Goal: Task Accomplishment & Management: Use online tool/utility

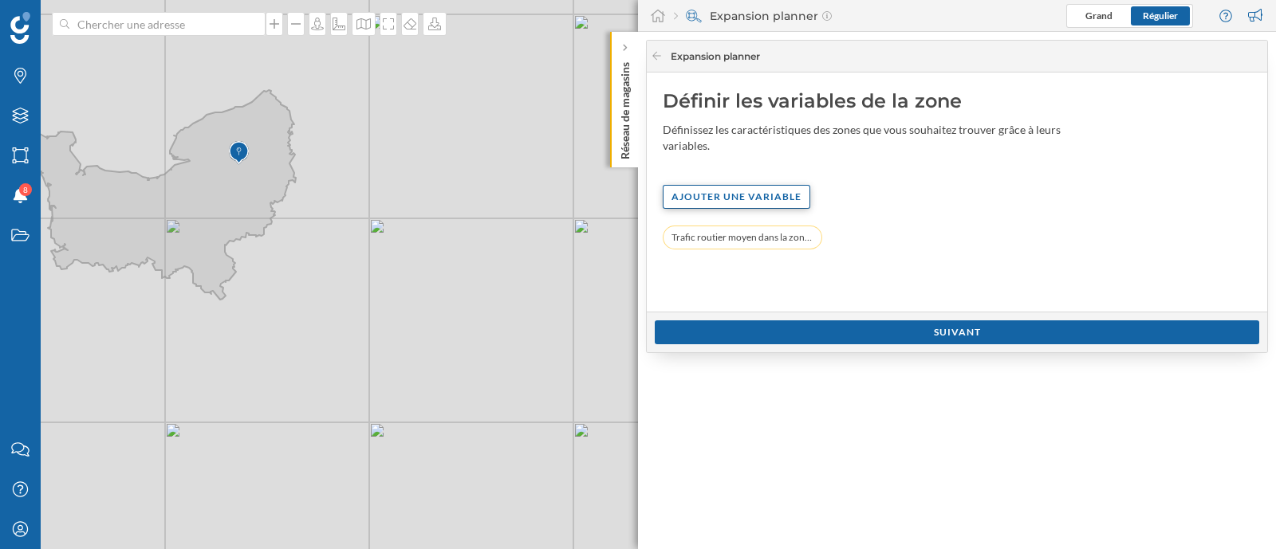
click at [741, 193] on div "Ajouter une variable" at bounding box center [737, 197] width 148 height 24
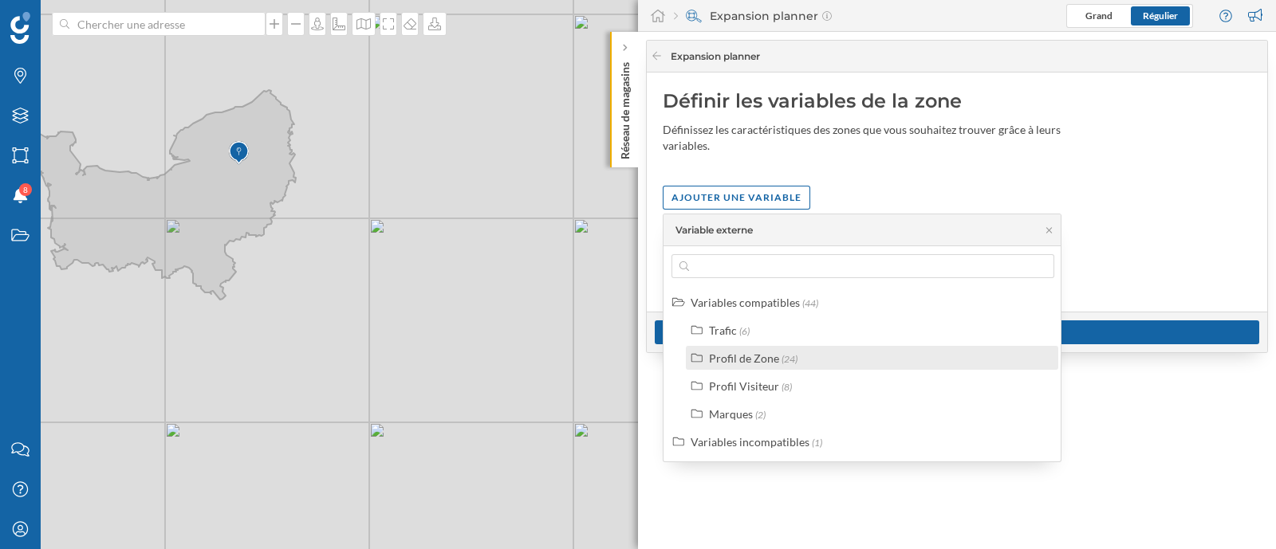
click at [750, 364] on div "Profil de Zone" at bounding box center [744, 359] width 70 height 14
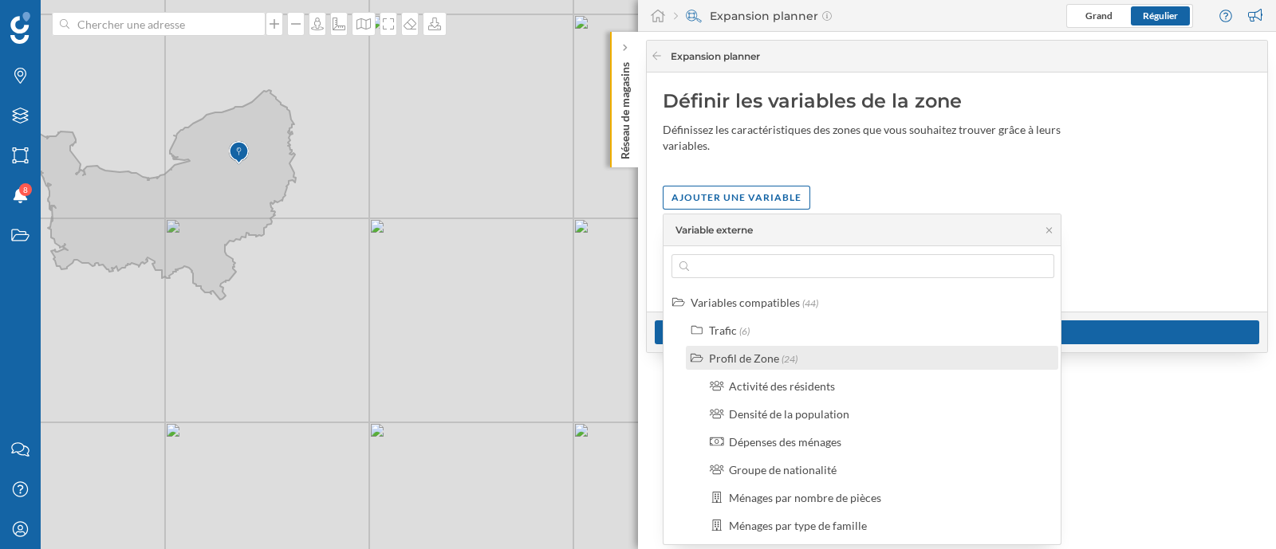
scroll to position [99, 0]
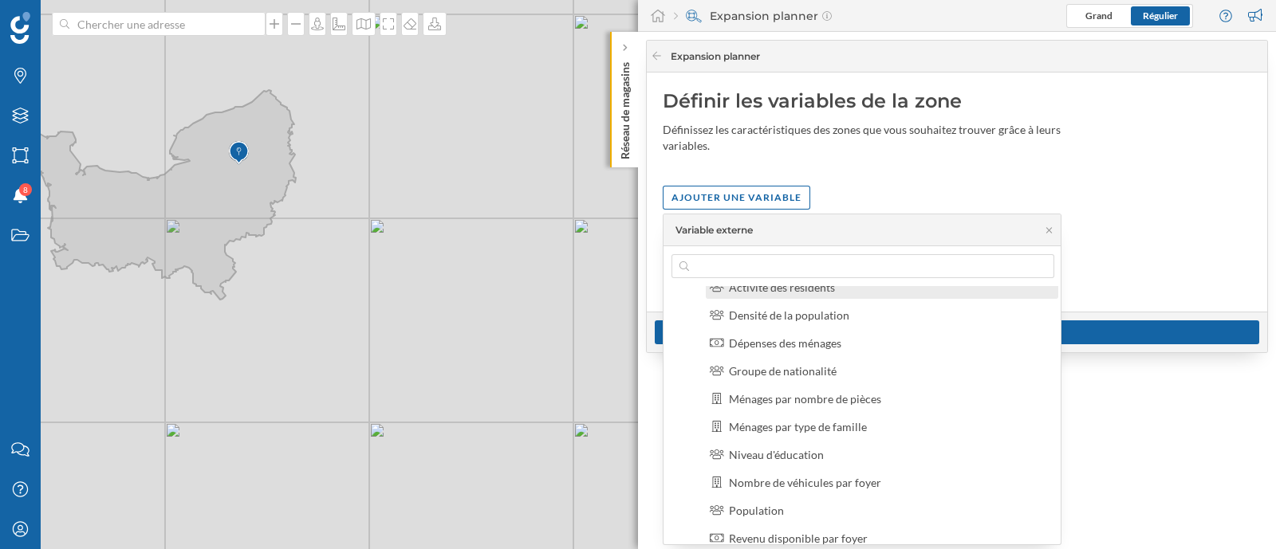
click at [789, 287] on div "Variables compatibles (44) Trafic (6) Profil de Zone (24) Activité des résident…" at bounding box center [862, 395] width 399 height 298
click at [789, 289] on div "Activité des résidents" at bounding box center [782, 288] width 106 height 14
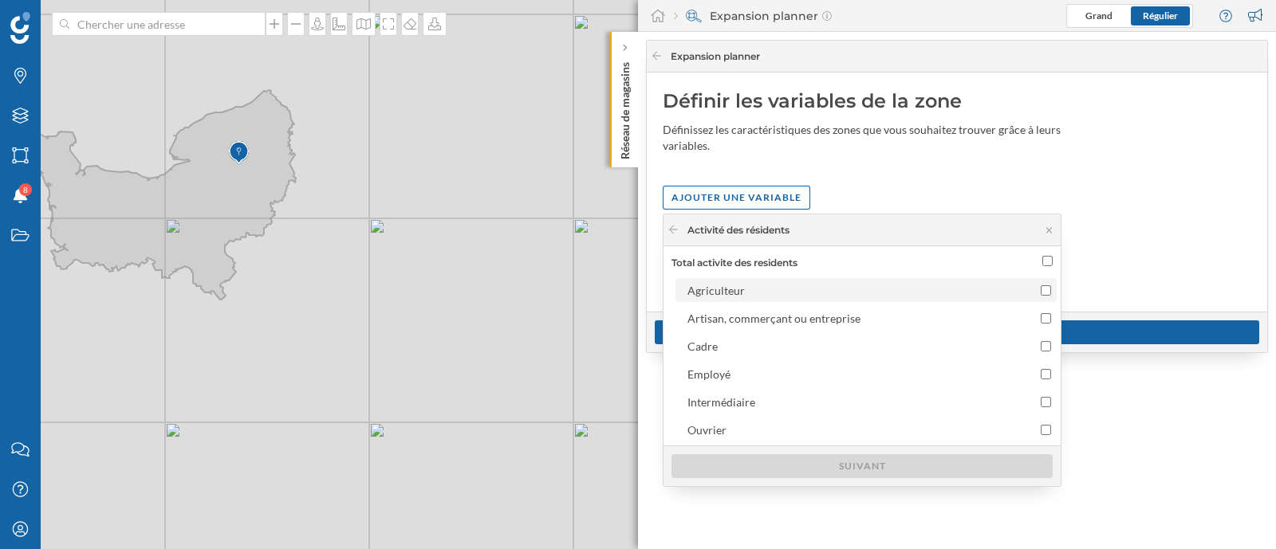
click at [889, 278] on label "Agriculteur" at bounding box center [865, 290] width 381 height 24
click at [1040, 285] on input "Agriculteur" at bounding box center [1045, 290] width 10 height 10
checkbox input "true"
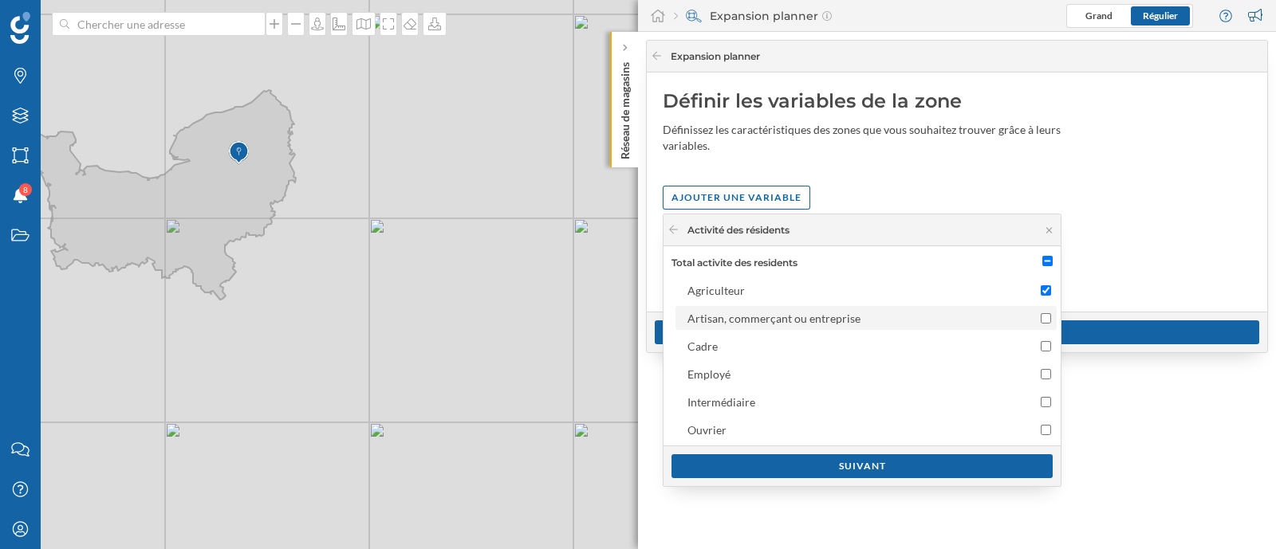
click at [895, 319] on div "Artisan, commerçant ou entreprise" at bounding box center [851, 318] width 329 height 17
click at [1040, 319] on input "Artisan, commerçant ou entreprise" at bounding box center [1045, 318] width 10 height 10
checkbox input "true"
click at [880, 350] on div "Cadre" at bounding box center [851, 346] width 329 height 17
click at [1040, 350] on input "Cadre" at bounding box center [1045, 346] width 10 height 10
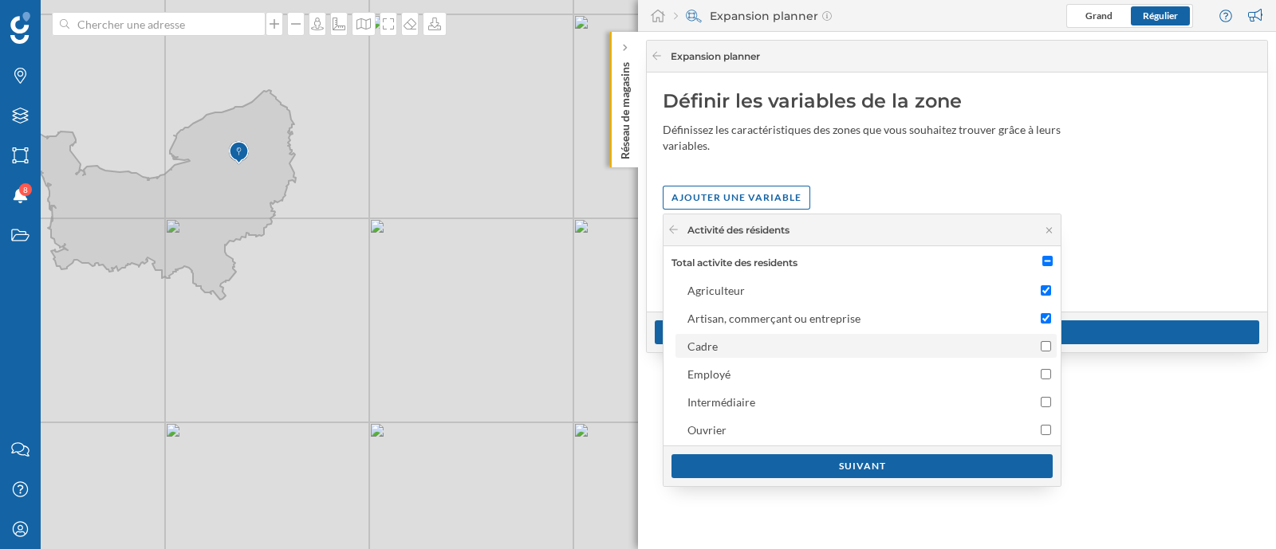
checkbox input "true"
click at [1042, 258] on input "Total activite des residents" at bounding box center [1047, 261] width 10 height 10
checkbox input "true"
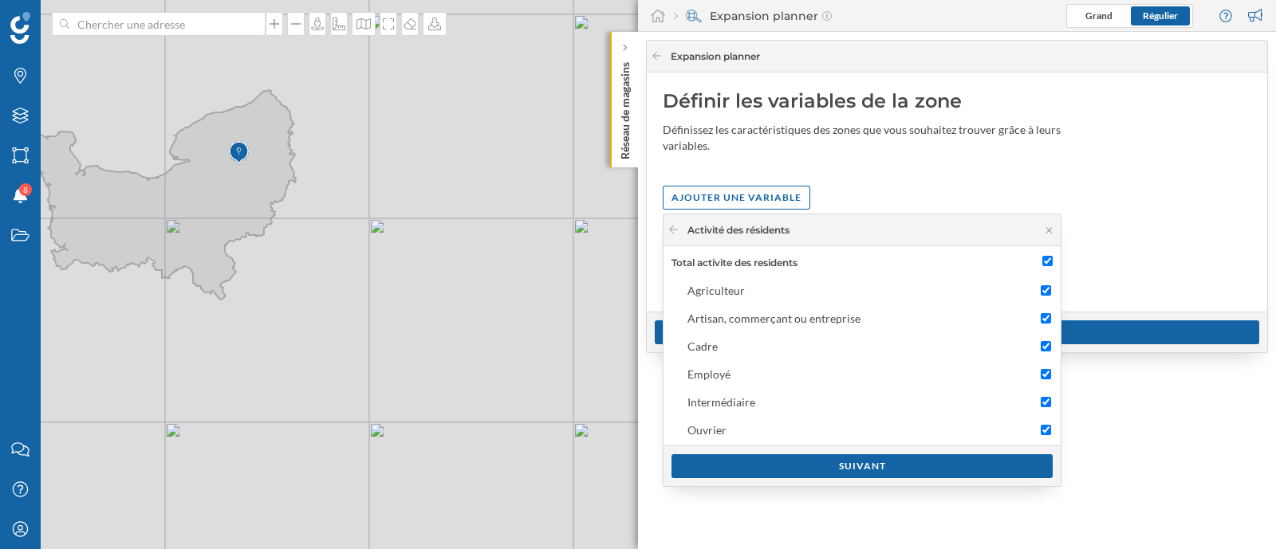
checkbox input "true"
click at [951, 471] on div "Suivant" at bounding box center [861, 466] width 381 height 24
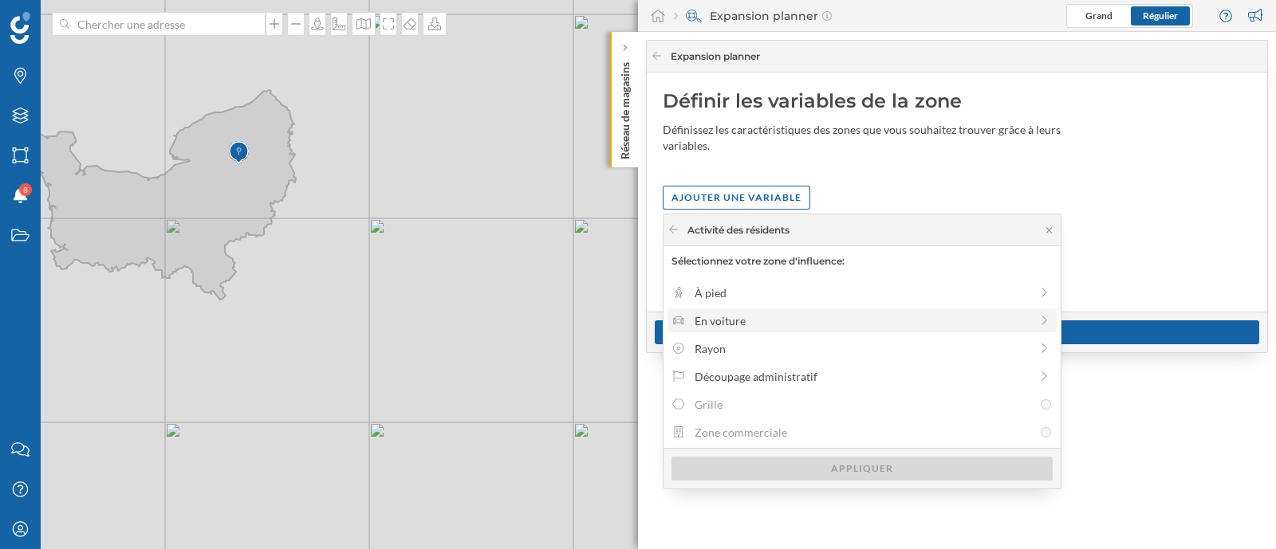
click at [761, 320] on div "En voiture" at bounding box center [861, 321] width 335 height 17
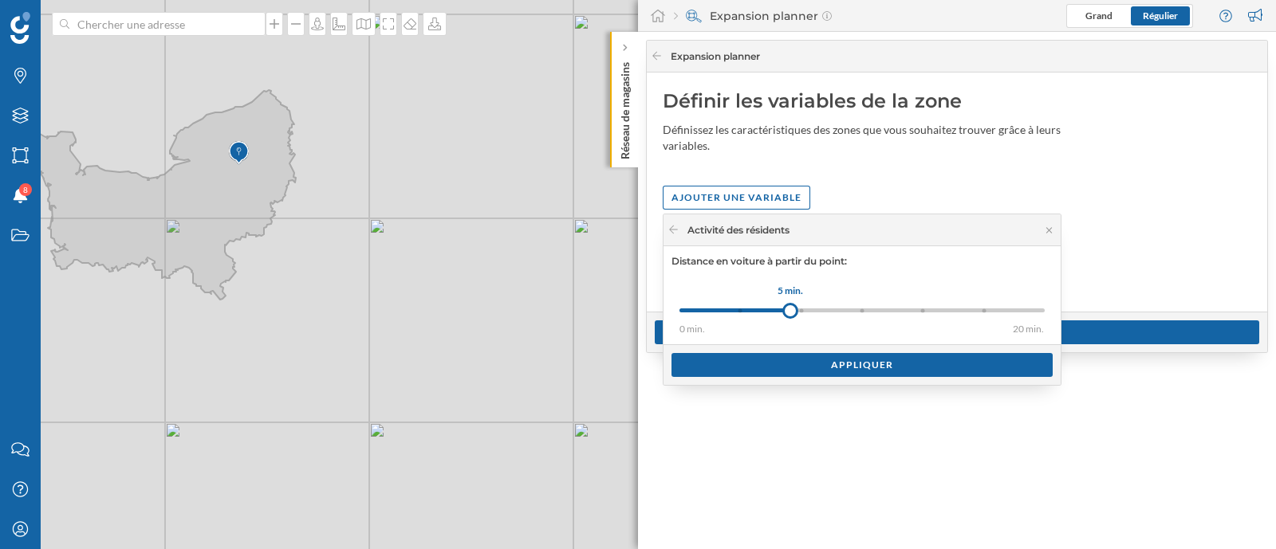
drag, startPoint x: 744, startPoint y: 307, endPoint x: 793, endPoint y: 305, distance: 49.5
click at [793, 305] on div at bounding box center [790, 311] width 16 height 16
click at [797, 368] on div "Appliquer" at bounding box center [861, 364] width 381 height 24
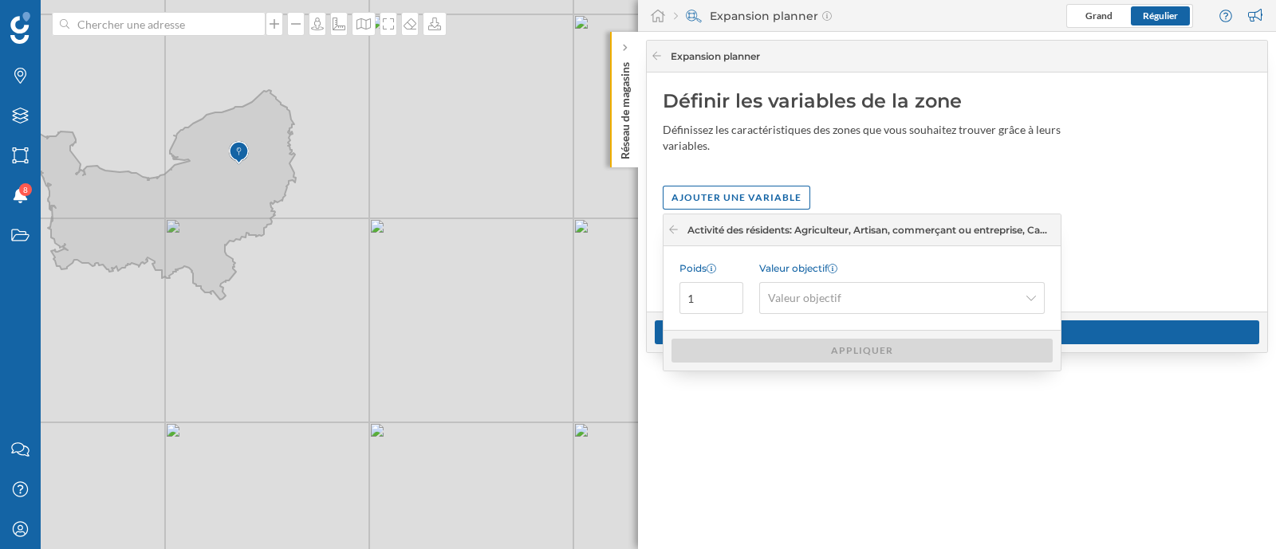
click at [661, 309] on div "Marques Filtres Zones Notifications 8 Travail Nous contacter Centre d'aide Mon …" at bounding box center [638, 274] width 1276 height 549
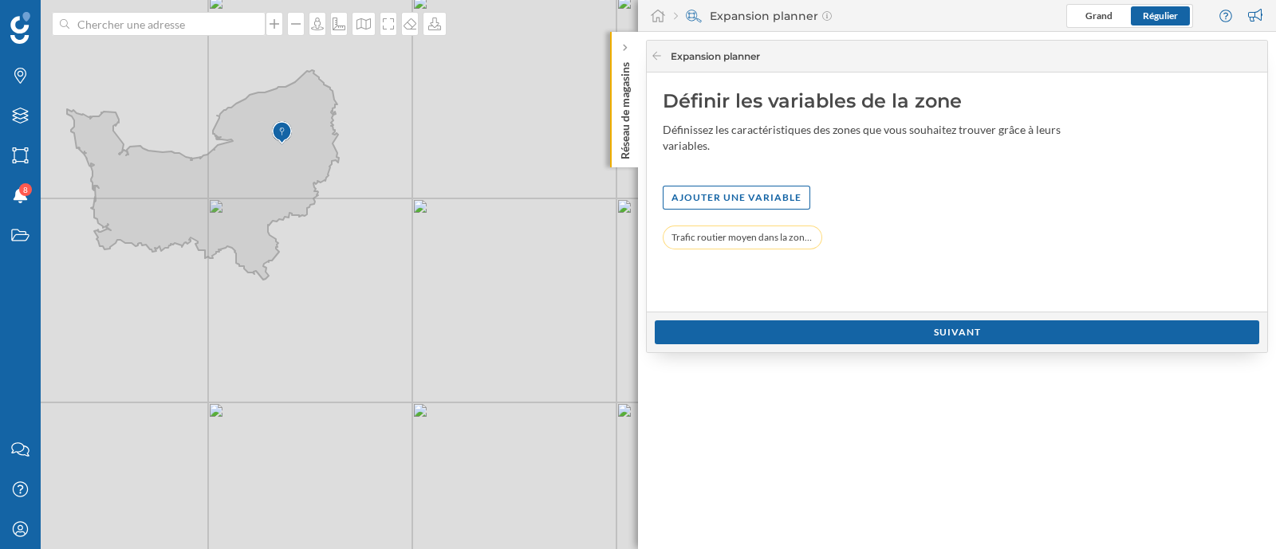
drag, startPoint x: 722, startPoint y: 197, endPoint x: 722, endPoint y: 213, distance: 15.9
click at [722, 196] on div "Ajouter une variable" at bounding box center [737, 198] width 148 height 24
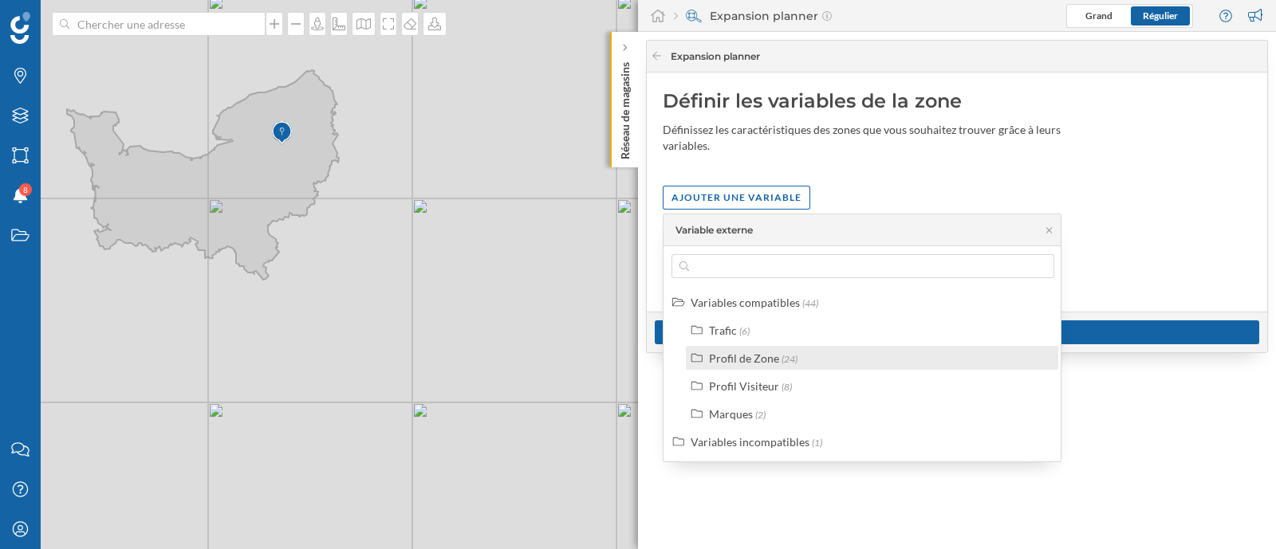
click at [722, 366] on div "Profil de Zone (24)" at bounding box center [872, 358] width 372 height 24
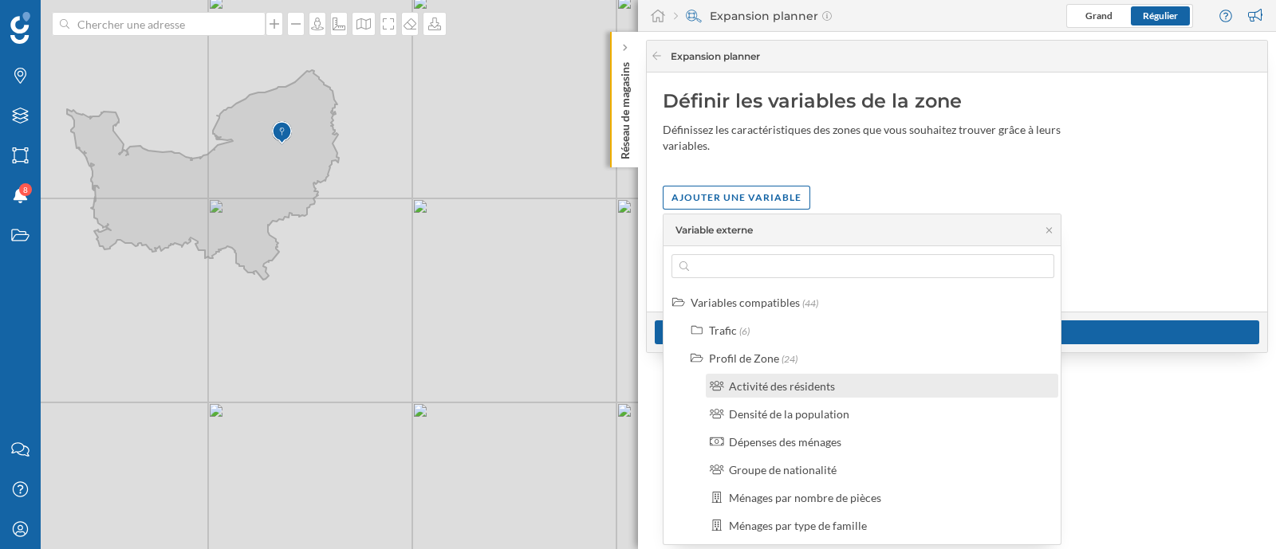
click at [847, 385] on div "Activité des résidents" at bounding box center [889, 386] width 320 height 17
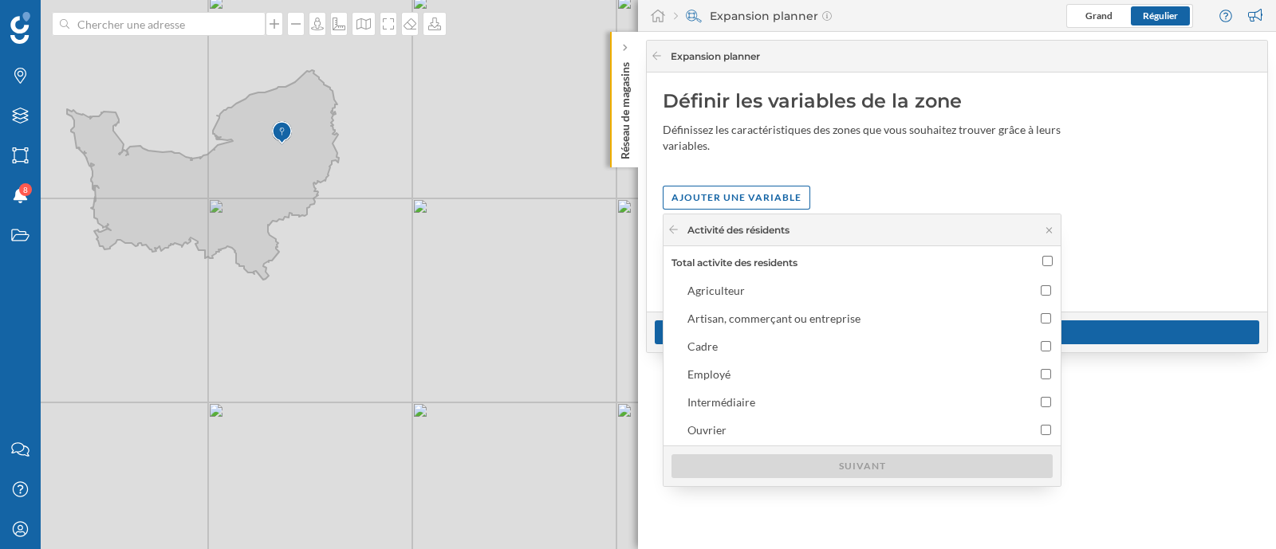
click at [1042, 261] on input "Total activite des residents" at bounding box center [1047, 261] width 10 height 10
checkbox input "true"
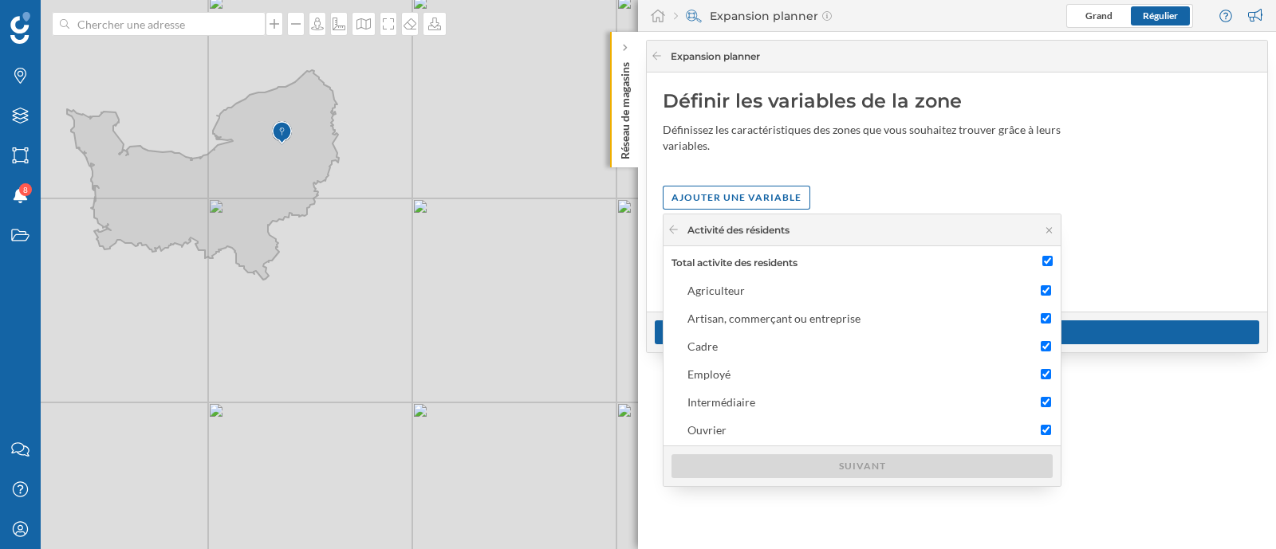
checkbox input "true"
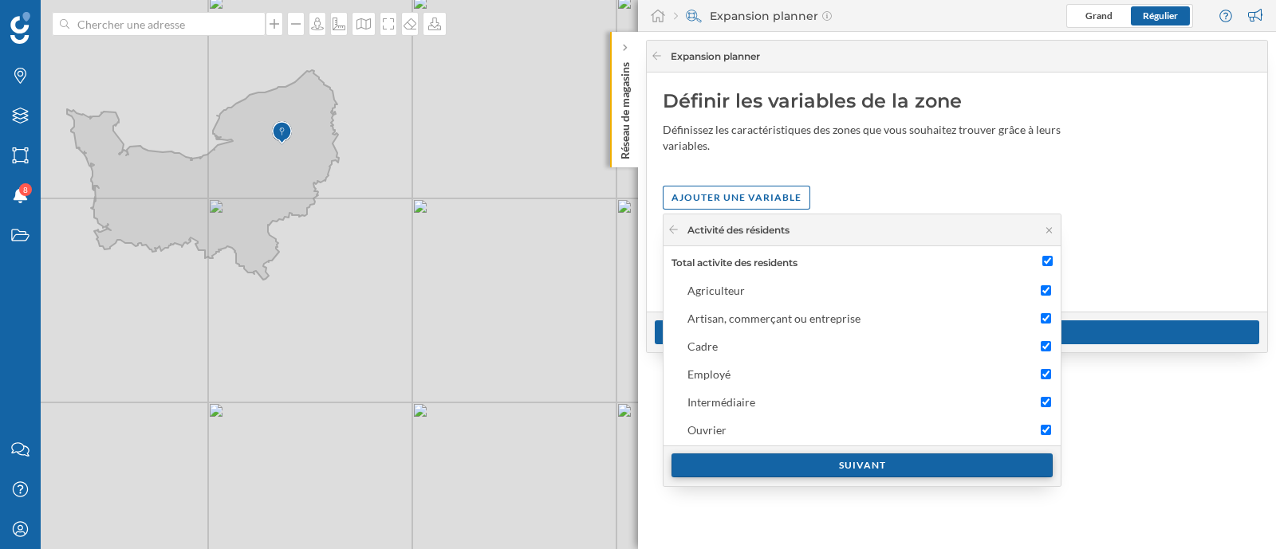
click at [854, 469] on div "Suivant" at bounding box center [861, 466] width 381 height 24
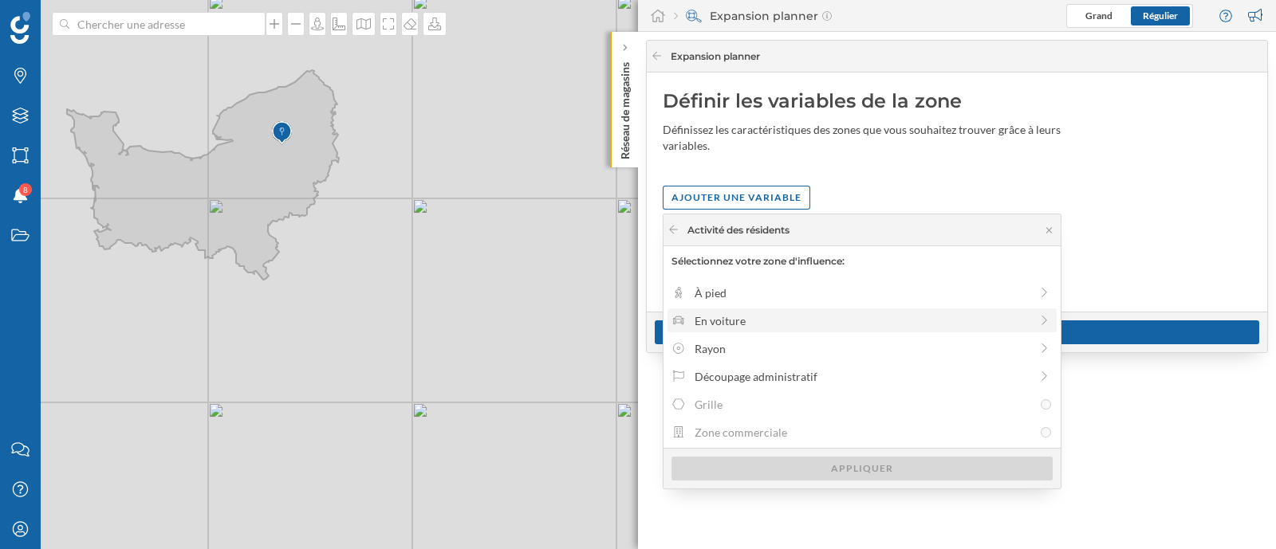
click at [801, 319] on div "En voiture" at bounding box center [861, 321] width 335 height 17
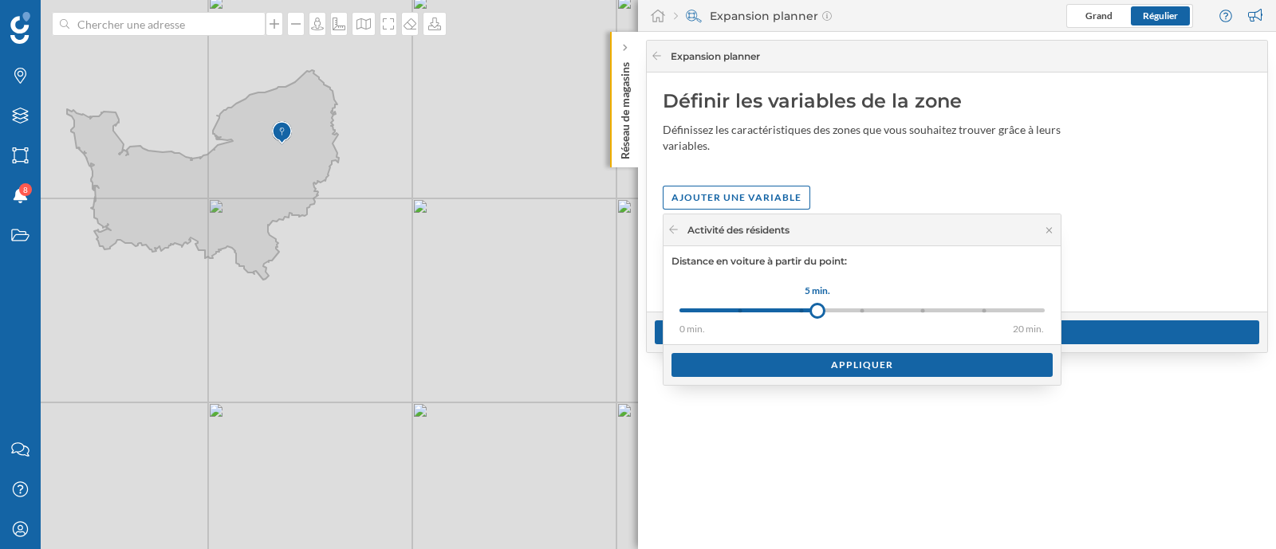
drag, startPoint x: 743, startPoint y: 308, endPoint x: 817, endPoint y: 307, distance: 74.2
click at [817, 307] on div at bounding box center [817, 311] width 16 height 16
click at [861, 359] on div "Appliquer" at bounding box center [861, 364] width 381 height 24
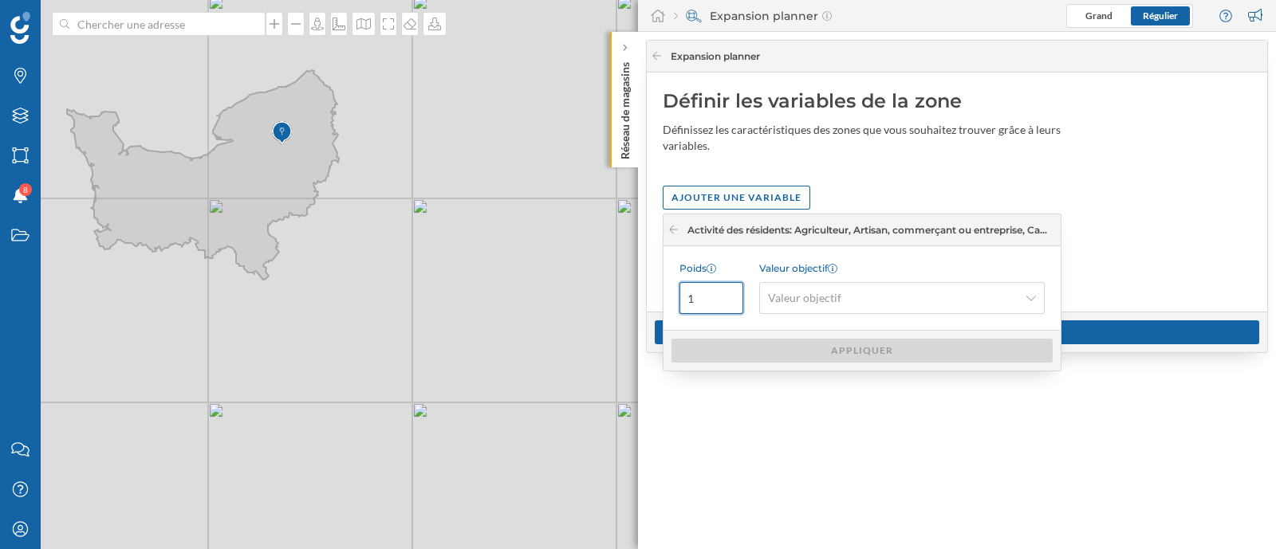
click at [714, 297] on input "1" at bounding box center [711, 298] width 64 height 32
type input "1"
type input "0"
type input "1"
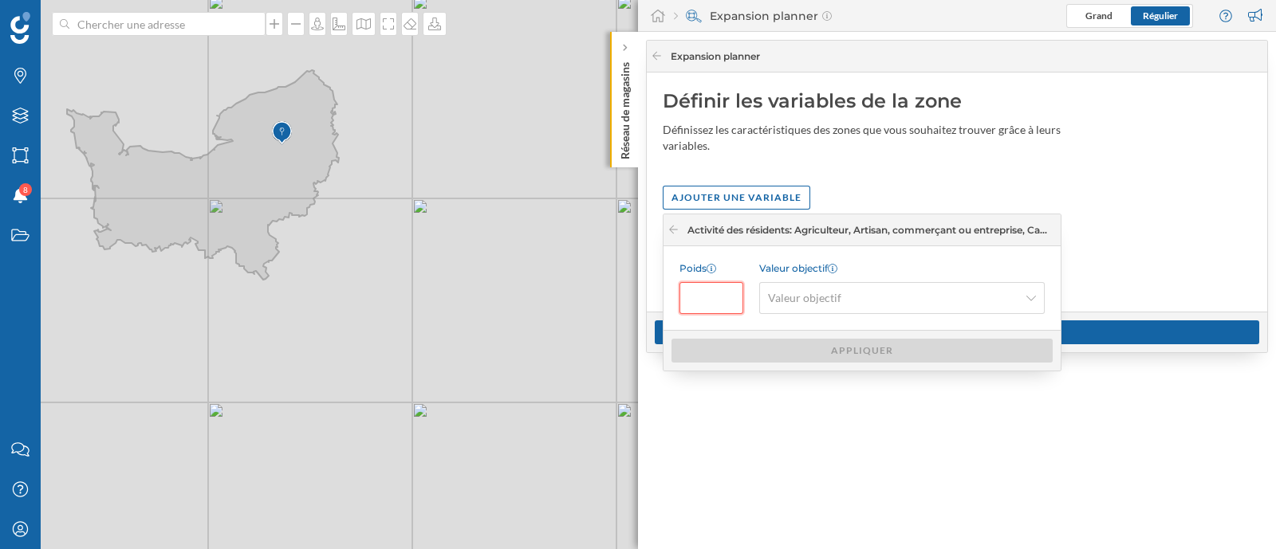
type input "0"
type input "1"
click at [712, 298] on input "19" at bounding box center [711, 298] width 64 height 32
type input "1"
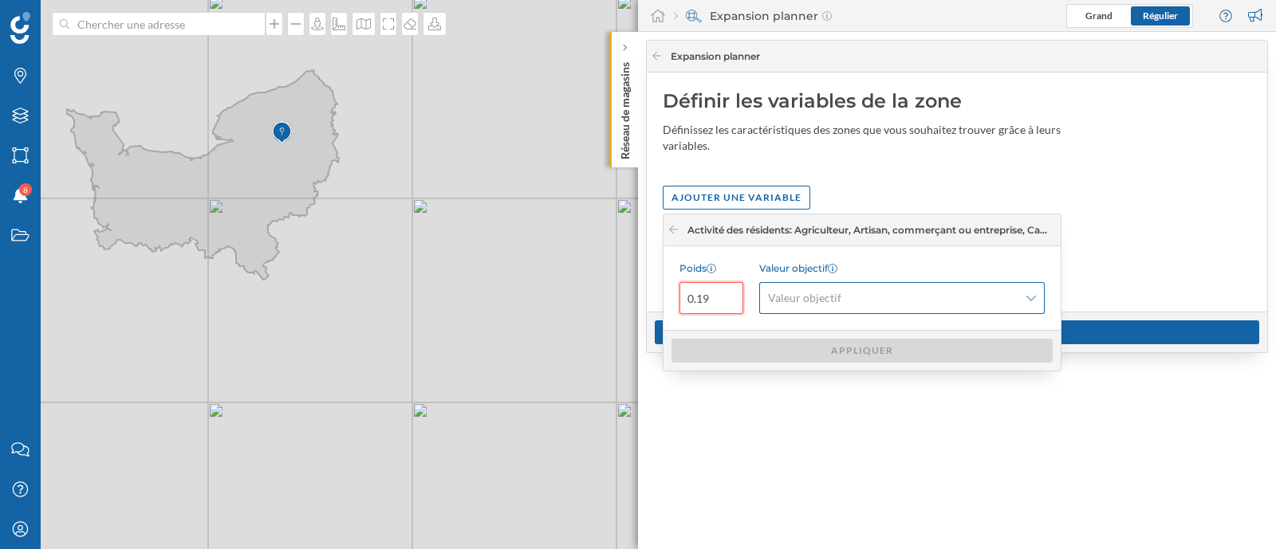
type input "0.19"
click at [773, 291] on span "Valeur objectif" at bounding box center [804, 298] width 73 height 16
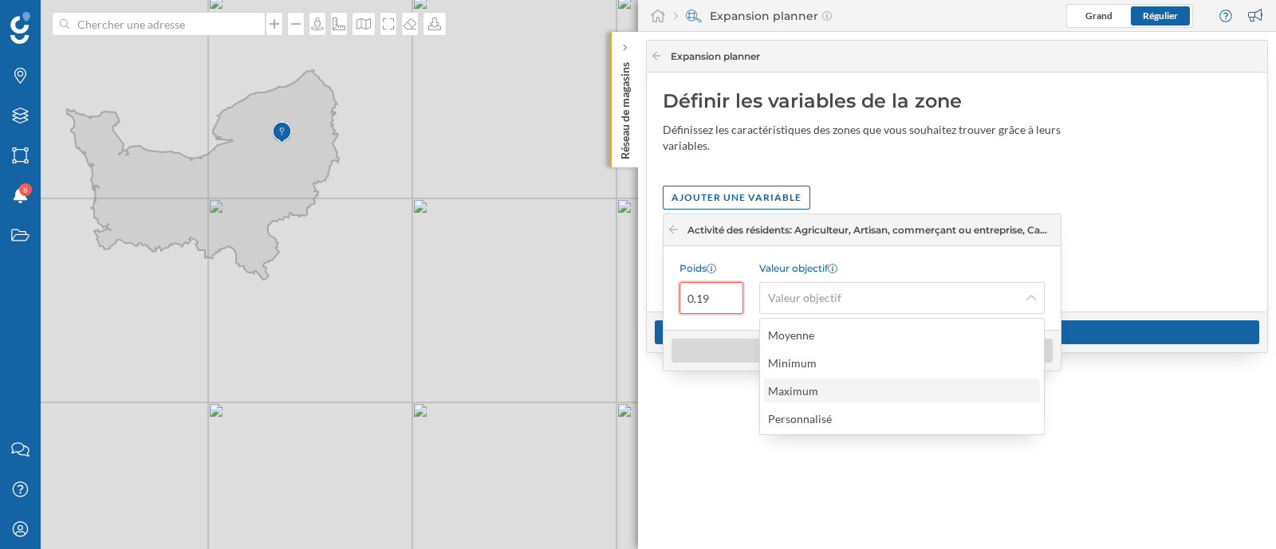
click at [828, 389] on div "Maximum" at bounding box center [901, 391] width 266 height 17
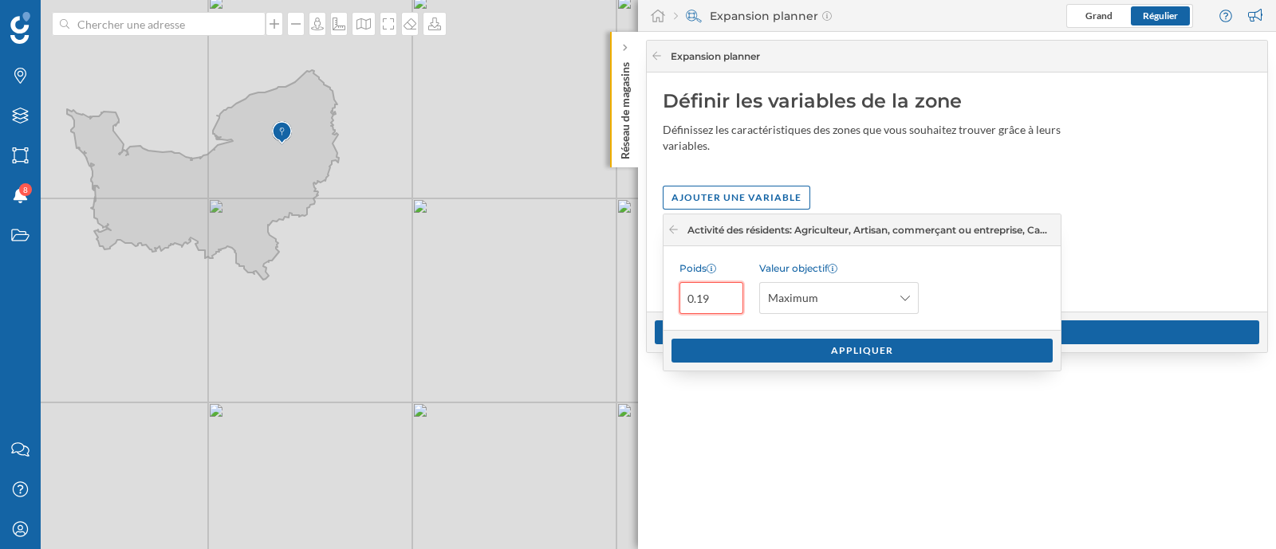
click at [801, 331] on div "Appliquer" at bounding box center [861, 350] width 397 height 41
click at [811, 345] on div "Appliquer" at bounding box center [861, 350] width 381 height 24
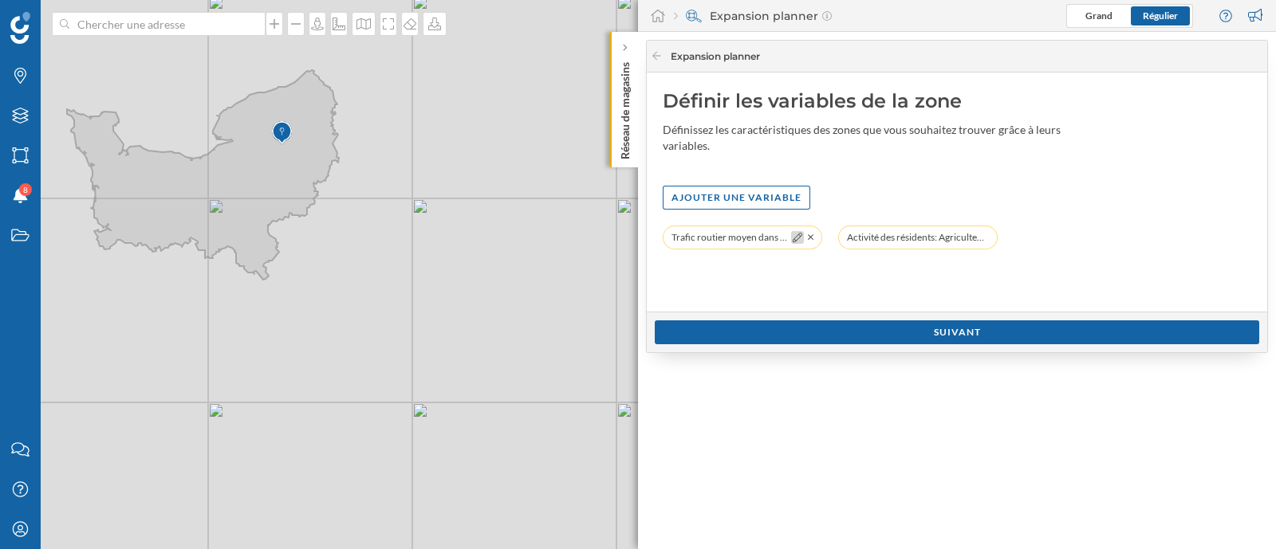
click at [797, 240] on icon at bounding box center [798, 238] width 10 height 10
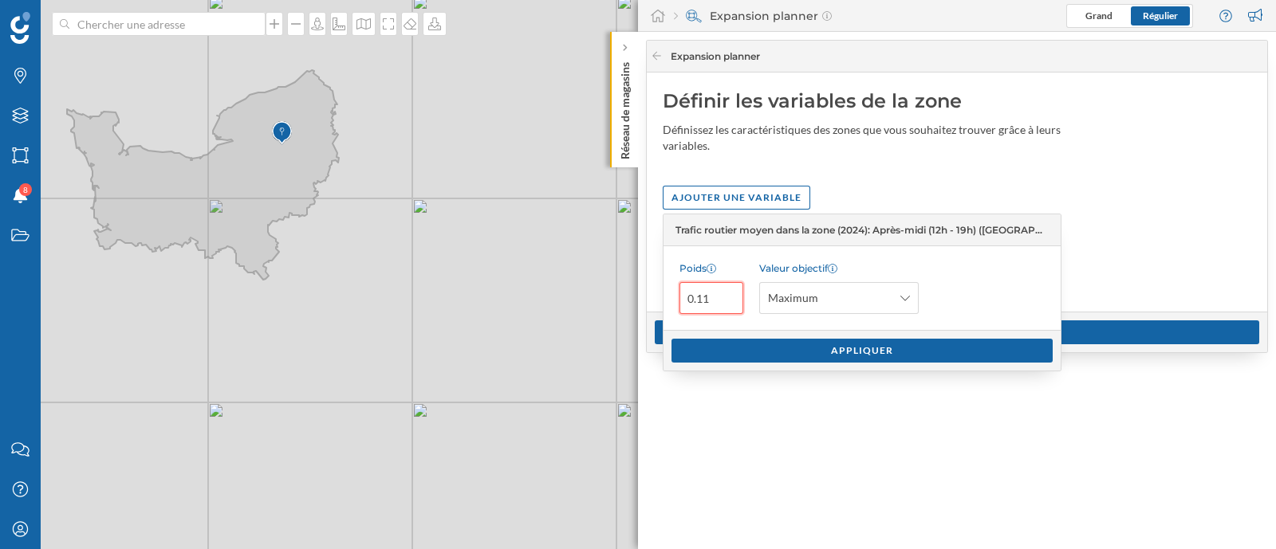
click at [1113, 238] on div "Trafic routier moyen dans la zone (2024): Après-midi (12h - 19h) (Moyenne): Max…" at bounding box center [957, 246] width 588 height 40
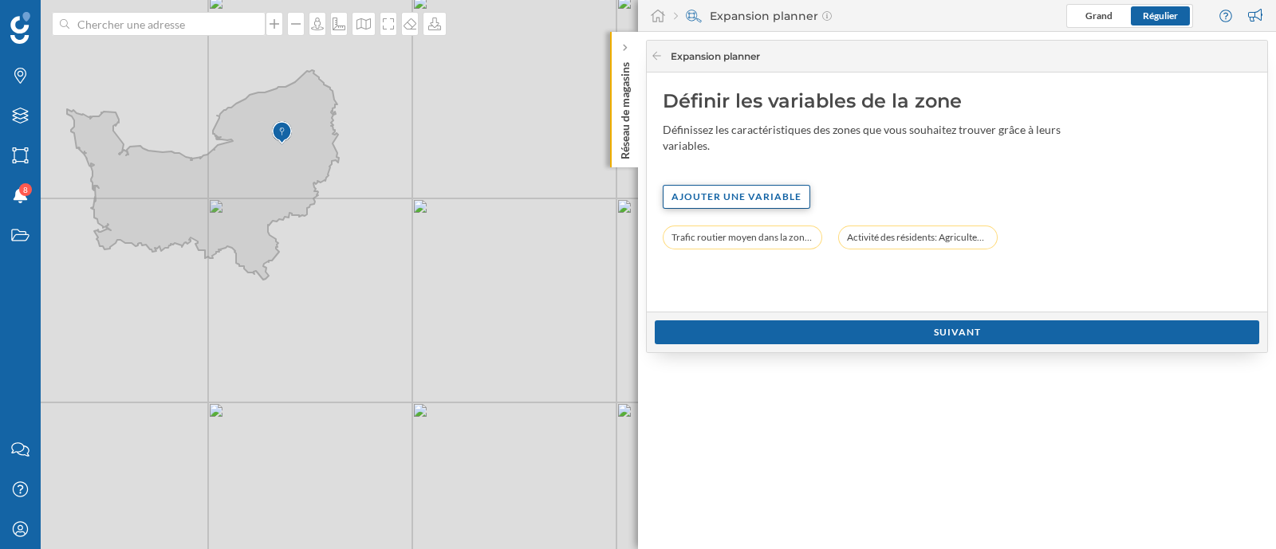
click at [767, 186] on div "Ajouter une variable" at bounding box center [737, 197] width 148 height 24
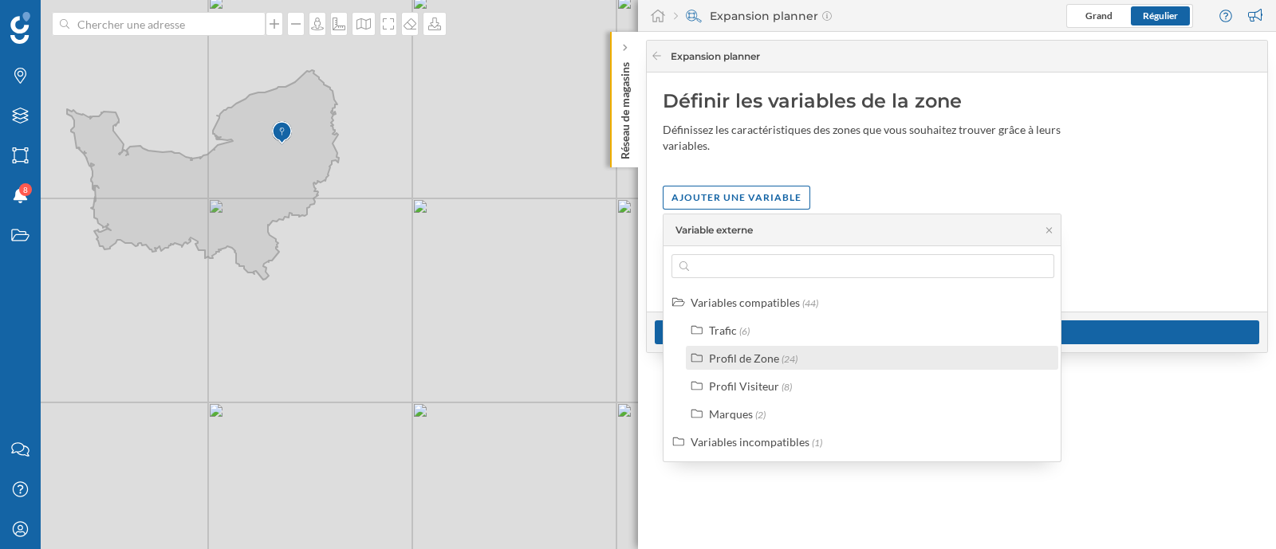
click at [749, 353] on div "Profil de Zone" at bounding box center [744, 359] width 70 height 14
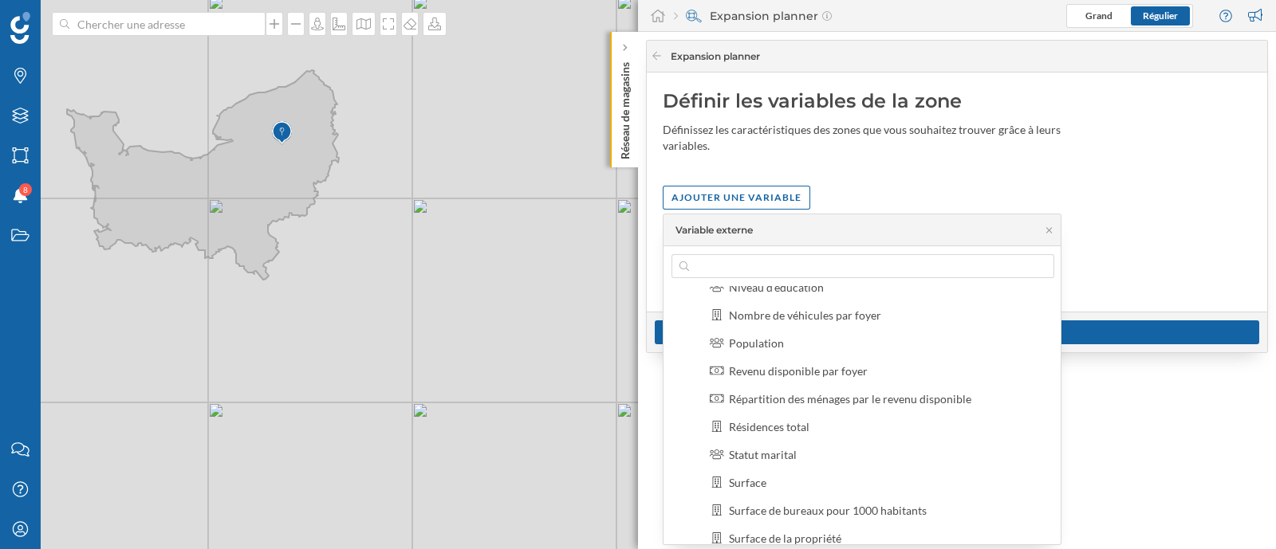
scroll to position [267, 0]
click at [828, 372] on div "Revenu disponible par foyer" at bounding box center [798, 371] width 139 height 14
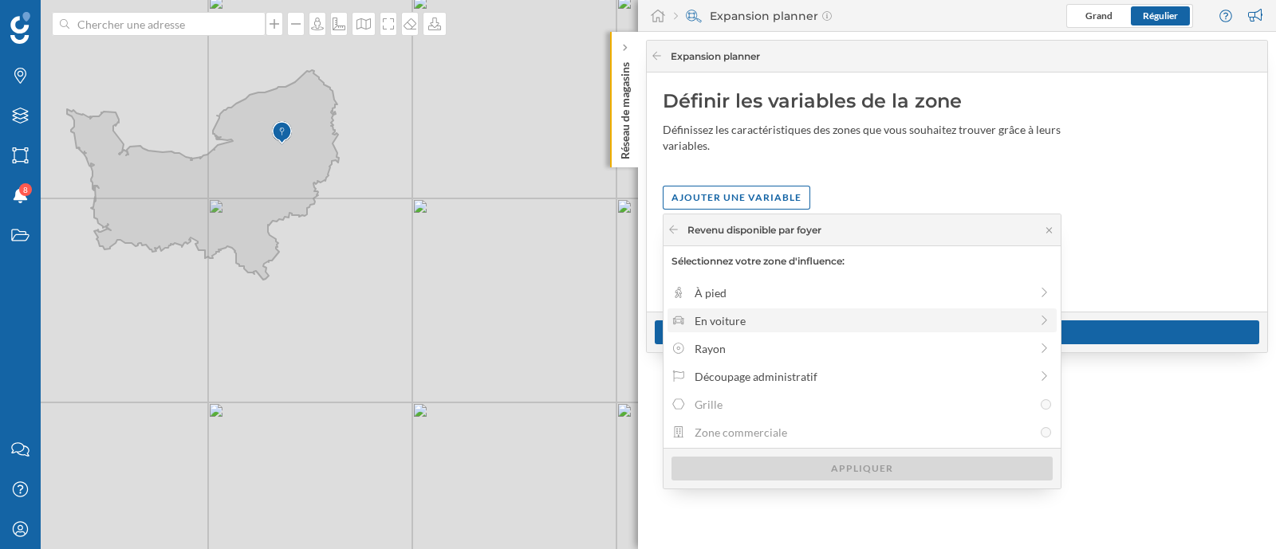
click at [749, 314] on div "En voiture" at bounding box center [861, 321] width 335 height 17
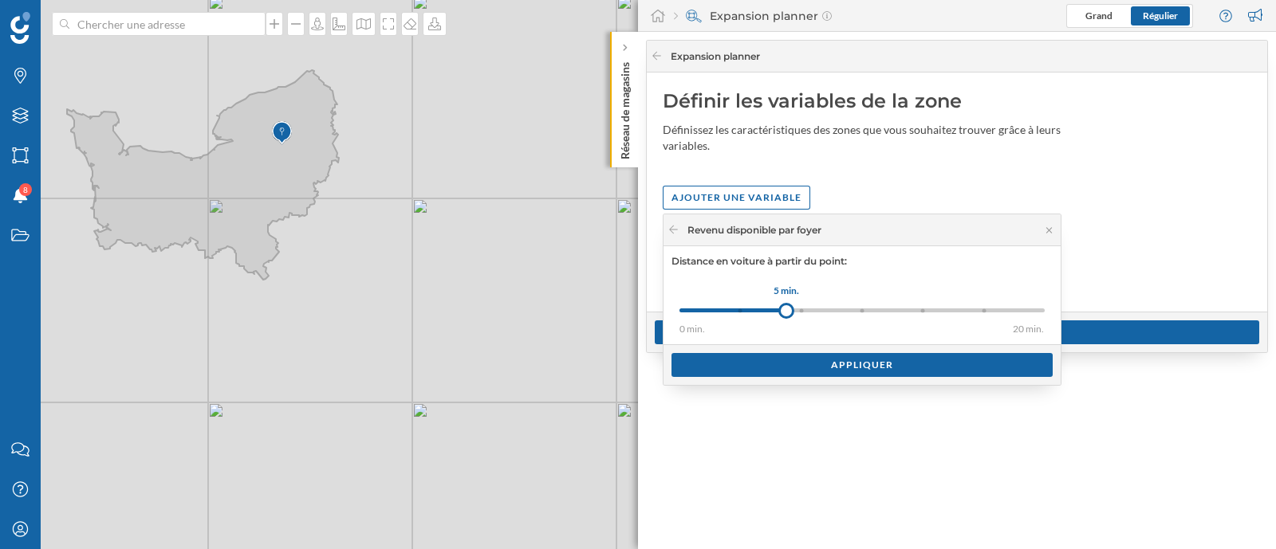
drag, startPoint x: 744, startPoint y: 305, endPoint x: 803, endPoint y: 309, distance: 59.1
click at [794, 309] on div at bounding box center [786, 311] width 16 height 16
click at [790, 360] on div "Appliquer" at bounding box center [861, 364] width 381 height 24
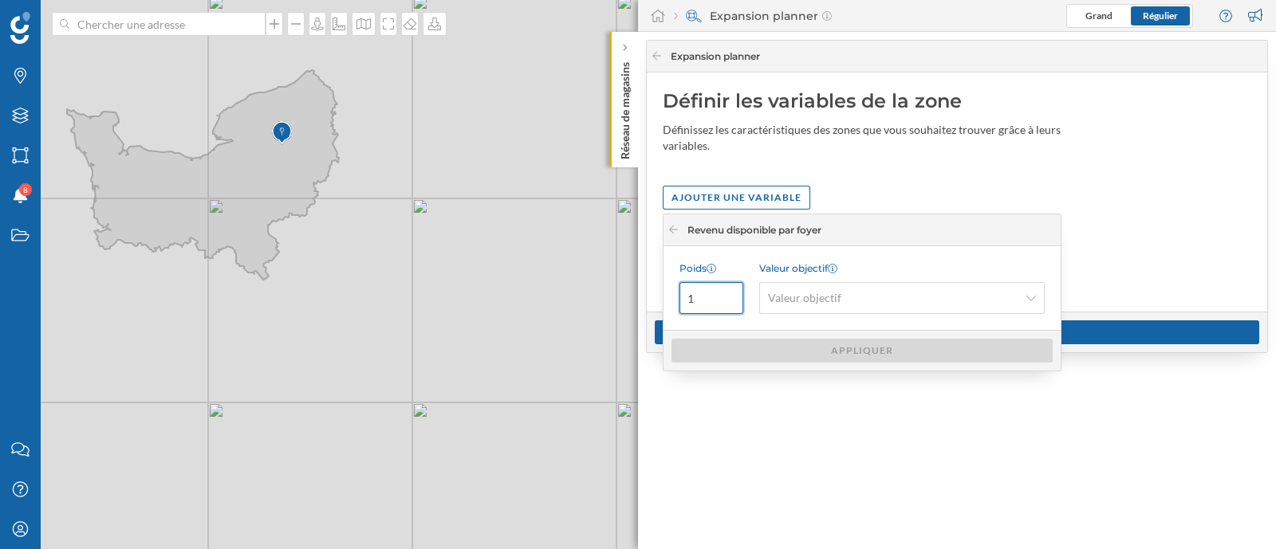
click at [690, 304] on input "1" at bounding box center [711, 298] width 64 height 32
type input "0.13"
click at [897, 305] on span "Valeur objectif" at bounding box center [893, 298] width 250 height 16
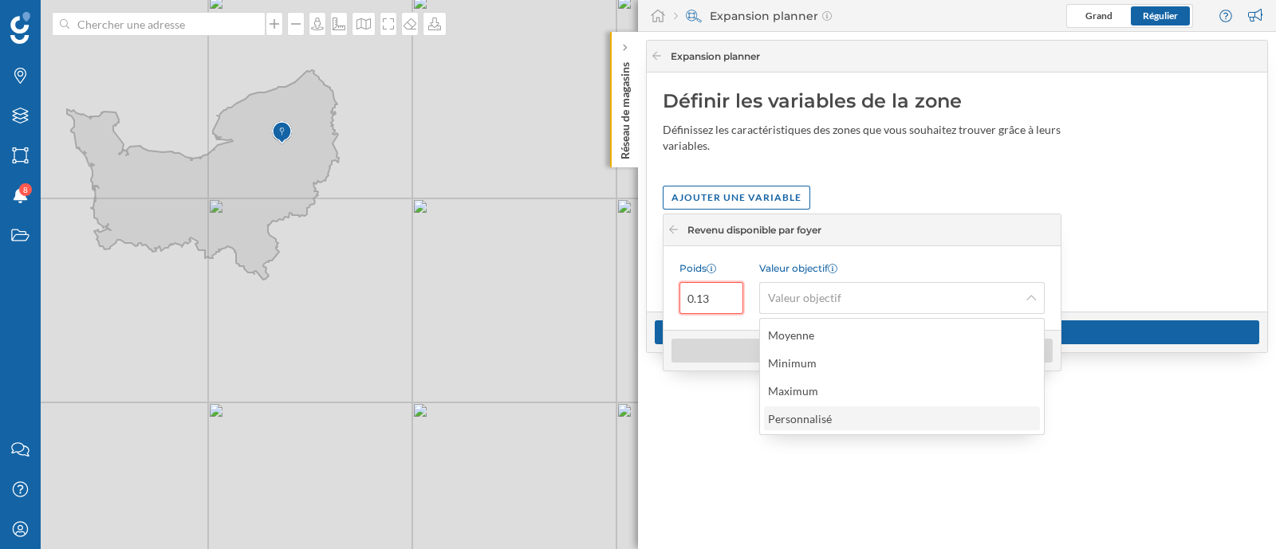
click at [837, 413] on div "Personnalisé" at bounding box center [804, 419] width 72 height 17
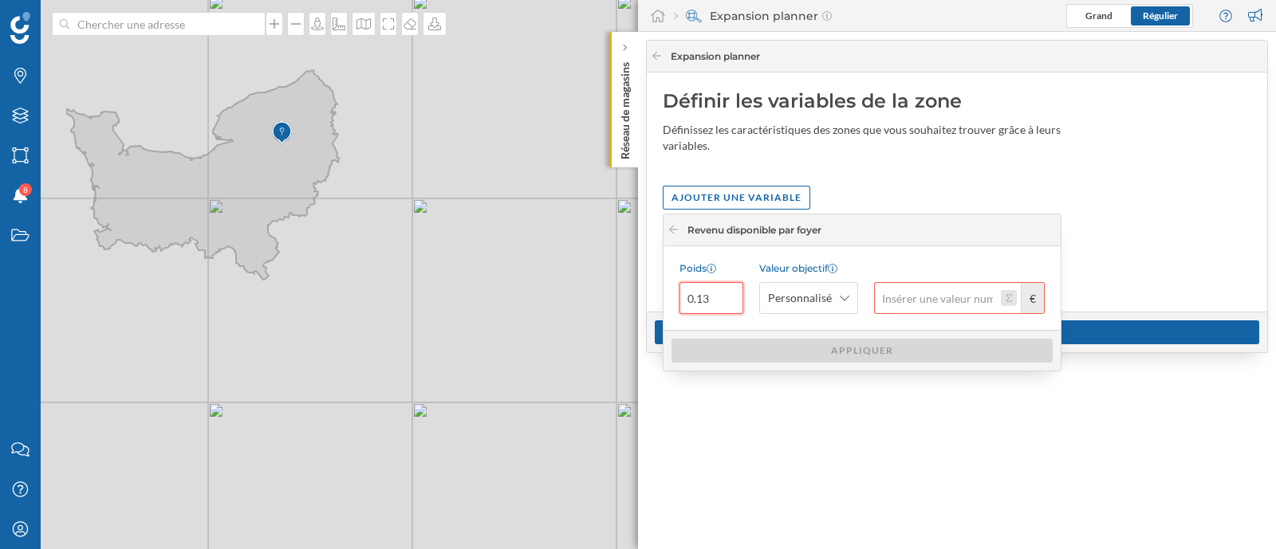
click at [1005, 297] on button "€" at bounding box center [1009, 298] width 16 height 16
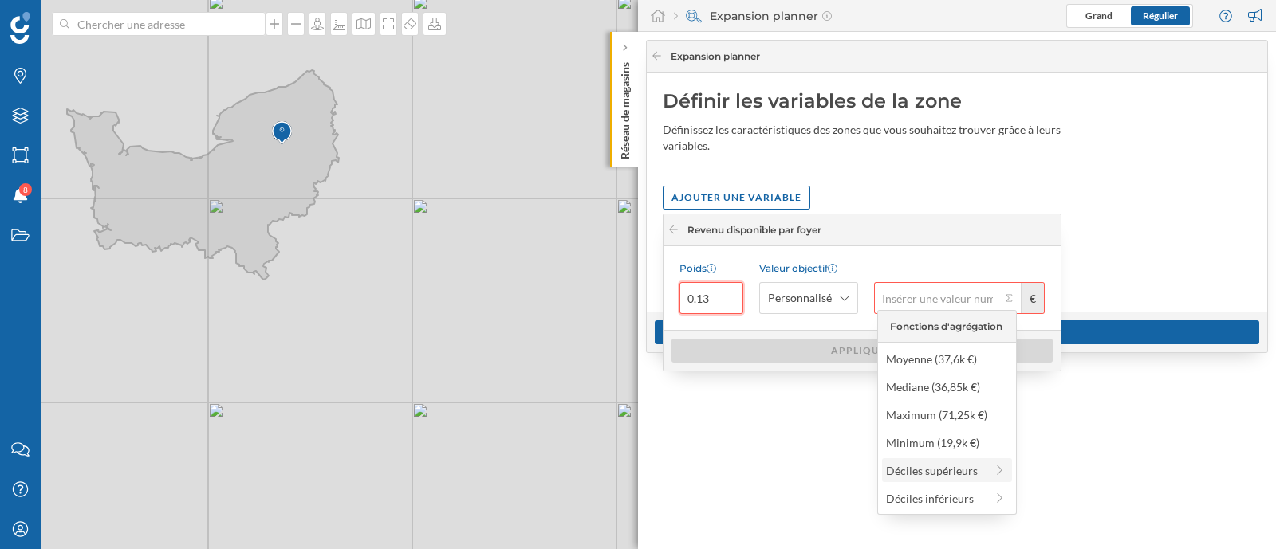
click at [954, 474] on div "Déciles supérieurs" at bounding box center [935, 470] width 99 height 17
click at [961, 420] on div "70% supérieur (39,85k €)" at bounding box center [940, 414] width 132 height 17
type input "39 850"
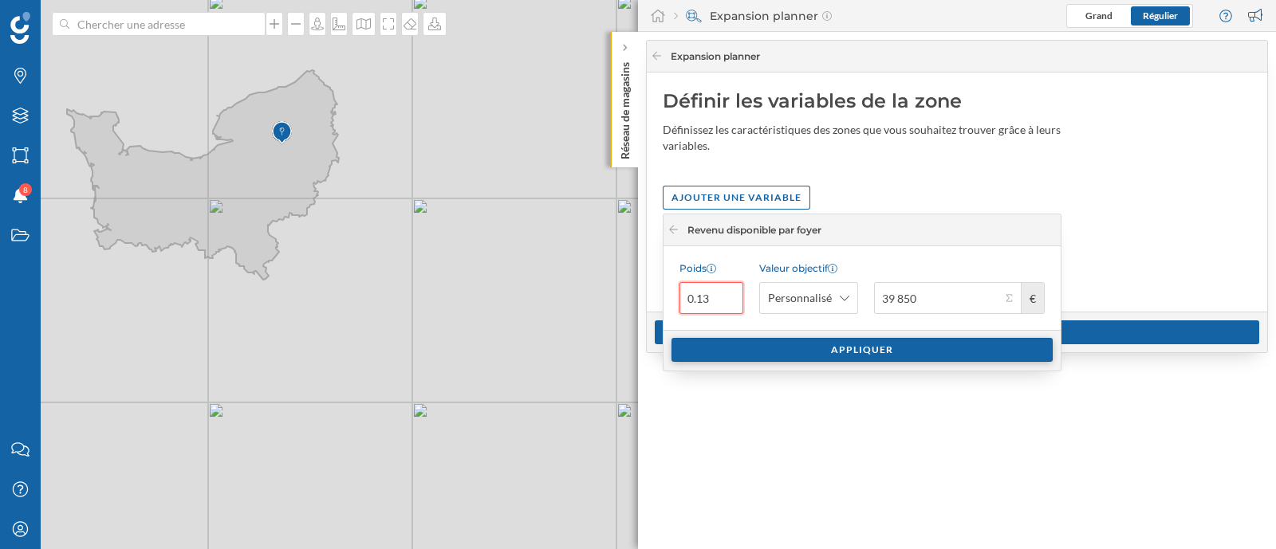
click at [924, 350] on div "Appliquer" at bounding box center [861, 350] width 381 height 24
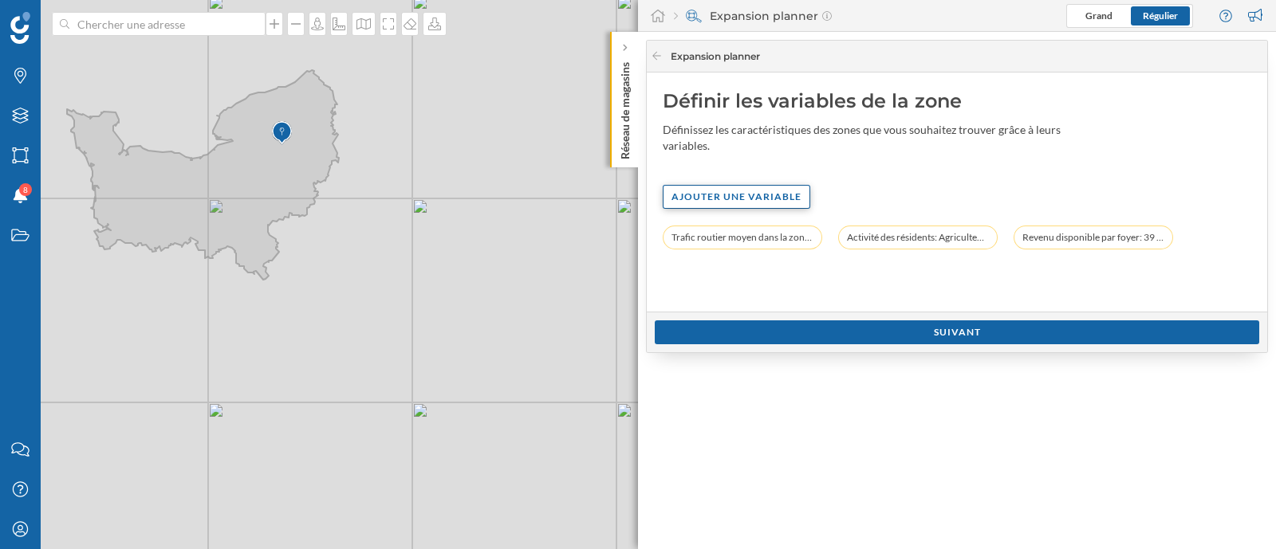
click at [714, 195] on div "Ajouter une variable" at bounding box center [737, 197] width 148 height 24
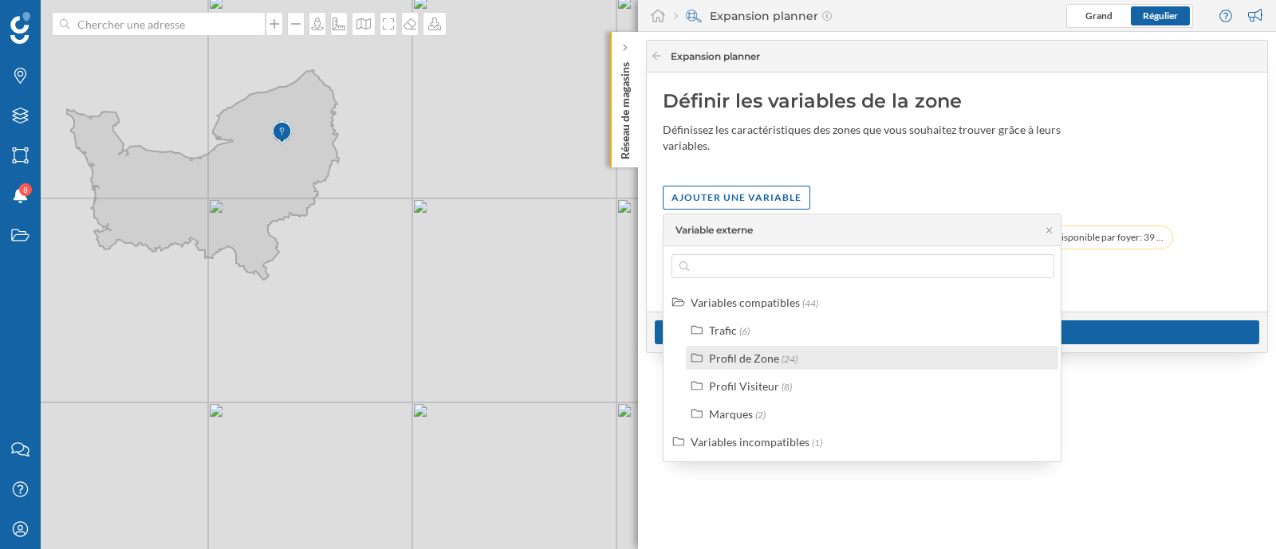
click at [716, 360] on div "Profil de Zone" at bounding box center [744, 359] width 70 height 14
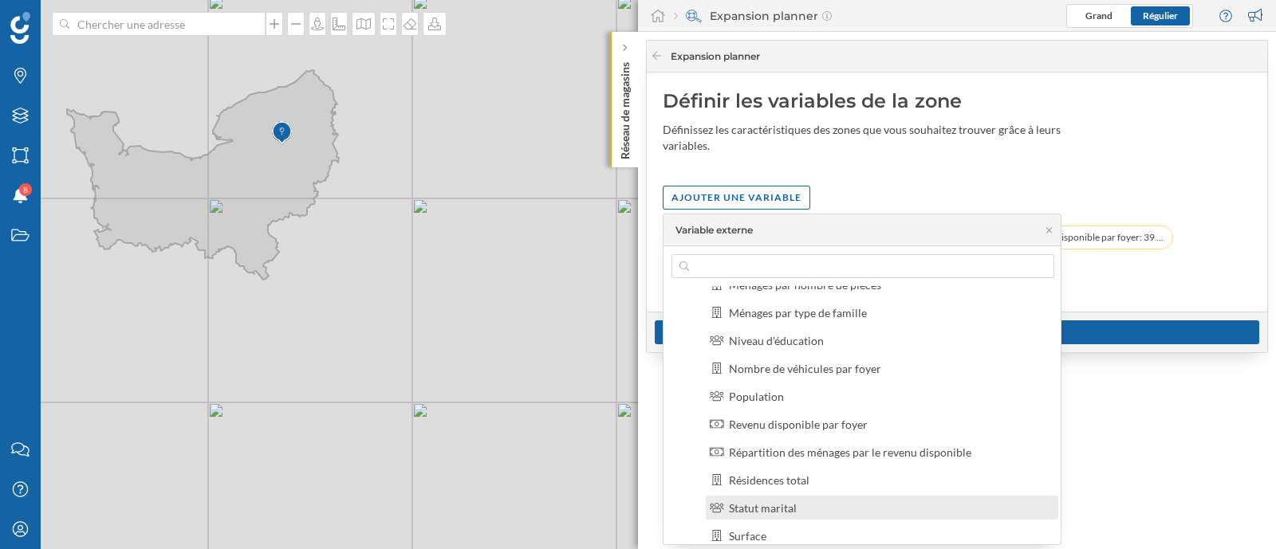
scroll to position [163, 0]
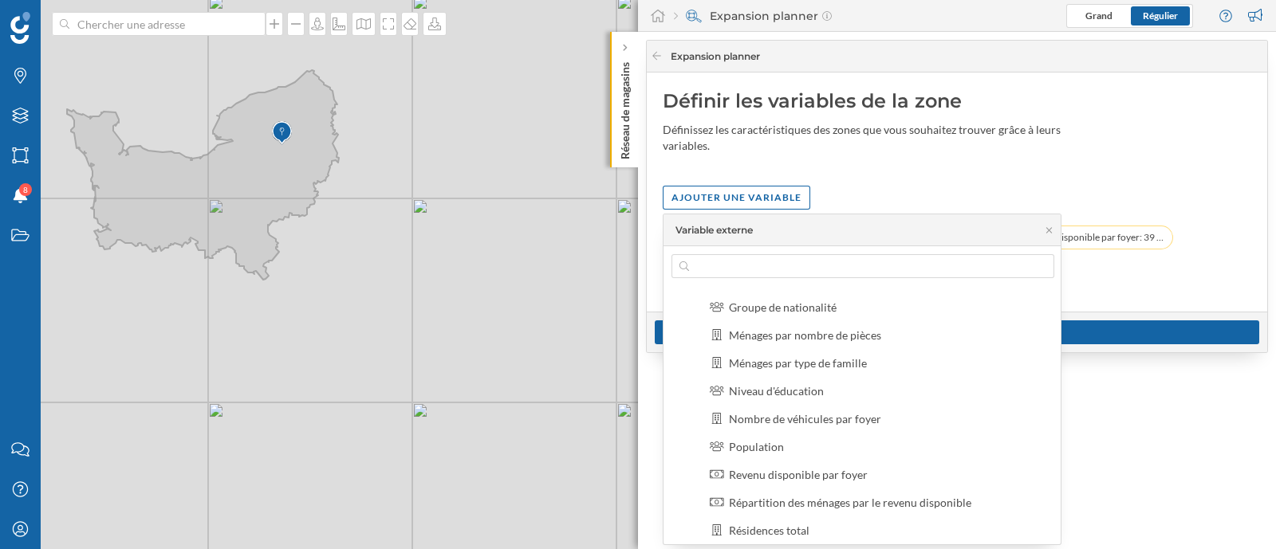
click at [816, 349] on div "Activité des résidents Densité de la population Dépenses des ménages Groupe de …" at bounding box center [881, 544] width 362 height 666
click at [815, 360] on div "Ménages par type de famille" at bounding box center [798, 363] width 138 height 14
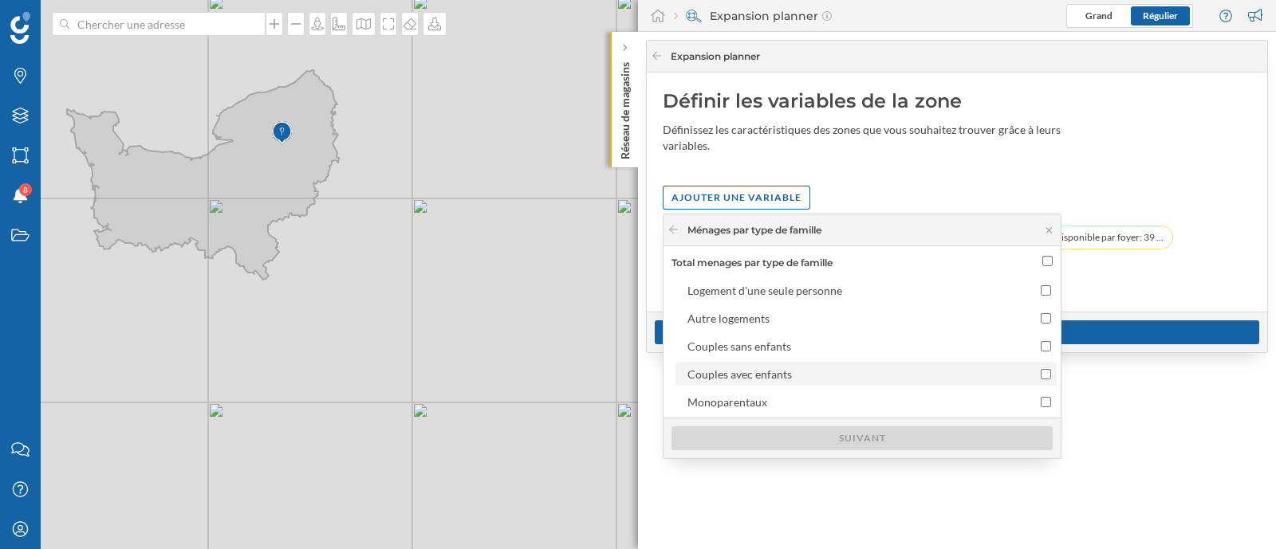
click at [760, 374] on div "Couples avec enfants" at bounding box center [739, 375] width 104 height 14
click at [1040, 374] on input "Couples avec enfants" at bounding box center [1045, 374] width 10 height 10
checkbox input "true"
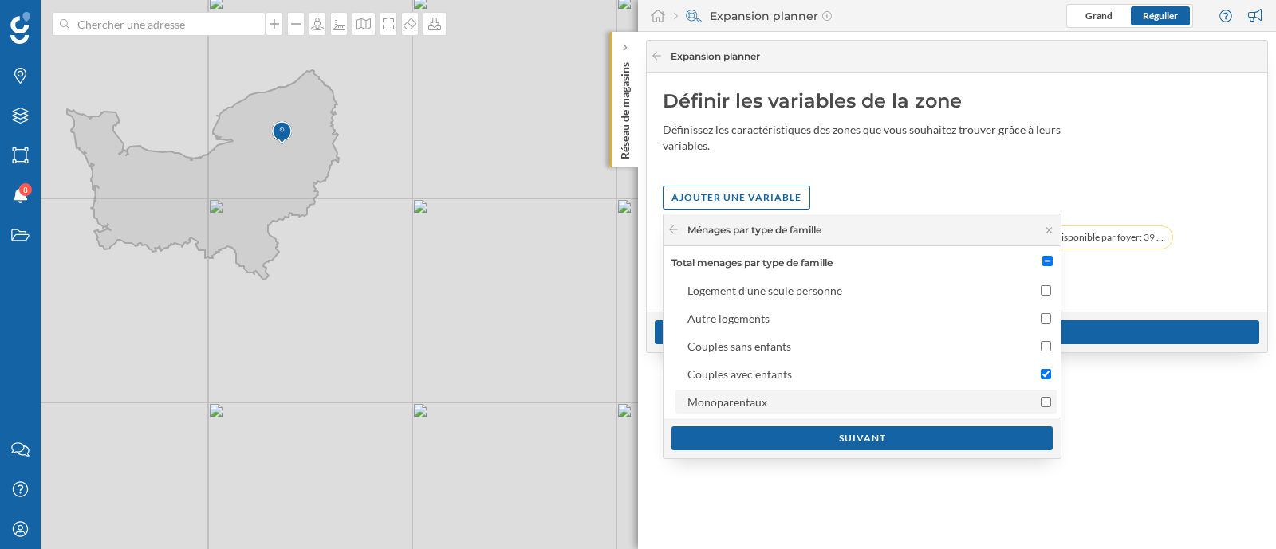
drag, startPoint x: 779, startPoint y: 393, endPoint x: 788, endPoint y: 414, distance: 22.5
click at [778, 394] on div "Monoparentaux" at bounding box center [851, 402] width 329 height 17
click at [1040, 397] on input "Monoparentaux" at bounding box center [1045, 402] width 10 height 10
checkbox input "true"
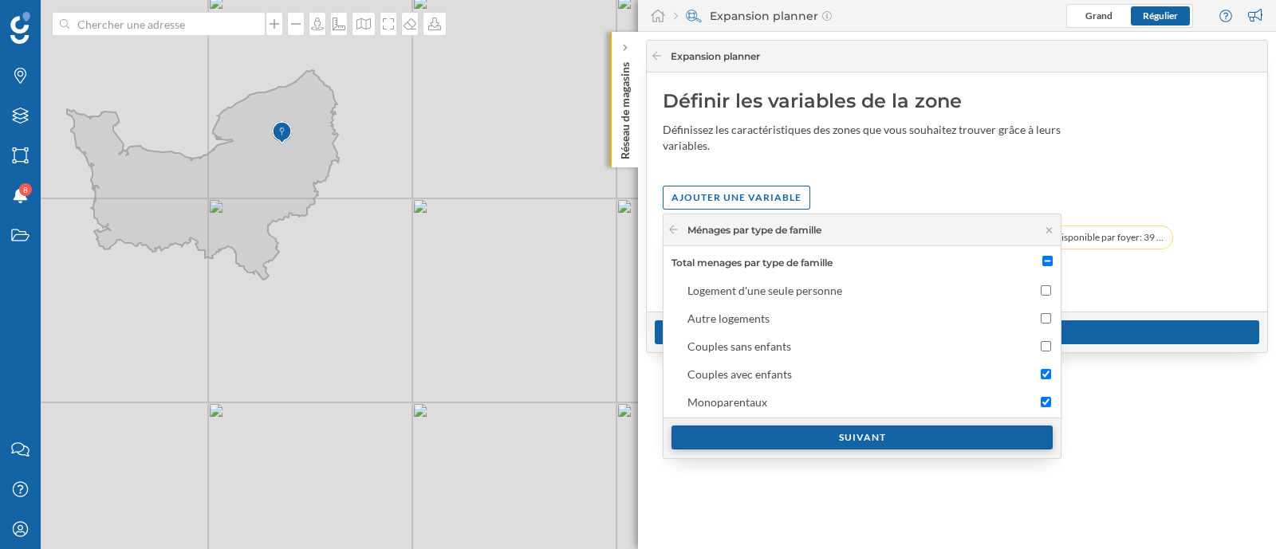
click at [804, 439] on div "Suivant" at bounding box center [861, 438] width 381 height 24
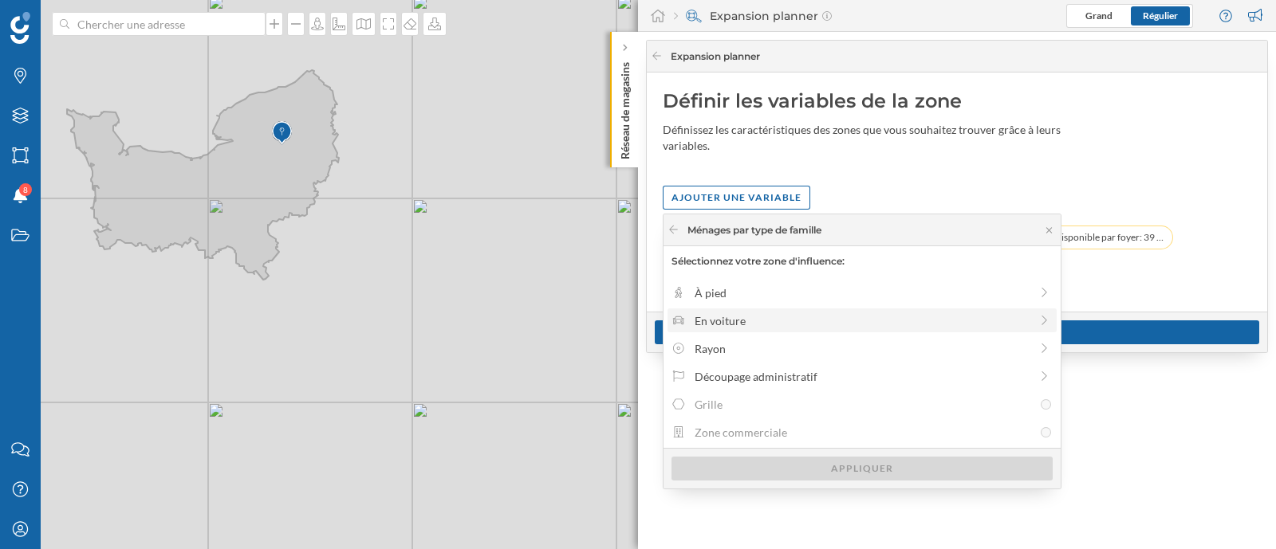
click at [766, 325] on div "En voiture" at bounding box center [861, 321] width 335 height 17
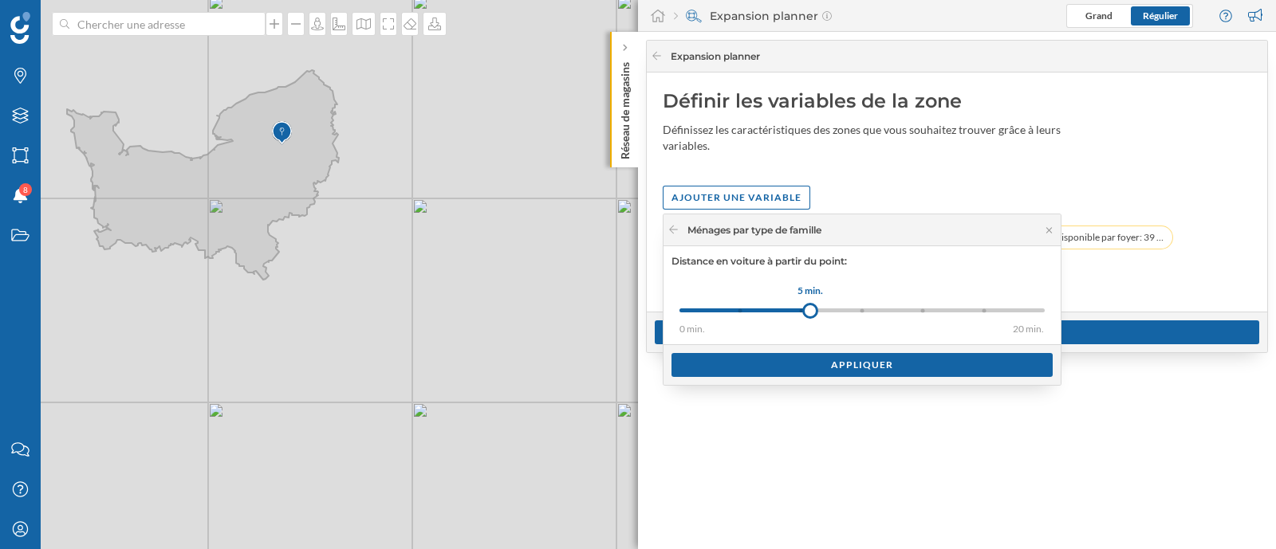
drag, startPoint x: 741, startPoint y: 313, endPoint x: 812, endPoint y: 310, distance: 70.2
click at [812, 310] on div at bounding box center [810, 311] width 16 height 16
click at [799, 368] on div "Appliquer" at bounding box center [861, 364] width 381 height 24
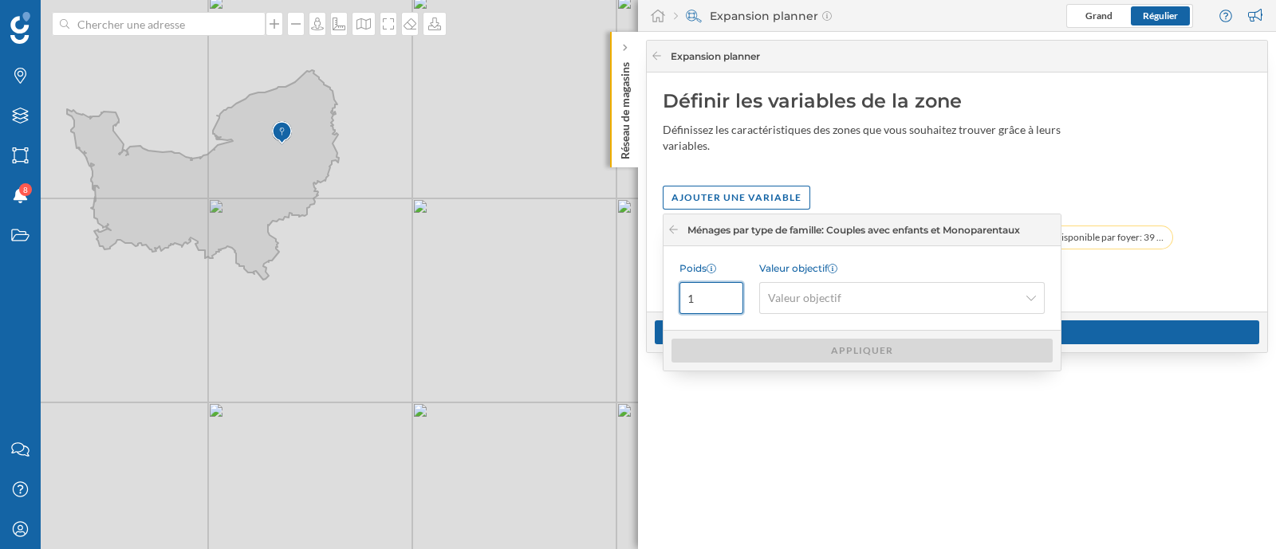
click at [701, 301] on input "1" at bounding box center [711, 298] width 64 height 32
type input "0.16"
click at [815, 278] on div "Valeur objectif Valeur objectif" at bounding box center [901, 288] width 285 height 52
click at [824, 293] on span "Valeur objectif" at bounding box center [804, 298] width 73 height 16
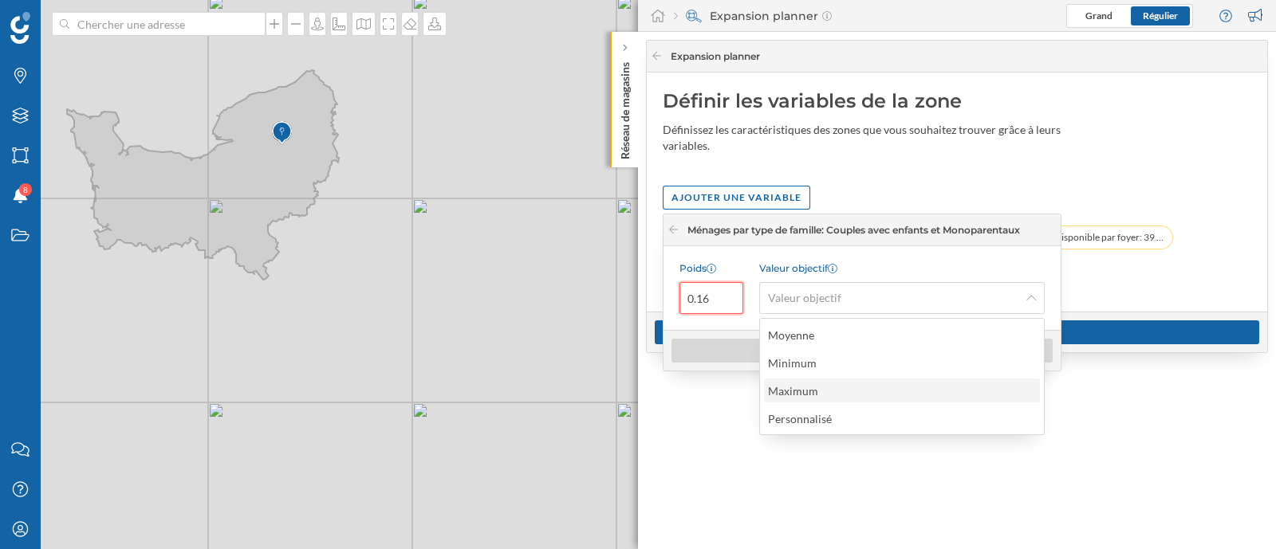
click at [820, 387] on div "Maximum" at bounding box center [797, 391] width 58 height 17
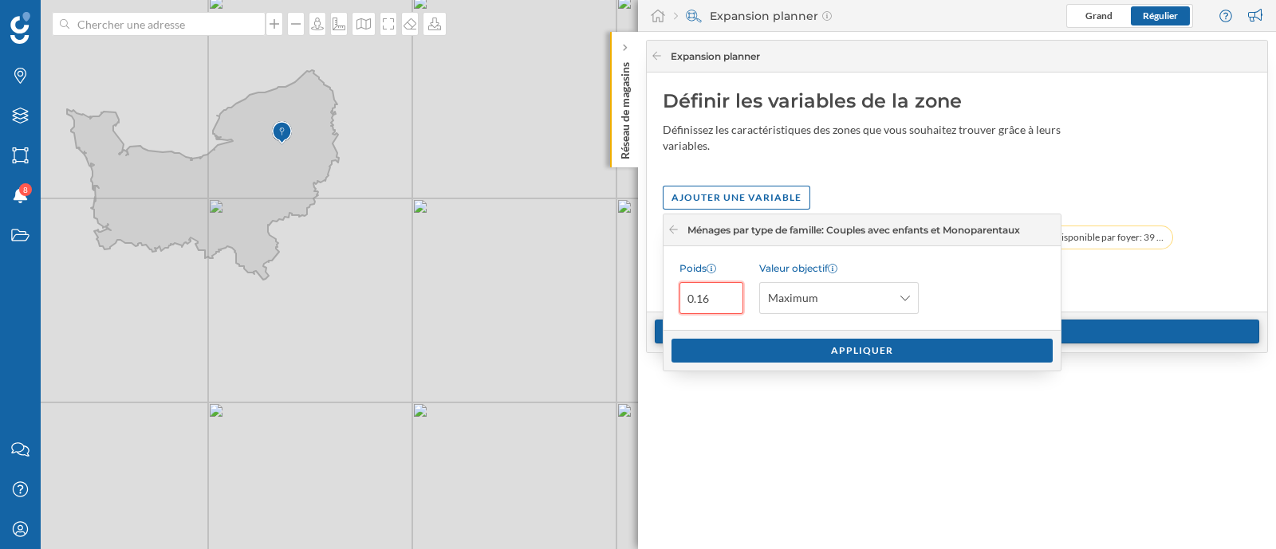
click at [808, 354] on div "Appliquer" at bounding box center [861, 351] width 381 height 24
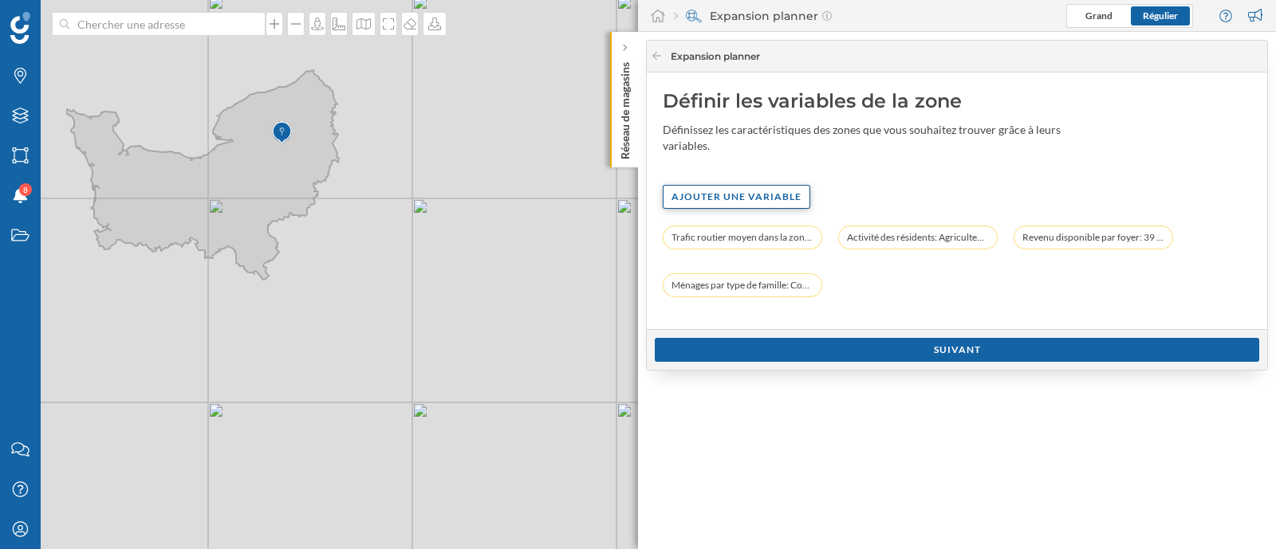
click at [714, 190] on div "Ajouter une variable" at bounding box center [737, 197] width 148 height 24
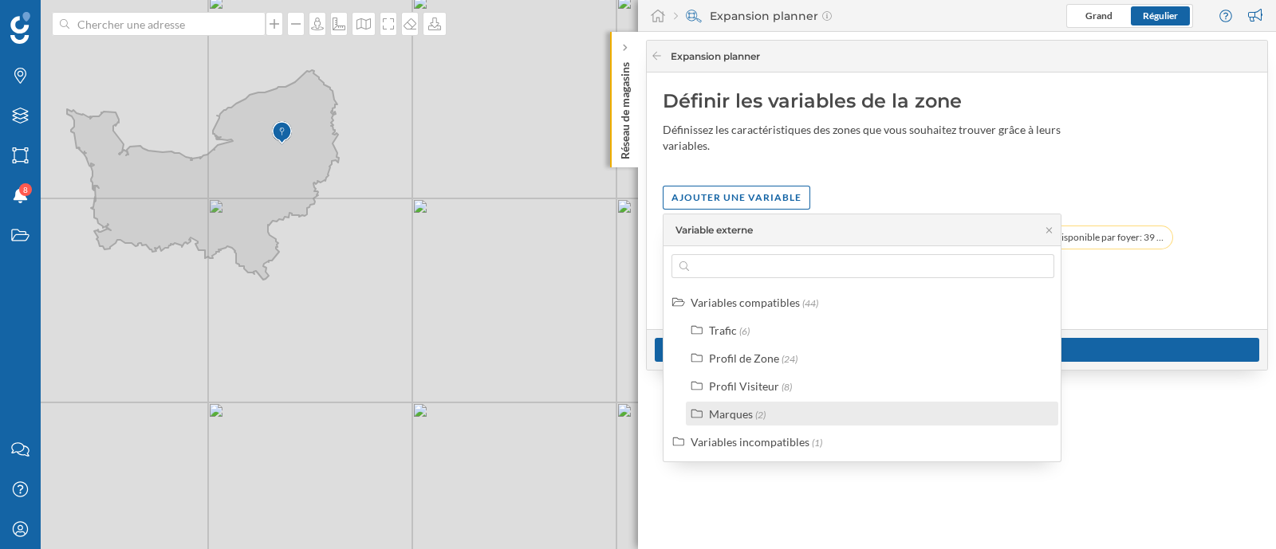
click at [760, 403] on div "Marques (2)" at bounding box center [872, 414] width 372 height 24
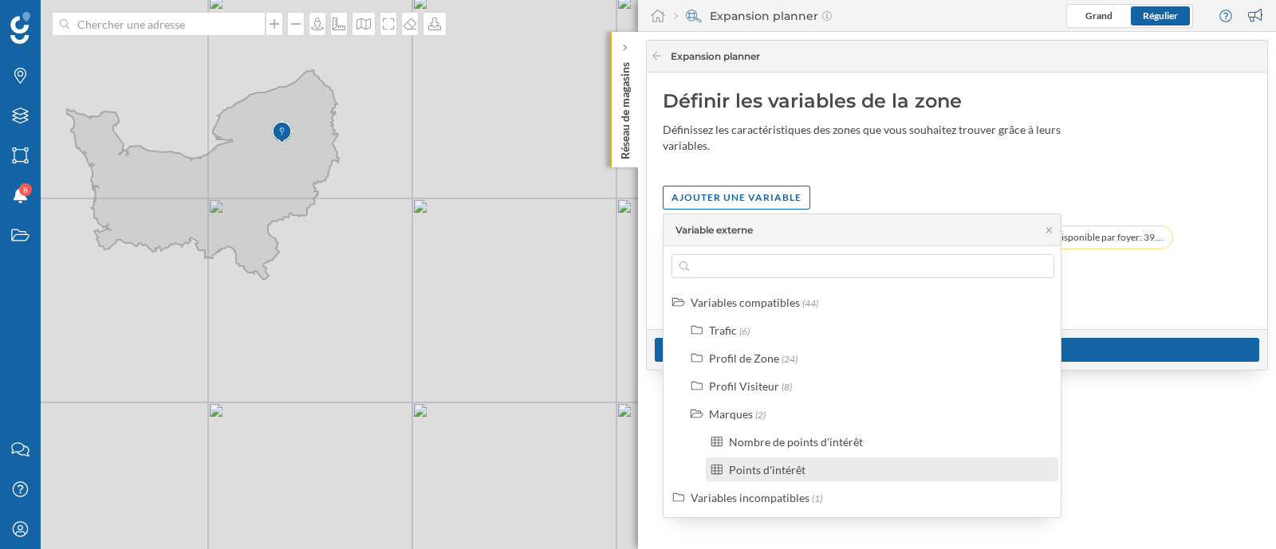
click at [781, 458] on div "Nombre de points d'intérêt Points d'intérêt" at bounding box center [881, 456] width 362 height 52
click at [781, 459] on div "Points d'intérêt" at bounding box center [882, 470] width 352 height 24
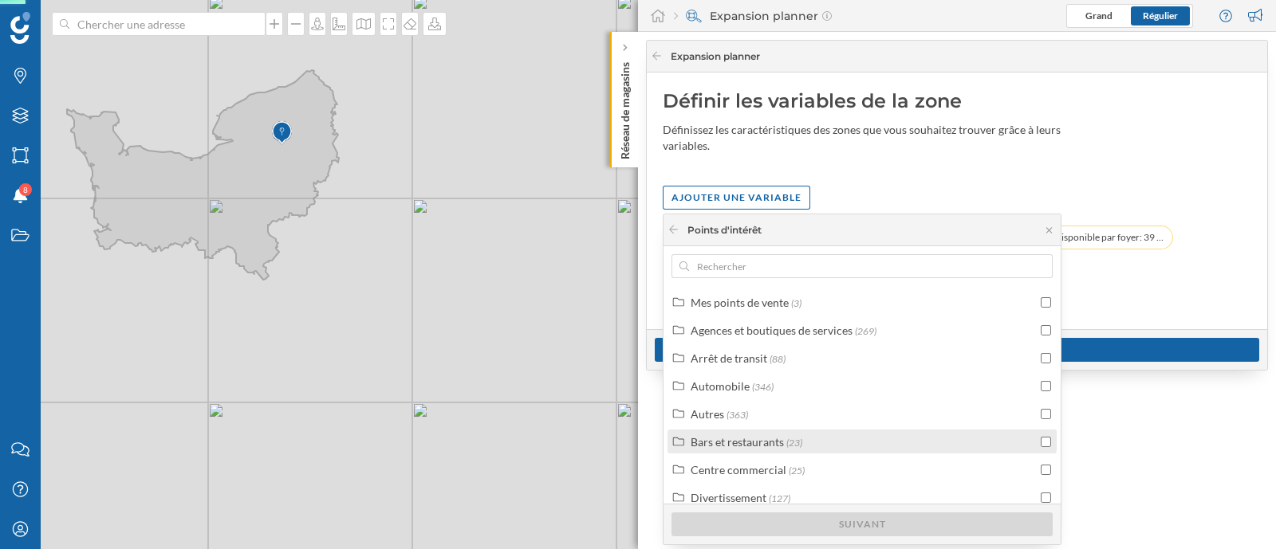
click at [1040, 445] on input "checkbox" at bounding box center [1045, 442] width 10 height 10
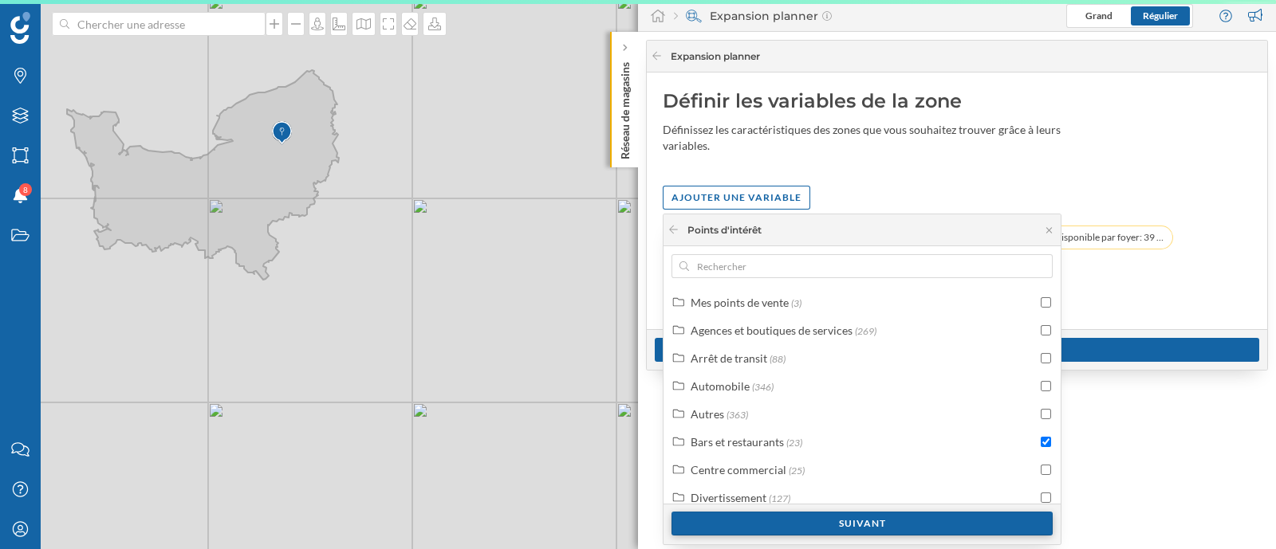
click at [889, 518] on div "Suivant" at bounding box center [861, 524] width 381 height 24
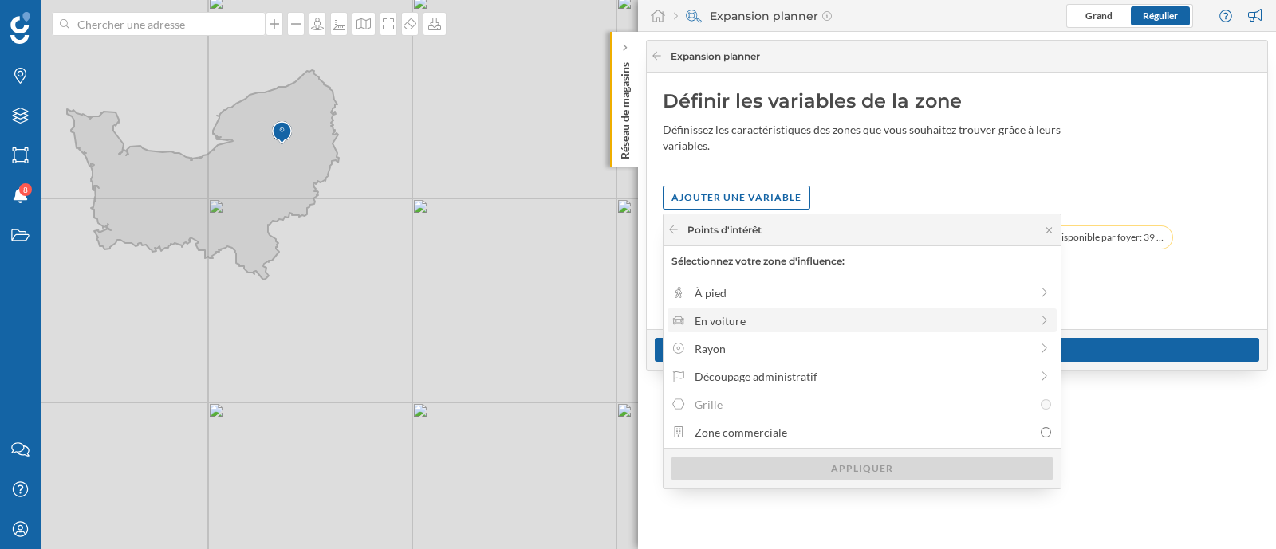
click at [730, 321] on div "En voiture" at bounding box center [861, 321] width 335 height 17
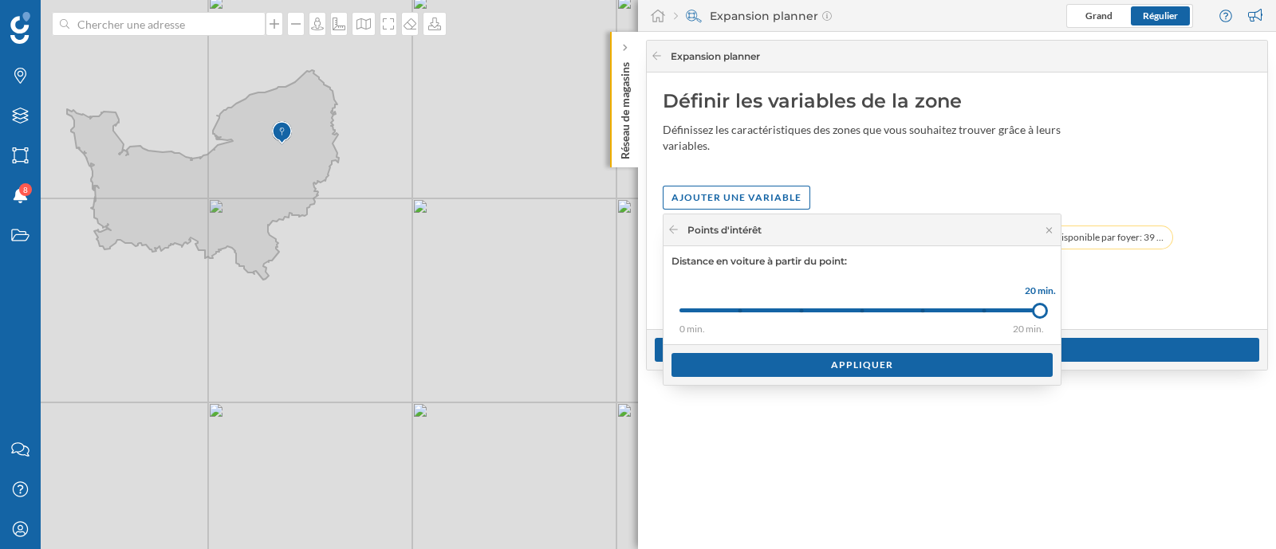
drag, startPoint x: 745, startPoint y: 309, endPoint x: 1040, endPoint y: 305, distance: 295.0
click at [1040, 305] on div at bounding box center [1040, 311] width 16 height 16
click at [887, 364] on div "Appliquer" at bounding box center [861, 364] width 381 height 24
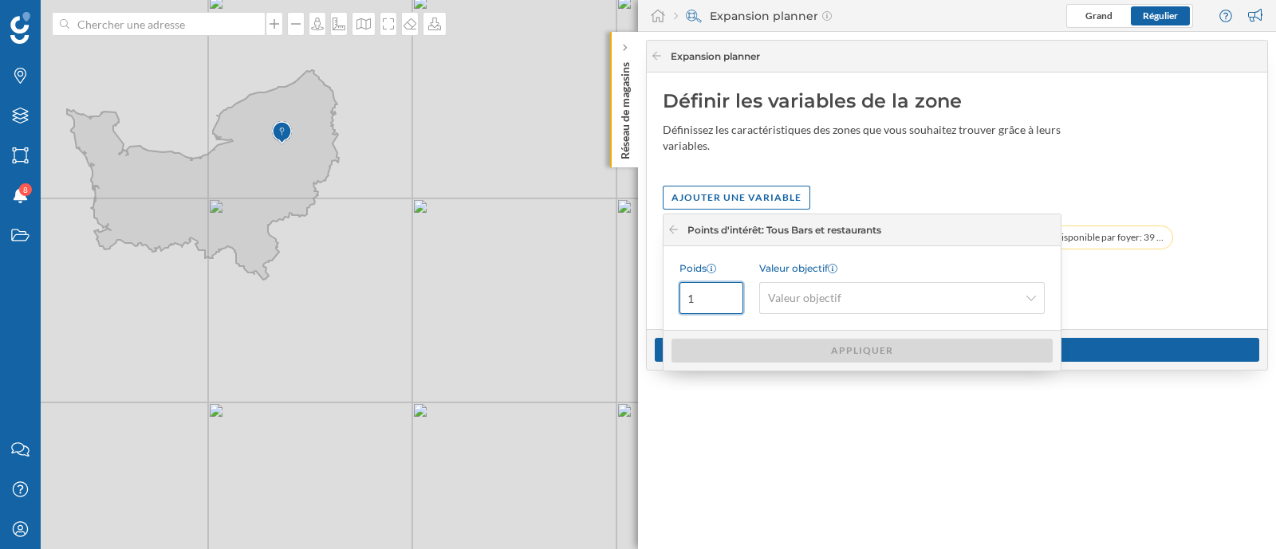
click at [707, 298] on input "1" at bounding box center [711, 298] width 64 height 32
click at [977, 281] on div "Valeur objectif Valeur objectif" at bounding box center [901, 288] width 285 height 52
click at [973, 304] on span "Valeur objectif" at bounding box center [893, 298] width 250 height 16
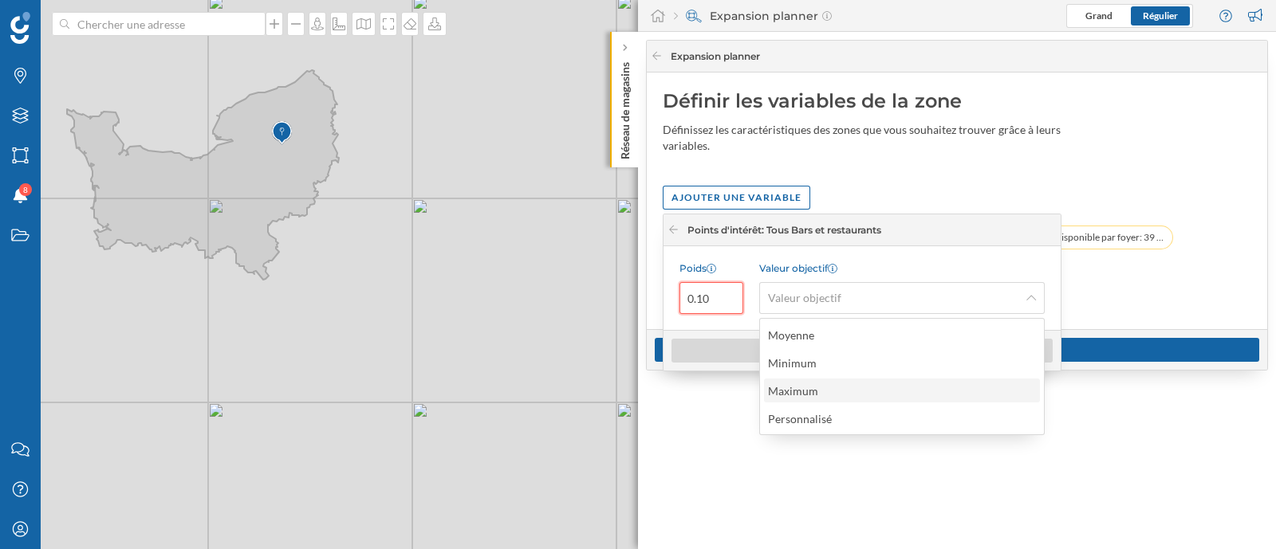
click at [867, 398] on div "Maximum" at bounding box center [901, 391] width 266 height 17
type input "0.1"
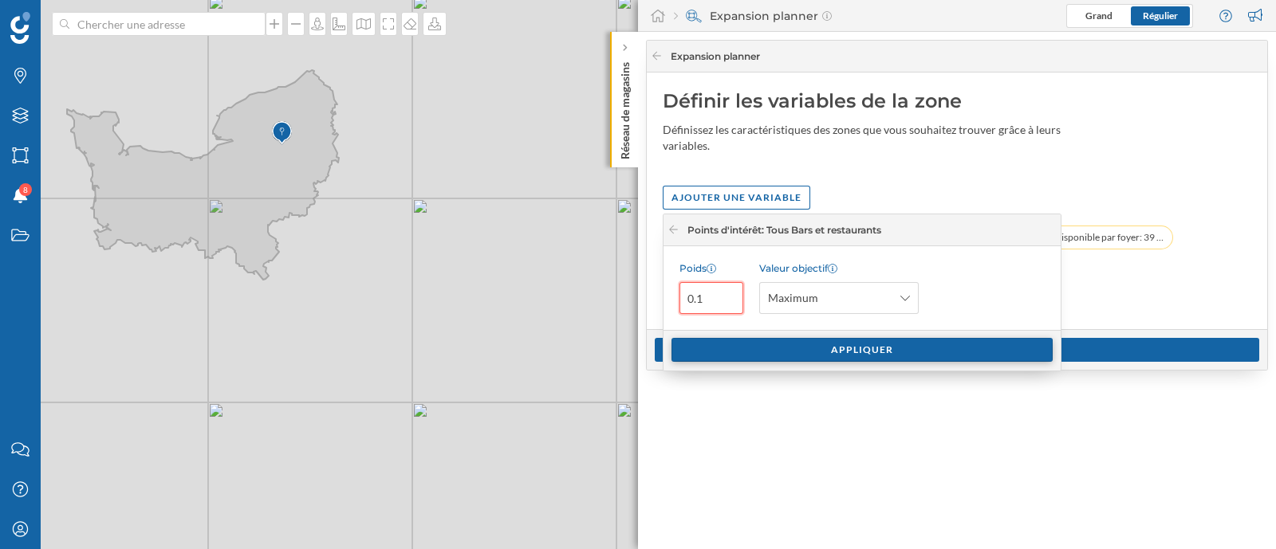
click at [774, 348] on div "Appliquer" at bounding box center [861, 350] width 381 height 24
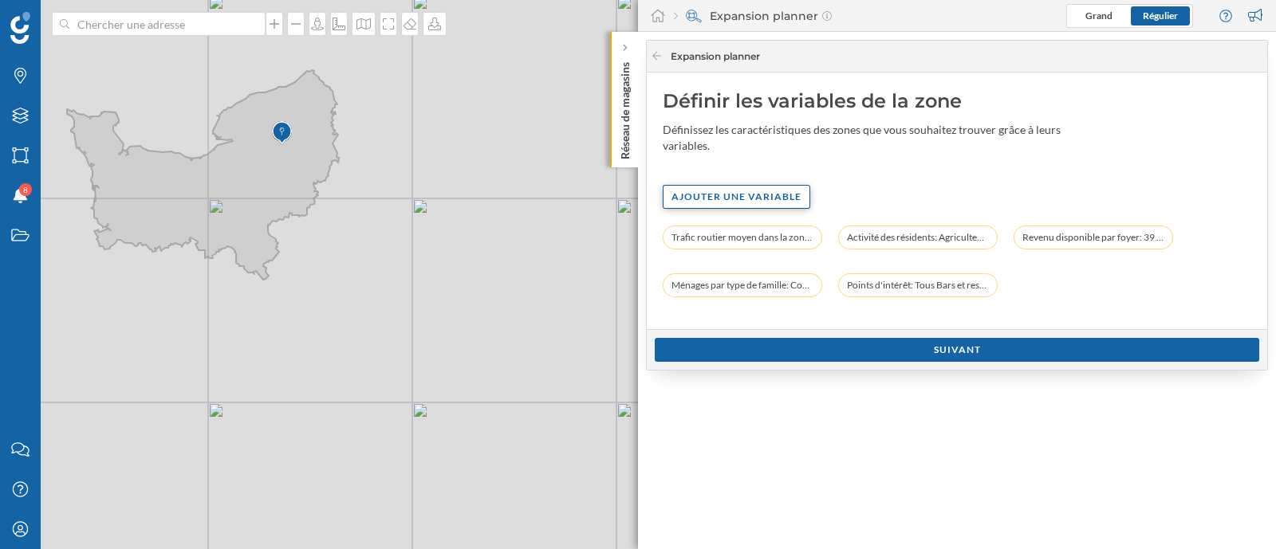
click at [694, 200] on div "Ajouter une variable" at bounding box center [737, 197] width 148 height 24
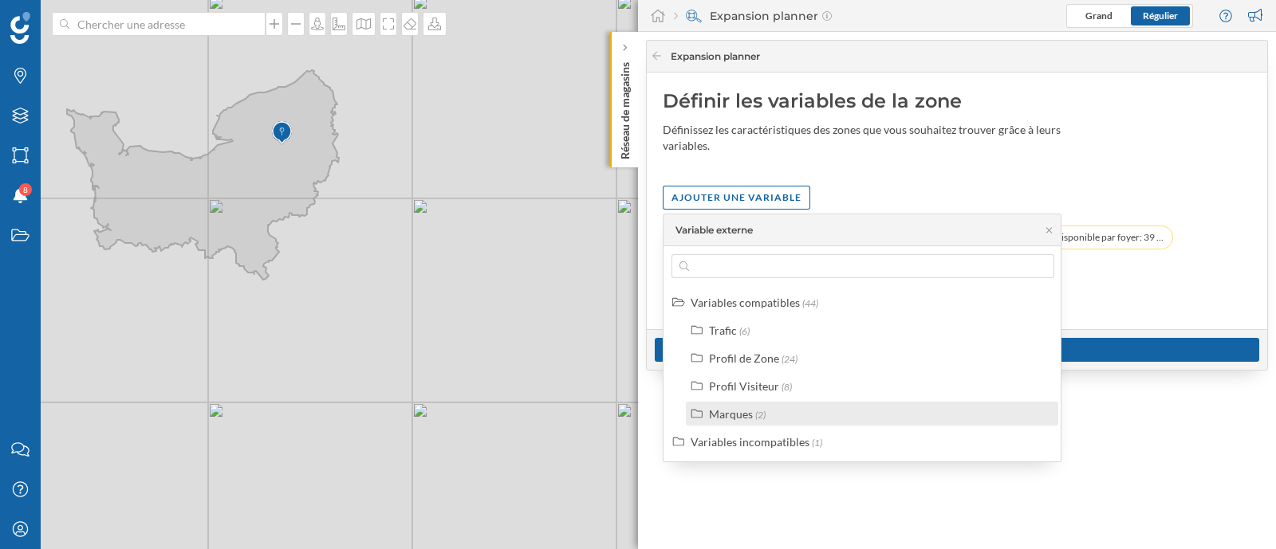
click at [757, 420] on label "Marques (2)" at bounding box center [737, 414] width 57 height 17
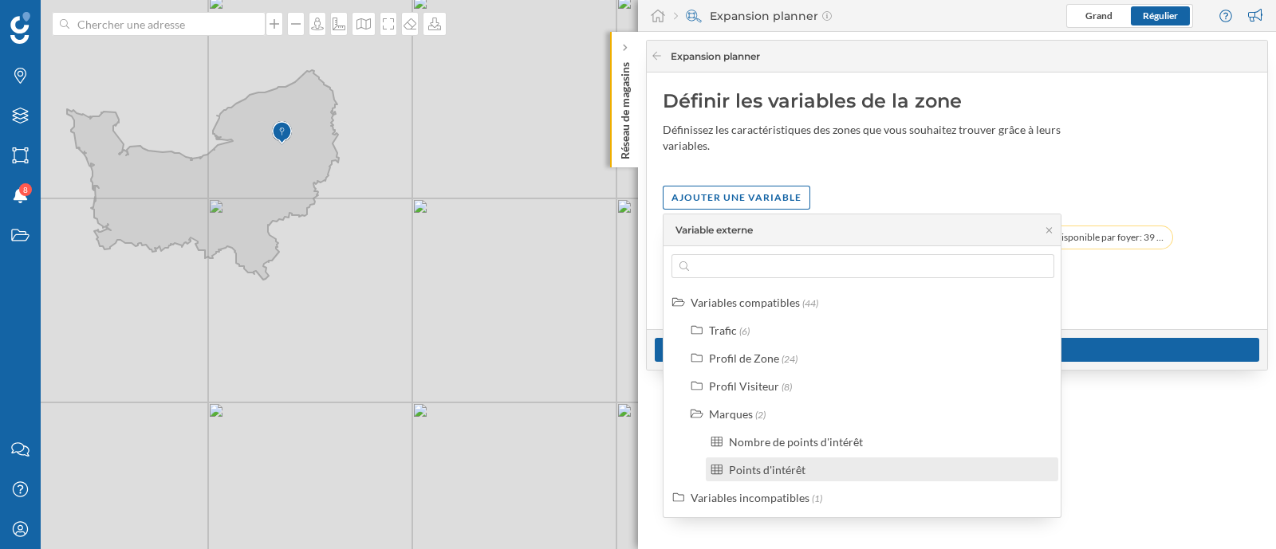
click at [773, 470] on div "Points d'intérêt" at bounding box center [767, 470] width 77 height 14
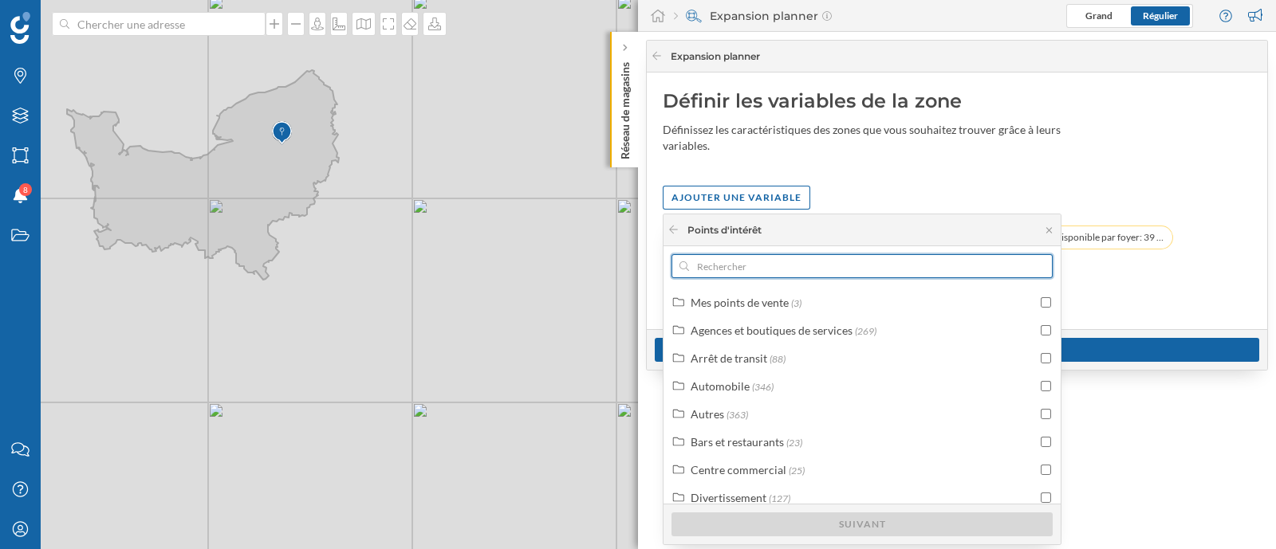
click at [729, 266] on input "text" at bounding box center [862, 266] width 346 height 24
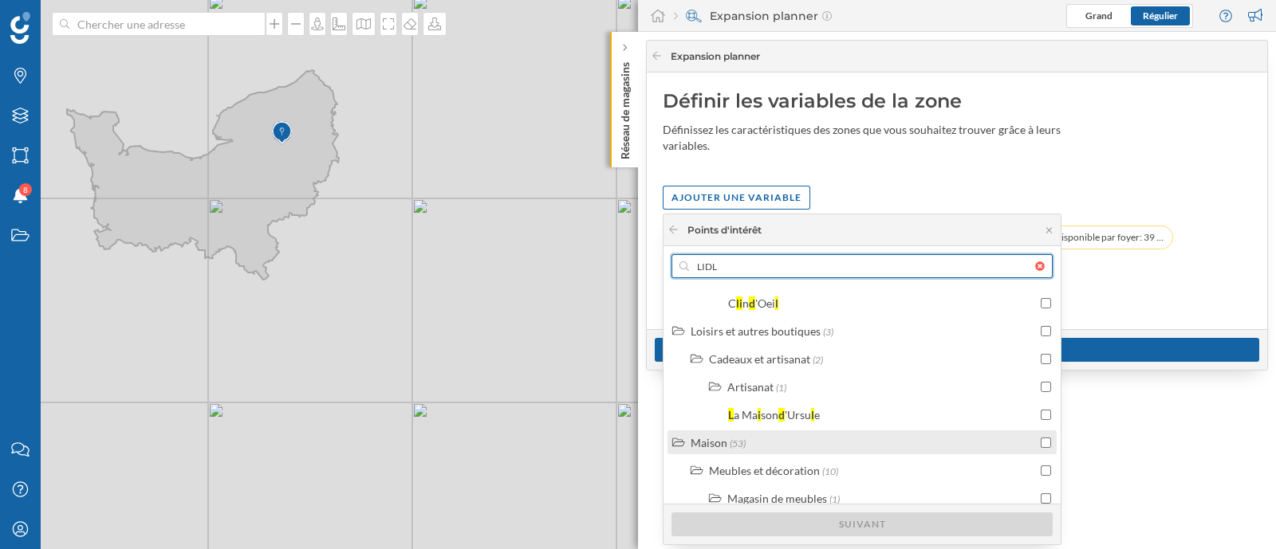
scroll to position [1950, 0]
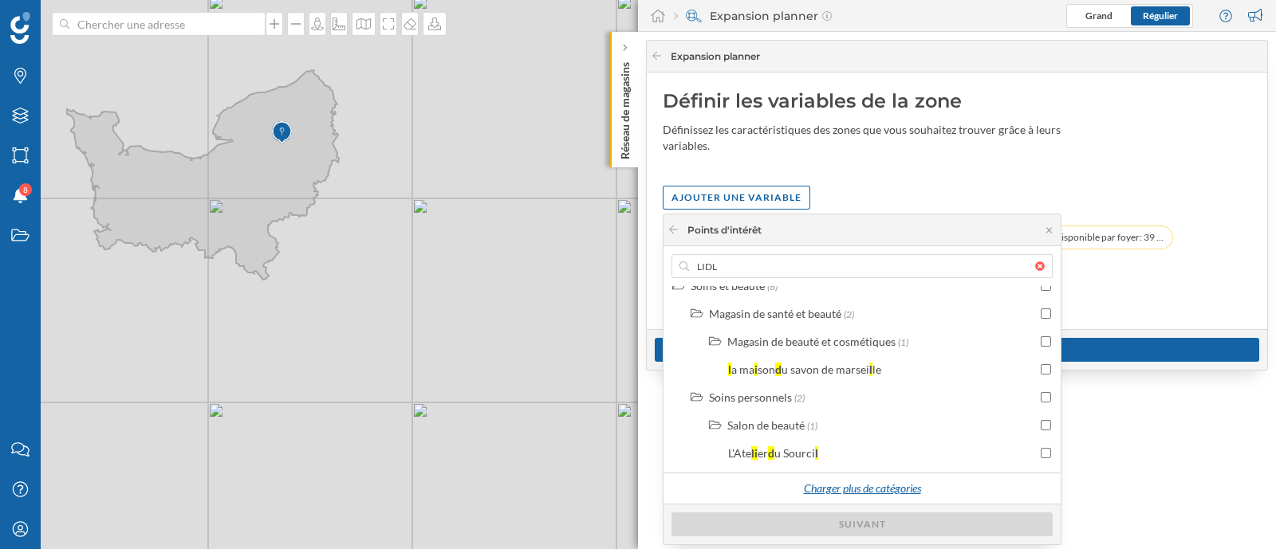
click at [797, 478] on div "Charger plus de catégories" at bounding box center [861, 490] width 137 height 24
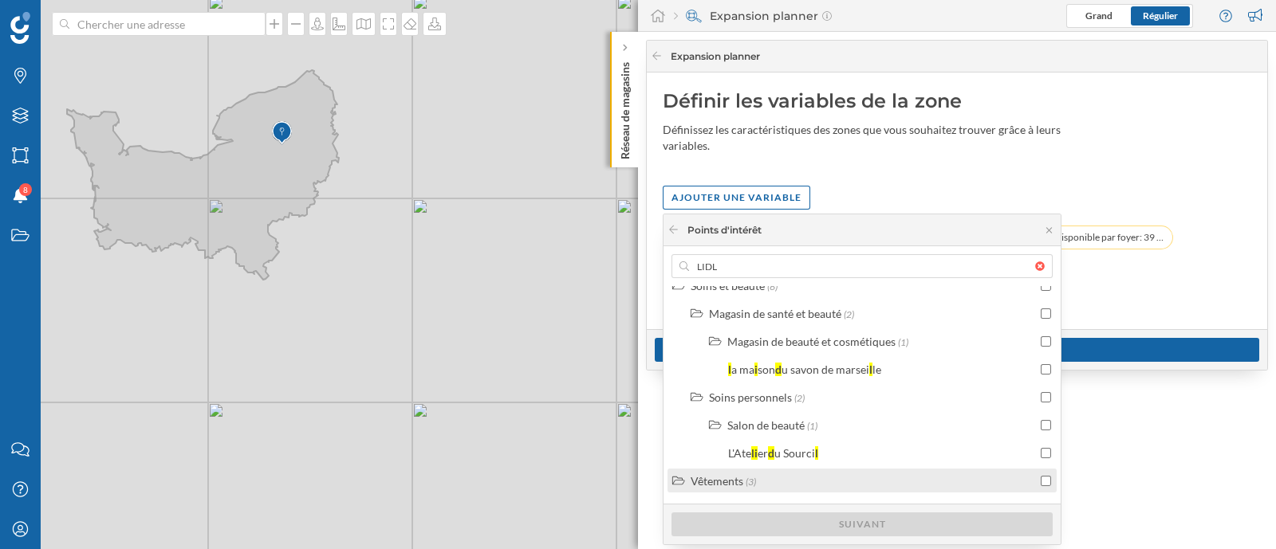
scroll to position [2337, 0]
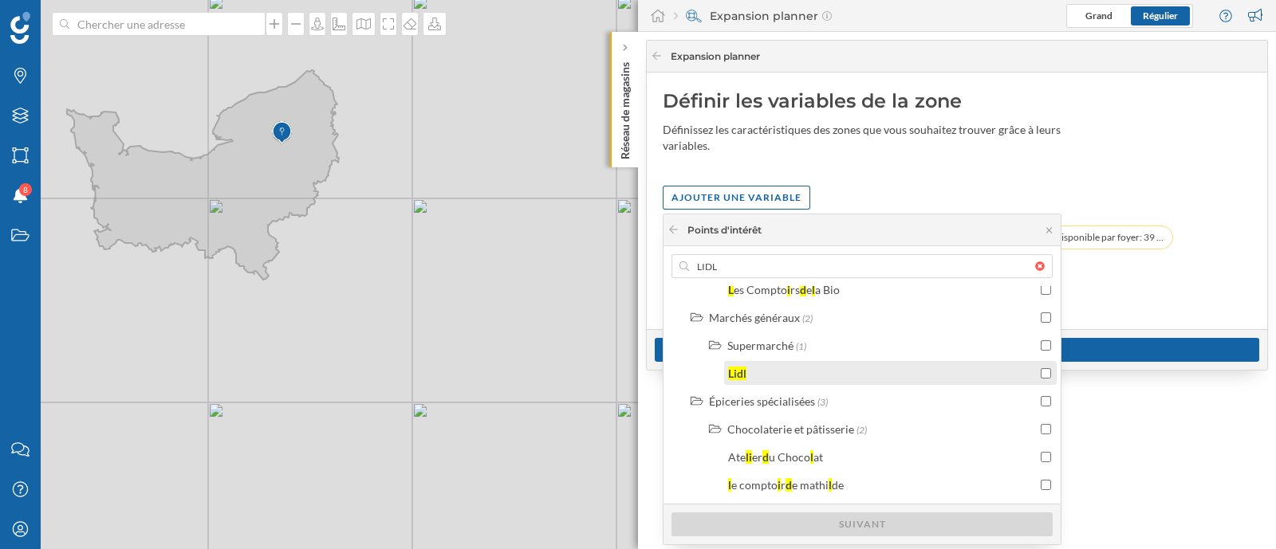
click at [1040, 368] on input "checkbox" at bounding box center [1045, 373] width 10 height 10
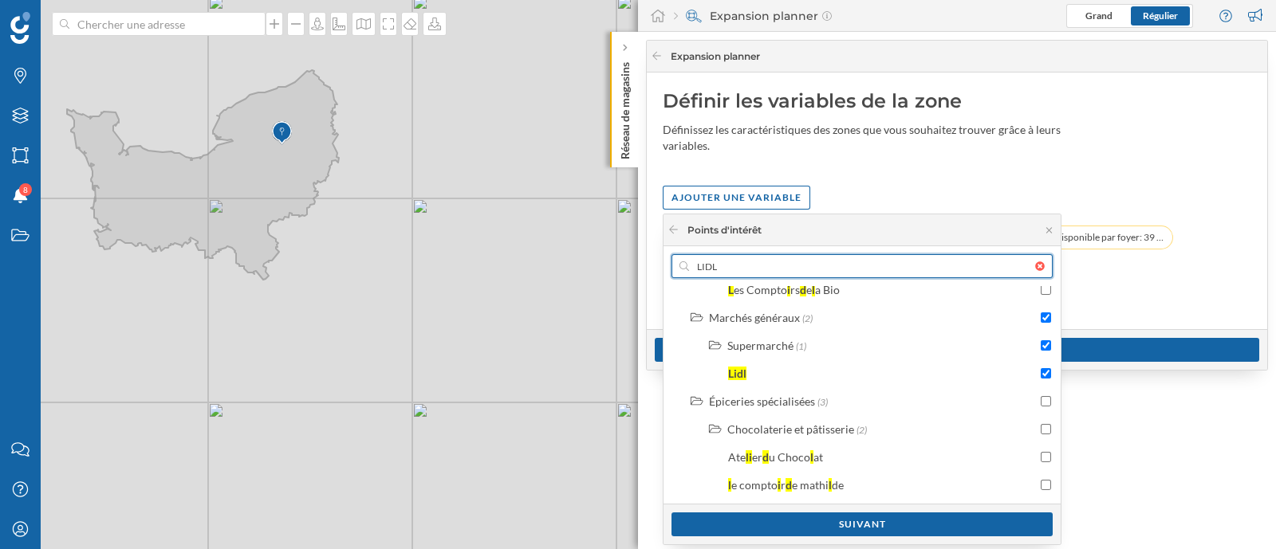
click at [765, 263] on input "LIDL" at bounding box center [862, 266] width 346 height 24
type input "int"
checkbox input "false"
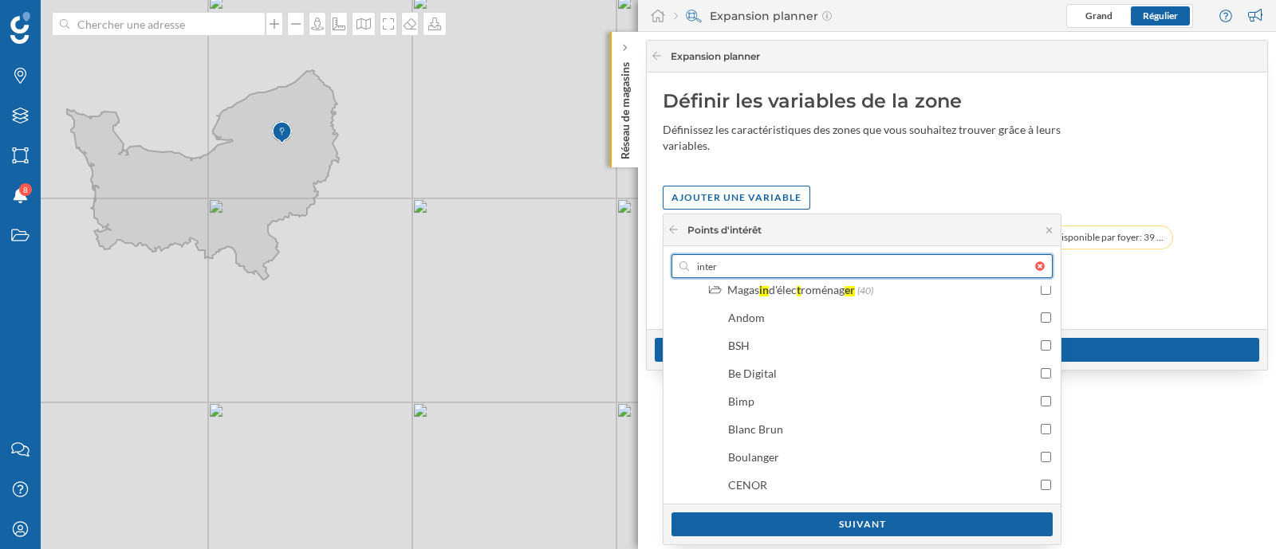
click at [764, 263] on input "inter" at bounding box center [862, 266] width 346 height 24
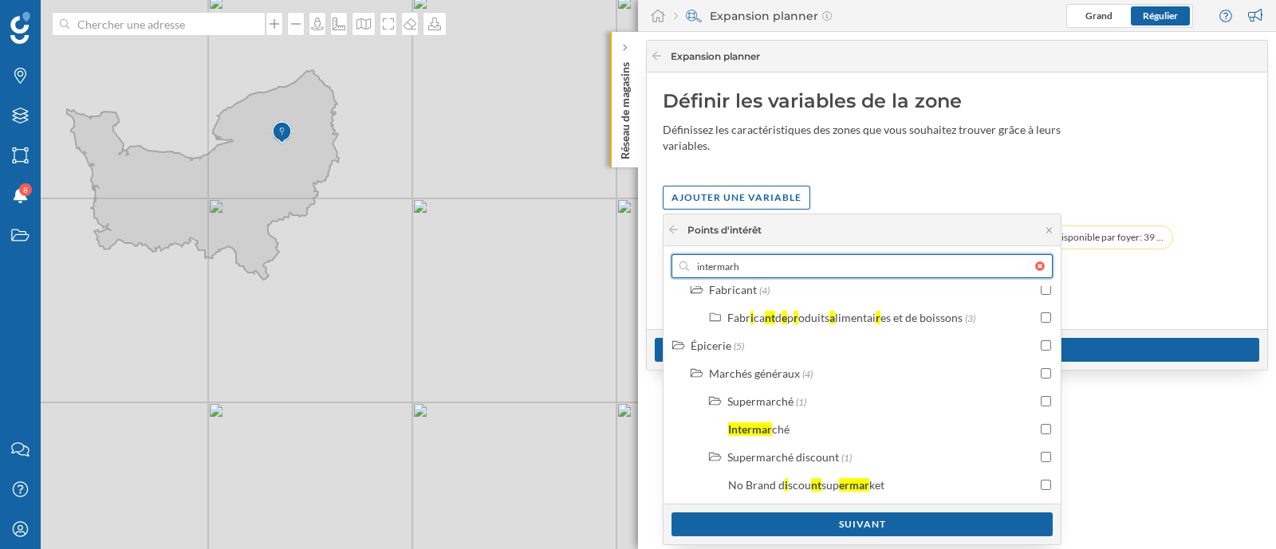
scroll to position [0, 0]
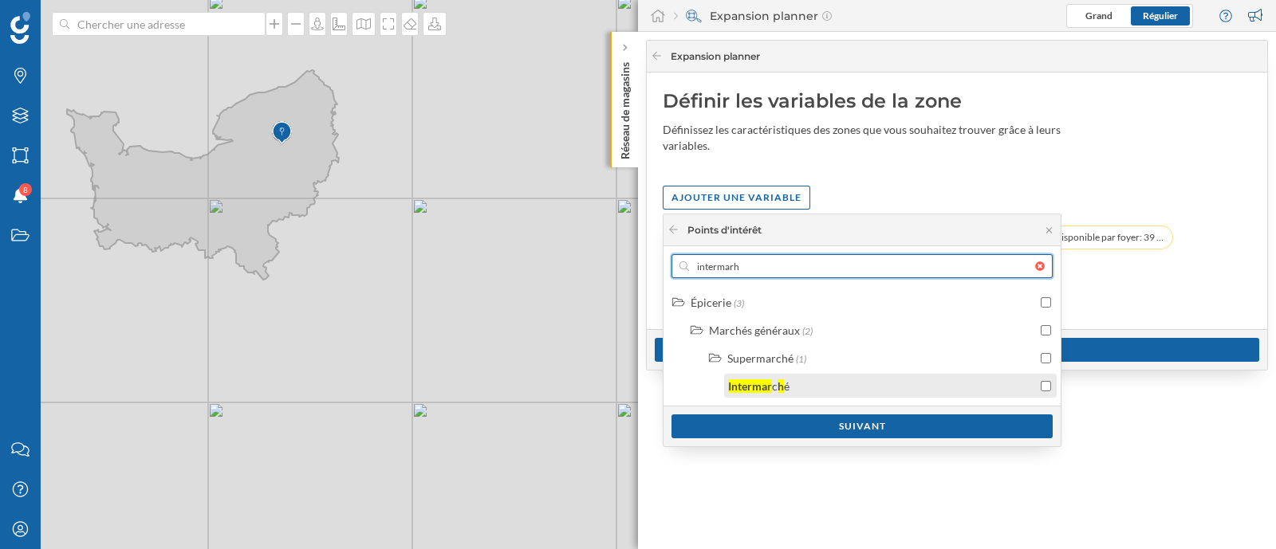
type input "intermarh"
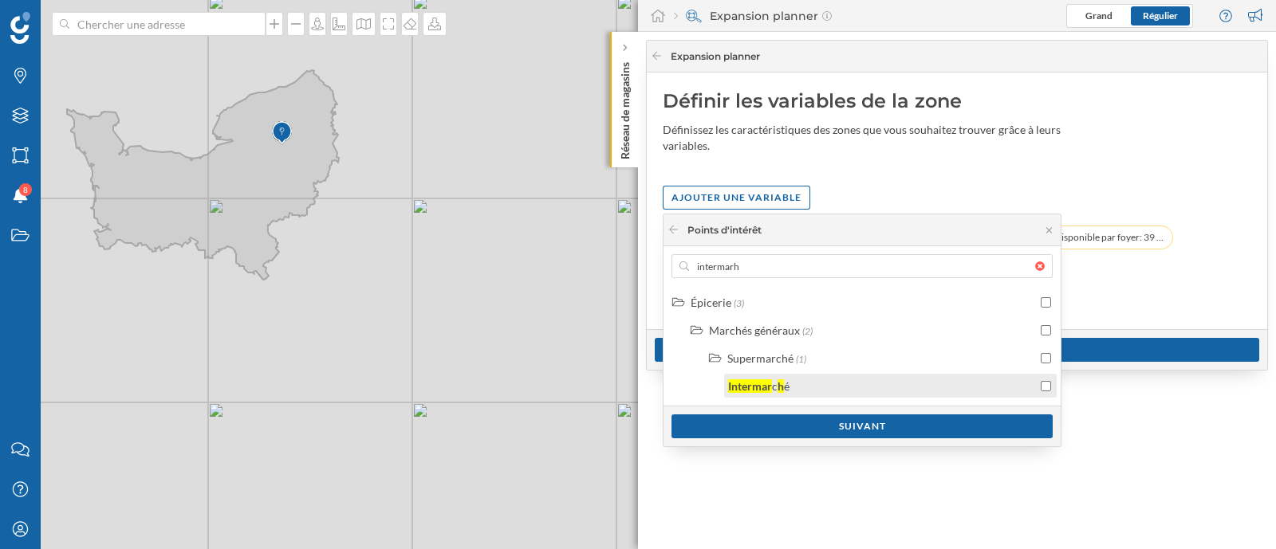
click at [1041, 387] on input "checkbox" at bounding box center [1045, 386] width 10 height 10
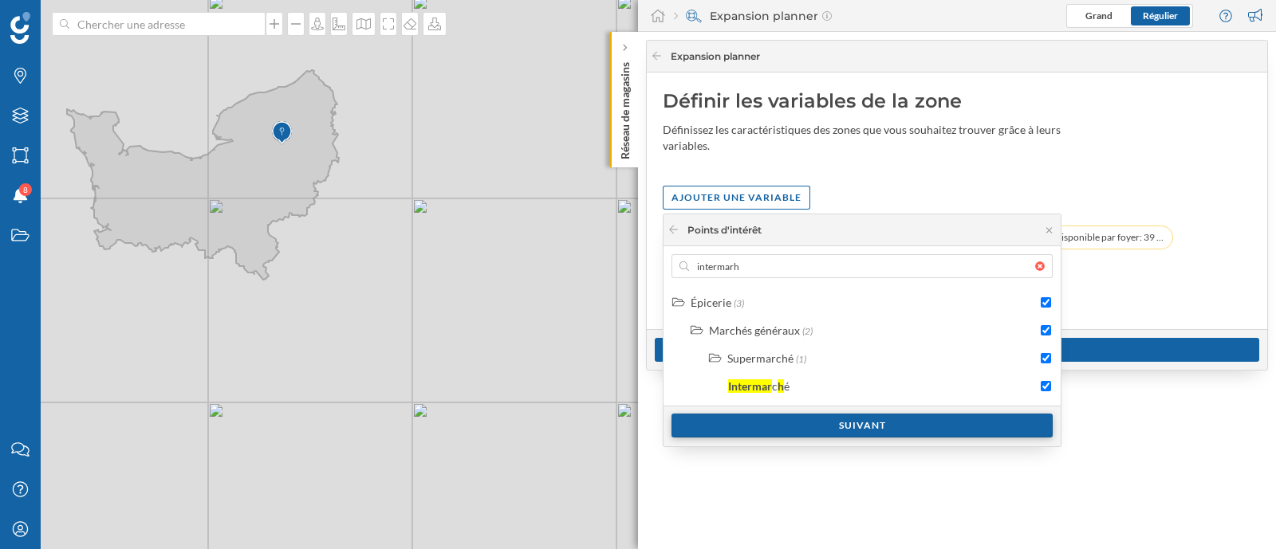
click at [1001, 427] on div "Suivant" at bounding box center [861, 426] width 381 height 24
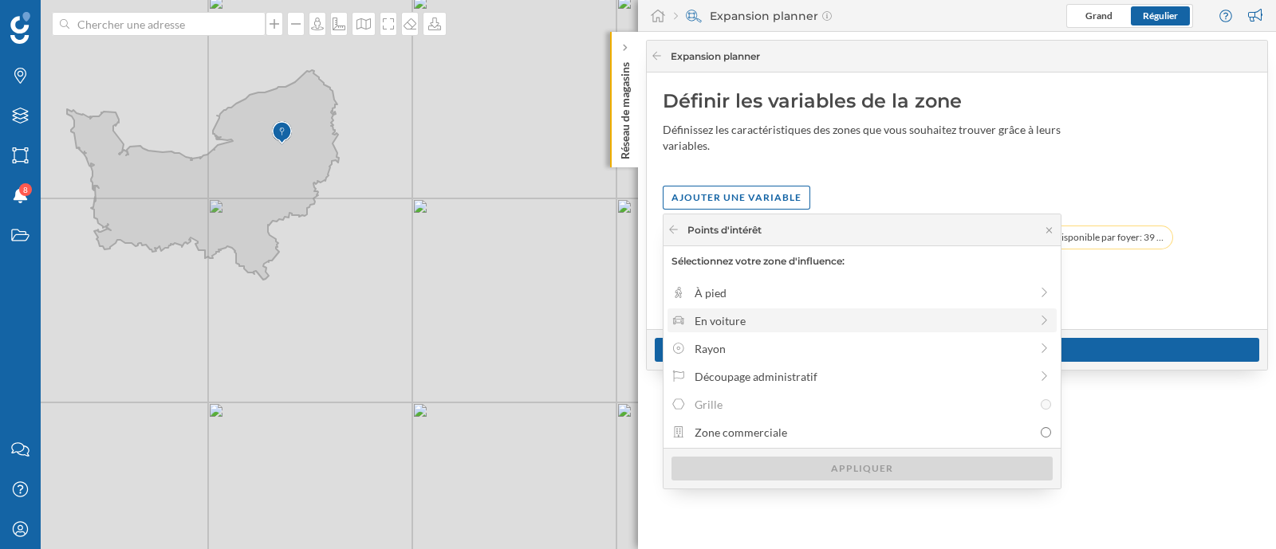
click at [729, 310] on div "En voiture" at bounding box center [861, 321] width 389 height 24
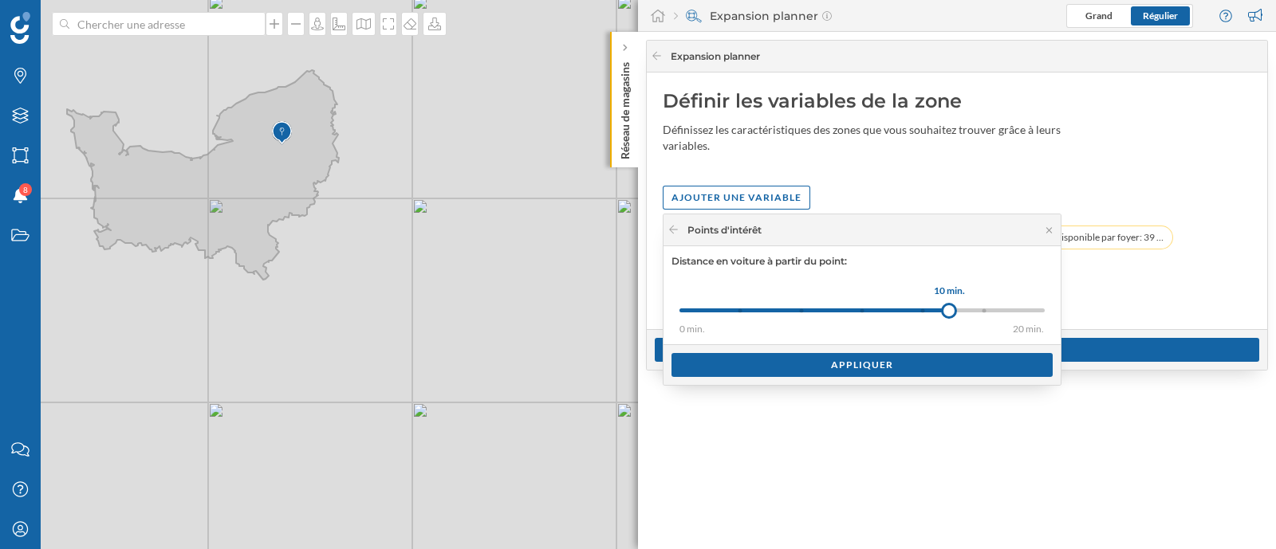
drag, startPoint x: 742, startPoint y: 310, endPoint x: 949, endPoint y: 309, distance: 206.5
click at [949, 309] on div at bounding box center [949, 311] width 16 height 16
click at [891, 361] on div "Appliquer" at bounding box center [861, 364] width 381 height 24
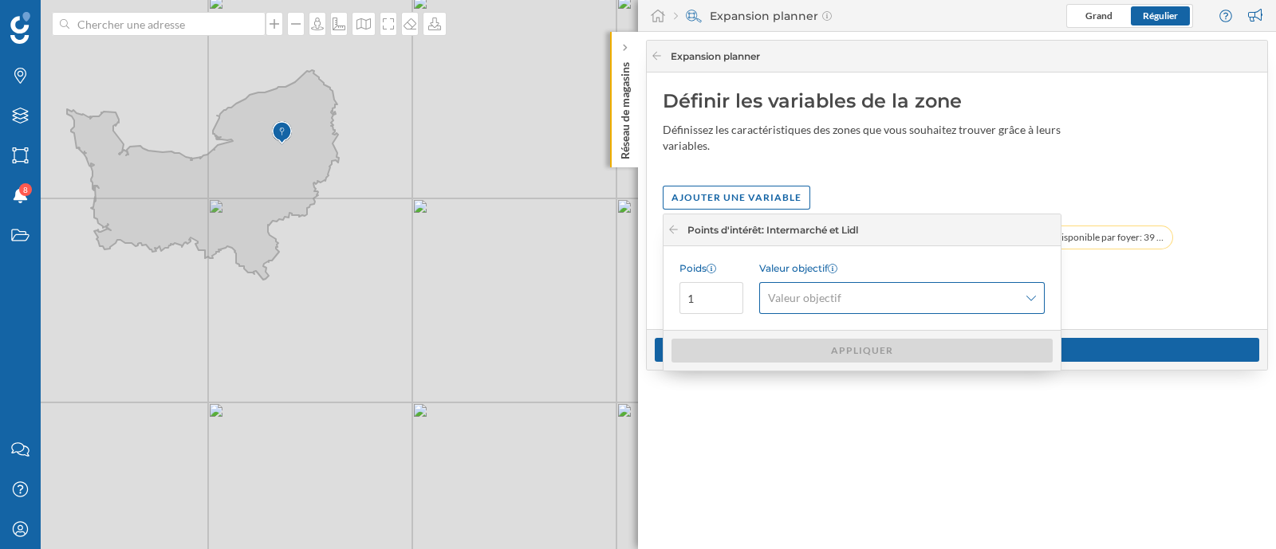
click at [895, 298] on span "Valeur objectif" at bounding box center [893, 298] width 250 height 16
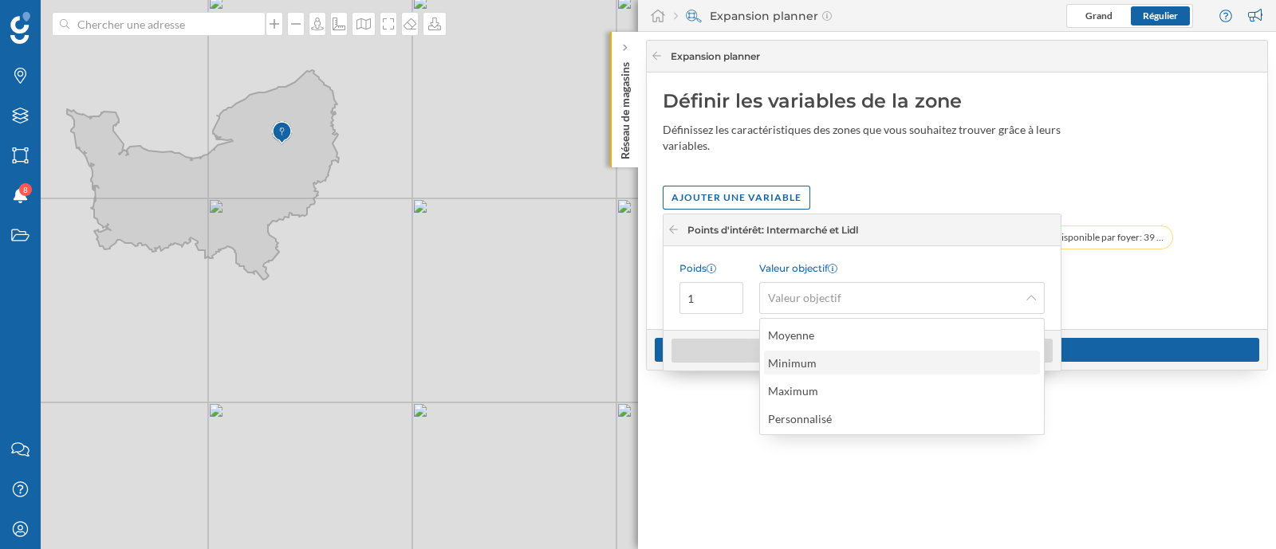
click at [820, 372] on div "Minimum" at bounding box center [902, 363] width 276 height 24
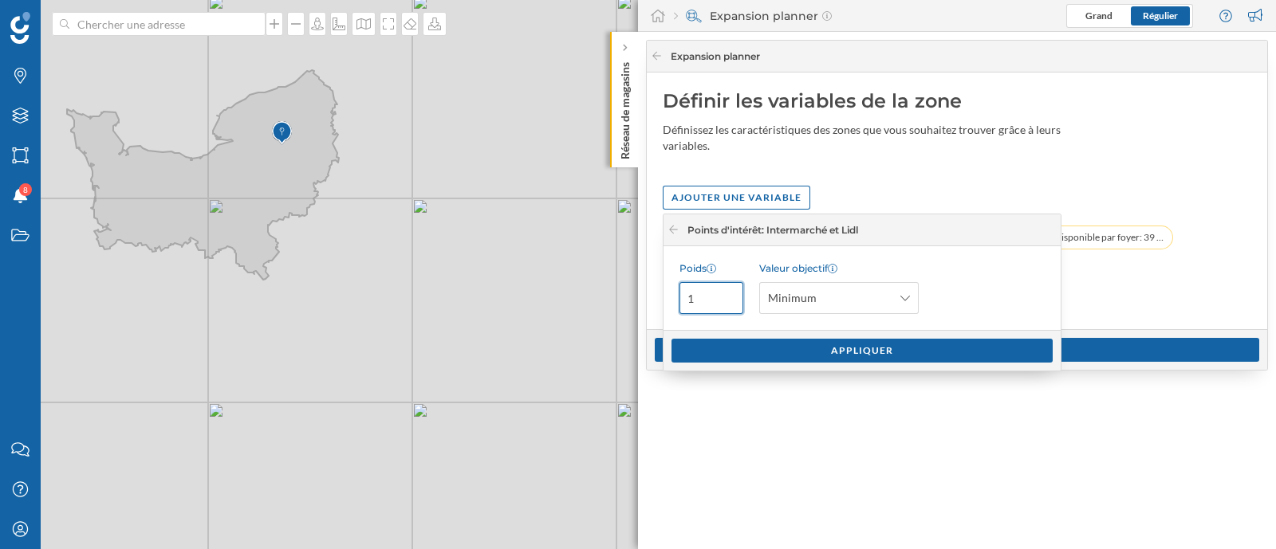
click at [702, 301] on input "1" at bounding box center [711, 298] width 64 height 32
type input "0.02"
click at [781, 340] on div "Appliquer" at bounding box center [861, 350] width 381 height 24
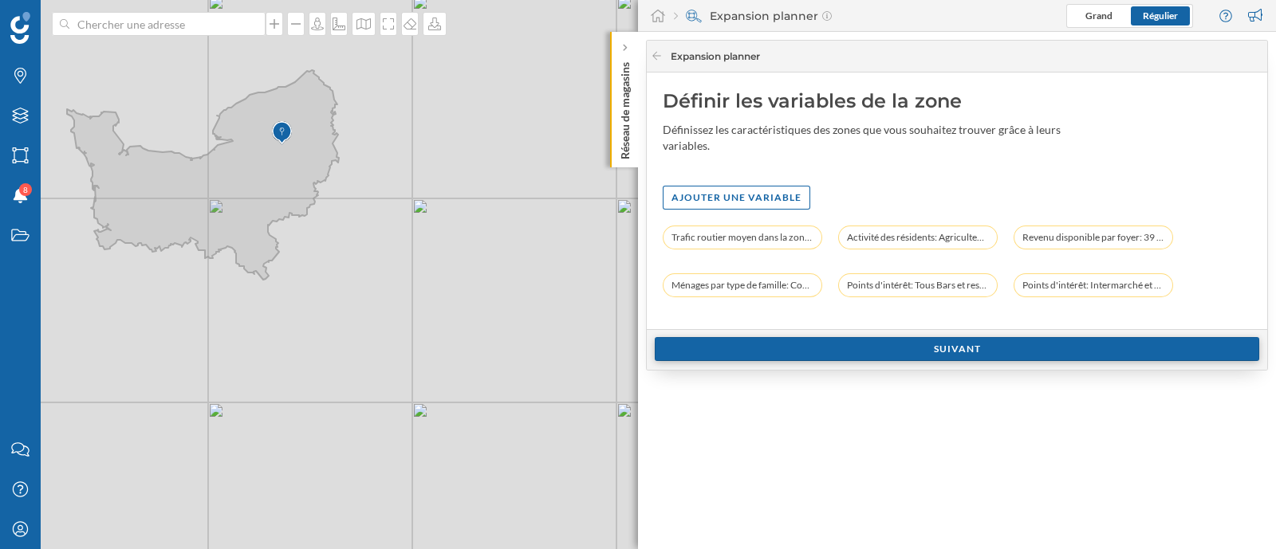
click at [793, 339] on div "Suivant" at bounding box center [957, 349] width 604 height 24
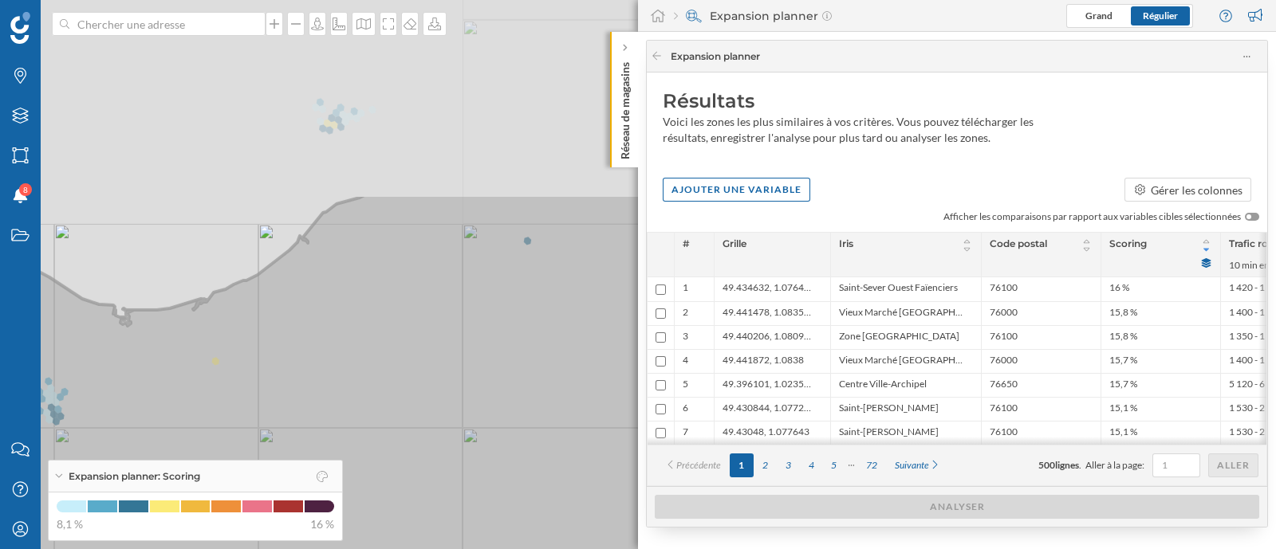
drag, startPoint x: 444, startPoint y: 124, endPoint x: 260, endPoint y: 376, distance: 312.1
click at [260, 376] on icon at bounding box center [453, 527] width 1537 height 666
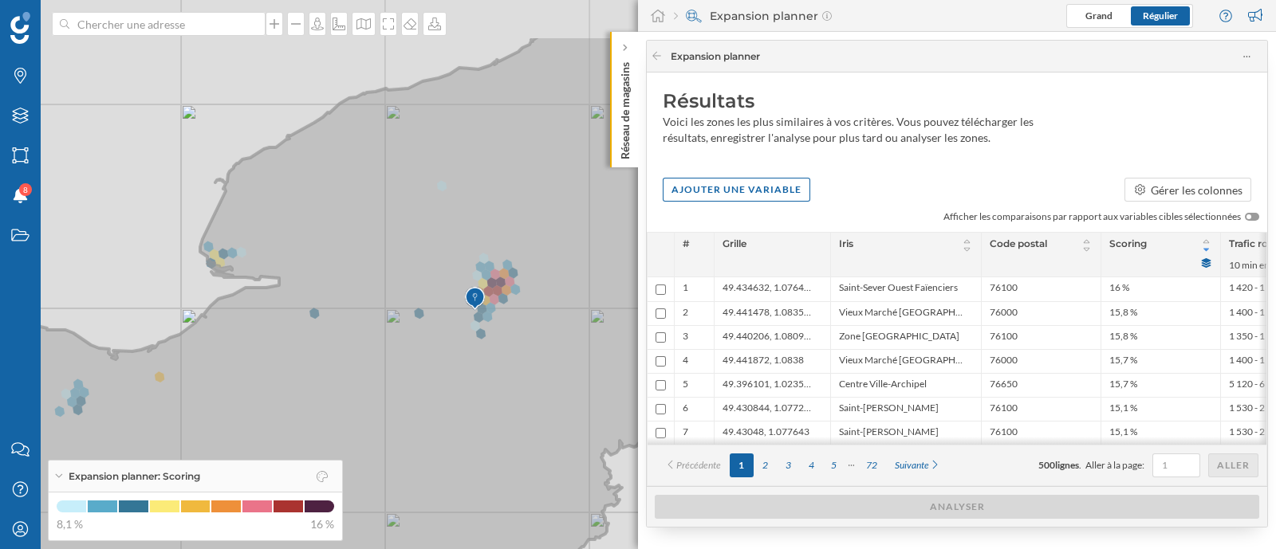
drag, startPoint x: 520, startPoint y: 141, endPoint x: 274, endPoint y: 247, distance: 267.5
click at [274, 247] on icon at bounding box center [178, 368] width 1052 height 666
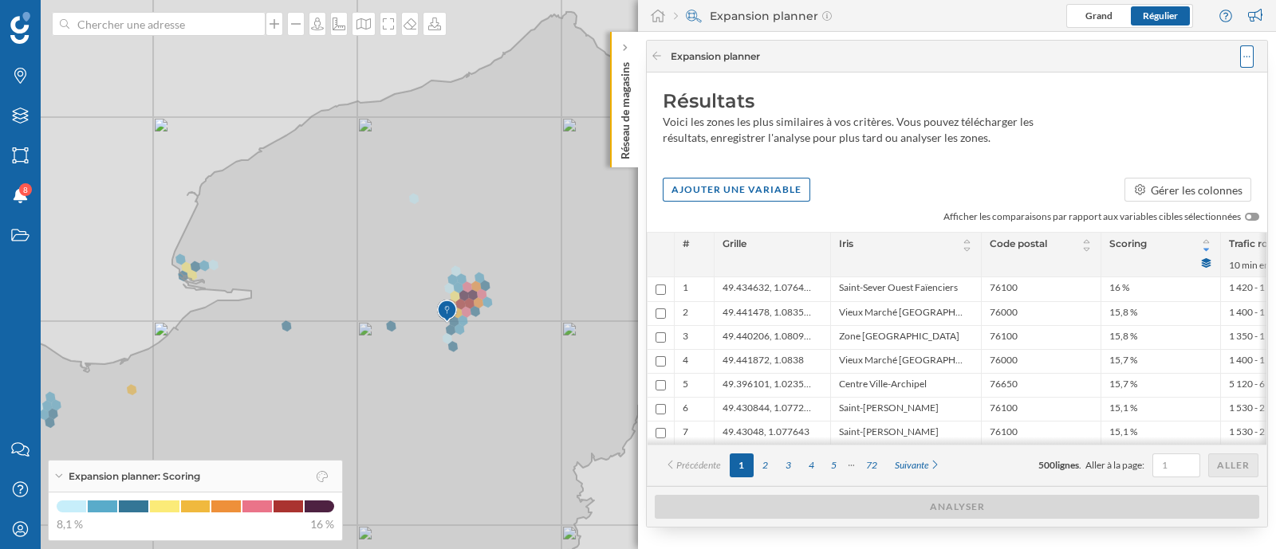
click at [1245, 57] on icon at bounding box center [1246, 56] width 7 height 11
click at [1194, 118] on div "Enregistrer l'analyse" at bounding box center [1183, 120] width 122 height 17
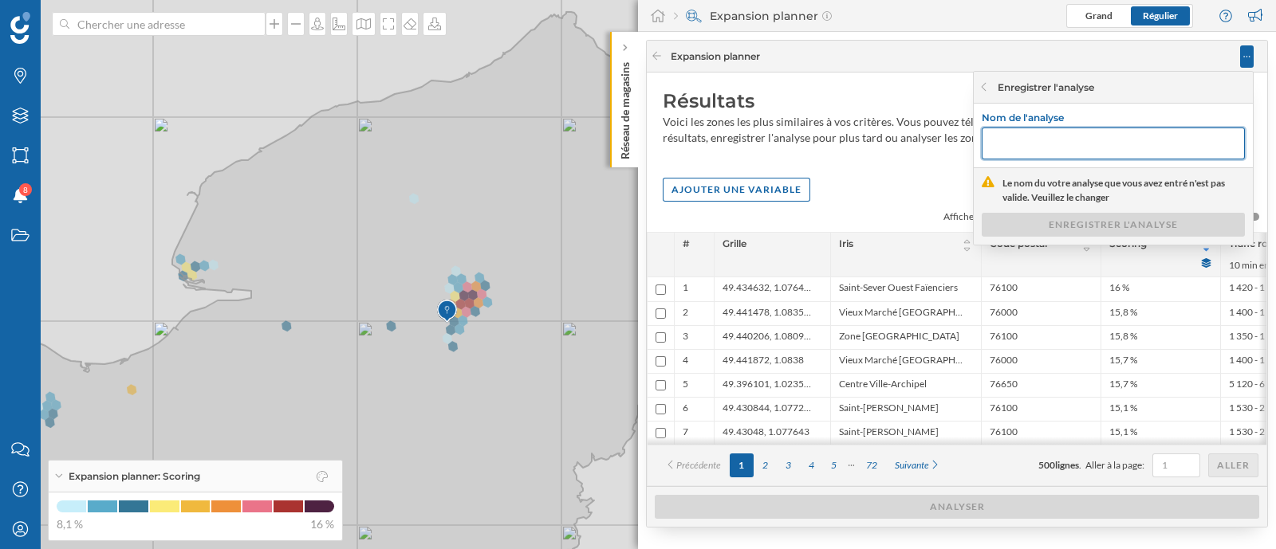
click at [1103, 135] on input "text" at bounding box center [1112, 144] width 263 height 32
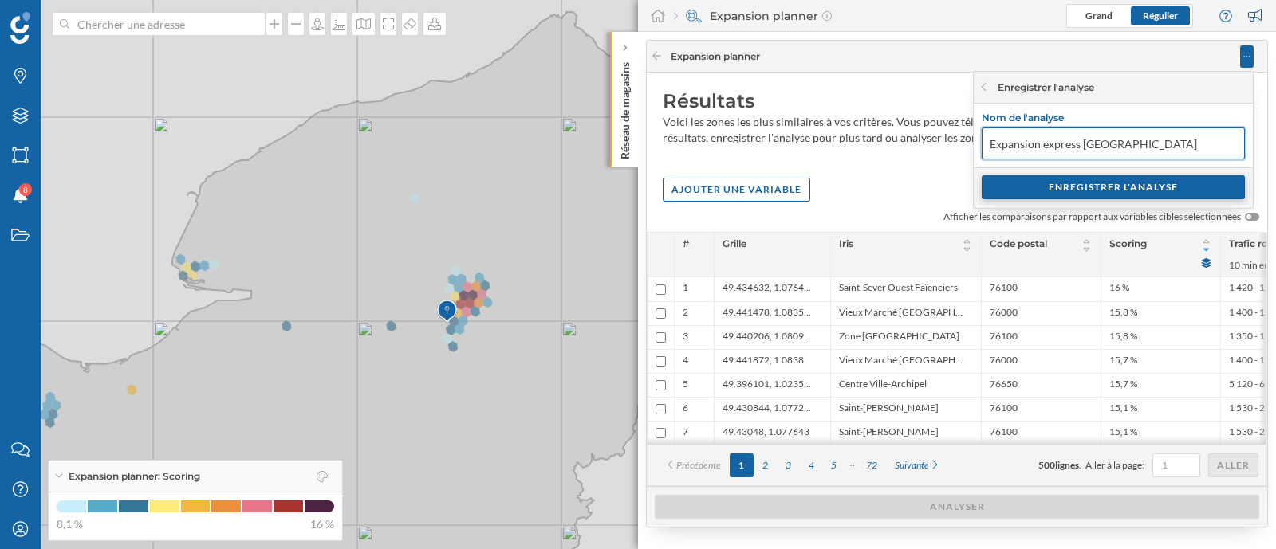
type input "Expansion express [GEOGRAPHIC_DATA]"
click at [1118, 181] on div "ENREGISTRER L'ANALYSE" at bounding box center [1112, 187] width 263 height 24
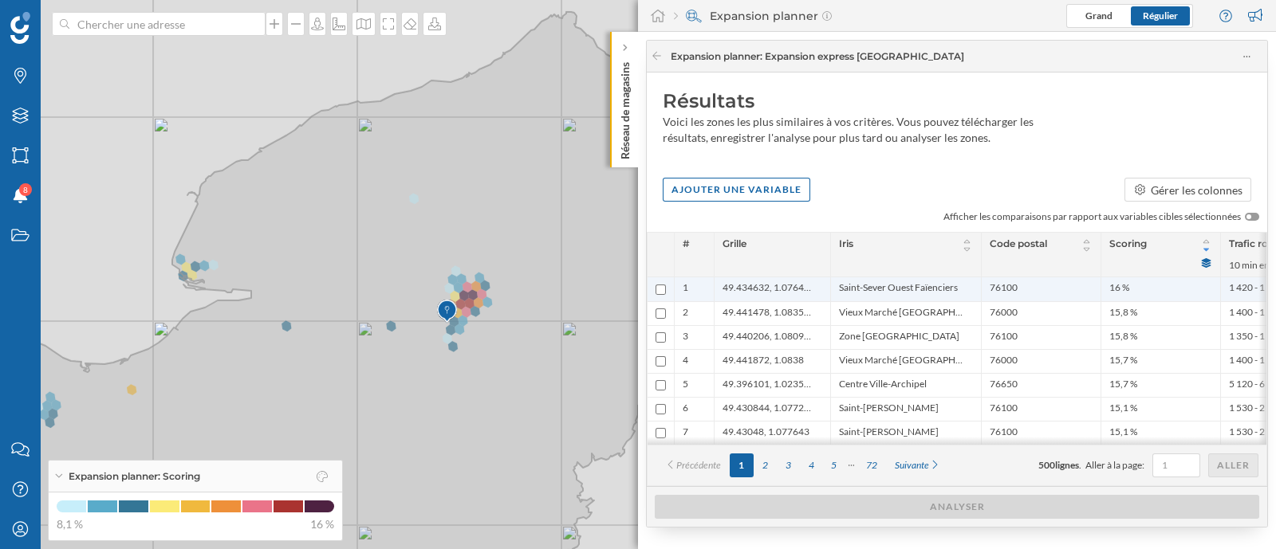
click at [804, 288] on span "49.434632, 1.076435" at bounding box center [768, 289] width 92 height 16
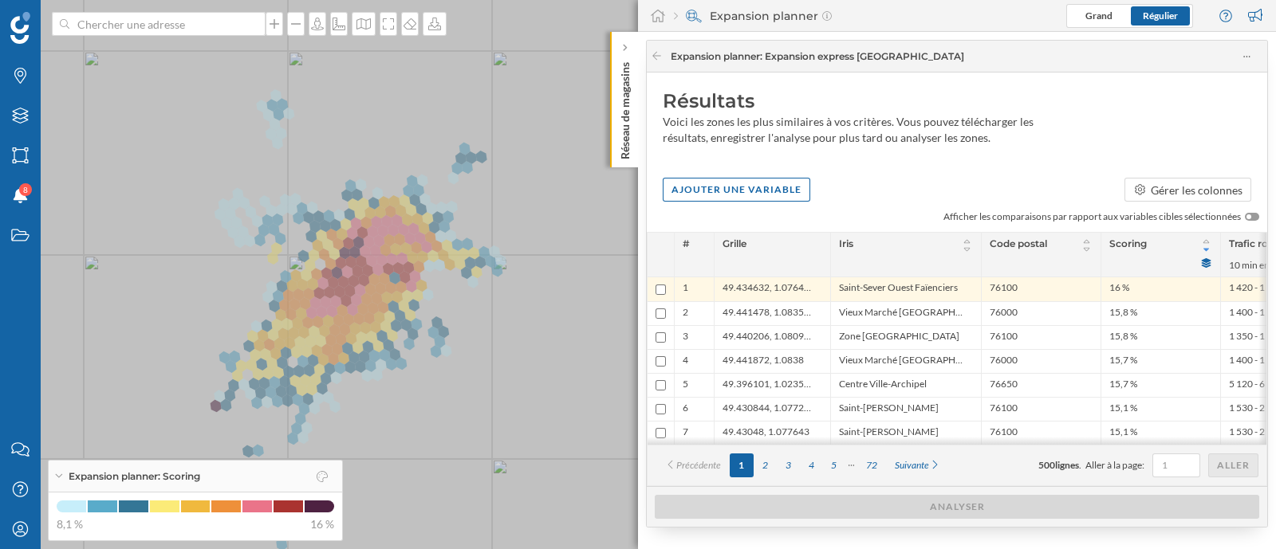
drag, startPoint x: 567, startPoint y: 236, endPoint x: 454, endPoint y: 282, distance: 121.6
click at [454, 282] on icon at bounding box center [528, 321] width 1537 height 666
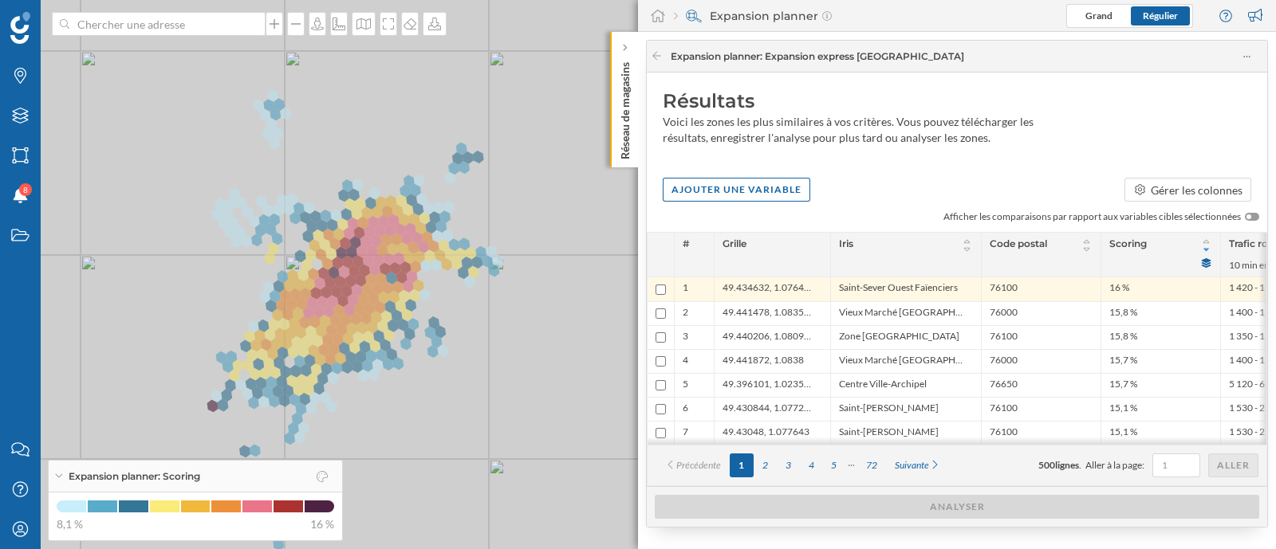
click at [1247, 216] on div at bounding box center [1248, 216] width 5 height 5
click at [0, 0] on input "checkbox" at bounding box center [0, 0] width 0 height 0
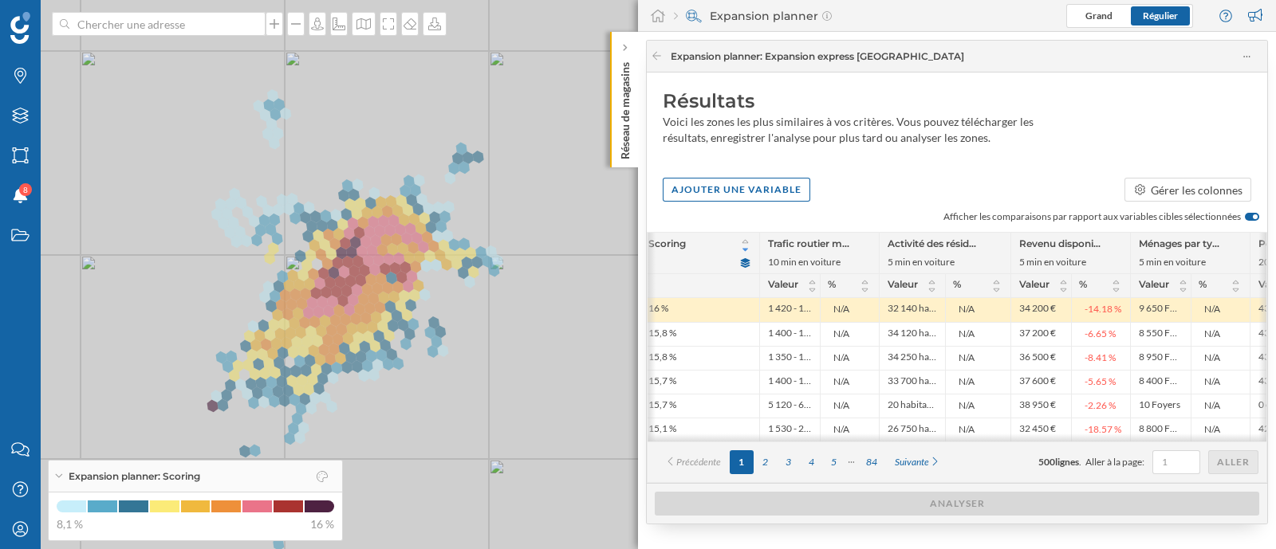
scroll to position [0, 461]
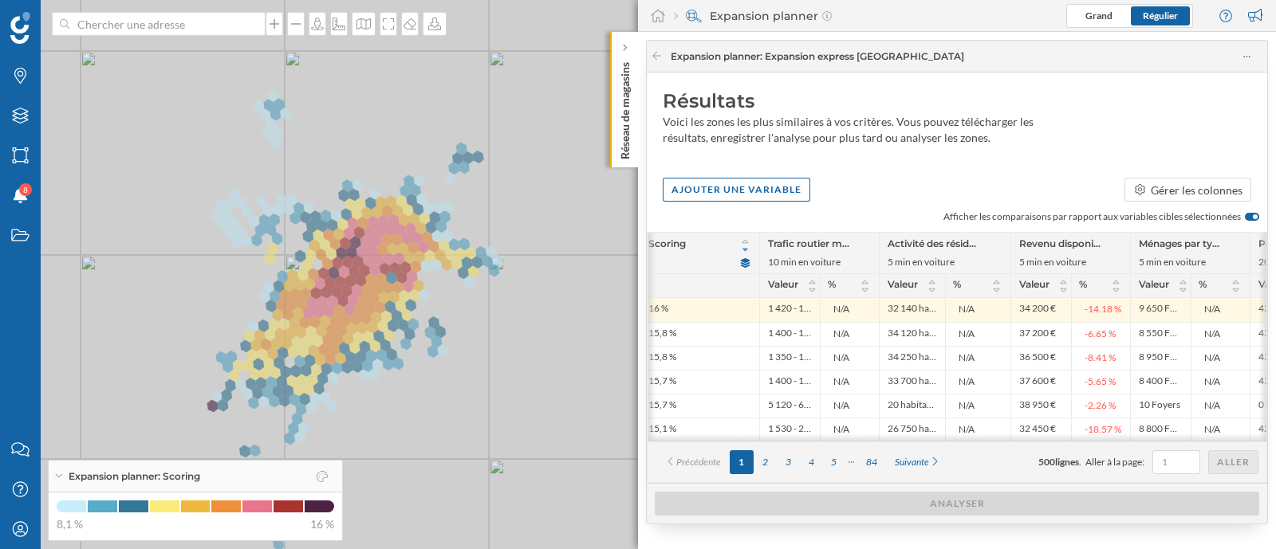
click at [1253, 217] on div at bounding box center [1255, 216] width 5 height 5
click at [0, 0] on input "checkbox" at bounding box center [0, 0] width 0 height 0
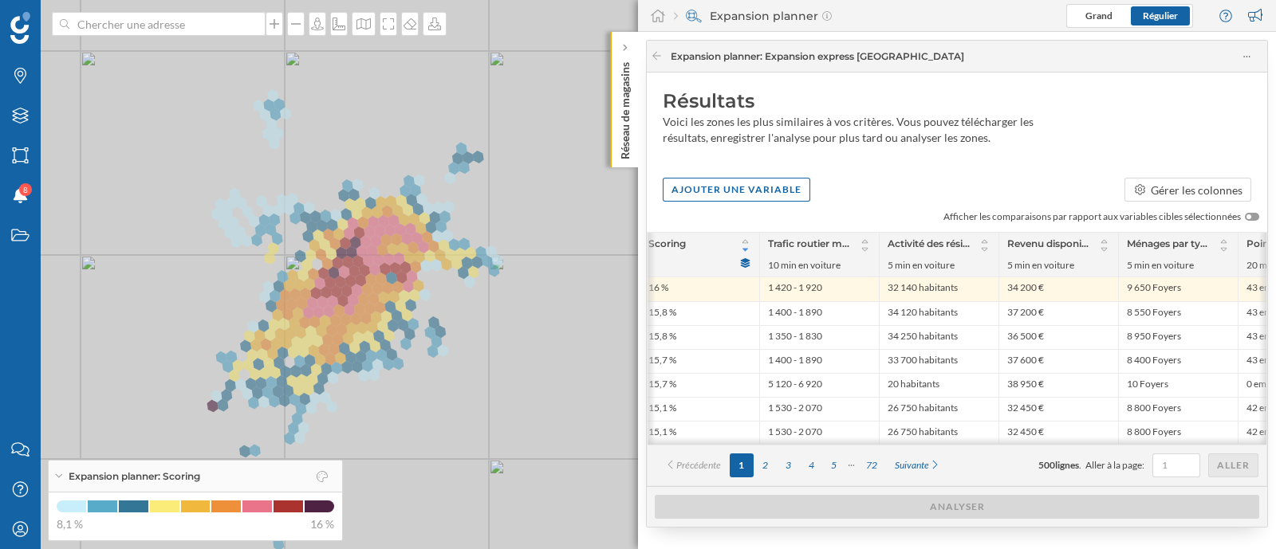
click at [1254, 217] on div at bounding box center [1252, 217] width 14 height 8
click at [0, 0] on input "checkbox" at bounding box center [0, 0] width 0 height 0
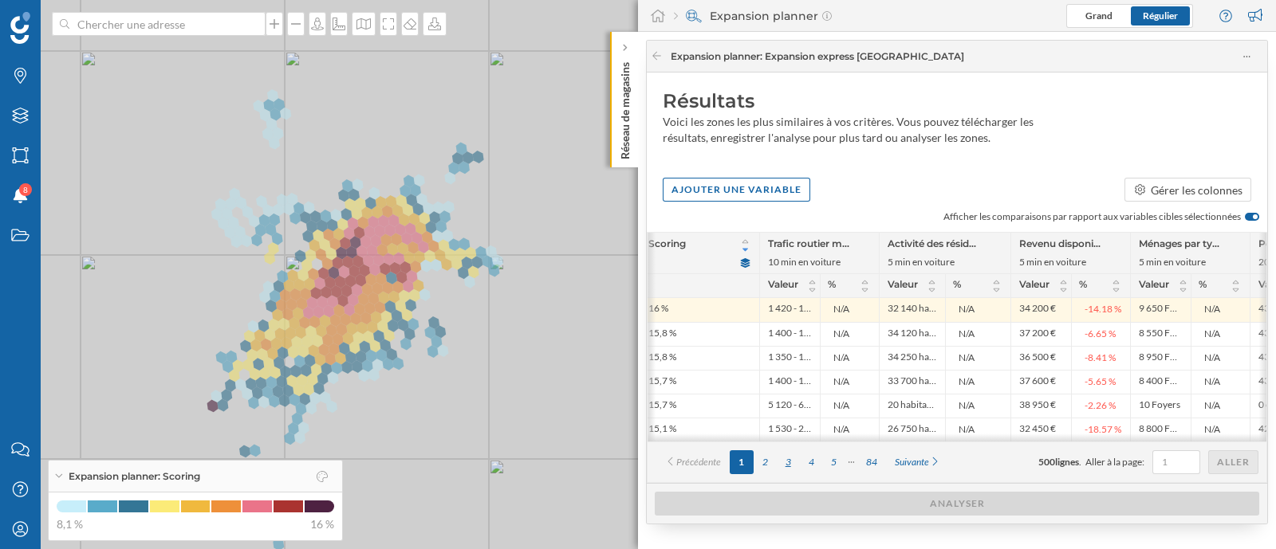
click at [784, 469] on div "3" at bounding box center [788, 462] width 23 height 24
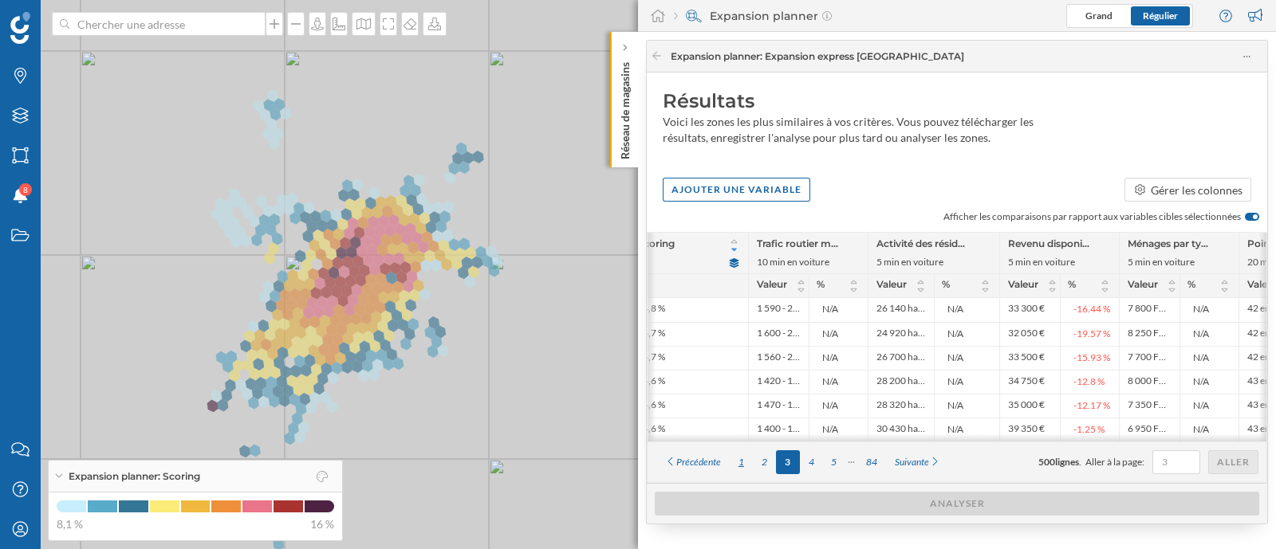
click at [745, 467] on div "1" at bounding box center [741, 462] width 23 height 24
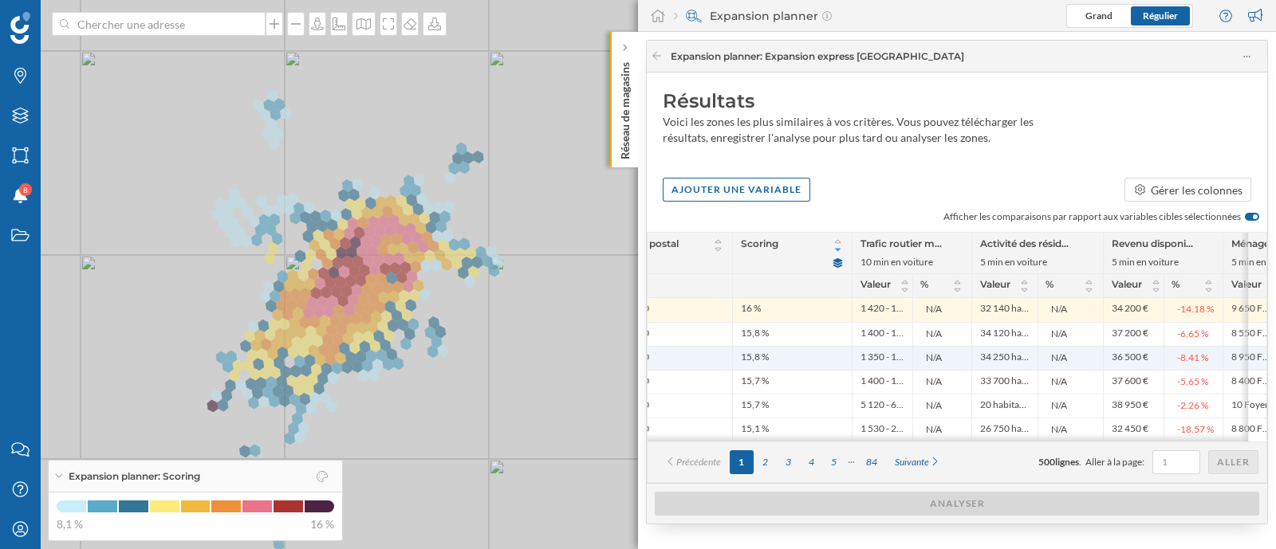
scroll to position [0, 376]
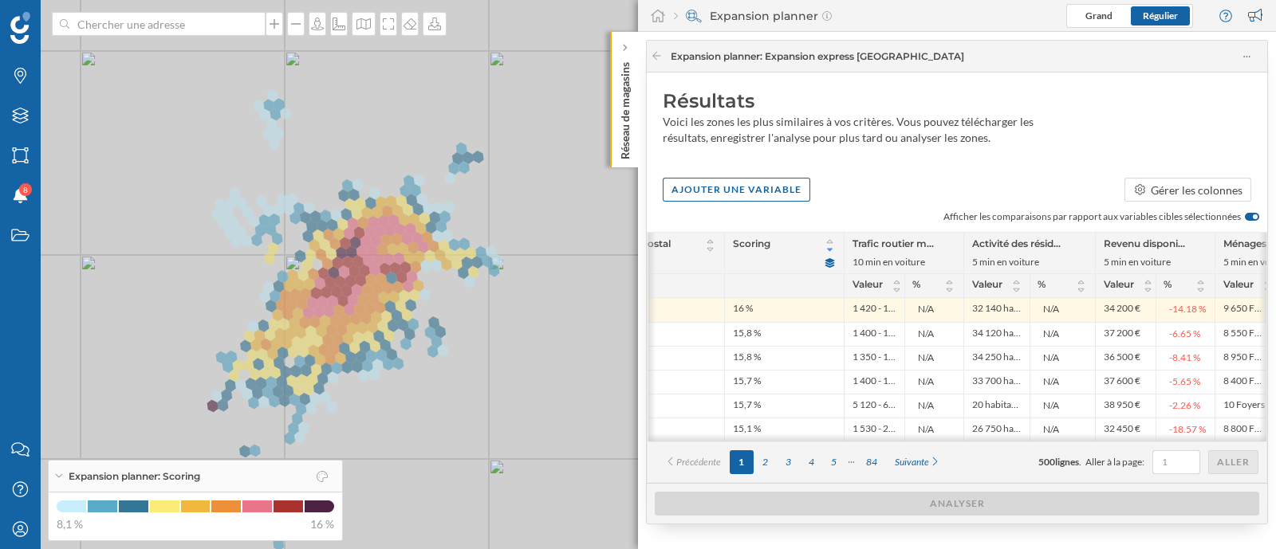
click at [1252, 219] on div at bounding box center [1252, 217] width 14 height 8
click at [0, 0] on input "checkbox" at bounding box center [0, 0] width 0 height 0
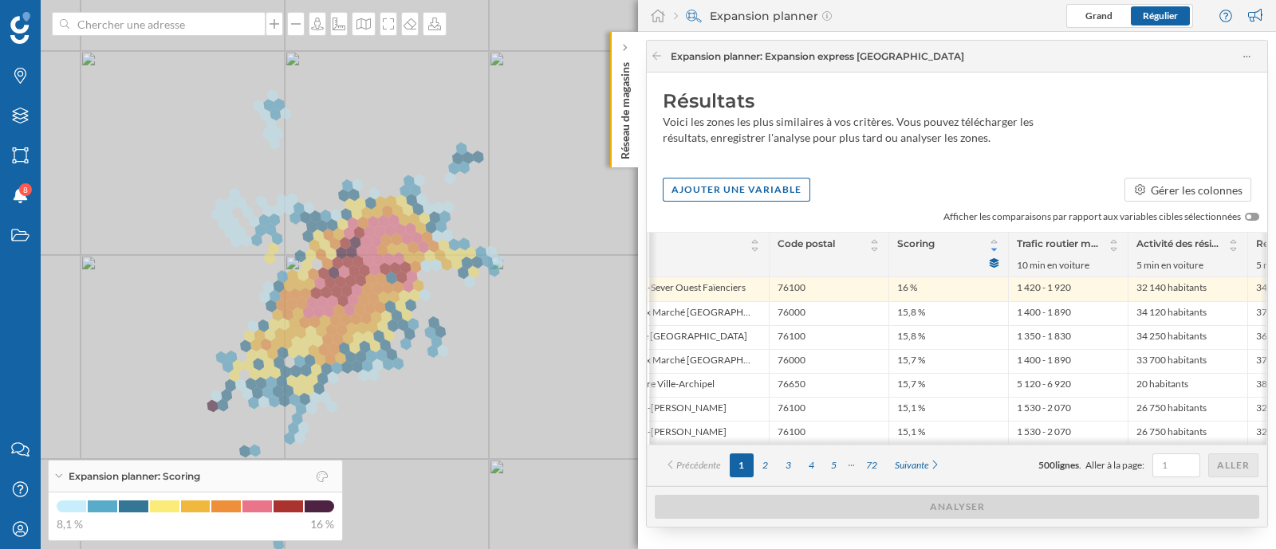
scroll to position [0, 214]
click at [1252, 215] on div at bounding box center [1252, 217] width 14 height 8
click at [0, 0] on input "checkbox" at bounding box center [0, 0] width 0 height 0
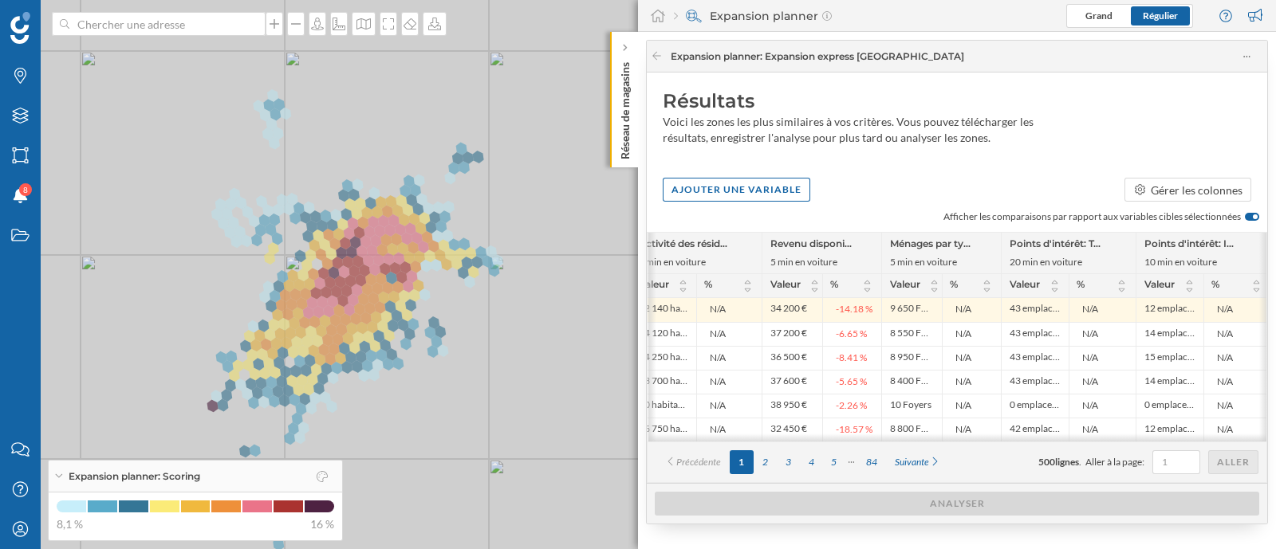
scroll to position [0, 710]
click at [1247, 215] on div at bounding box center [1252, 217] width 14 height 8
click at [0, 0] on input "checkbox" at bounding box center [0, 0] width 0 height 0
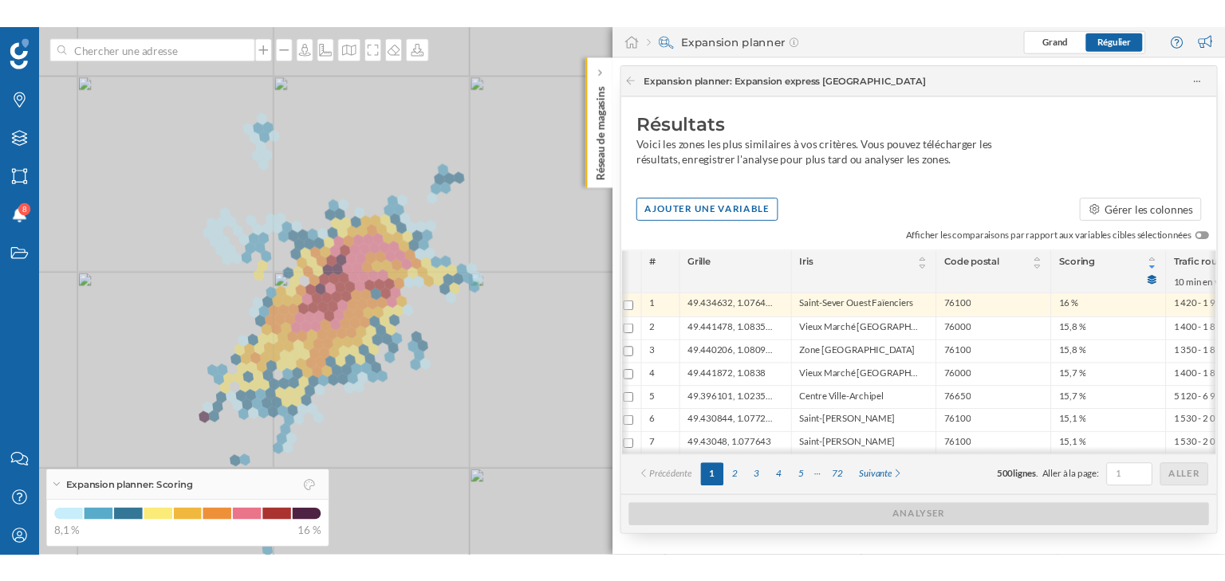
scroll to position [0, 6]
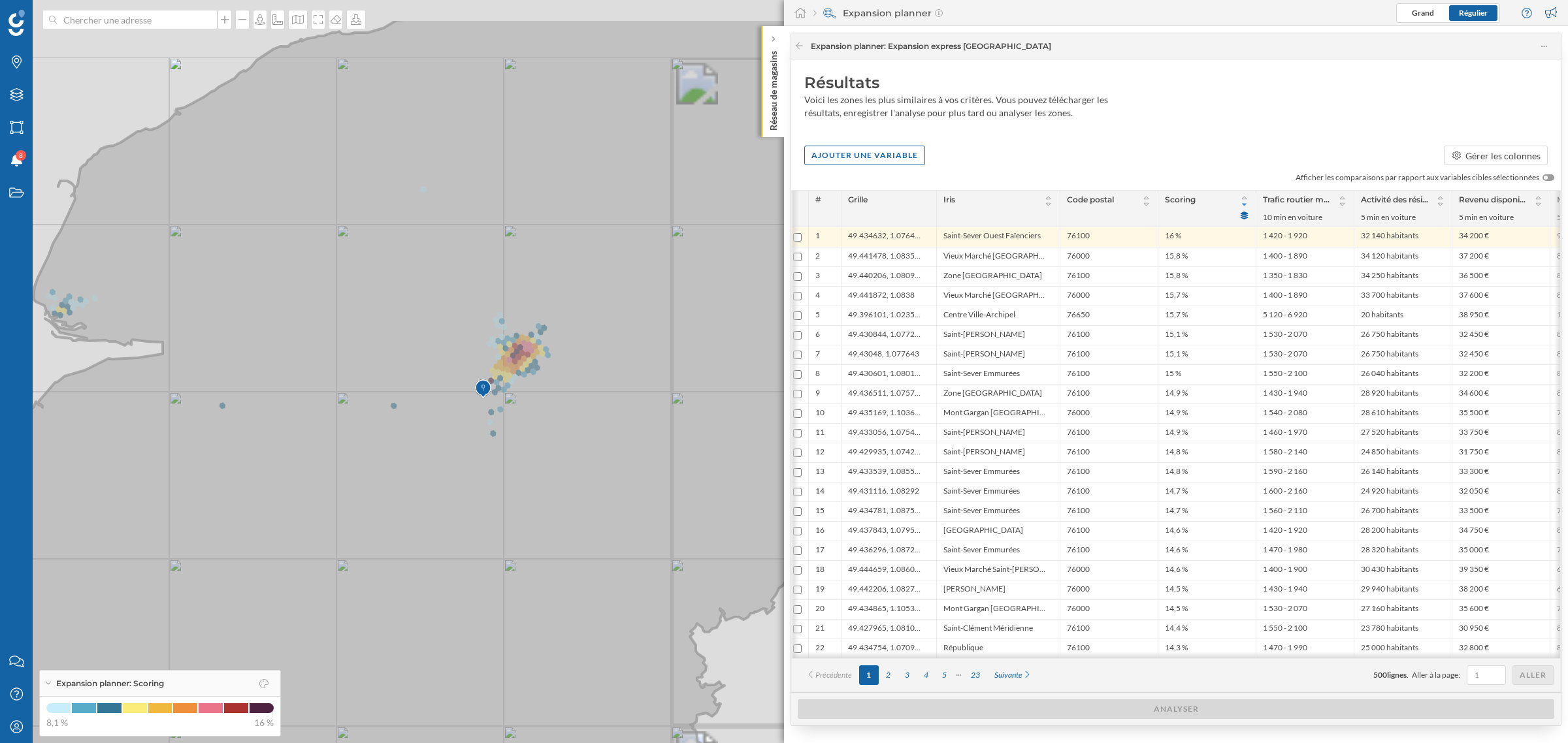
drag, startPoint x: 655, startPoint y: 237, endPoint x: 375, endPoint y: 335, distance: 296.7
click at [375, 335] on icon at bounding box center [215, 467] width 1288 height 898
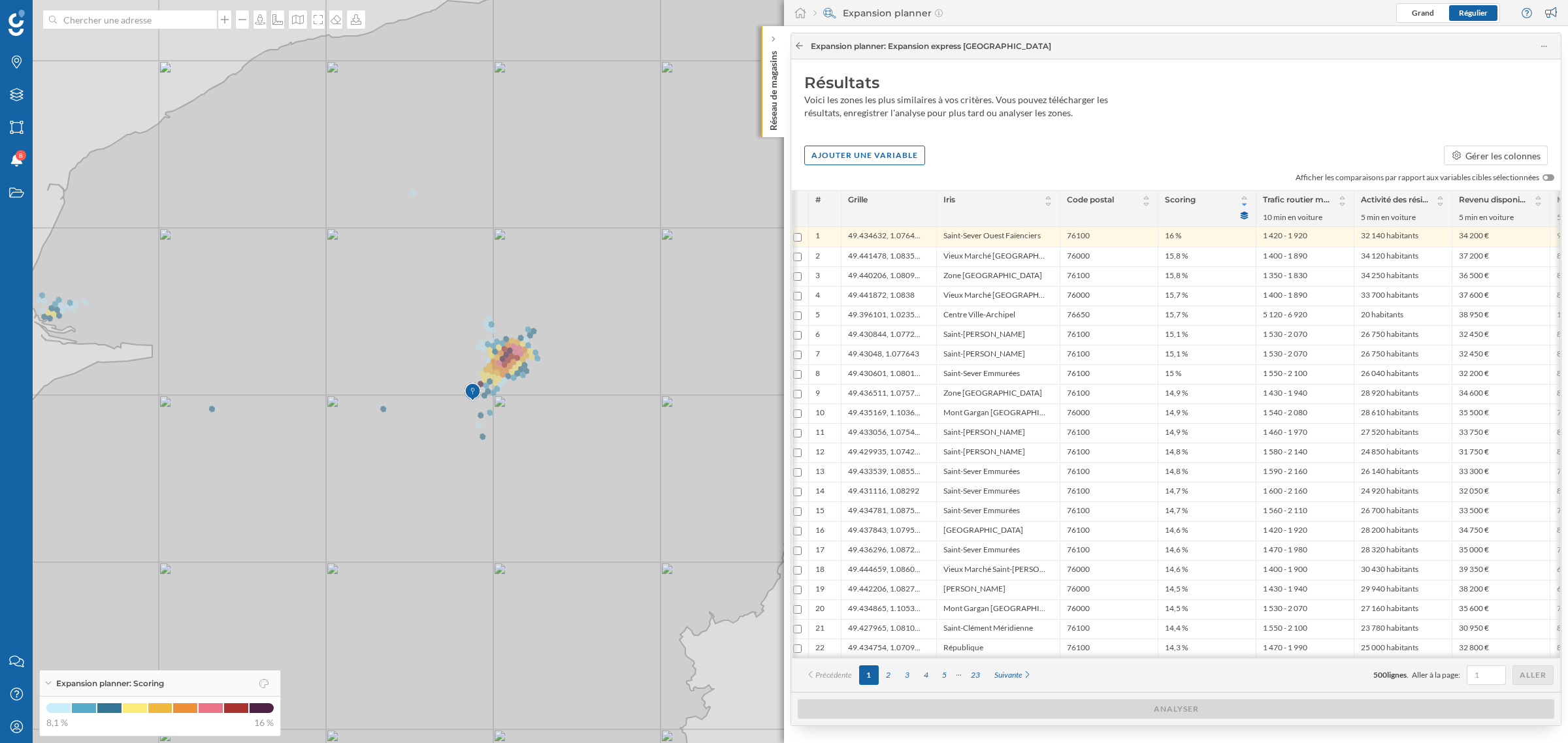
click at [800, 49] on icon at bounding box center [800, 46] width 10 height 8
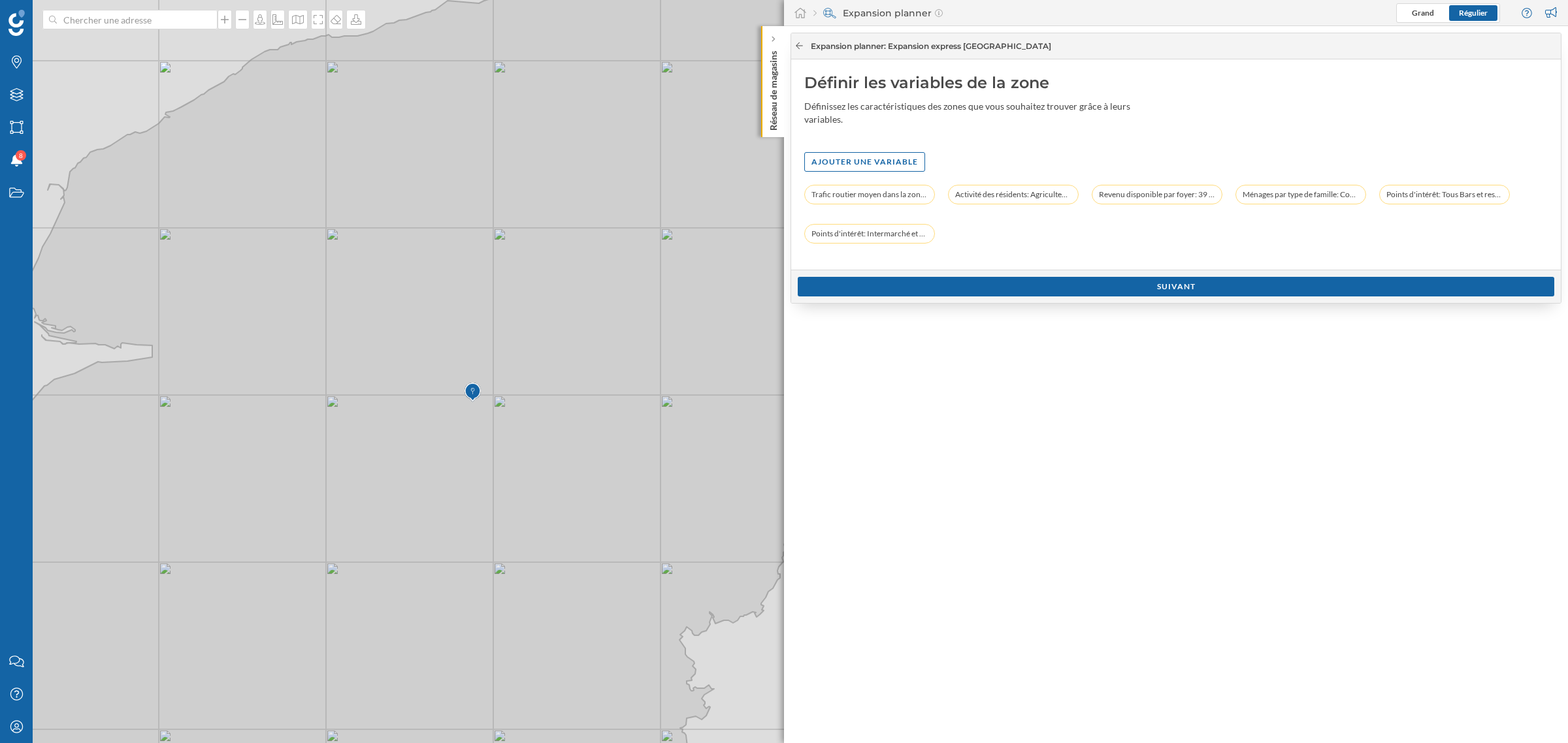
click at [800, 49] on icon at bounding box center [800, 46] width 10 height 8
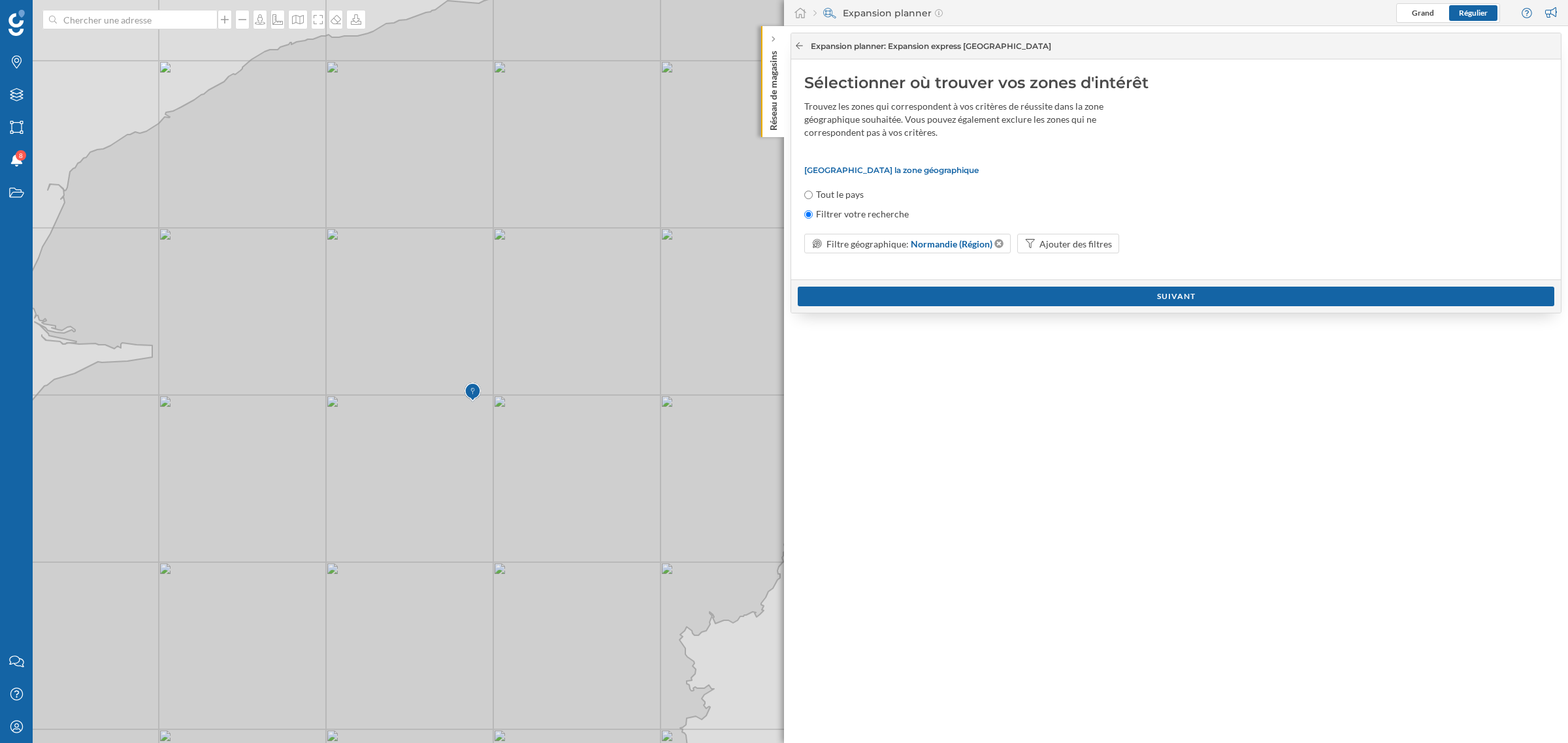
click at [797, 47] on icon at bounding box center [800, 46] width 10 height 8
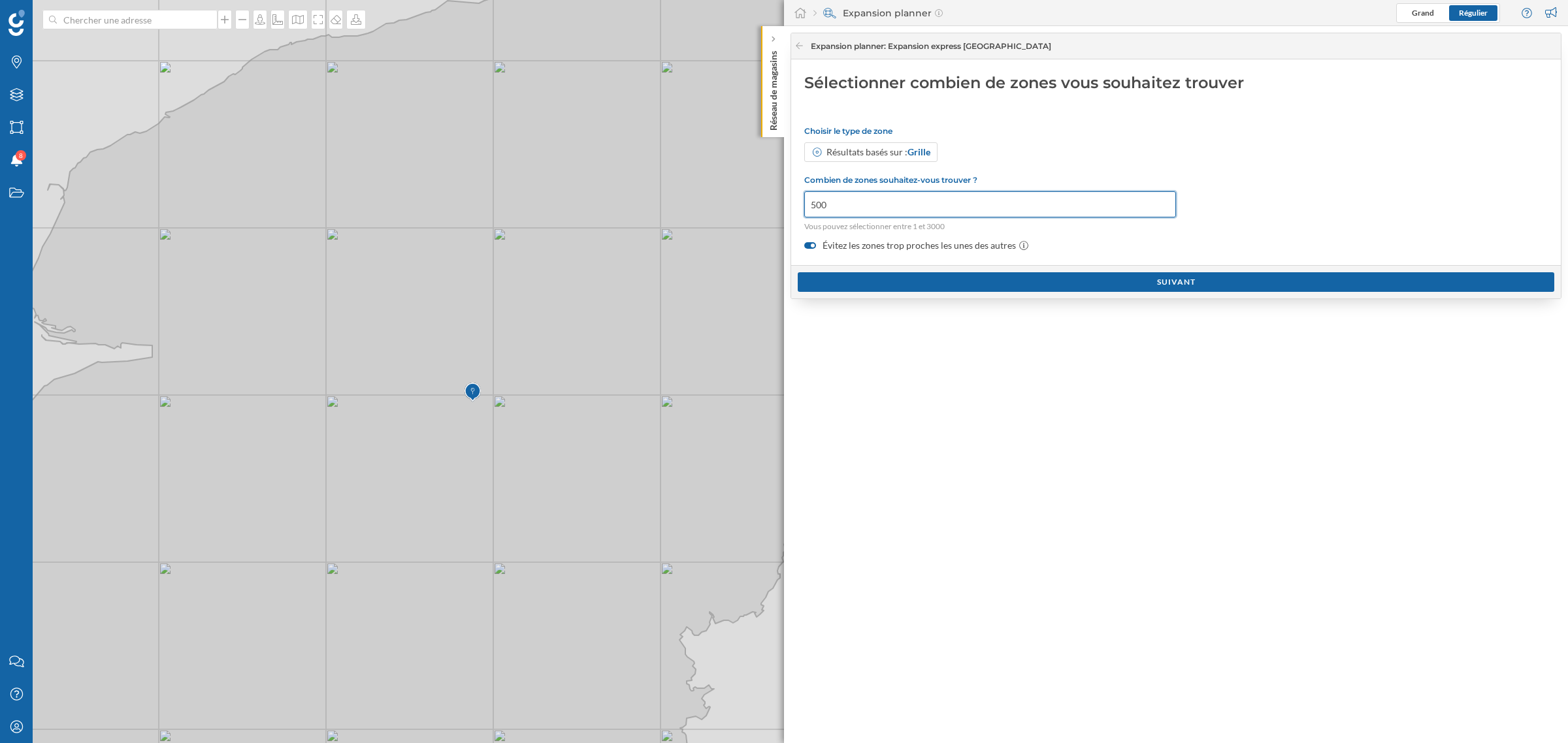
click at [854, 209] on input "500" at bounding box center [990, 205] width 372 height 26
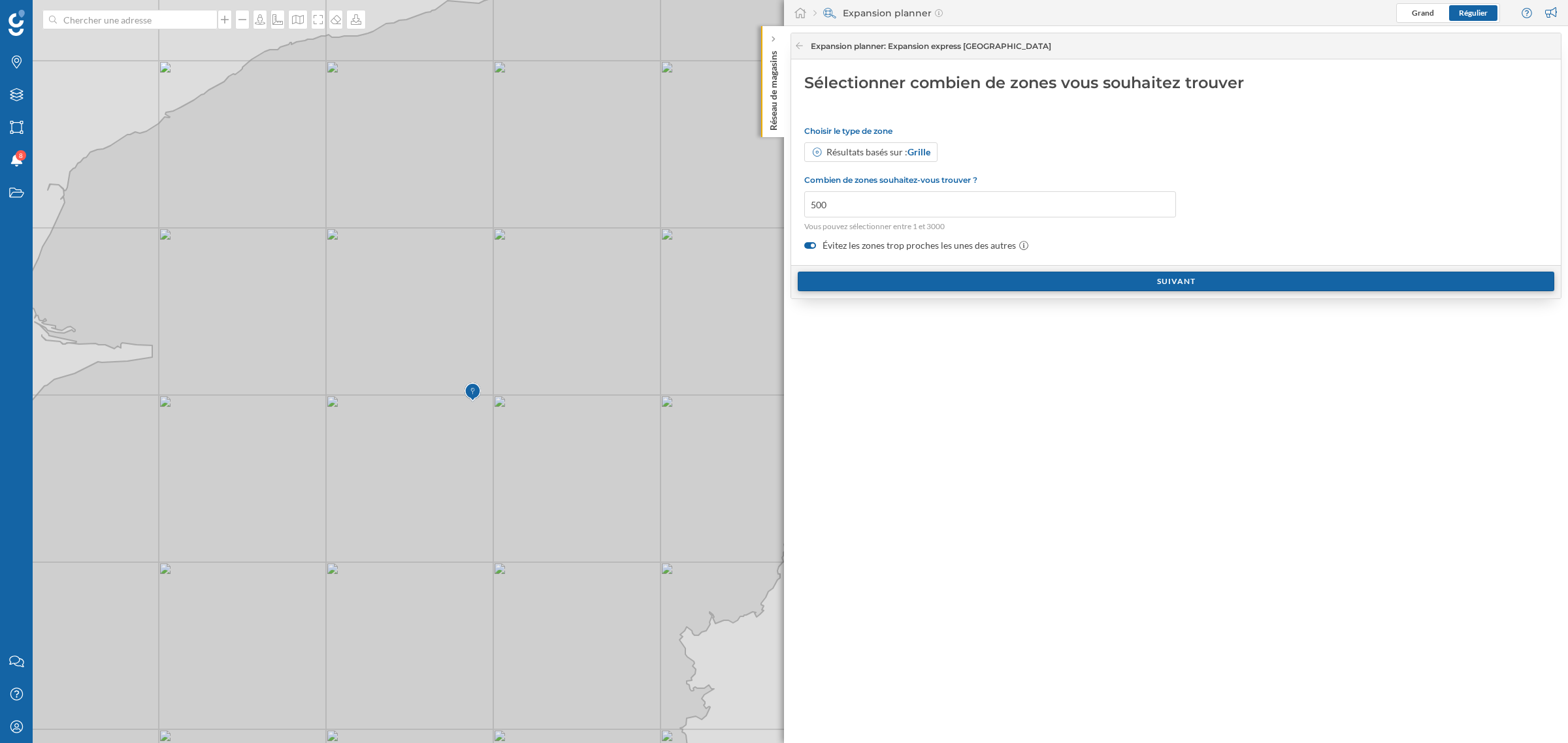
click at [881, 288] on div "Suivant" at bounding box center [1176, 282] width 756 height 20
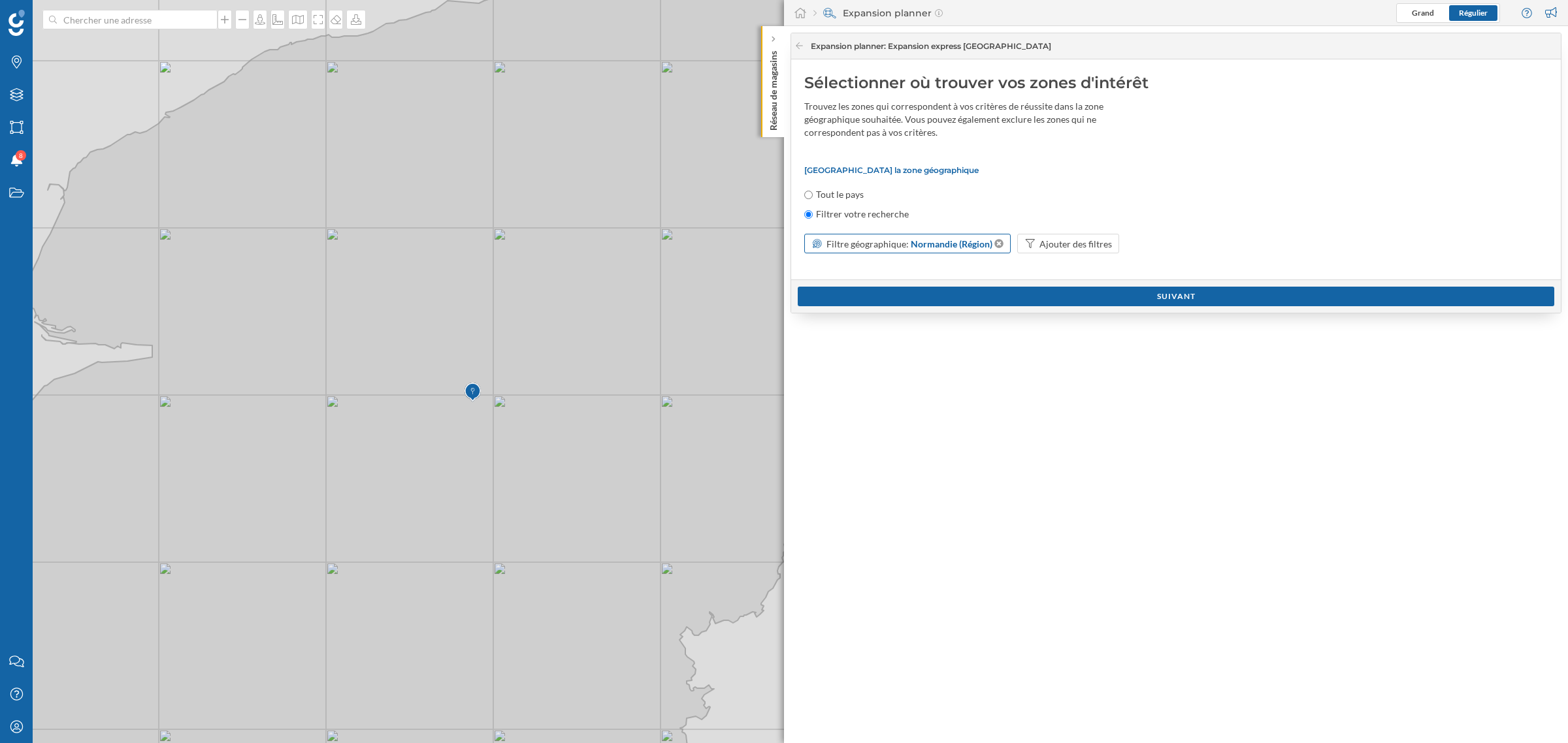
click at [885, 238] on span "Filtre géographique:" at bounding box center [868, 244] width 82 height 11
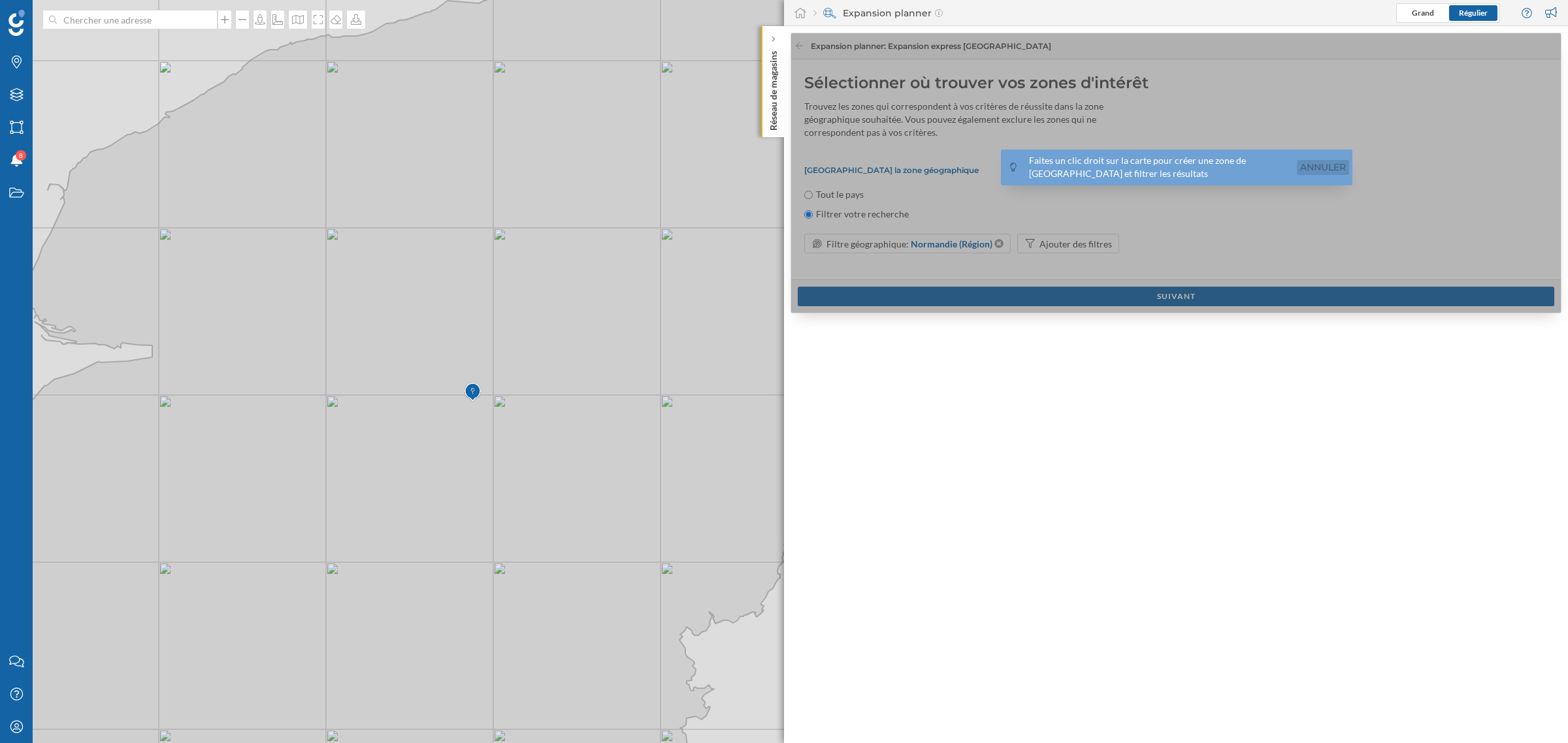
click at [1045, 167] on link "Annuler" at bounding box center [1323, 167] width 52 height 15
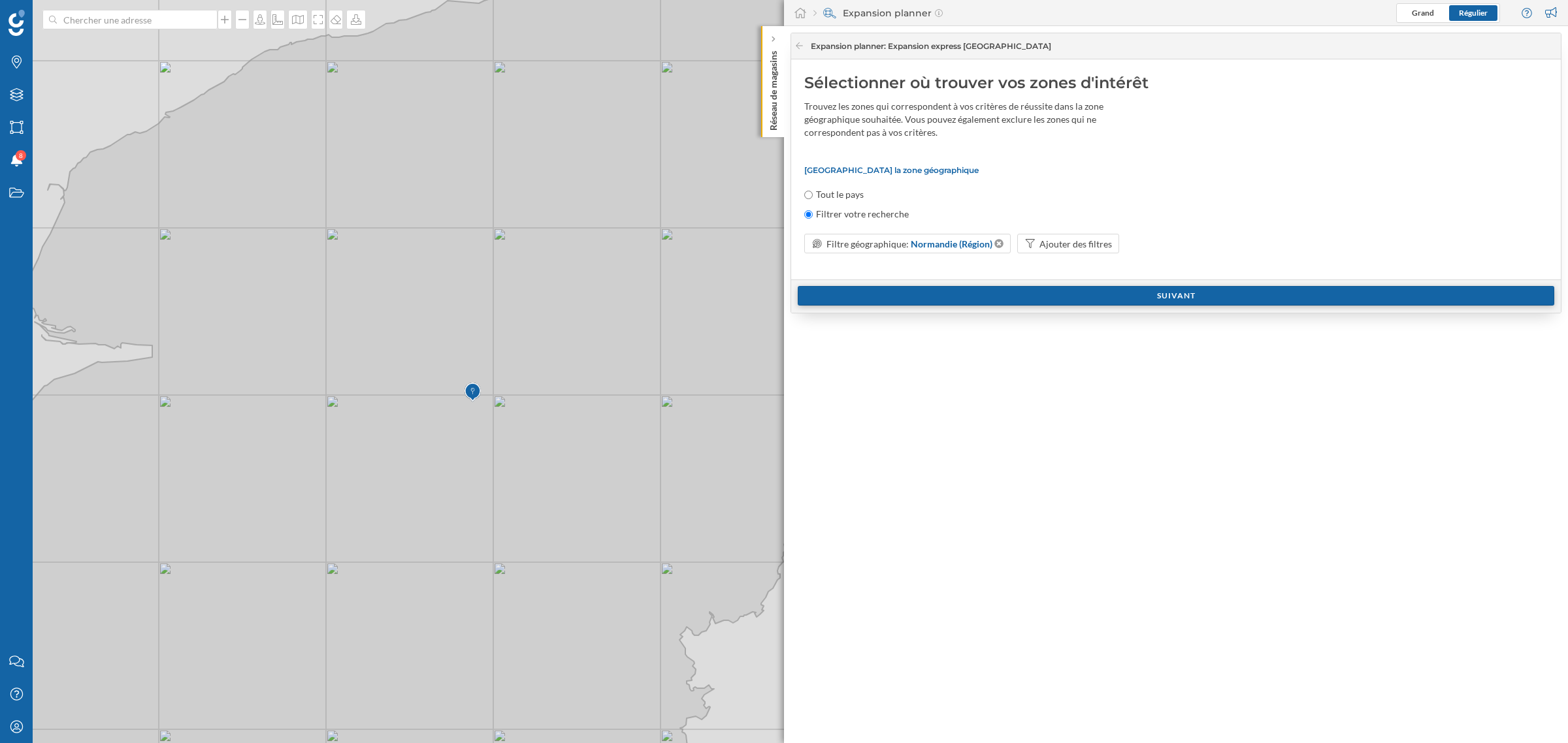
click at [1034, 305] on div "Suivant" at bounding box center [1176, 296] width 756 height 20
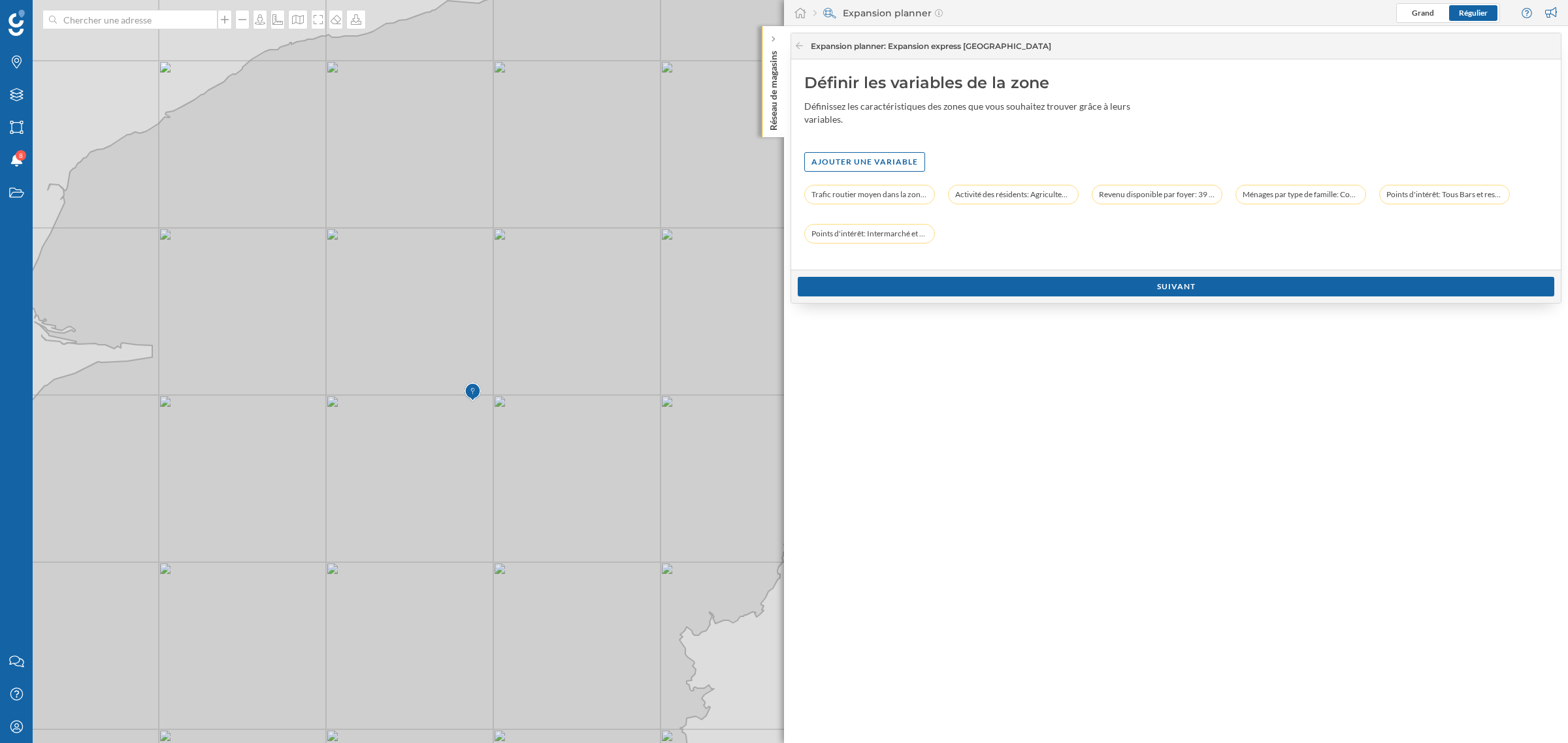
drag, startPoint x: 814, startPoint y: 83, endPoint x: 1094, endPoint y: 92, distance: 280.1
click at [1045, 92] on div "Définir les variables de la zone" at bounding box center [1175, 84] width 743 height 21
click at [1045, 141] on div "Définir les variables de la zone Définissez les caractéristiques des zones que …" at bounding box center [1176, 165] width 769 height 211
click at [913, 198] on icon at bounding box center [914, 195] width 8 height 8
drag, startPoint x: 815, startPoint y: 190, endPoint x: 1027, endPoint y: 197, distance: 212.1
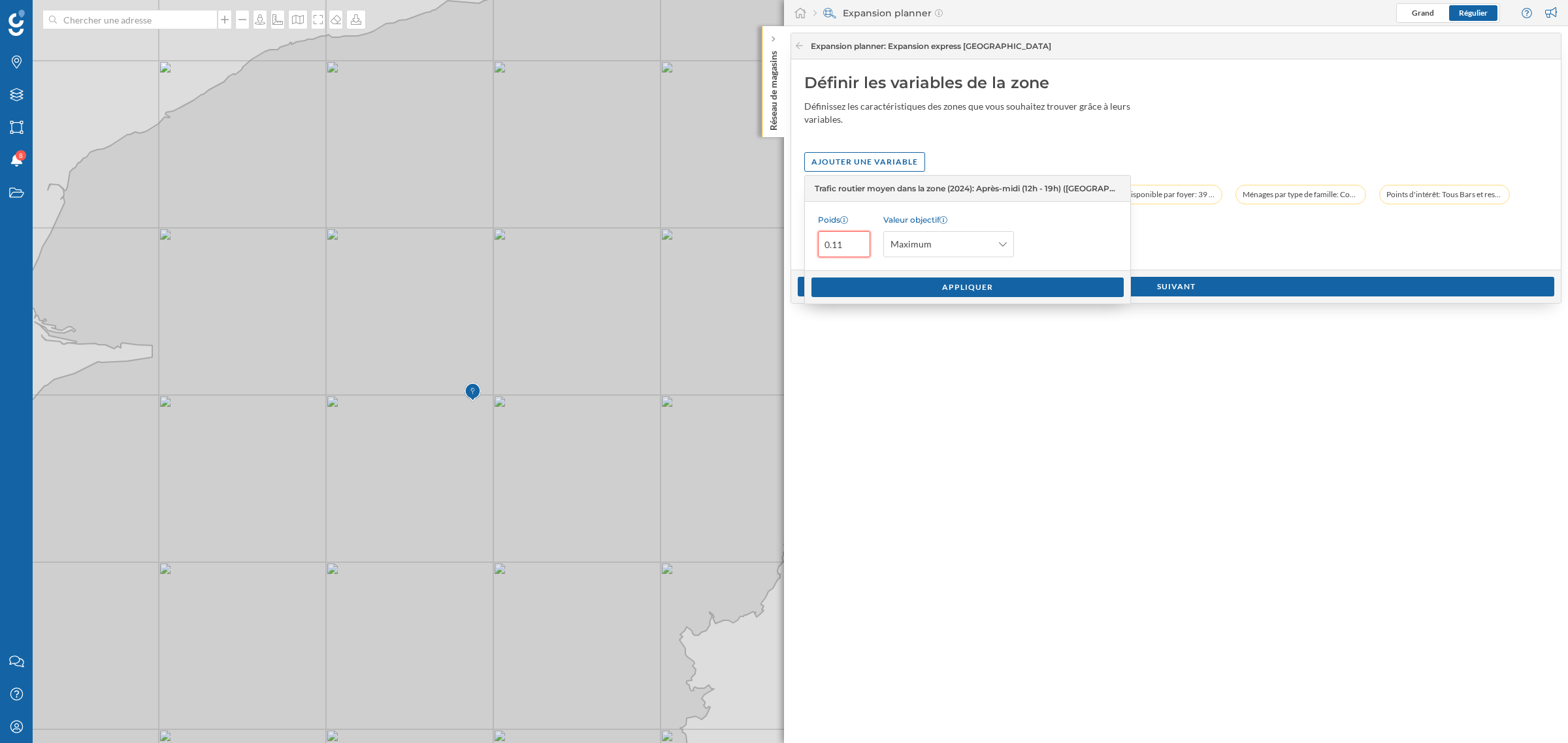
click at [1027, 197] on div "Trafic routier moyen dans la zone (2024): Après-midi (12h - 19h) ([GEOGRAPHIC_D…" at bounding box center [967, 188] width 325 height 26
click at [1045, 237] on div "Trafic routier moyen dans la zone (2024): Après-midi (12h - 19h) (Moyenne): Max…" at bounding box center [1175, 221] width 743 height 72
click at [1045, 193] on icon at bounding box center [1058, 195] width 8 height 8
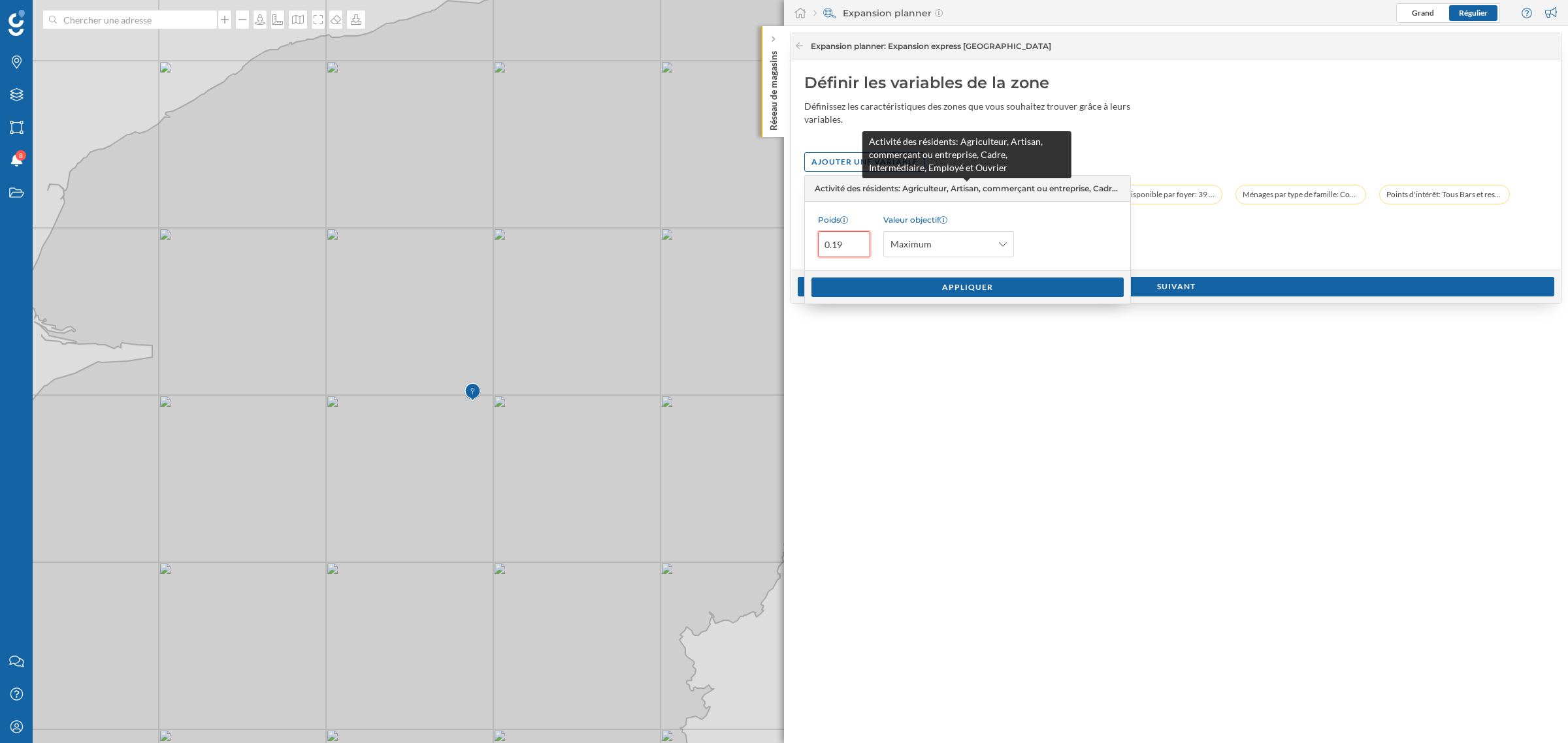
drag, startPoint x: 821, startPoint y: 186, endPoint x: 904, endPoint y: 187, distance: 83.0
click at [904, 187] on span "Activité des résidents: Agriculteur, Artisan, commerçant ou entreprise, Cadre, …" at bounding box center [967, 188] width 305 height 11
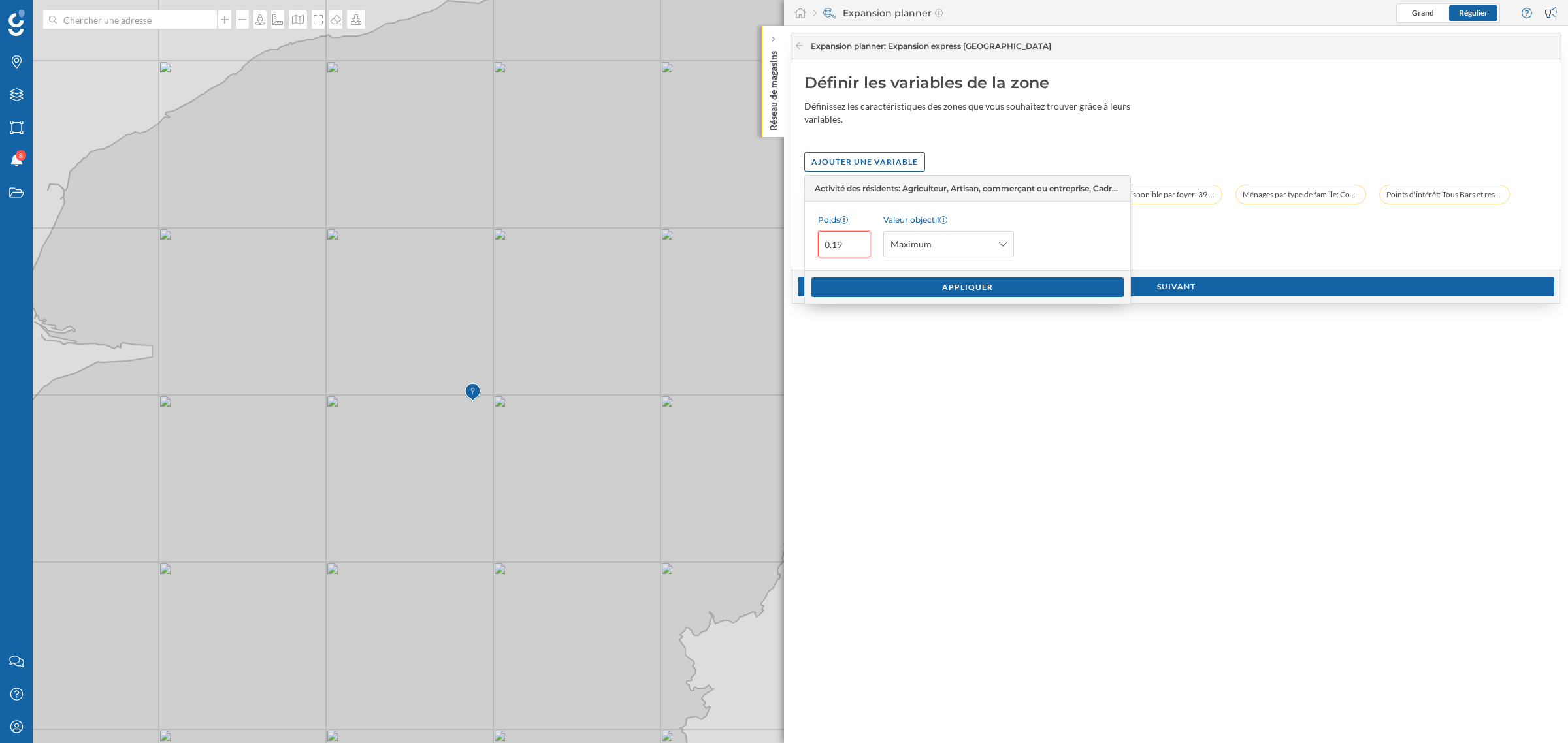
click at [1045, 233] on div "Trafic routier moyen dans la zone (2024): Après-midi (12h - 19h) (Moyenne): Max…" at bounding box center [1175, 221] width 743 height 72
click at [800, 47] on icon at bounding box center [800, 46] width 10 height 8
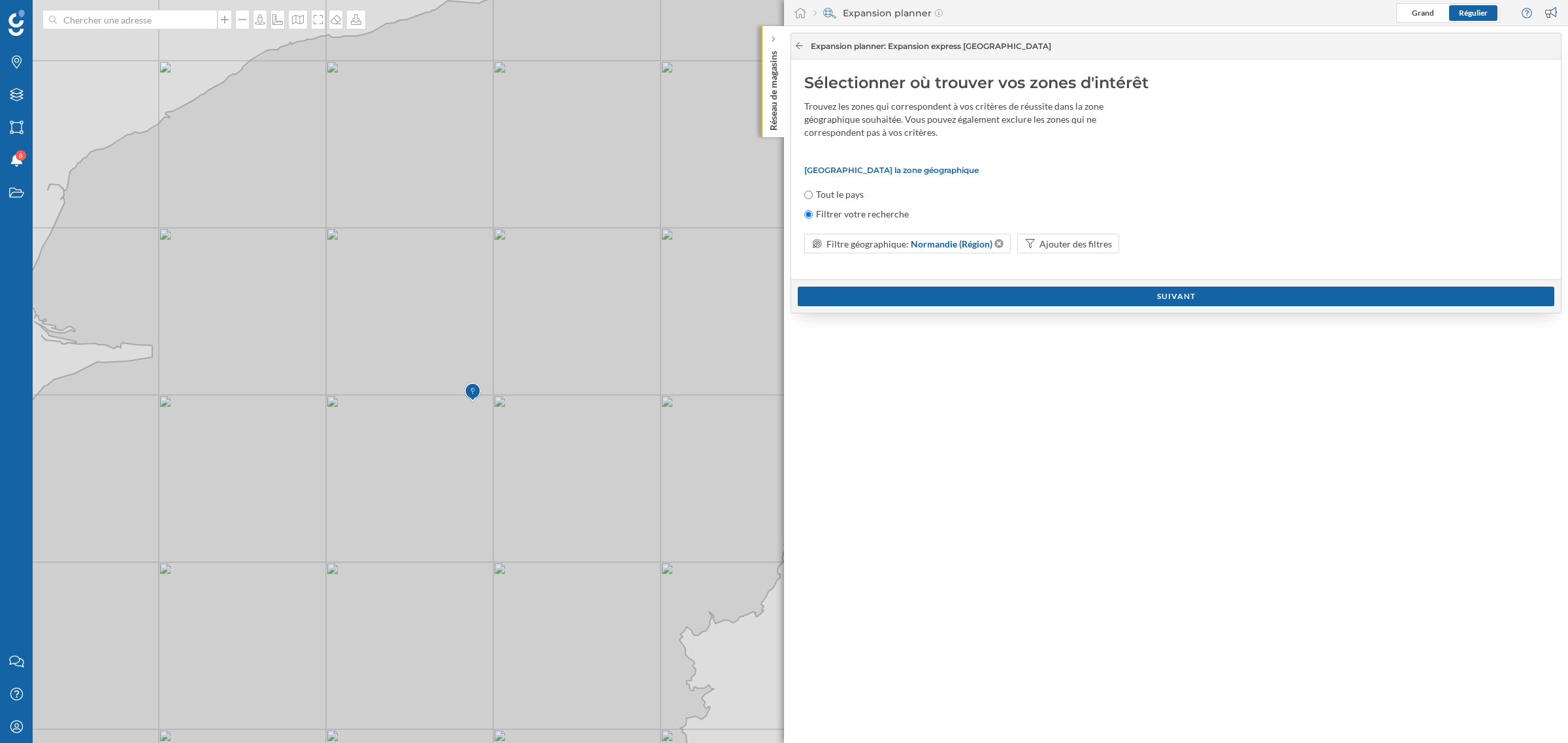
click at [800, 47] on icon at bounding box center [800, 46] width 10 height 8
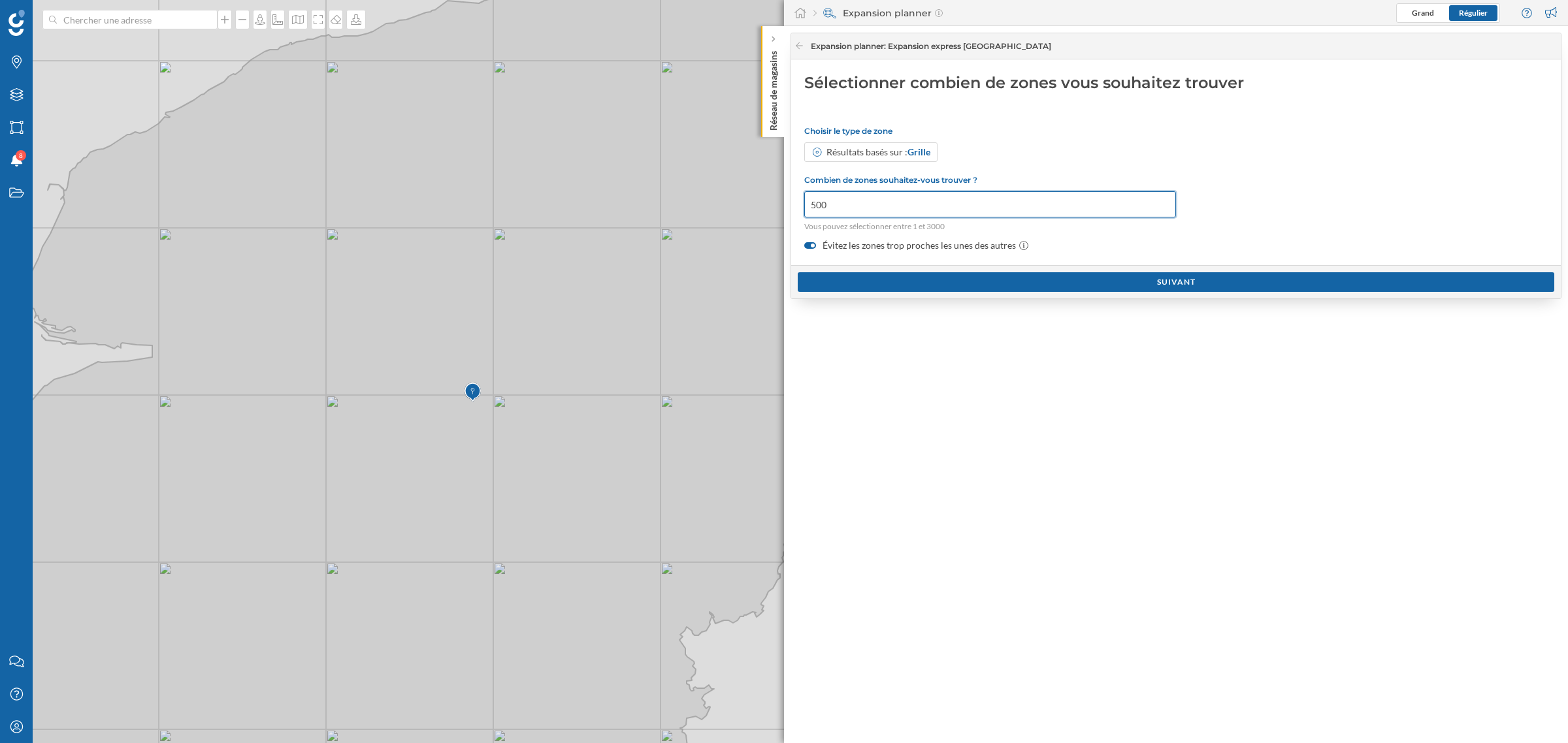
click at [859, 205] on input "500" at bounding box center [990, 205] width 372 height 26
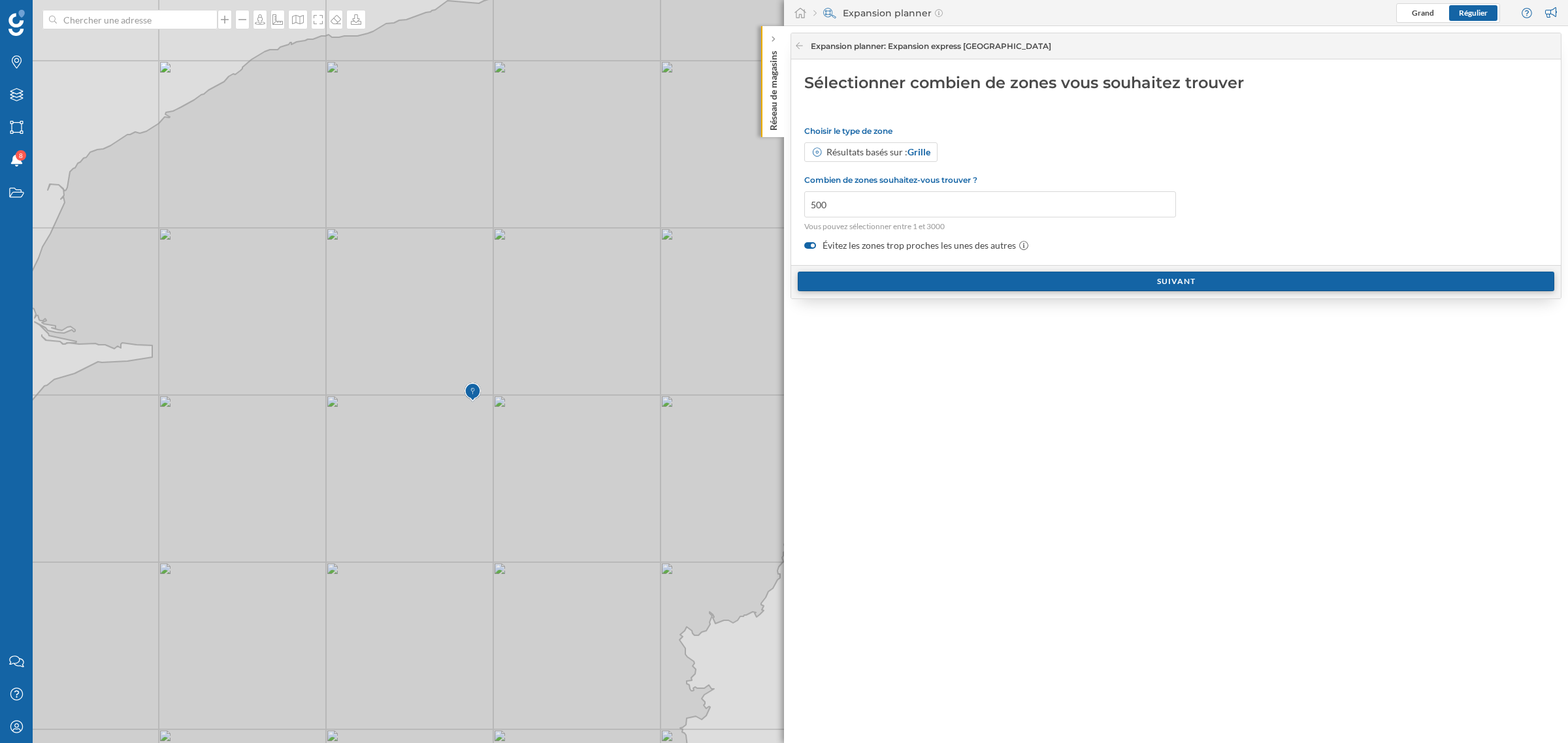
click at [895, 282] on div "Suivant" at bounding box center [1176, 282] width 756 height 20
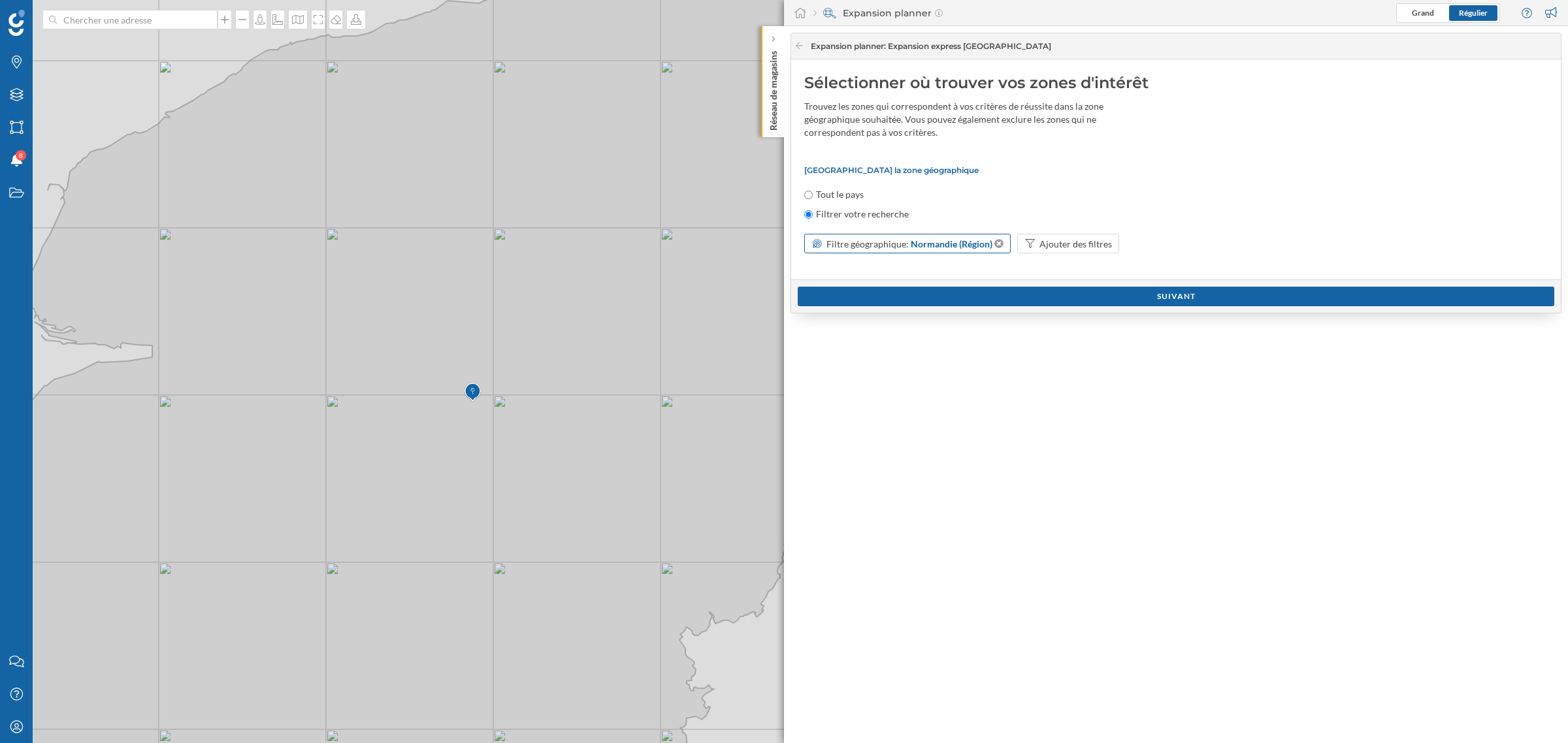
click at [880, 242] on span "Filtre géographique:" at bounding box center [868, 244] width 82 height 11
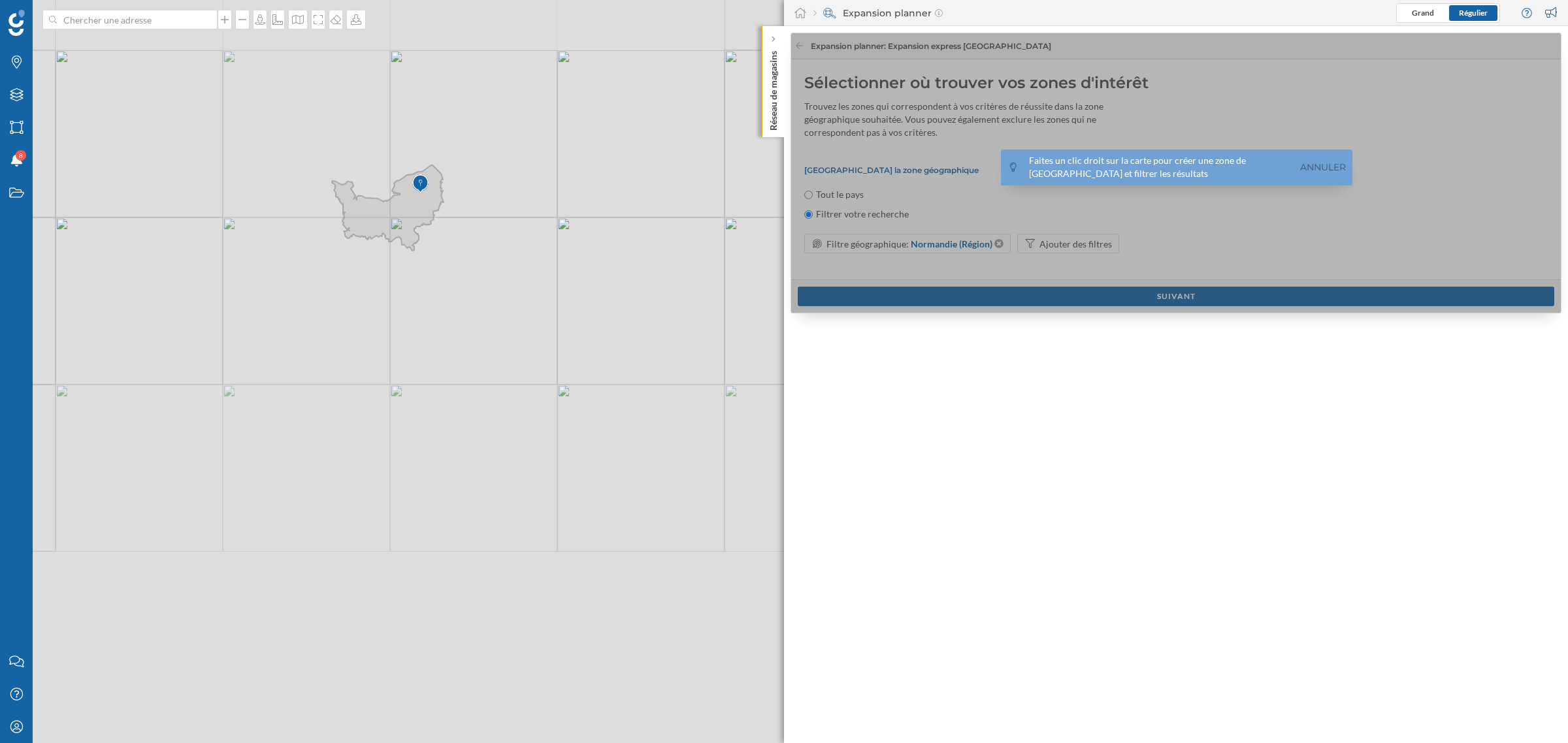
drag, startPoint x: 639, startPoint y: 544, endPoint x: 488, endPoint y: 298, distance: 288.6
click at [488, 298] on div "© Mapbox © OpenStreetMap Improve this map" at bounding box center [784, 371] width 1568 height 743
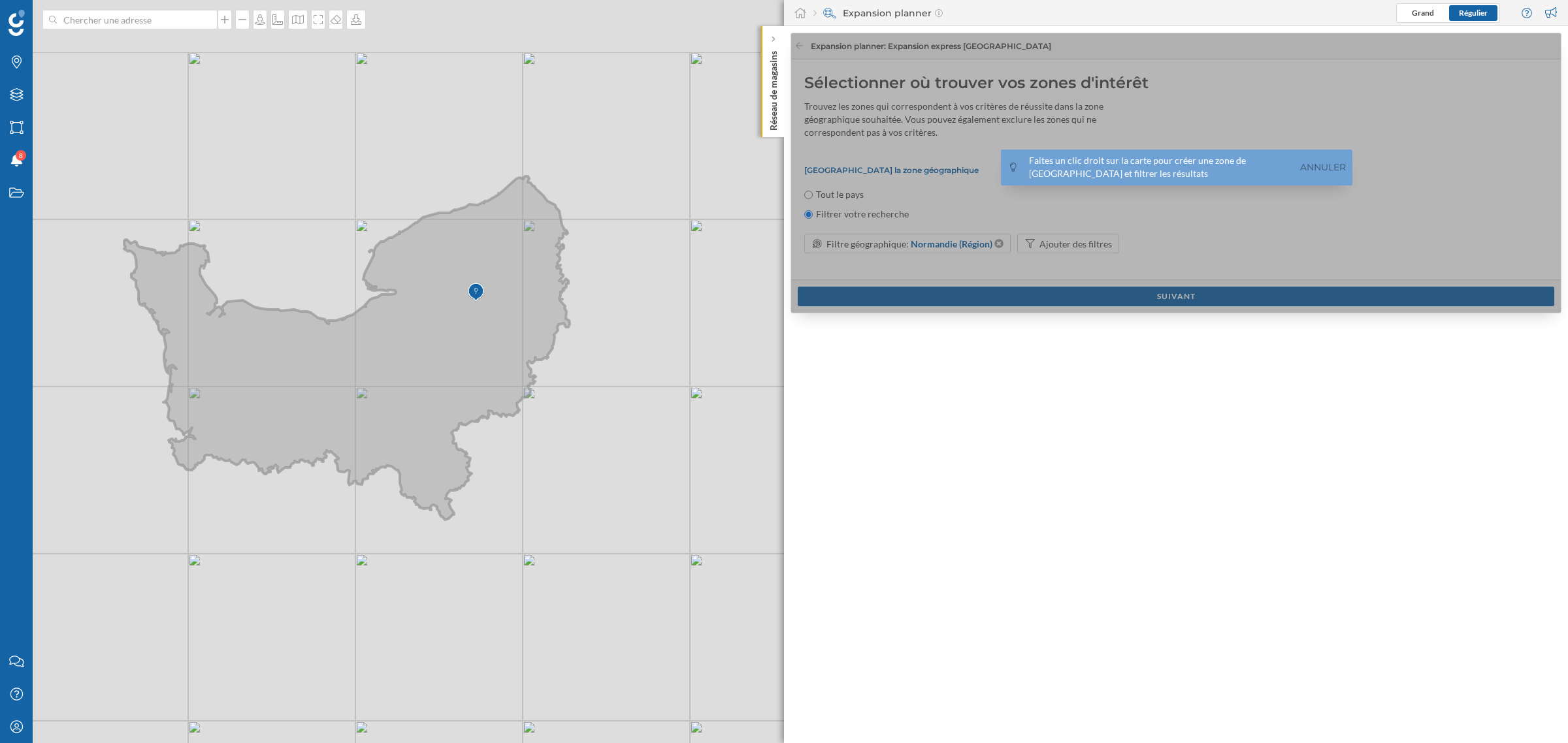
drag, startPoint x: 230, startPoint y: 279, endPoint x: 410, endPoint y: 350, distance: 193.5
click at [410, 350] on icon at bounding box center [347, 347] width 446 height 343
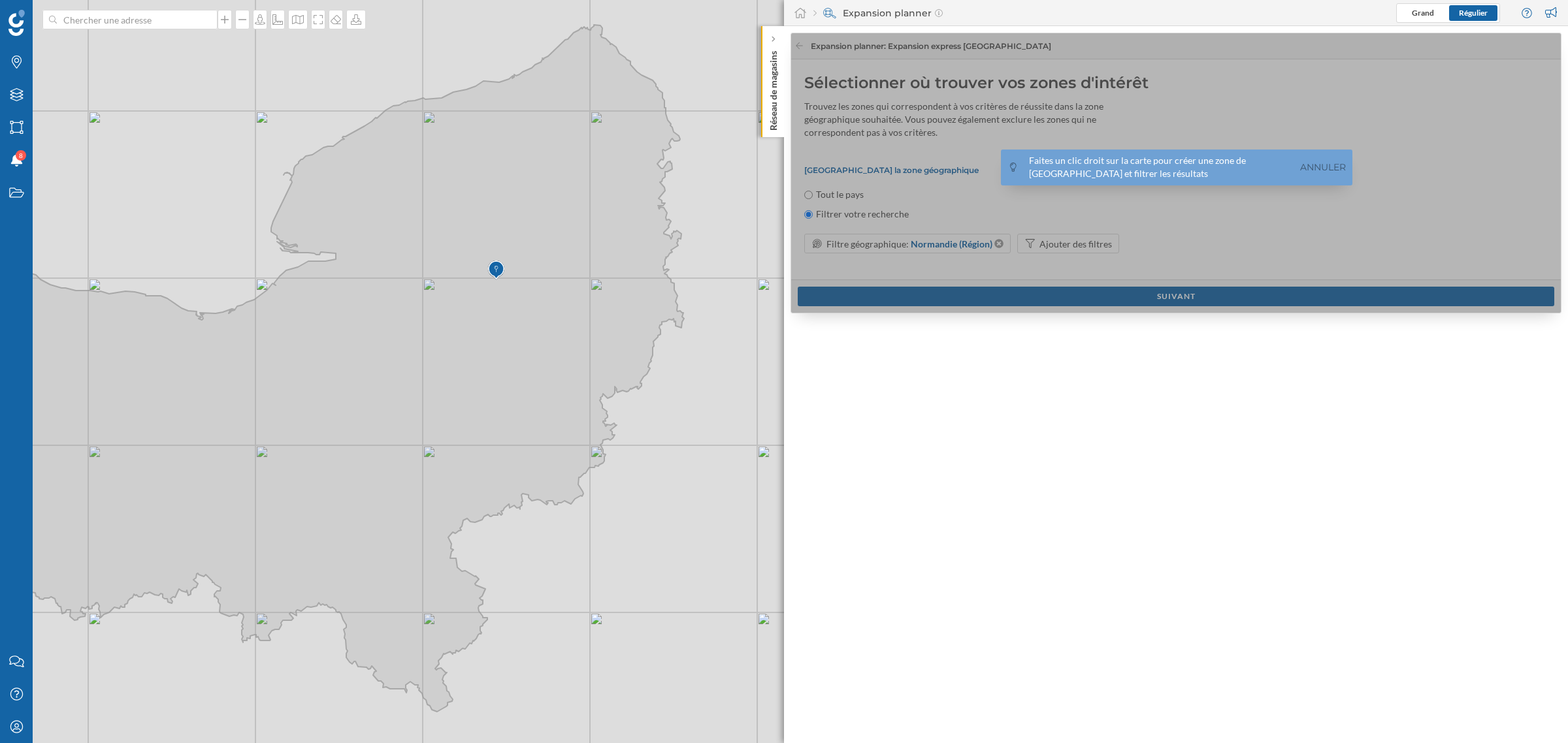
click at [1045, 209] on div at bounding box center [1176, 174] width 771 height 282
click at [1045, 161] on link "Annuler" at bounding box center [1323, 167] width 52 height 15
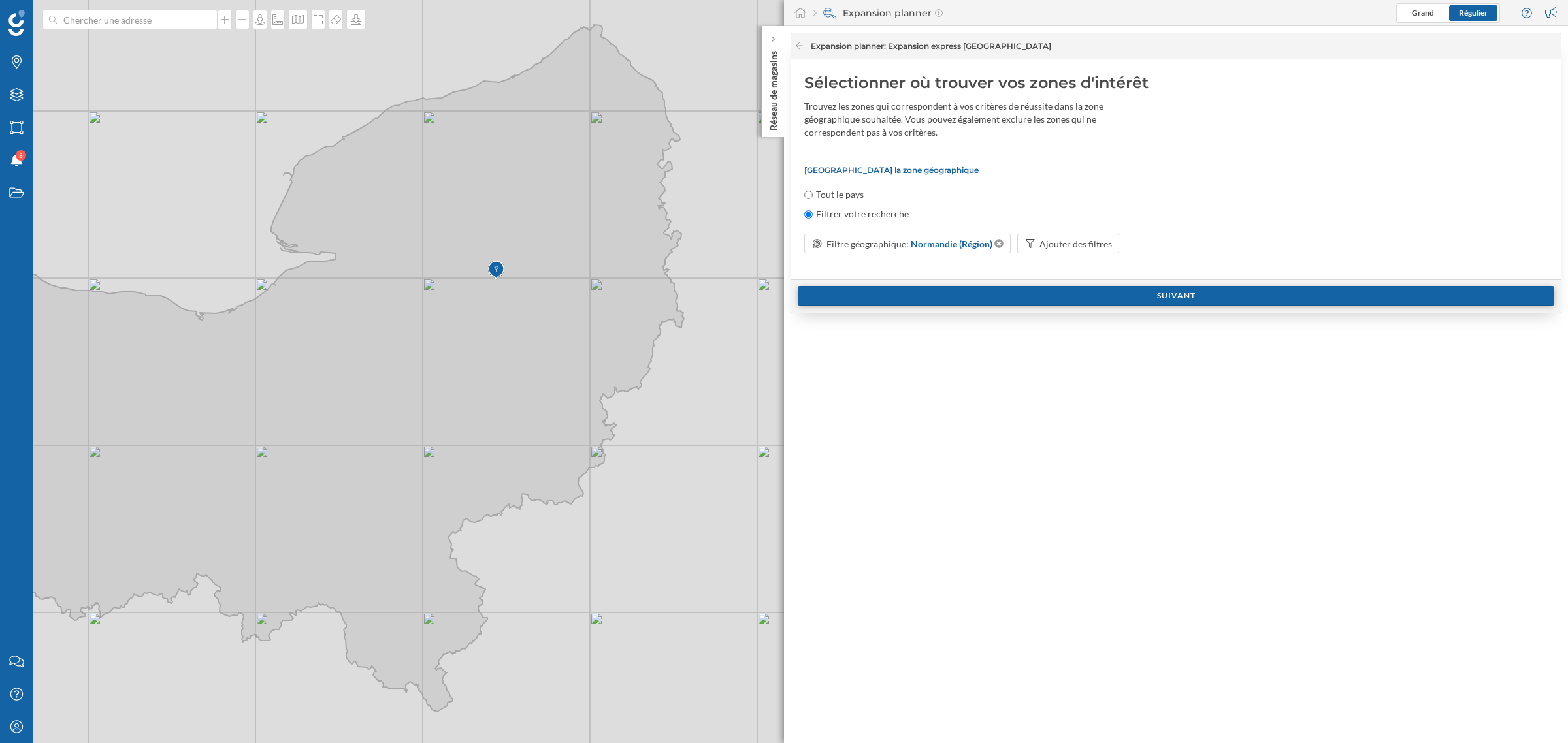
click at [1003, 295] on div "Suivant" at bounding box center [1176, 296] width 756 height 20
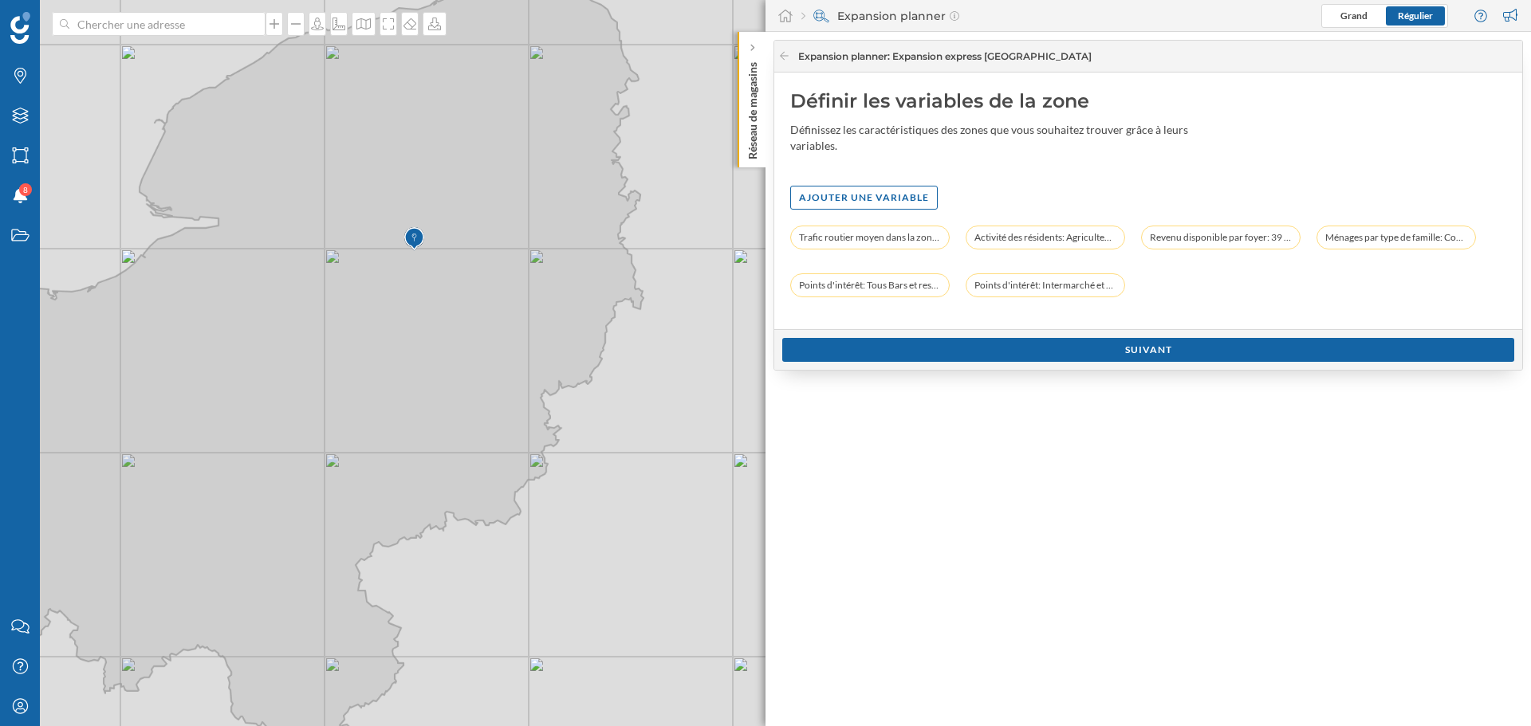
drag, startPoint x: 1807, startPoint y: 14, endPoint x: 1016, endPoint y: 193, distance: 811.8
click at [1016, 193] on div "Ajouter une variable" at bounding box center [1148, 198] width 716 height 24
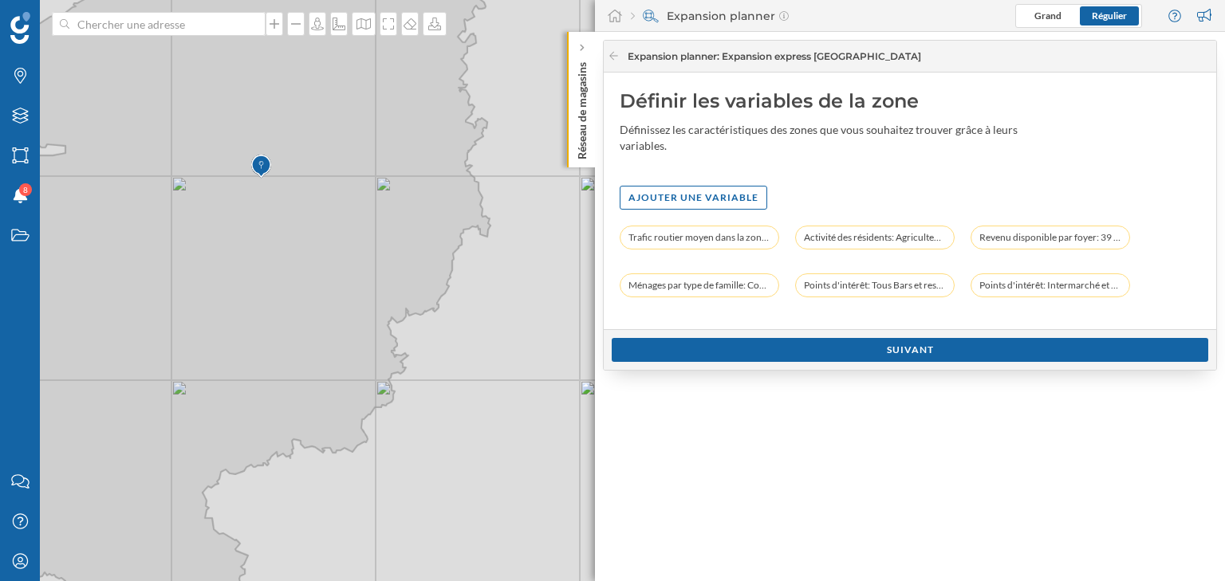
drag, startPoint x: 1530, startPoint y: 2, endPoint x: 885, endPoint y: 196, distance: 673.5
click at [885, 196] on div "Ajouter une variable" at bounding box center [910, 198] width 580 height 24
click at [698, 195] on div "Ajouter une variable" at bounding box center [694, 197] width 148 height 24
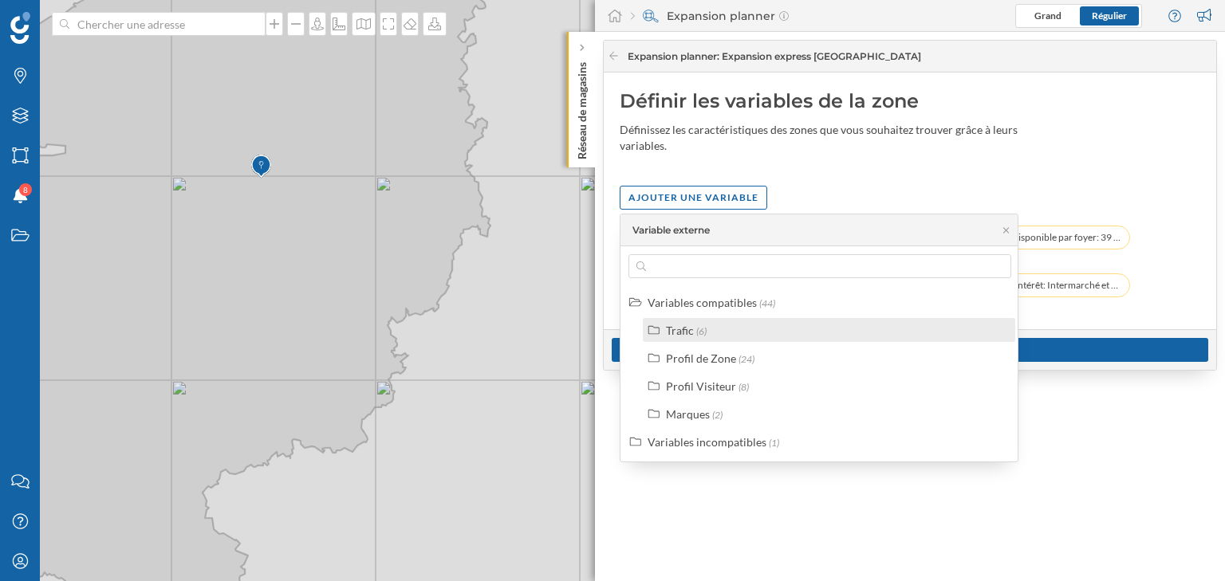
click at [670, 325] on div "Trafic" at bounding box center [680, 331] width 28 height 14
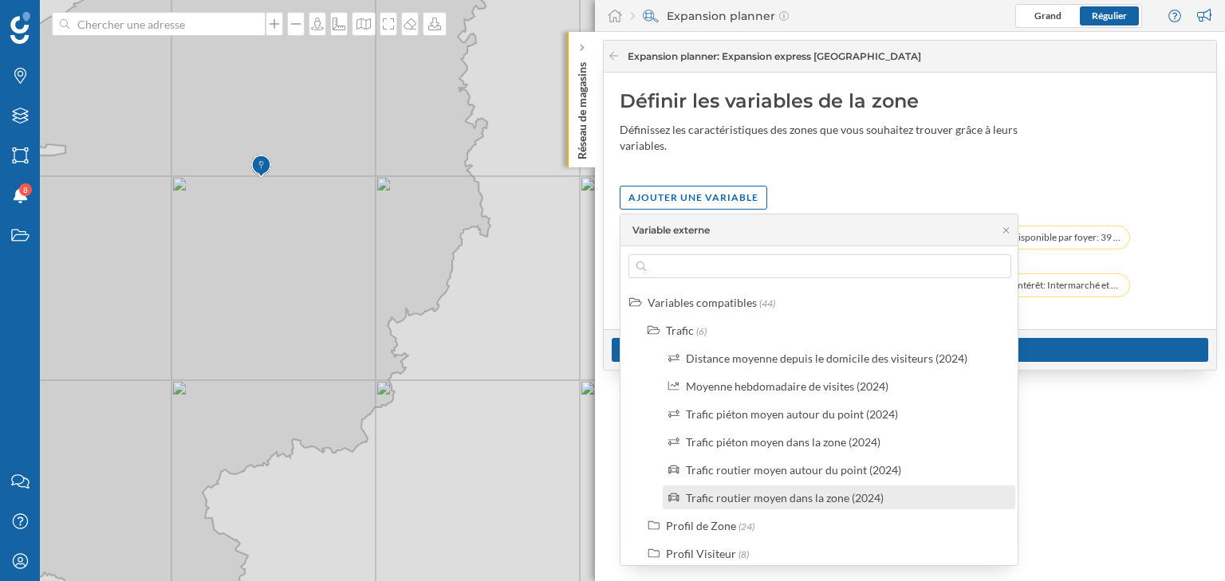
click at [795, 494] on div "Trafic routier moyen dans la zone (2024)" at bounding box center [785, 498] width 198 height 14
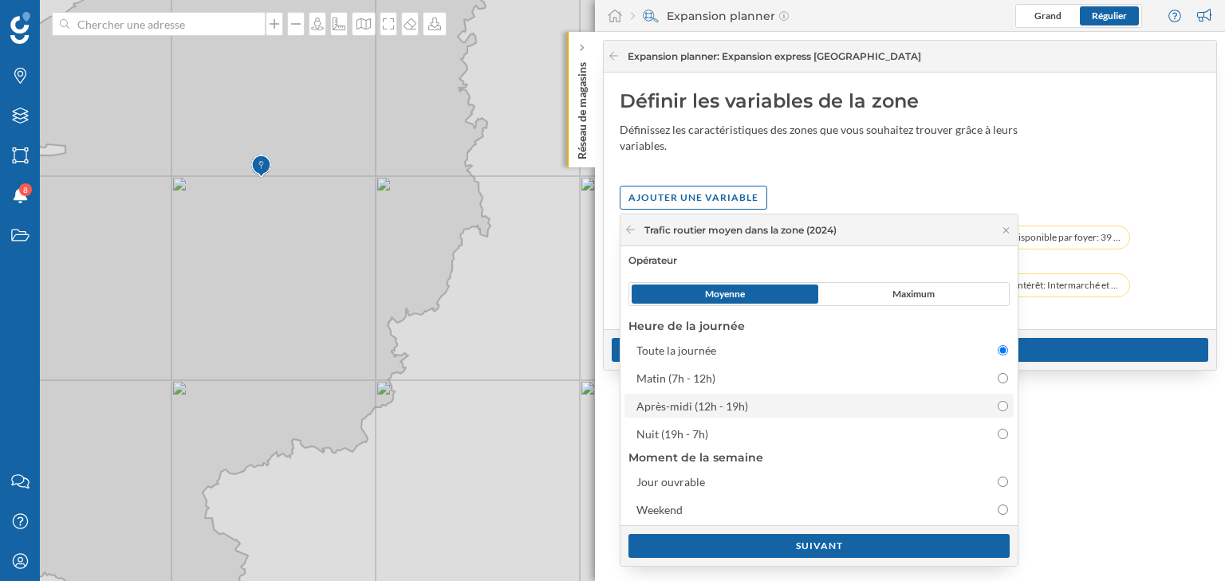
click at [734, 412] on div "Après-midi (12h - 19h)" at bounding box center [804, 406] width 337 height 17
click at [997, 411] on input "Après-midi (12h - 19h)" at bounding box center [1002, 406] width 10 height 10
radio input "false"
radio input "true"
click at [759, 549] on div "Suivant" at bounding box center [818, 545] width 381 height 24
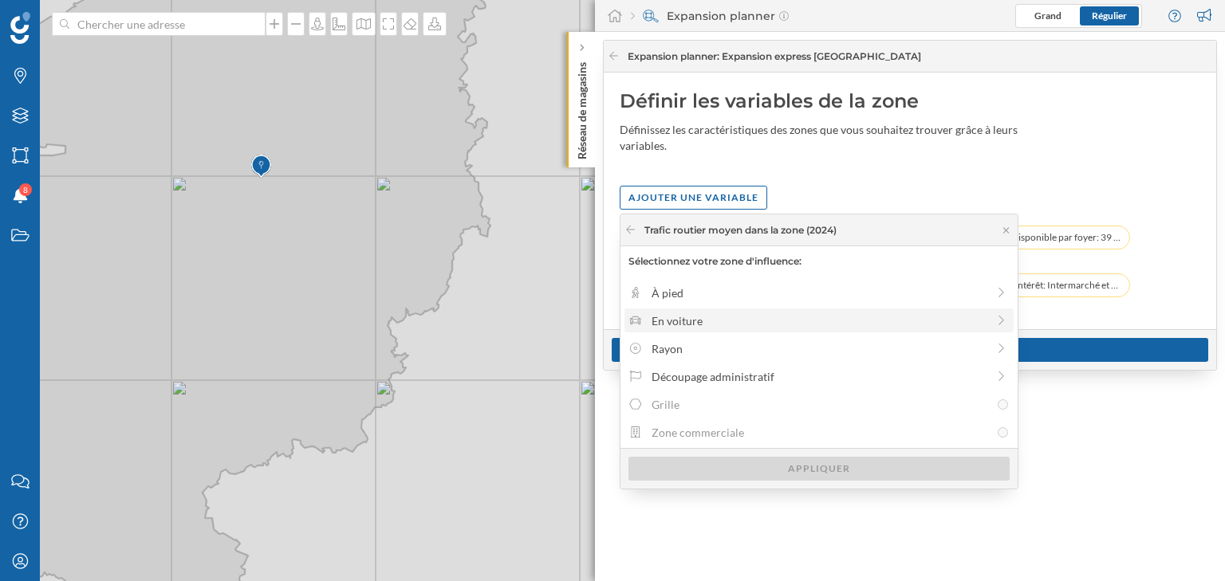
click at [711, 325] on div "En voiture" at bounding box center [818, 321] width 335 height 17
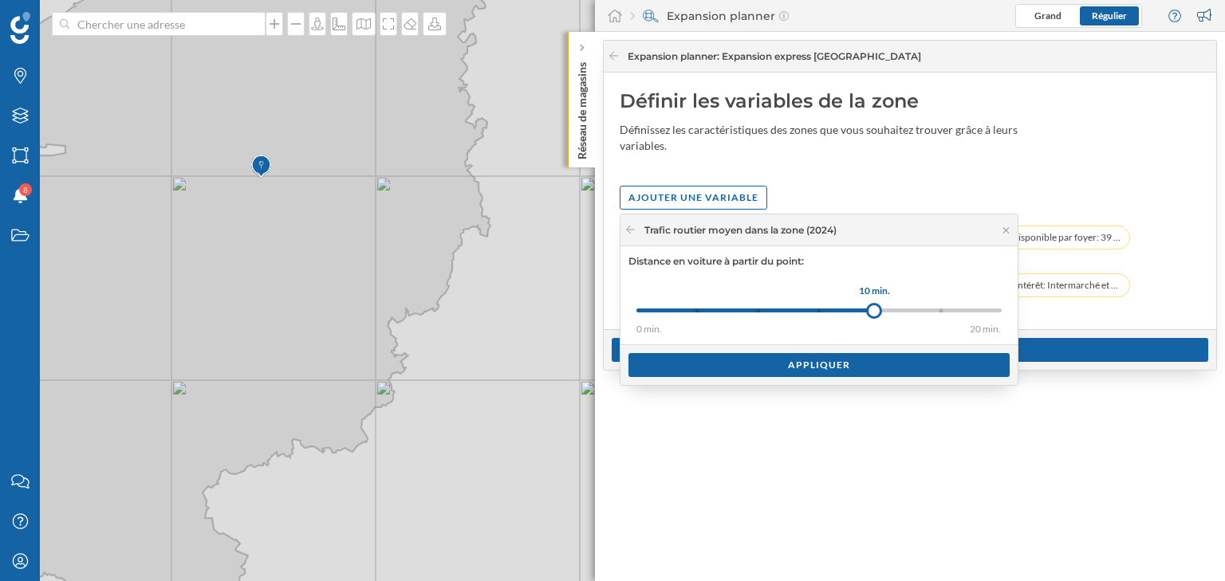
drag, startPoint x: 698, startPoint y: 309, endPoint x: 874, endPoint y: 308, distance: 175.4
click at [874, 308] on div at bounding box center [874, 311] width 16 height 16
click at [808, 364] on div "Appliquer" at bounding box center [818, 364] width 381 height 24
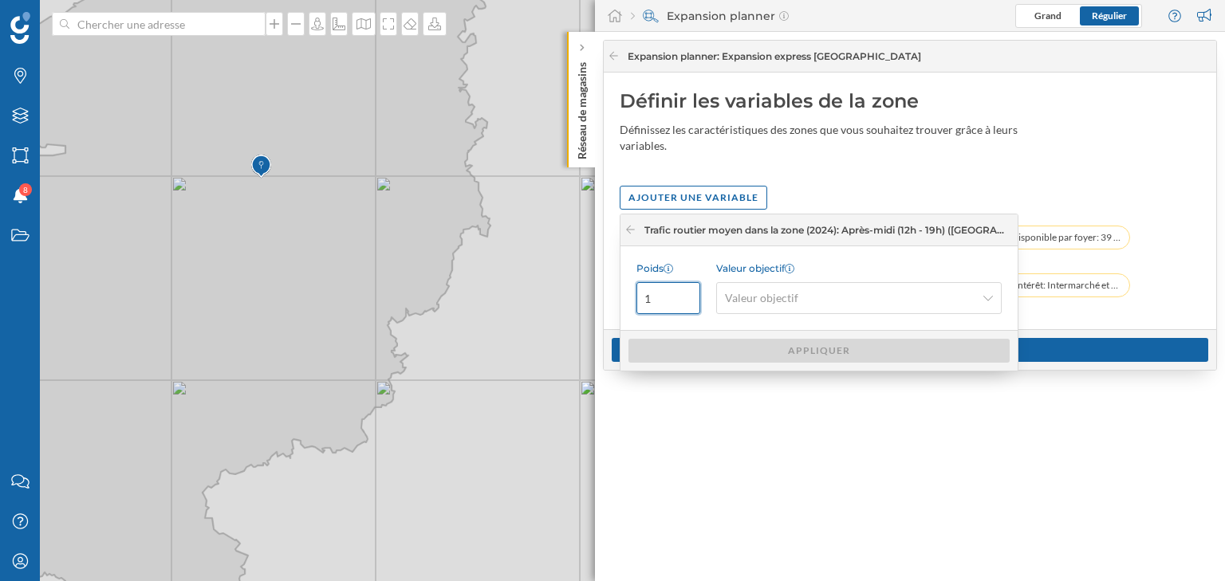
click at [667, 292] on input "1" at bounding box center [668, 298] width 64 height 32
type input "0.11"
click at [741, 300] on span "Valeur objectif" at bounding box center [761, 298] width 73 height 16
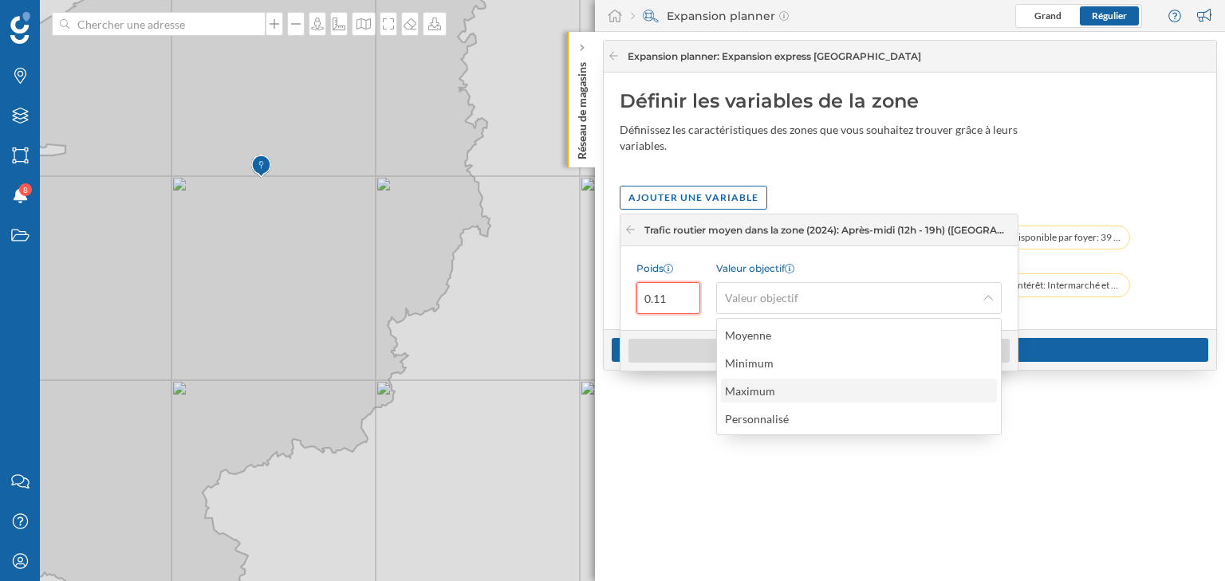
click at [793, 384] on div "Maximum" at bounding box center [858, 391] width 266 height 17
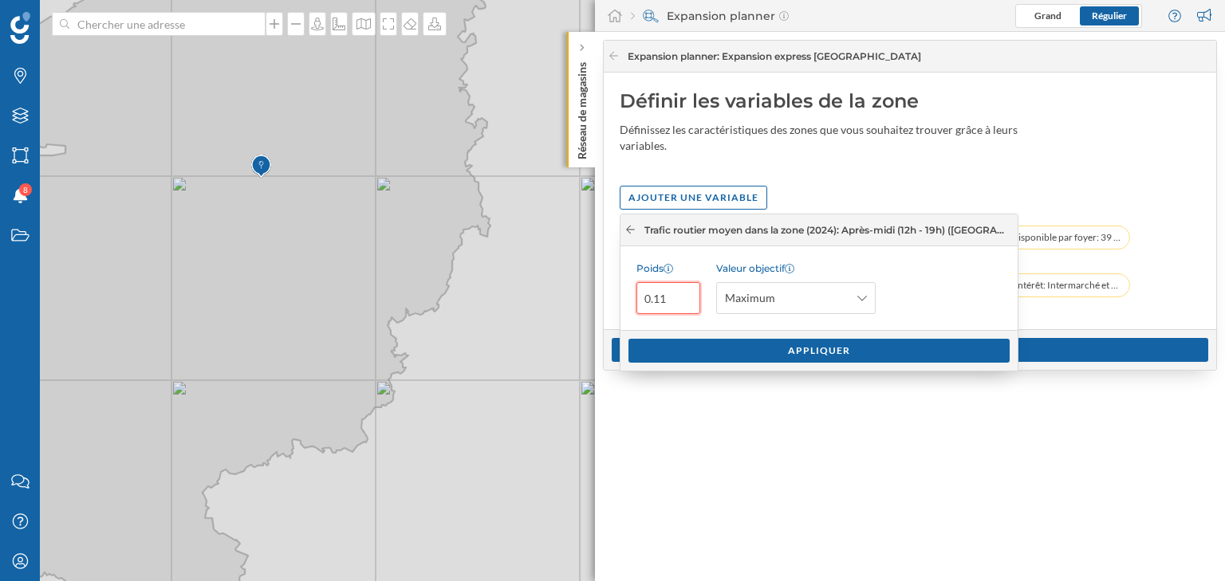
click at [633, 233] on icon at bounding box center [630, 230] width 12 height 10
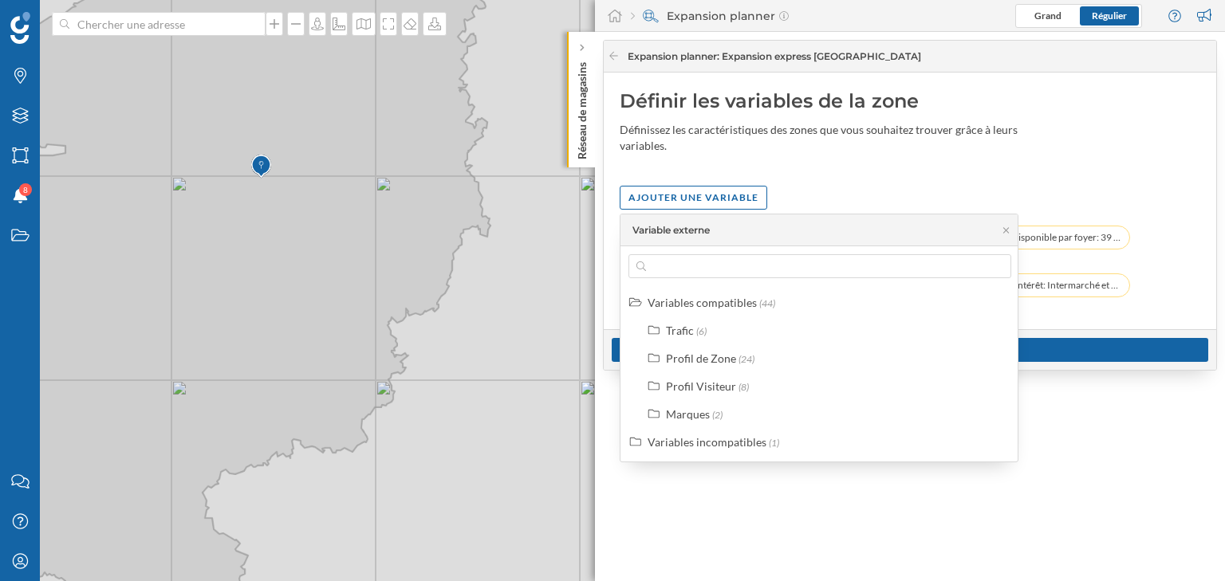
click at [633, 233] on div "Variable externe" at bounding box center [670, 230] width 77 height 14
click at [1010, 234] on icon at bounding box center [1006, 231] width 12 height 10
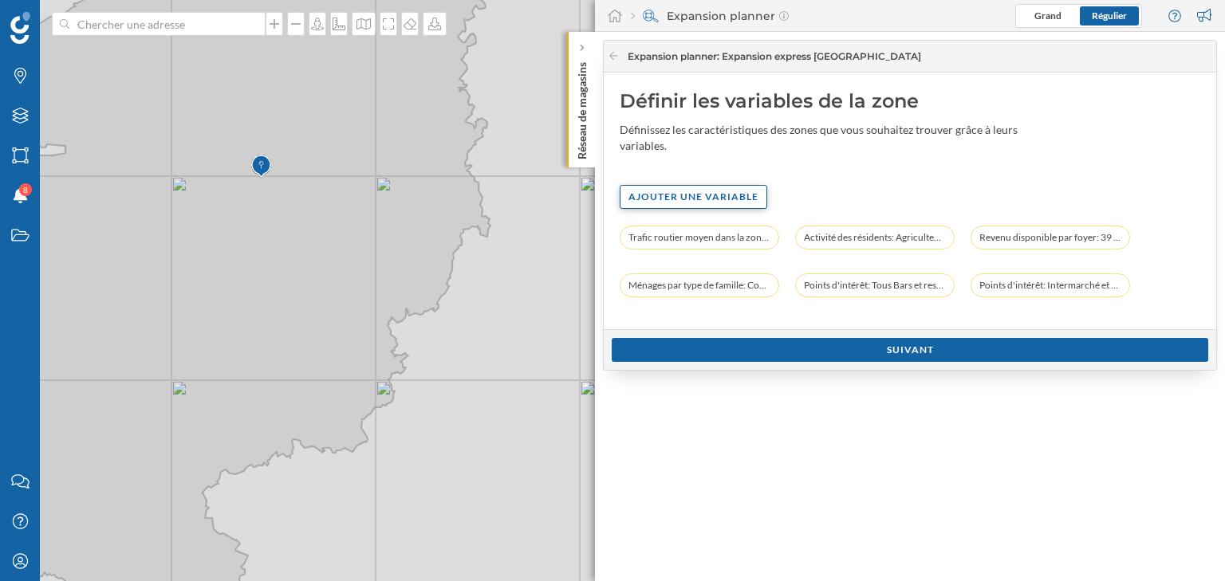
click at [714, 199] on div "Ajouter une variable" at bounding box center [694, 197] width 148 height 24
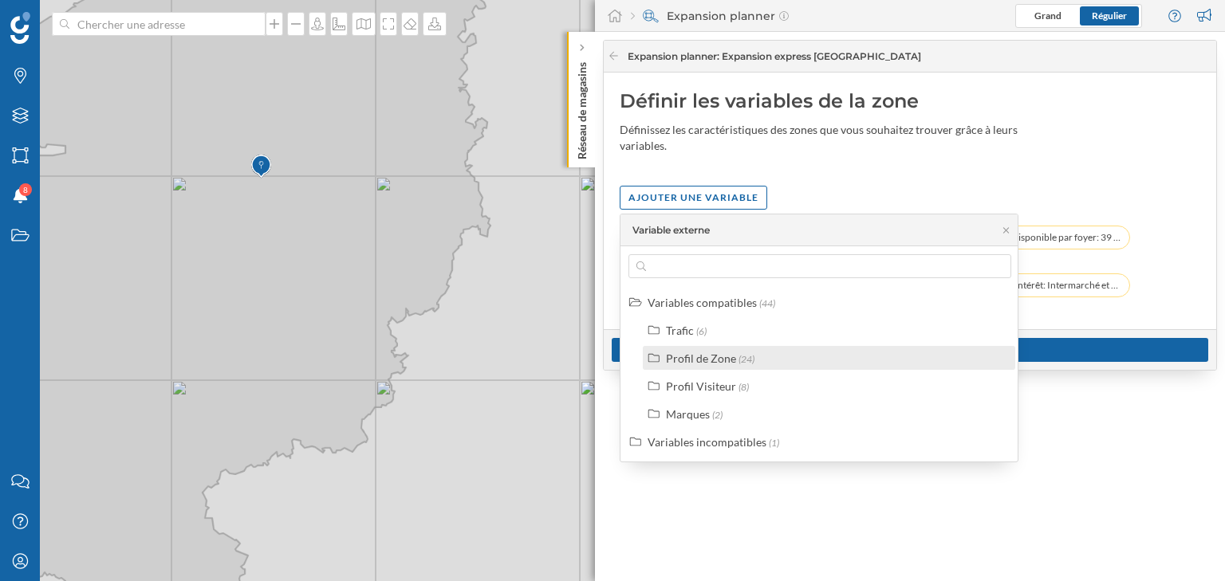
click at [710, 360] on div "Profil de Zone" at bounding box center [701, 359] width 70 height 14
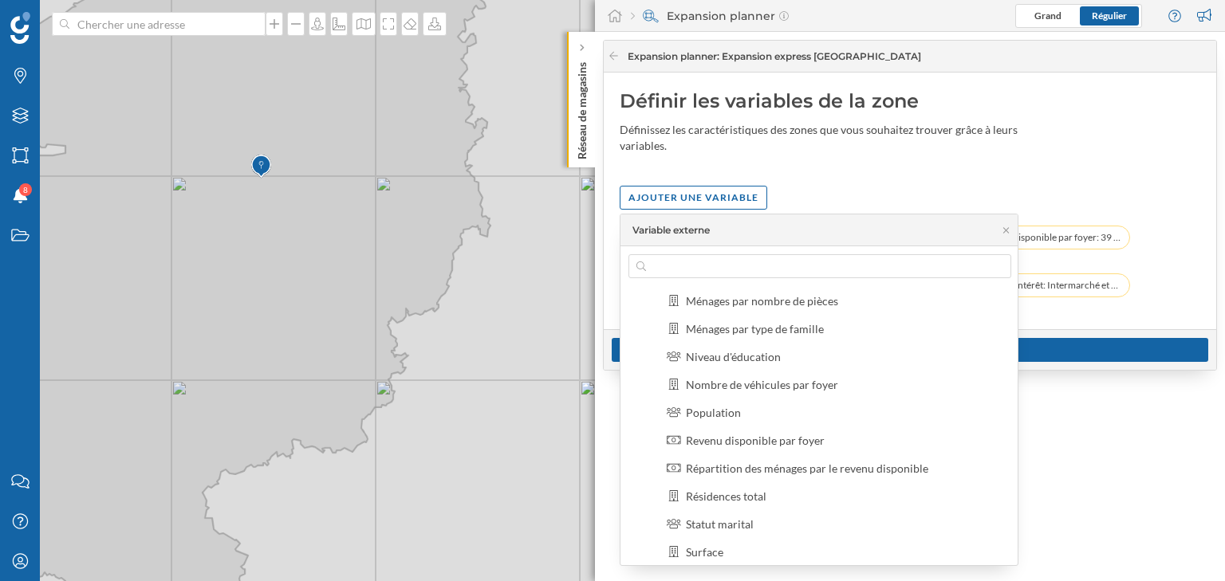
scroll to position [255, 0]
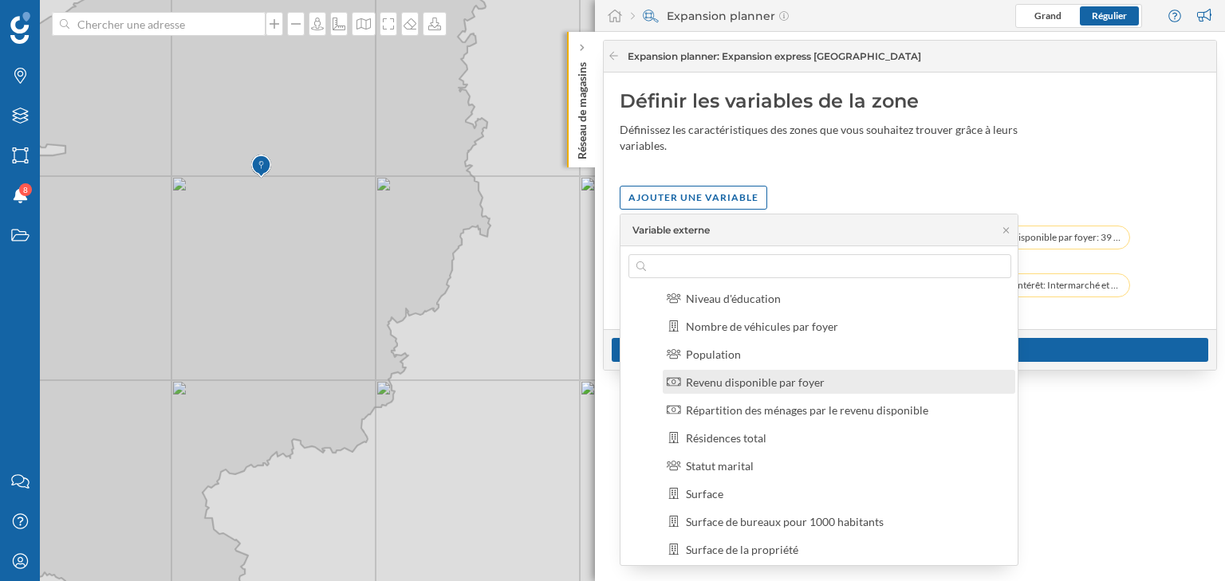
click at [785, 382] on div "Revenu disponible par foyer" at bounding box center [755, 383] width 139 height 14
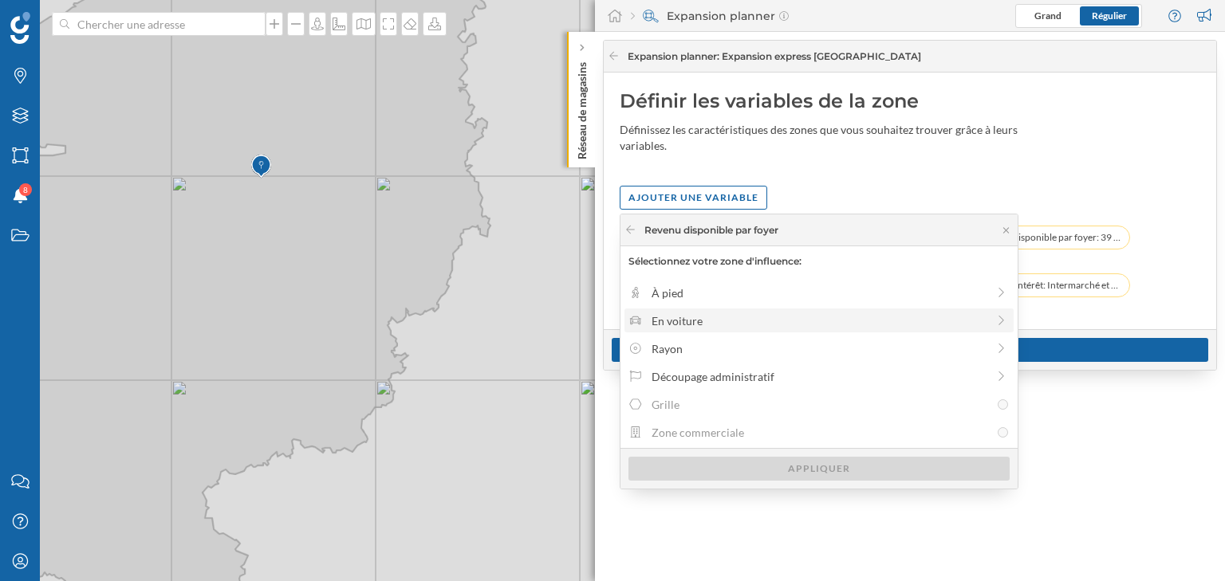
click at [663, 322] on div "En voiture" at bounding box center [818, 321] width 335 height 17
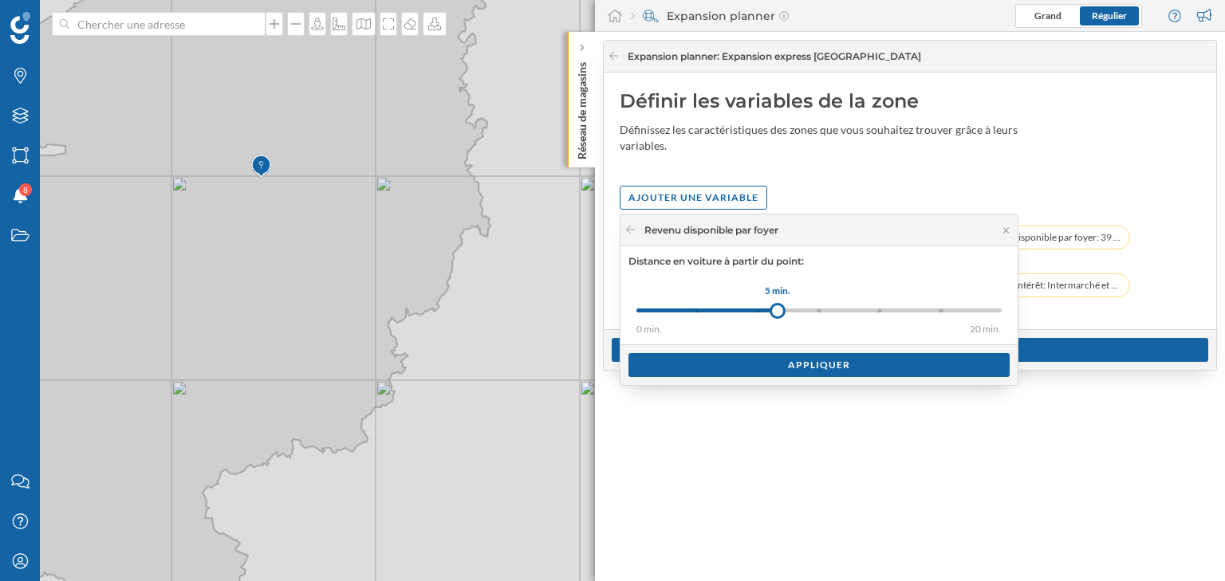
drag, startPoint x: 697, startPoint y: 312, endPoint x: 777, endPoint y: 314, distance: 80.6
click at [777, 314] on div at bounding box center [777, 311] width 16 height 16
click at [771, 363] on div "Appliquer" at bounding box center [818, 364] width 381 height 24
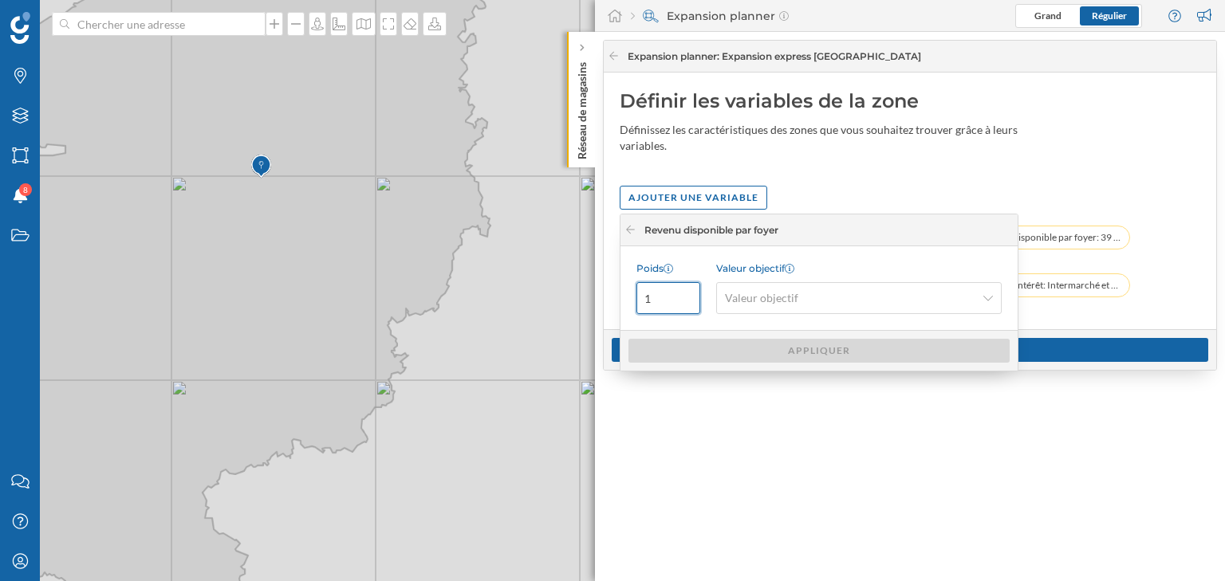
click at [657, 293] on input "1" at bounding box center [668, 298] width 64 height 32
type input "0.19"
click at [762, 297] on span "Valeur objectif" at bounding box center [761, 298] width 73 height 16
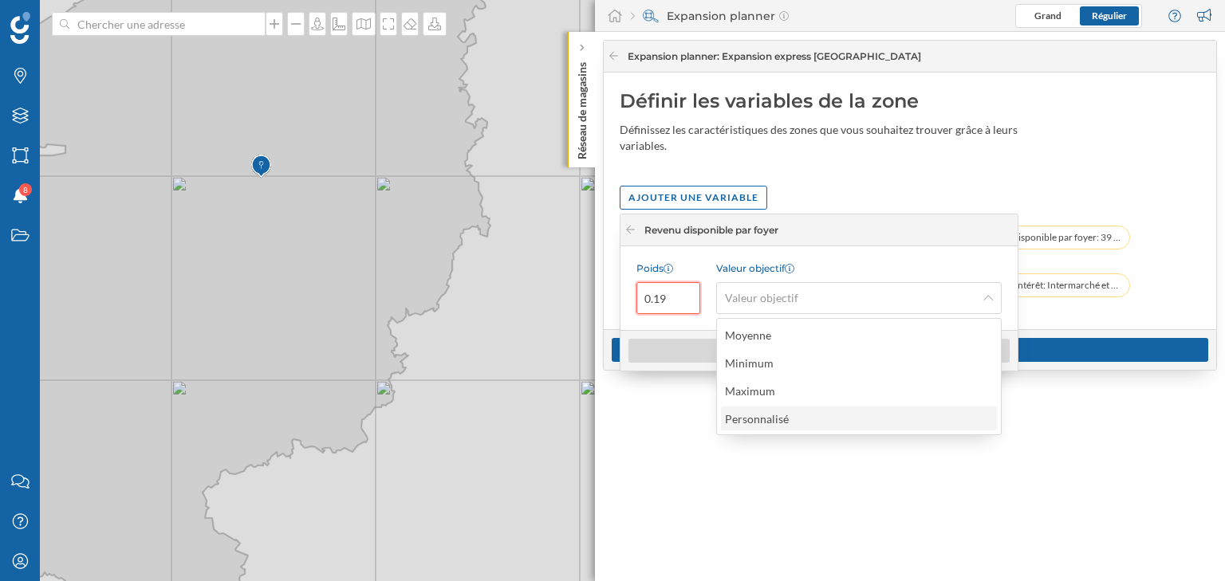
click at [801, 420] on div "Personnalisé" at bounding box center [858, 419] width 266 height 17
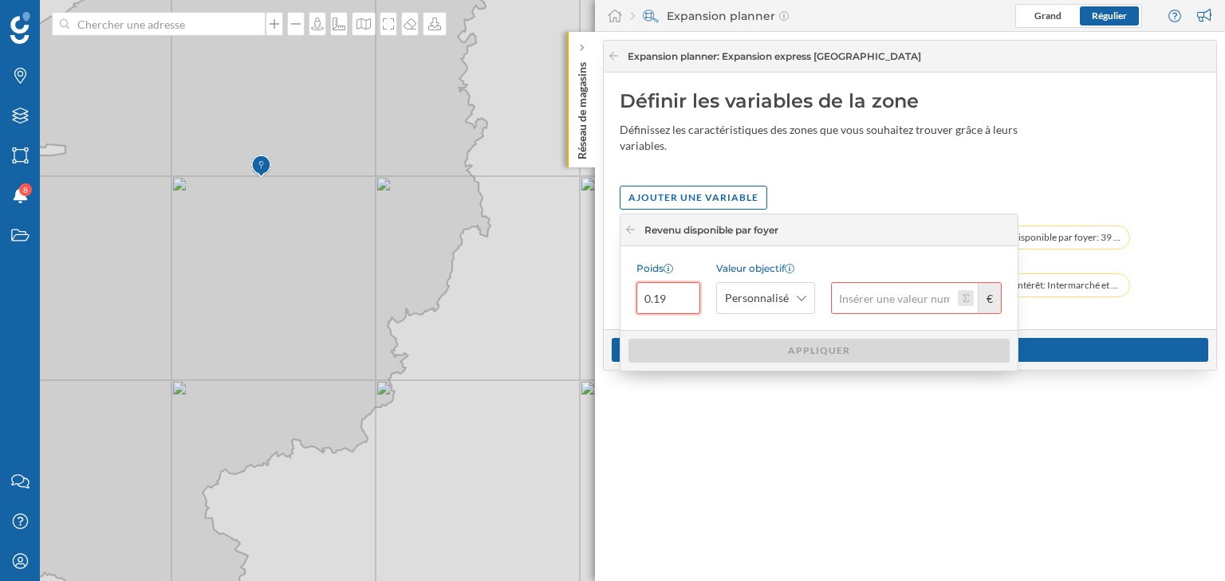
click at [960, 300] on button "€" at bounding box center [966, 298] width 16 height 16
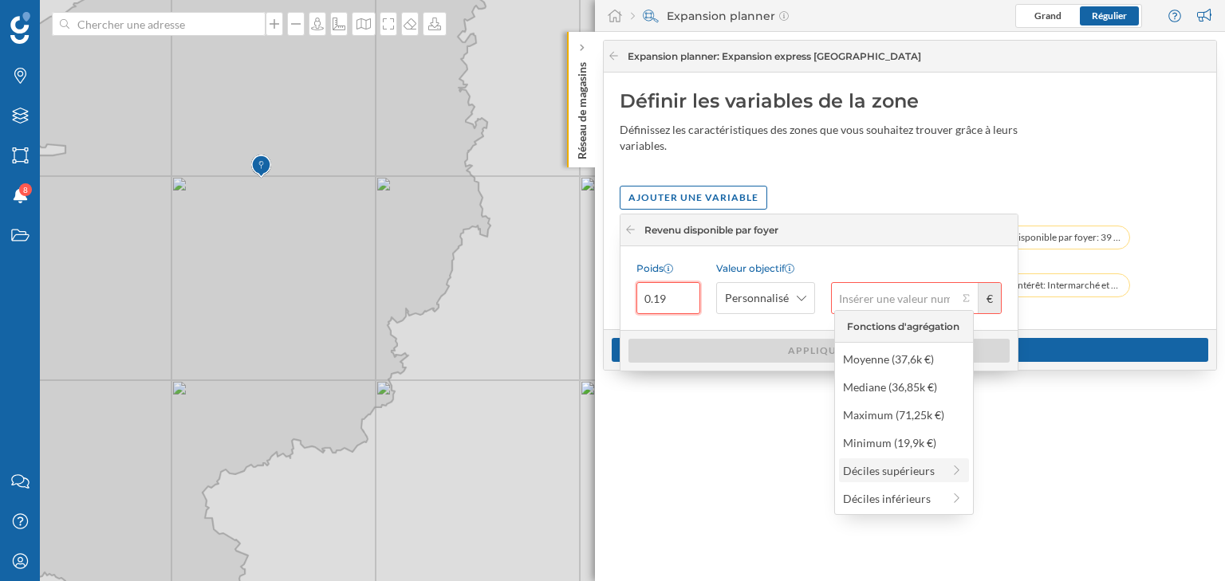
click at [891, 479] on div "Déciles supérieurs" at bounding box center [904, 470] width 130 height 24
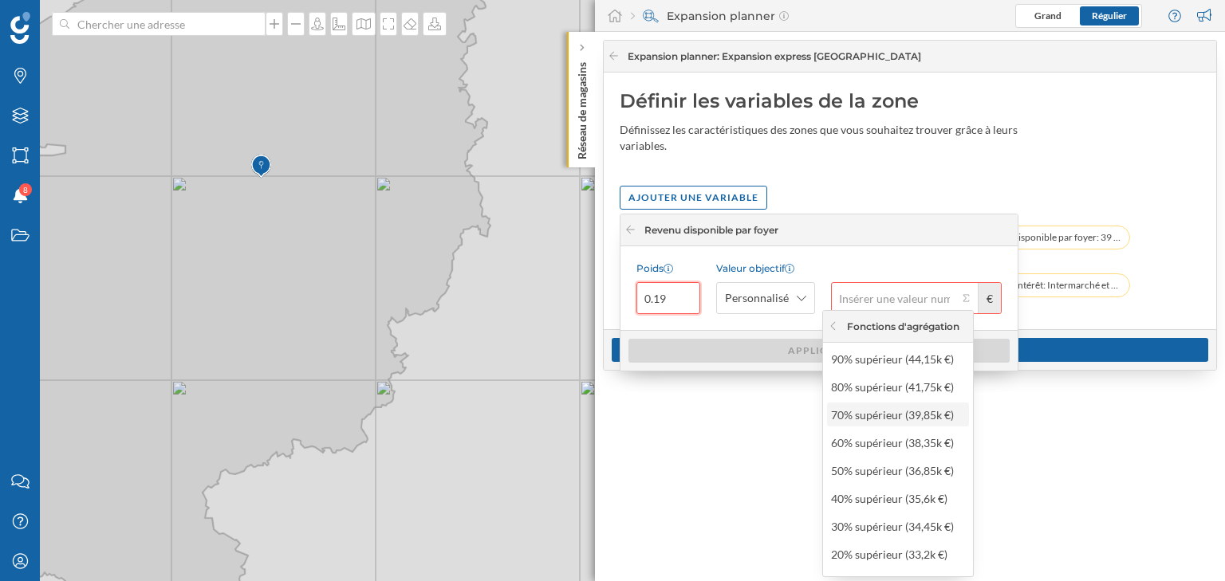
click at [931, 415] on div "70% supérieur (39,85k €)" at bounding box center [897, 415] width 132 height 17
type input "39 850"
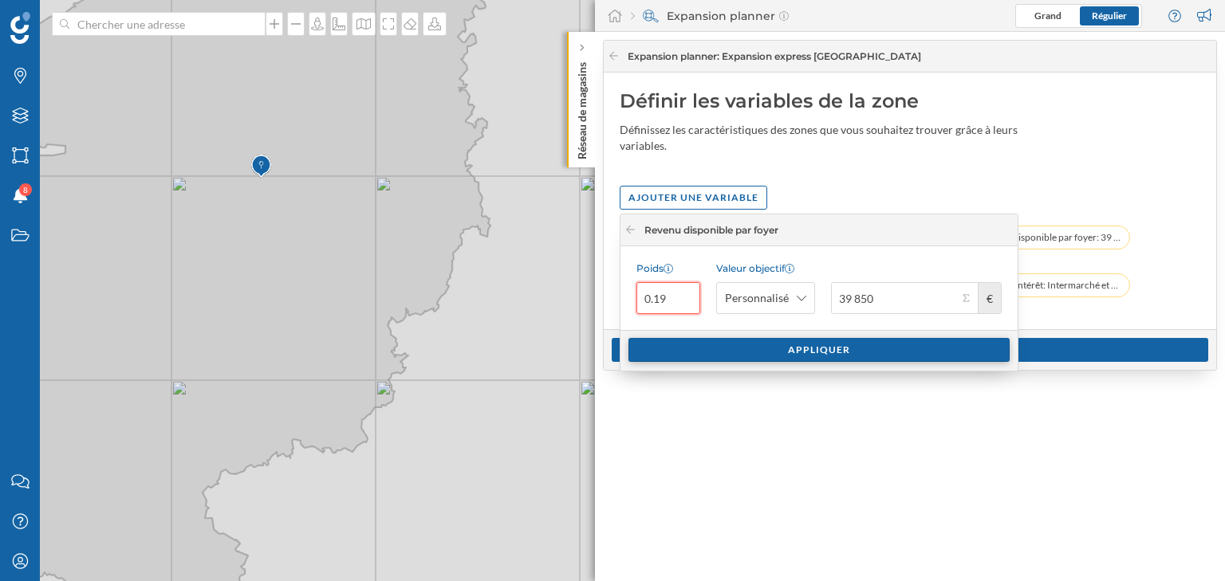
click at [860, 353] on div "Appliquer" at bounding box center [818, 350] width 381 height 24
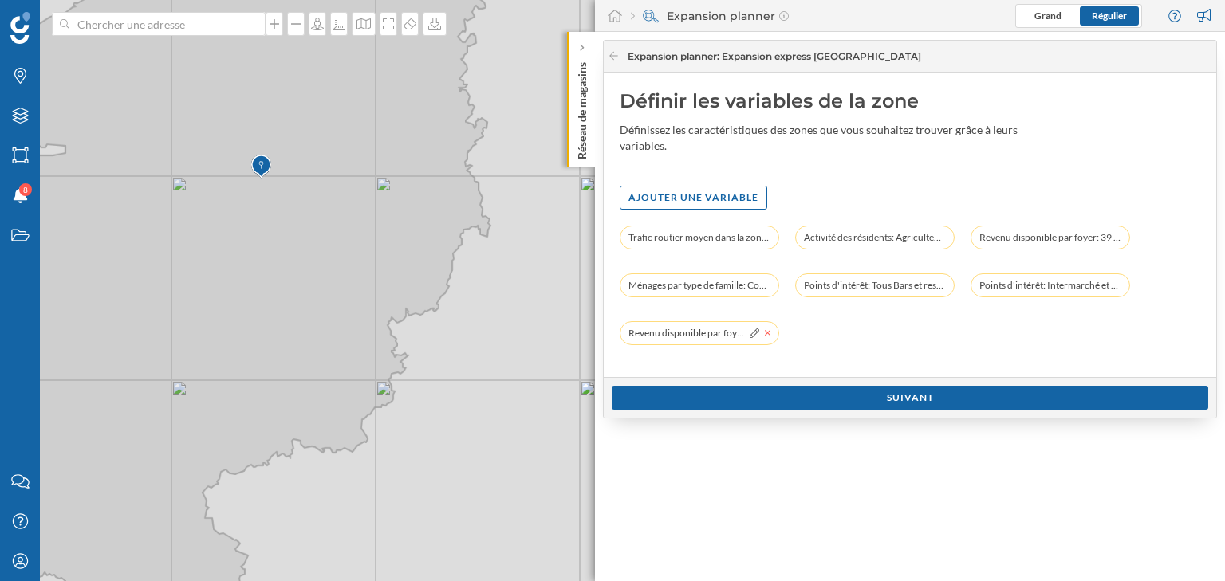
click at [768, 334] on icon at bounding box center [768, 333] width 6 height 6
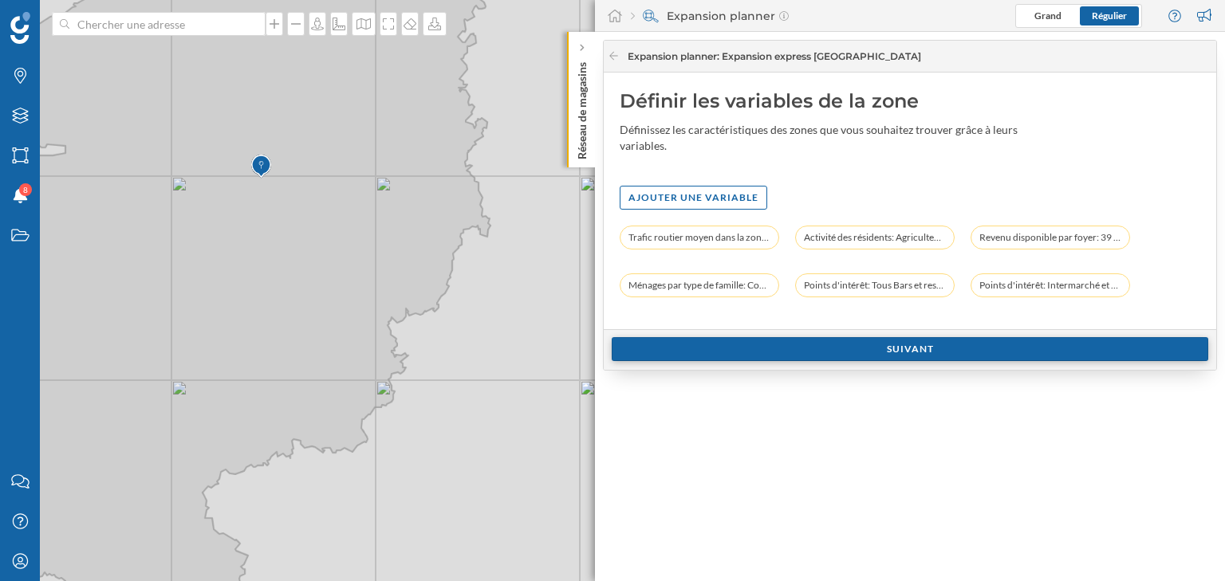
click at [888, 349] on div "Suivant" at bounding box center [910, 349] width 596 height 24
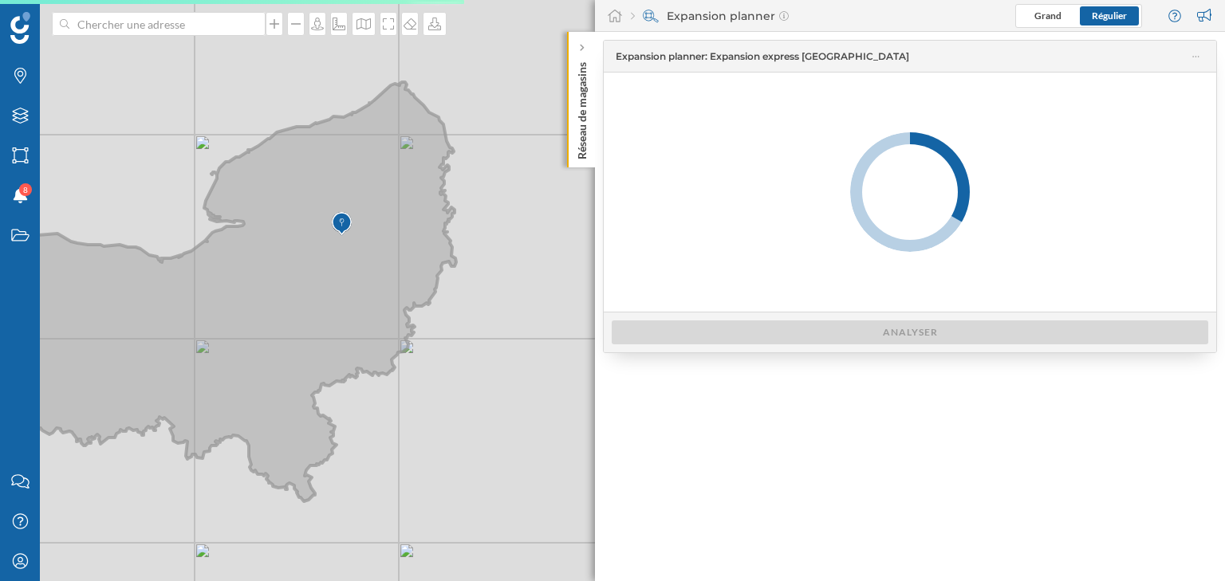
drag, startPoint x: 137, startPoint y: 236, endPoint x: 280, endPoint y: 273, distance: 147.6
click at [280, 273] on icon at bounding box center [215, 291] width 482 height 419
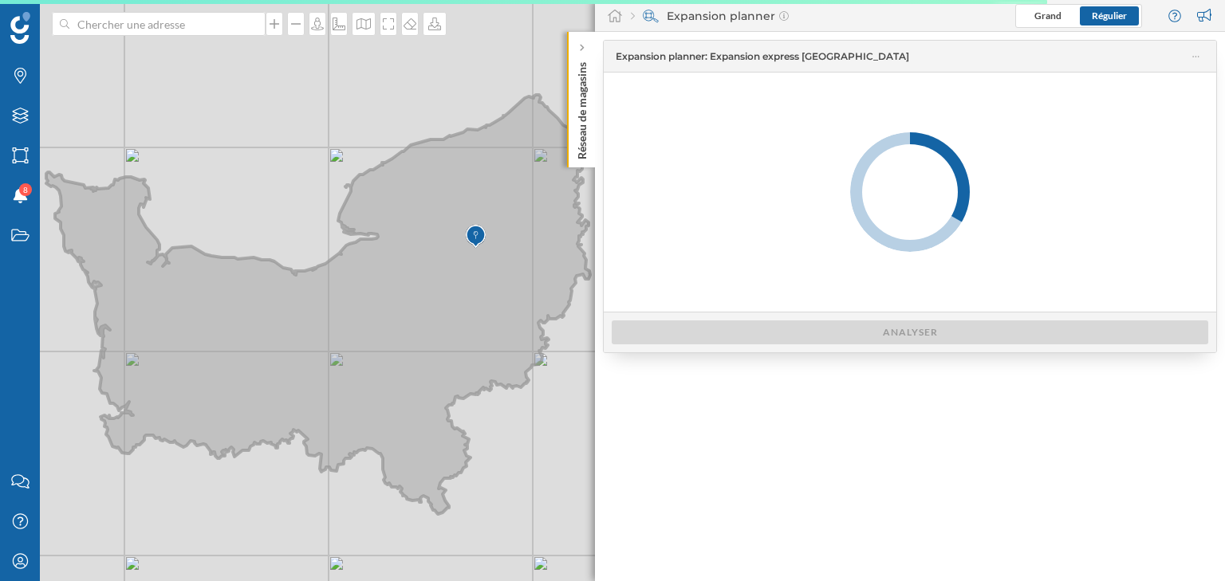
drag, startPoint x: 327, startPoint y: 259, endPoint x: 419, endPoint y: 269, distance: 92.2
click at [419, 269] on icon at bounding box center [318, 304] width 544 height 419
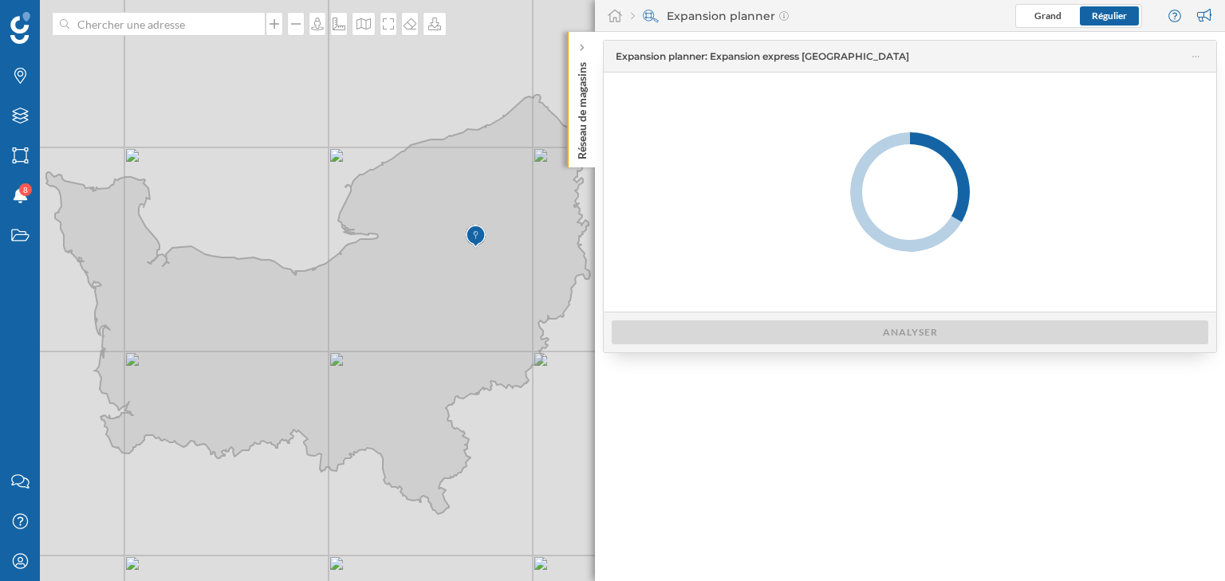
click at [1196, 57] on icon at bounding box center [1195, 57] width 6 height 2
click at [1196, 57] on icon at bounding box center [1195, 56] width 7 height 11
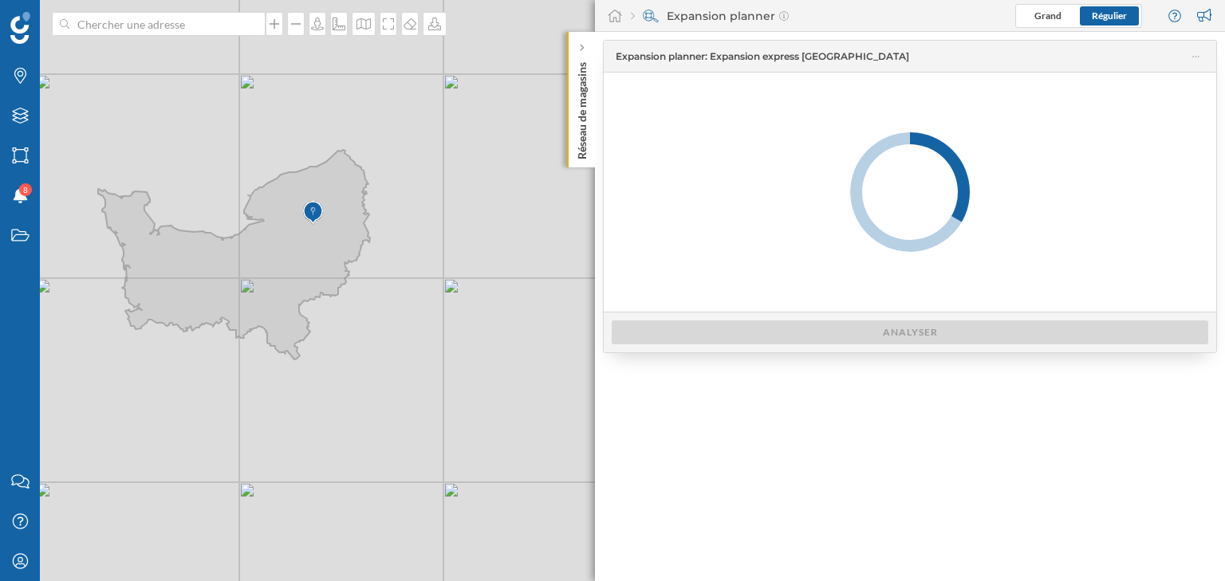
drag, startPoint x: 568, startPoint y: 270, endPoint x: 378, endPoint y: 277, distance: 190.7
click at [378, 277] on div "© Mapbox © OpenStreetMap Improve this map" at bounding box center [612, 290] width 1225 height 581
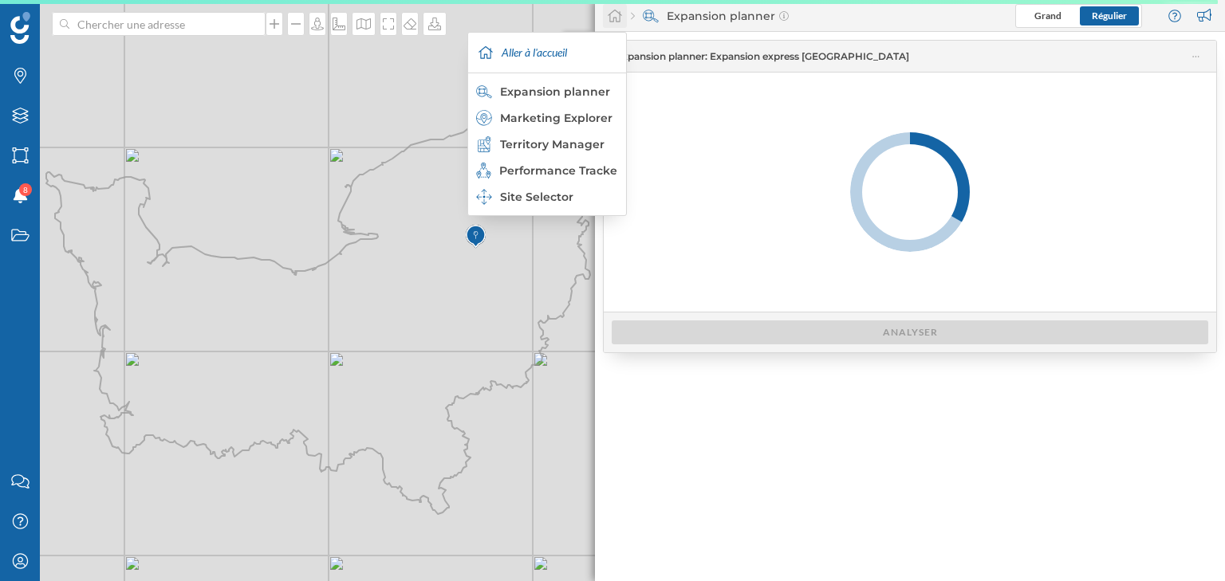
click at [607, 17] on icon at bounding box center [615, 16] width 16 height 14
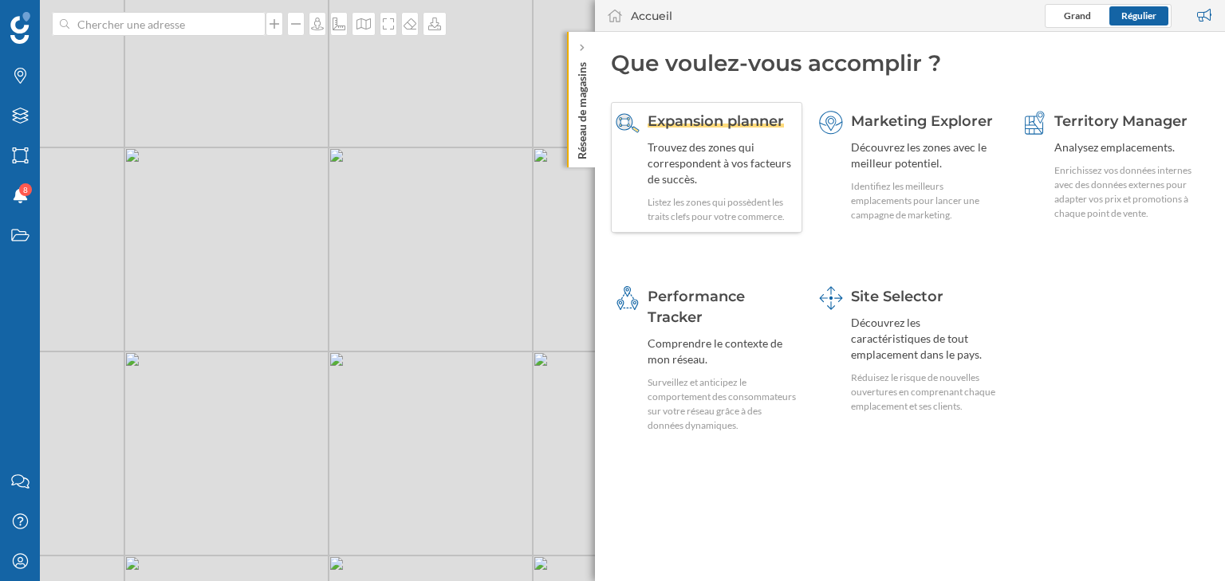
click at [703, 159] on div "Trouvez des zones qui correspondent à vos facteurs de succès." at bounding box center [722, 164] width 150 height 48
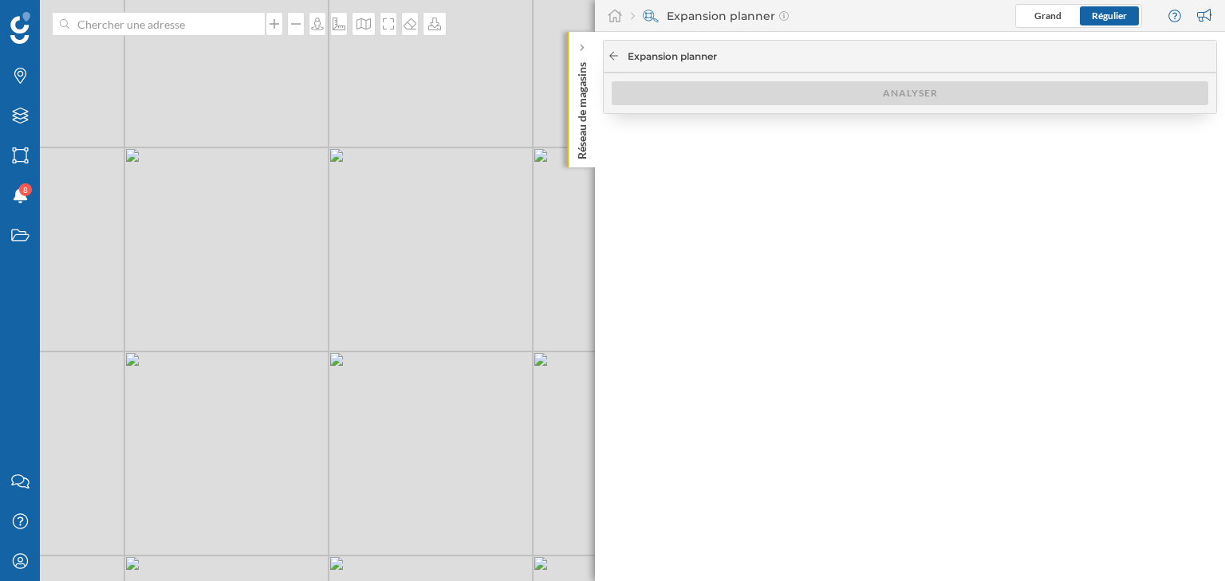
click at [612, 57] on icon at bounding box center [614, 56] width 12 height 10
click at [611, 45] on div "Expansion planner" at bounding box center [910, 57] width 612 height 32
click at [616, 54] on icon at bounding box center [614, 56] width 12 height 10
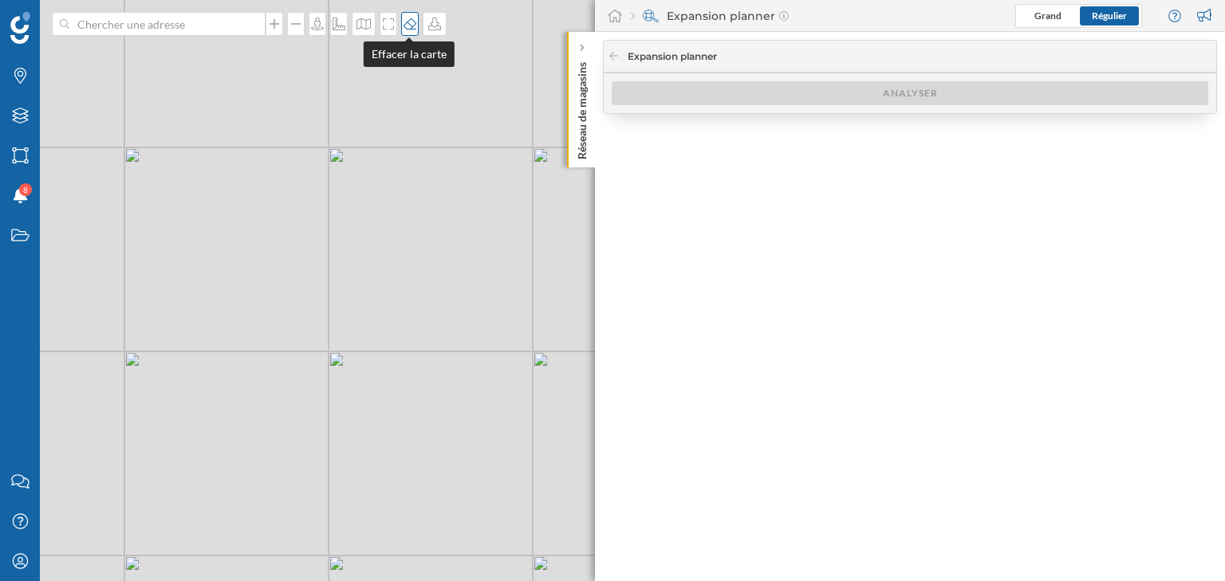
click at [411, 32] on div at bounding box center [410, 24] width 18 height 24
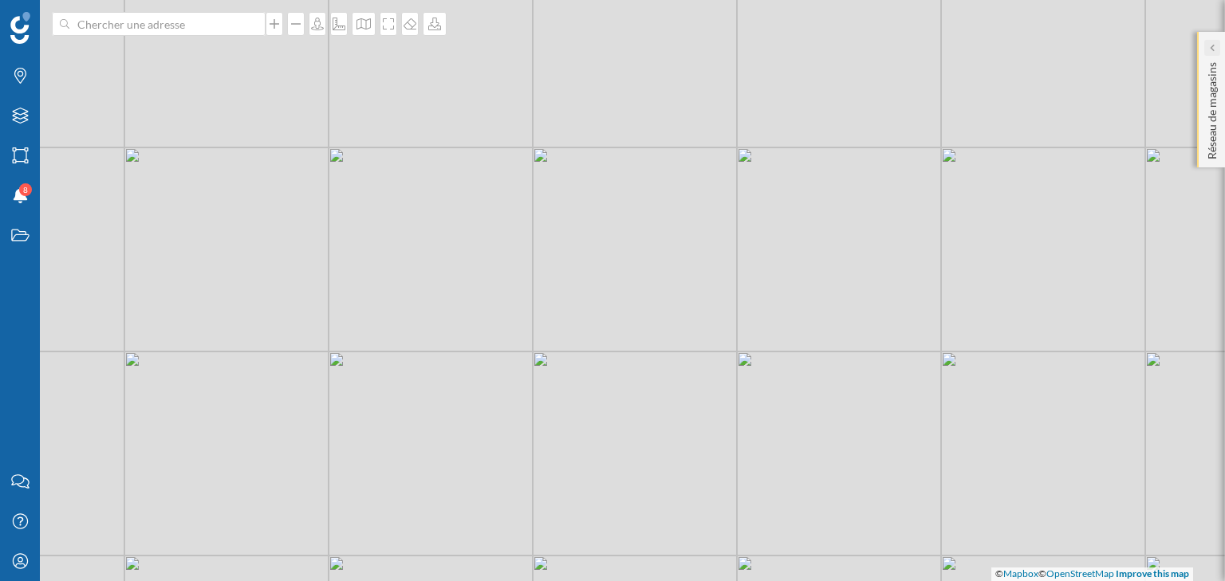
click at [1210, 55] on icon at bounding box center [1211, 48] width 5 height 16
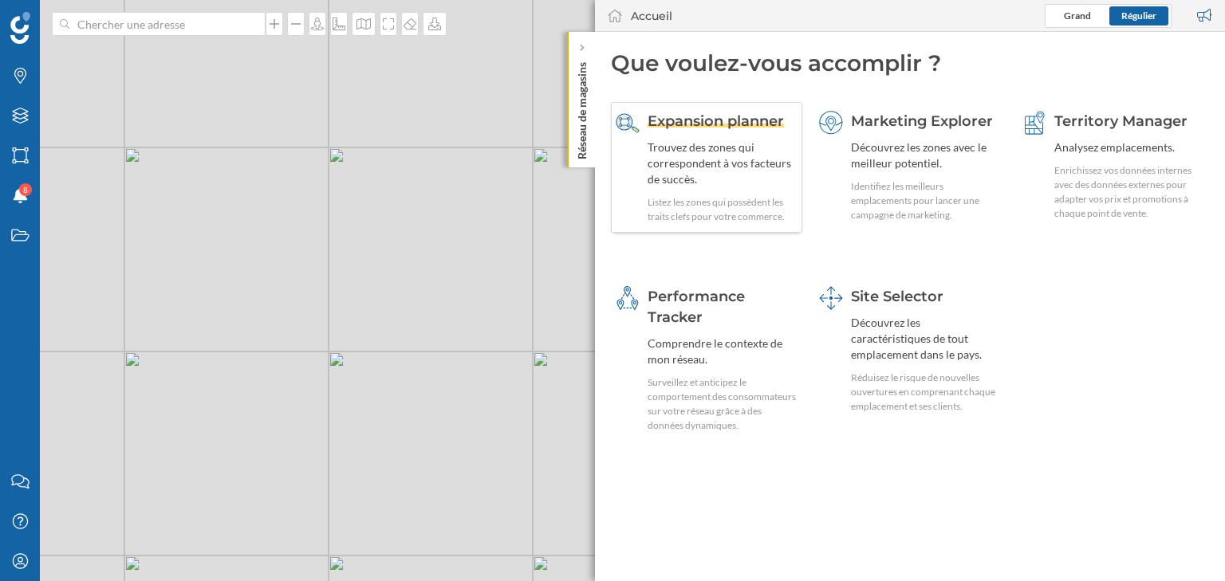
click at [714, 196] on div "Listez les zones qui possèdent les traits clefs pour votre commerce." at bounding box center [722, 209] width 150 height 29
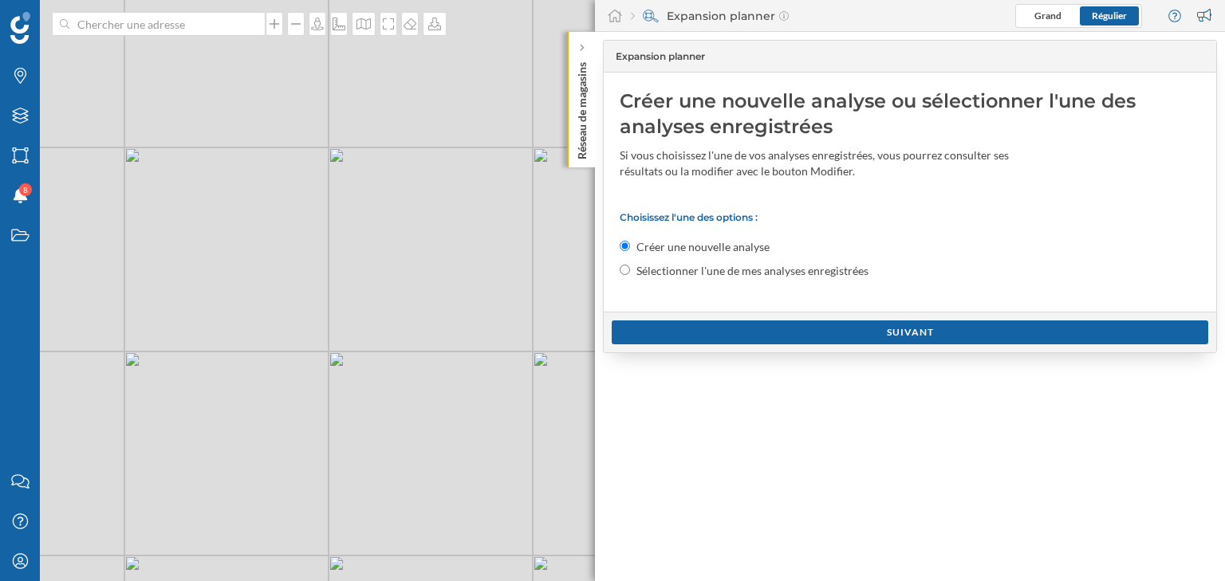
click at [692, 271] on label "Sélectionner l'une de mes analyses enregistrées" at bounding box center [752, 271] width 232 height 16
click at [630, 271] on input "Sélectionner l'une de mes analyses enregistrées" at bounding box center [625, 270] width 10 height 10
radio input "true"
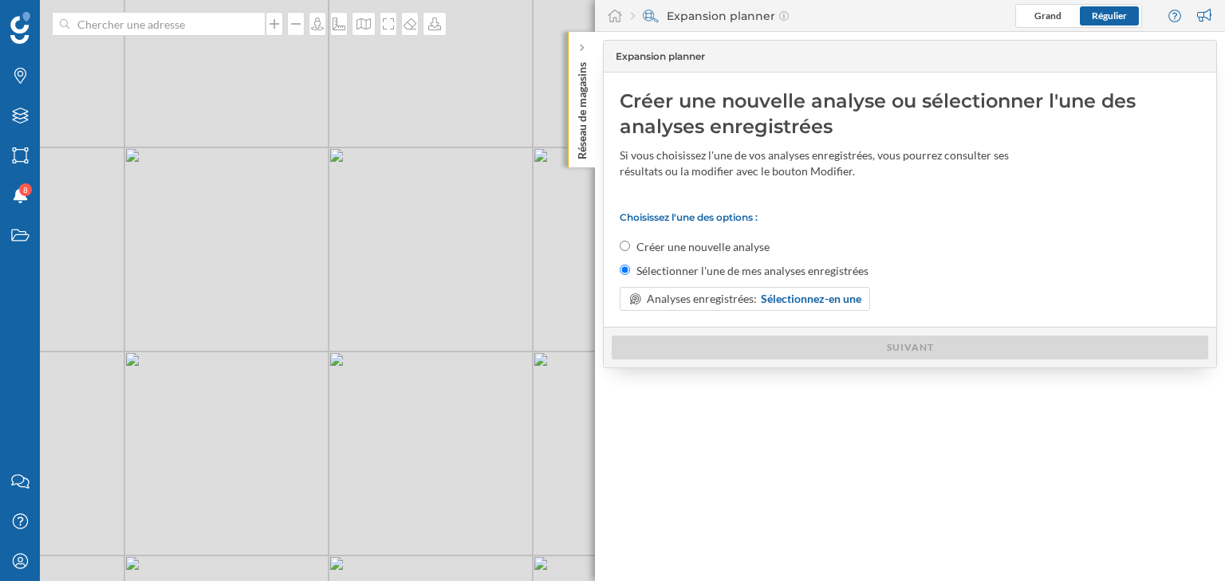
click at [679, 250] on label "Créer une nouvelle analyse" at bounding box center [702, 247] width 133 height 16
click at [630, 250] on input "Créer une nouvelle analyse" at bounding box center [625, 246] width 10 height 10
radio input "true"
radio input "false"
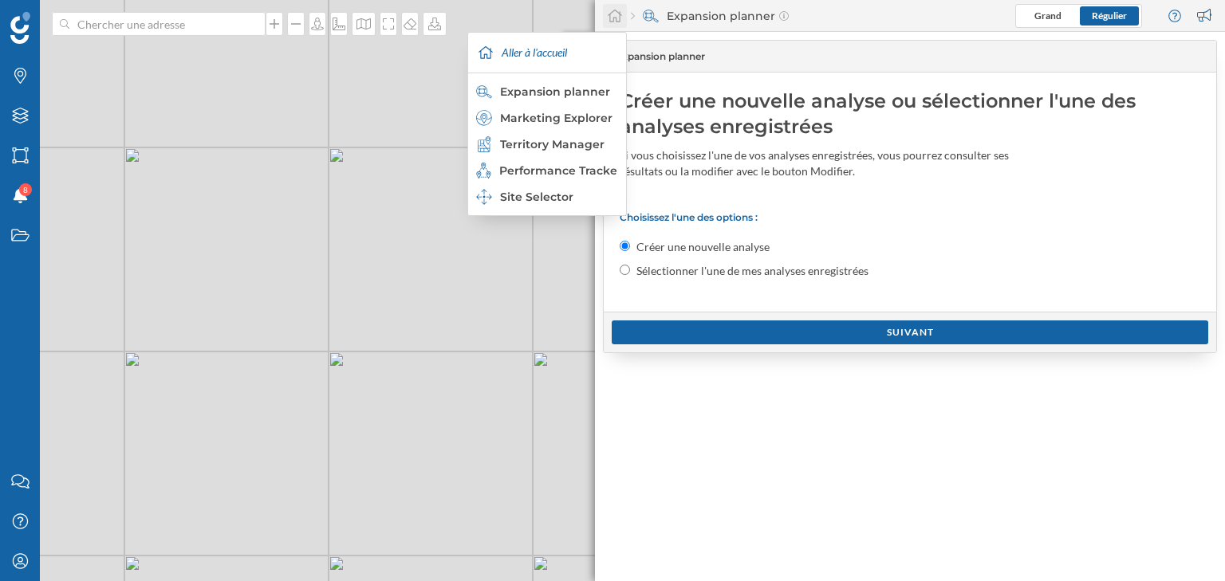
click at [619, 14] on icon at bounding box center [615, 16] width 14 height 13
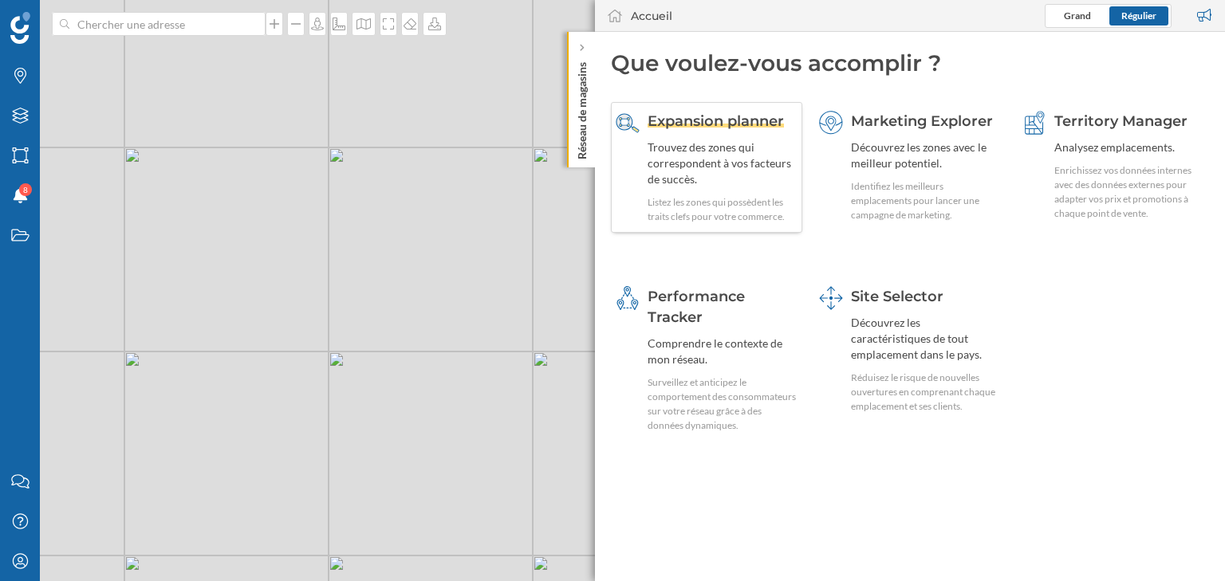
click at [731, 153] on div "Trouvez des zones qui correspondent à vos facteurs de succès." at bounding box center [722, 164] width 150 height 48
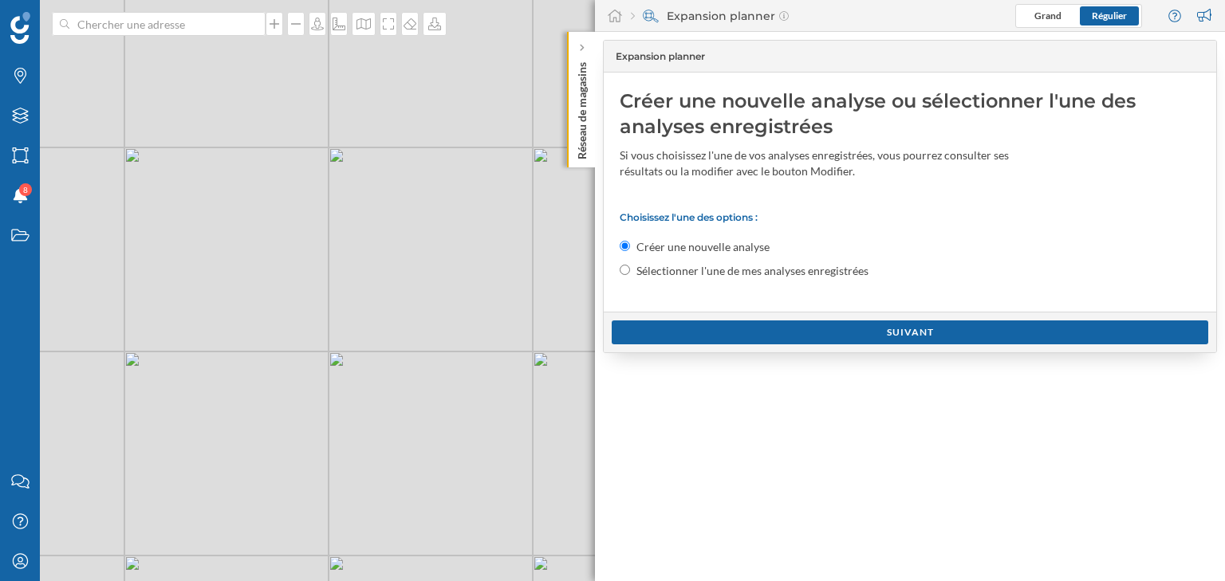
click at [728, 274] on label "Sélectionner l'une de mes analyses enregistrées" at bounding box center [752, 271] width 232 height 16
click at [630, 274] on input "Sélectionner l'une de mes analyses enregistrées" at bounding box center [625, 270] width 10 height 10
radio input "true"
radio input "false"
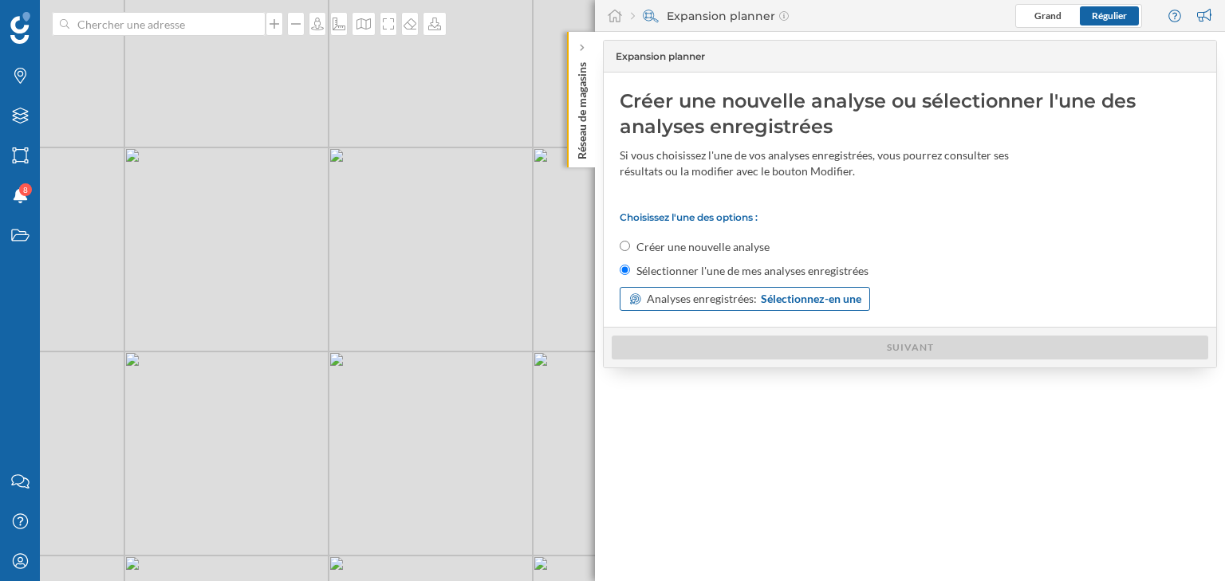
click at [741, 301] on span "Analyses enregistrées:" at bounding box center [702, 299] width 110 height 16
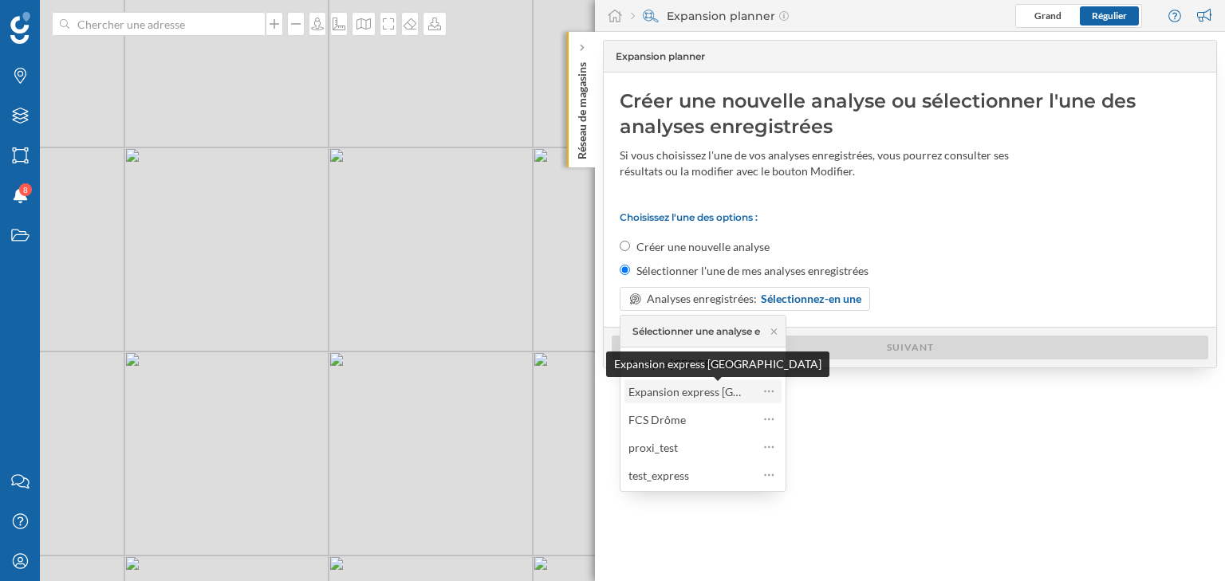
click at [699, 387] on div "Expansion express [GEOGRAPHIC_DATA]" at bounding box center [731, 392] width 207 height 14
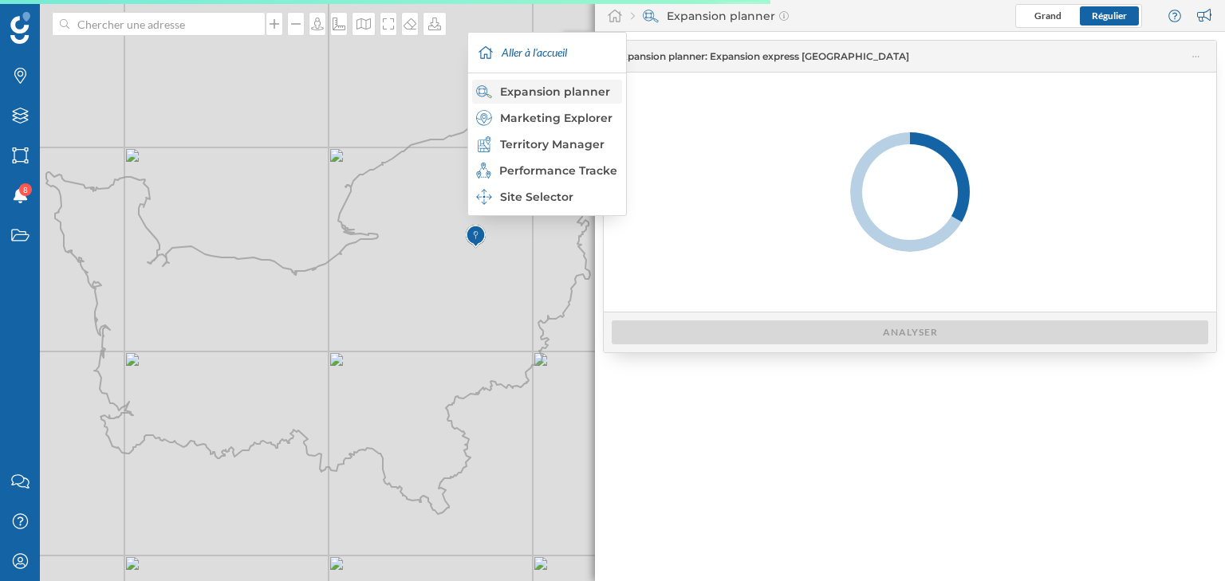
click at [548, 92] on div "Expansion planner" at bounding box center [546, 92] width 140 height 16
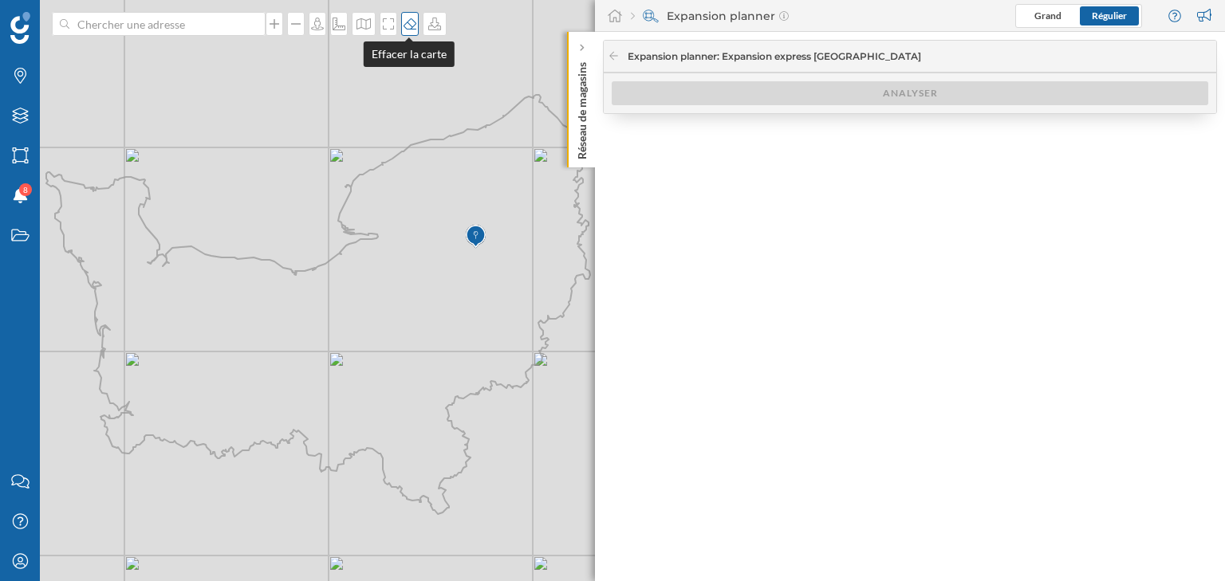
click at [410, 28] on icon at bounding box center [409, 23] width 13 height 11
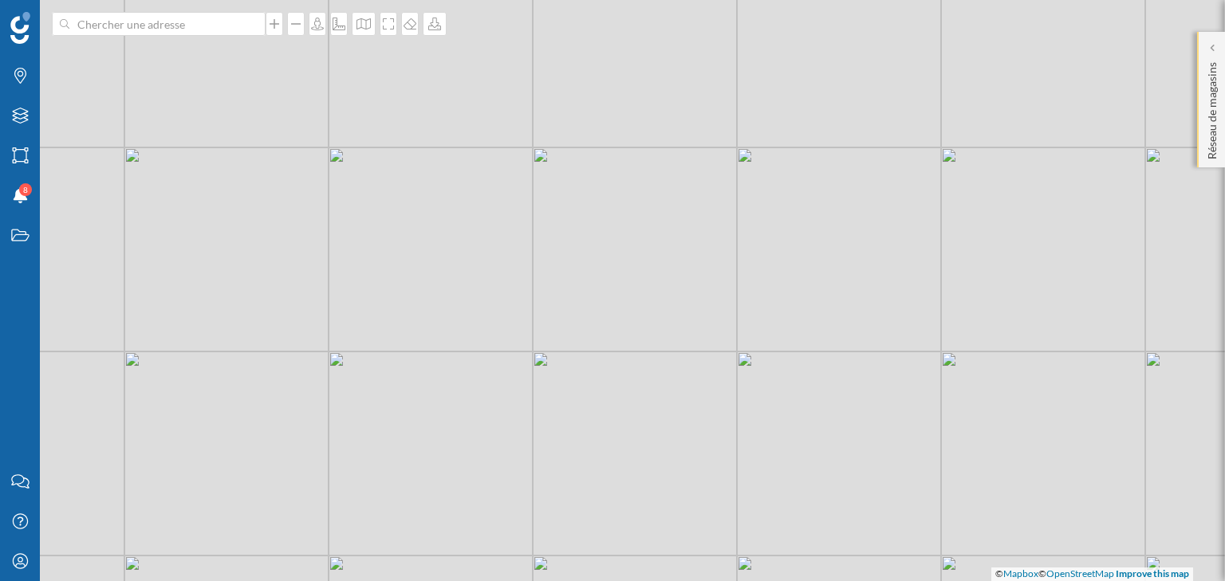
click at [1202, 79] on div "Réseau de magasins" at bounding box center [1211, 100] width 28 height 136
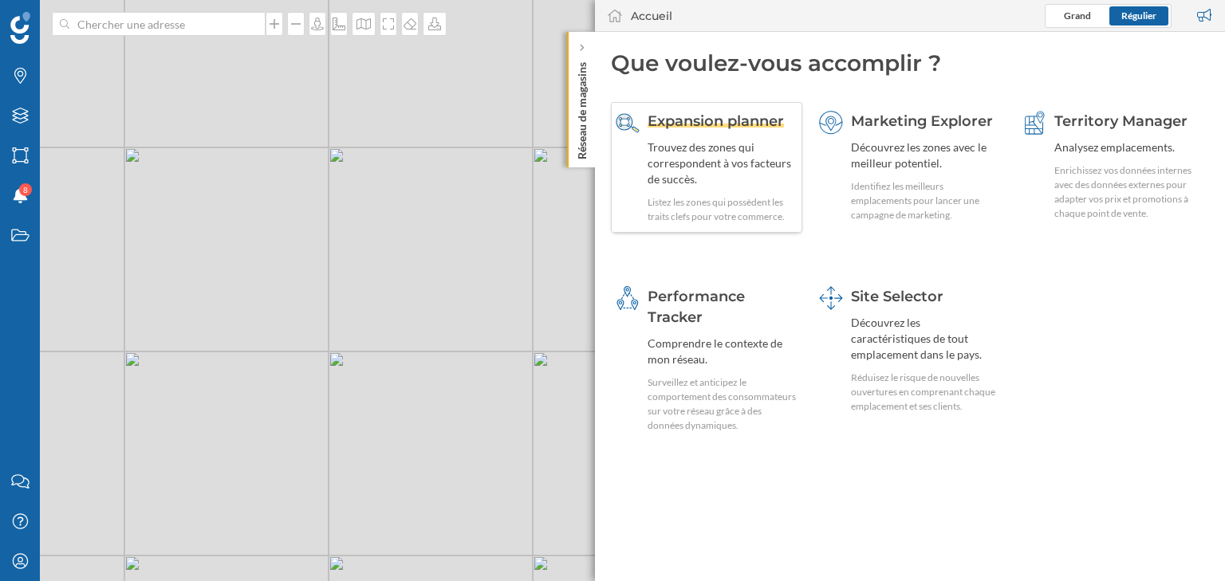
click at [702, 173] on div "Trouvez des zones qui correspondent à vos facteurs de succès." at bounding box center [722, 164] width 150 height 48
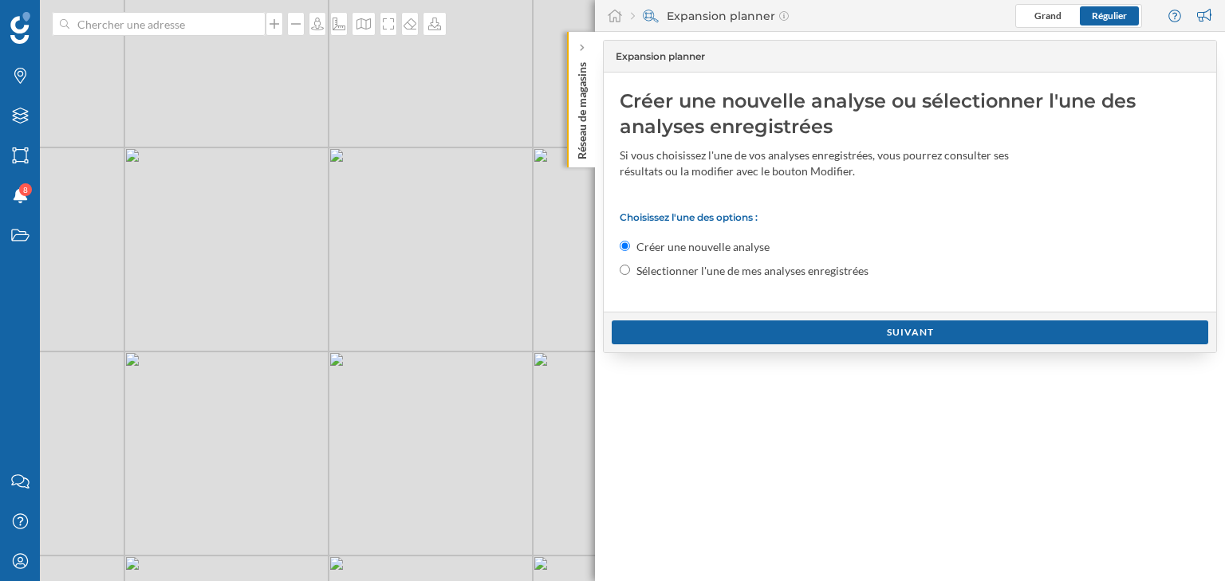
click at [638, 266] on label "Sélectionner l'une de mes analyses enregistrées" at bounding box center [752, 271] width 232 height 16
click at [630, 266] on input "Sélectionner l'une de mes analyses enregistrées" at bounding box center [625, 270] width 10 height 10
radio input "true"
radio input "false"
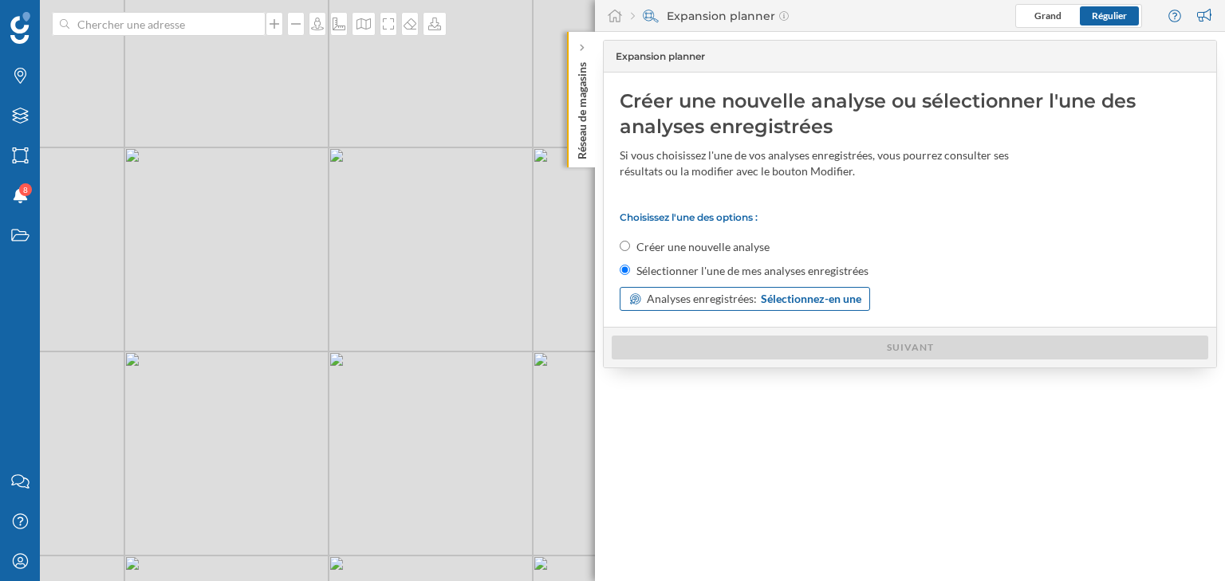
click at [699, 298] on span "Analyses enregistrées:" at bounding box center [702, 299] width 110 height 16
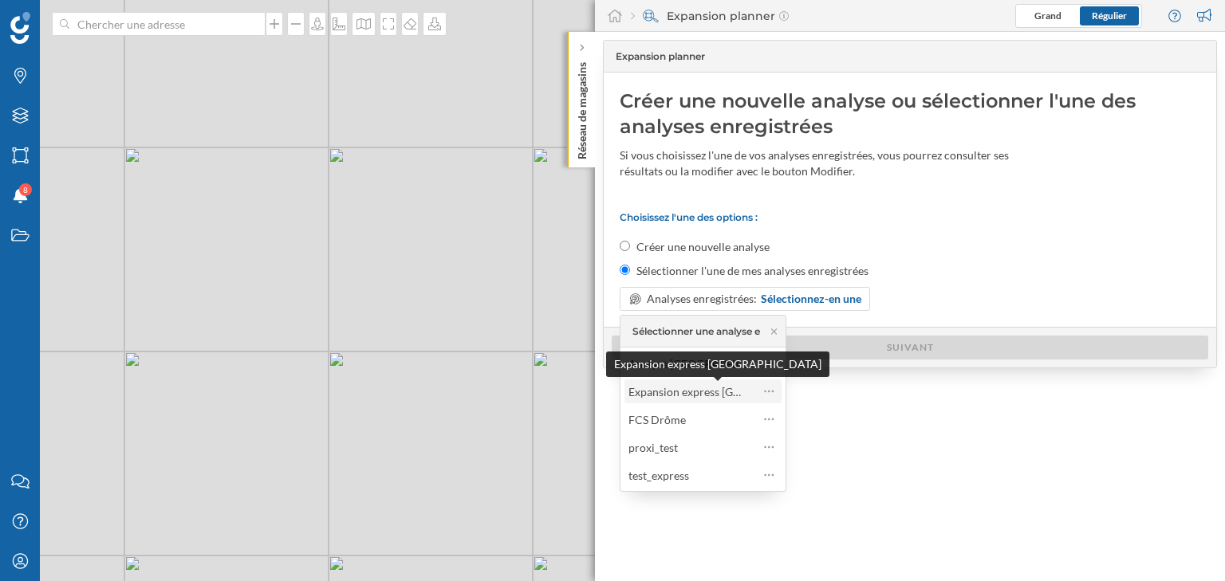
click at [708, 395] on div "Expansion express [GEOGRAPHIC_DATA]" at bounding box center [731, 392] width 207 height 14
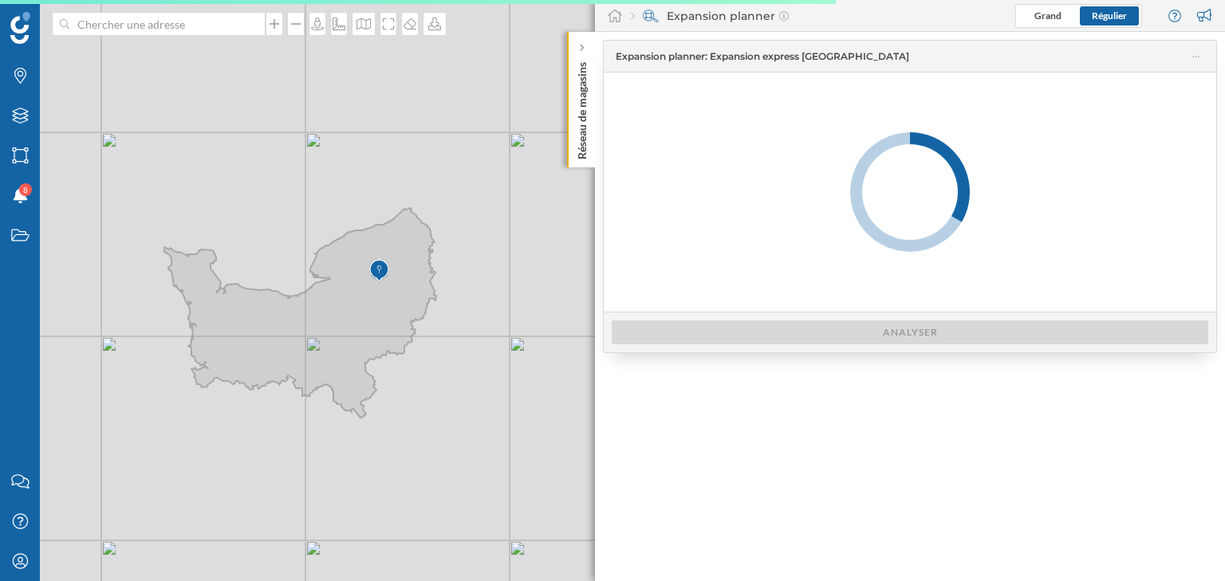
drag, startPoint x: 456, startPoint y: 308, endPoint x: 417, endPoint y: 368, distance: 72.1
click at [417, 368] on div "© Mapbox © OpenStreetMap Improve this map" at bounding box center [612, 290] width 1225 height 581
drag, startPoint x: 706, startPoint y: 56, endPoint x: 868, endPoint y: 54, distance: 162.7
click at [868, 54] on span "Expansion planner : Expansion express Normandie" at bounding box center [902, 56] width 573 height 14
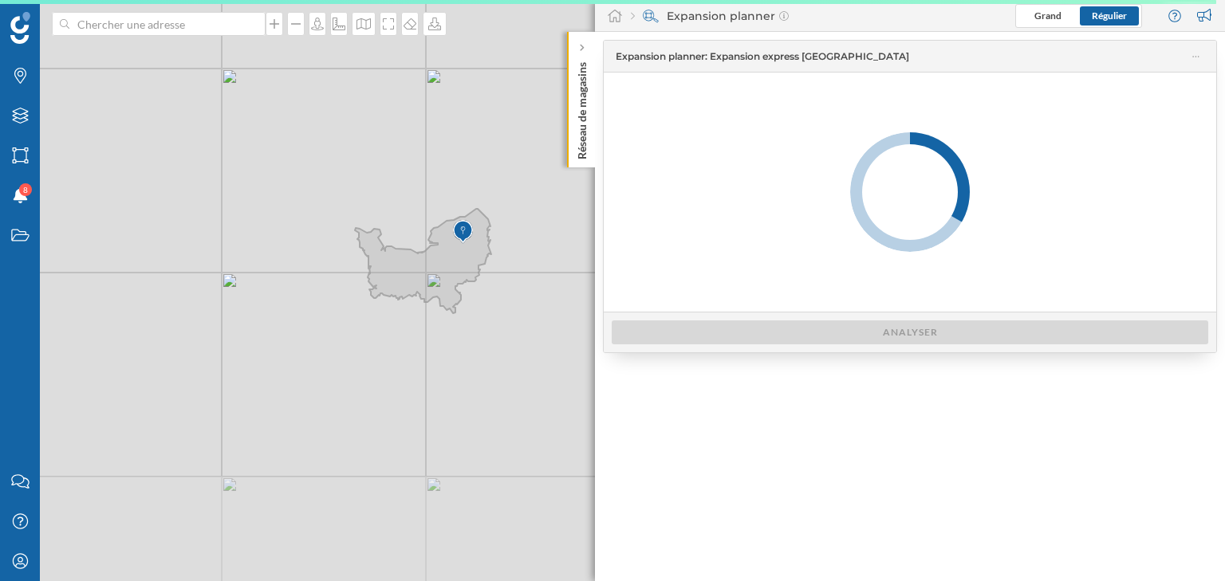
drag, startPoint x: 158, startPoint y: 478, endPoint x: 335, endPoint y: 329, distance: 231.4
click at [335, 329] on div "© Mapbox © OpenStreetMap Improve this map" at bounding box center [612, 290] width 1225 height 581
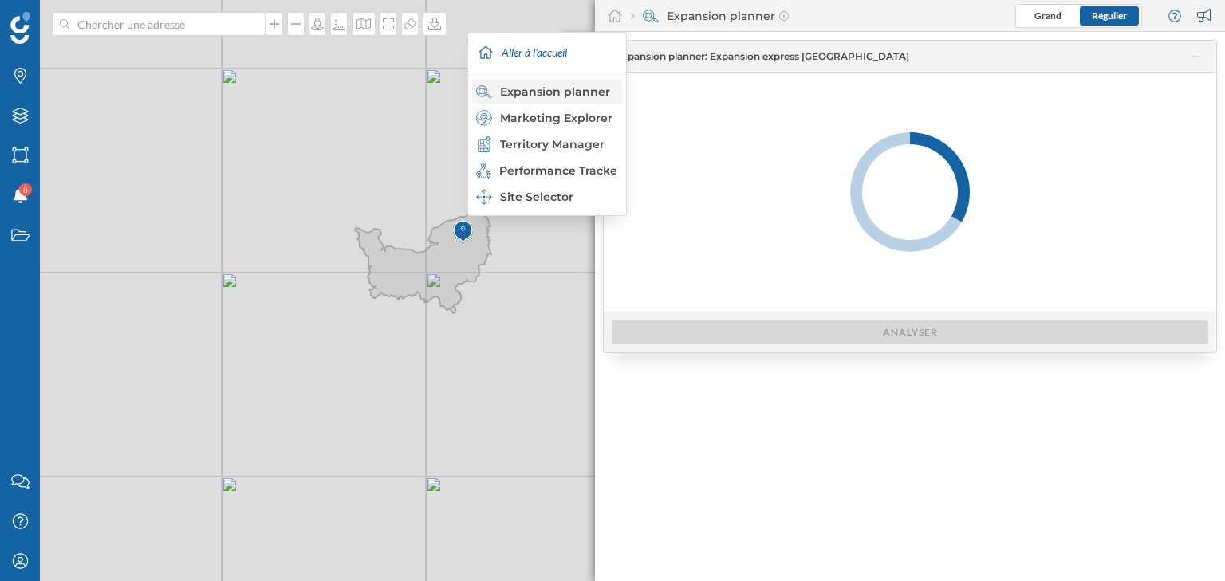
click at [540, 94] on div "Expansion planner" at bounding box center [546, 92] width 140 height 16
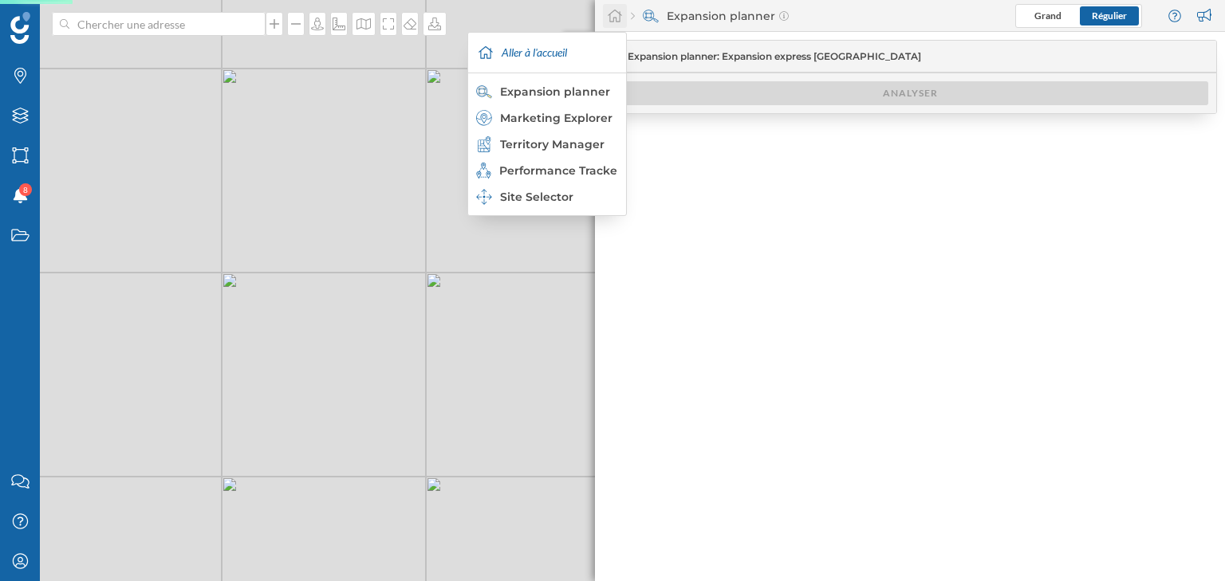
click at [611, 19] on icon at bounding box center [615, 16] width 16 height 14
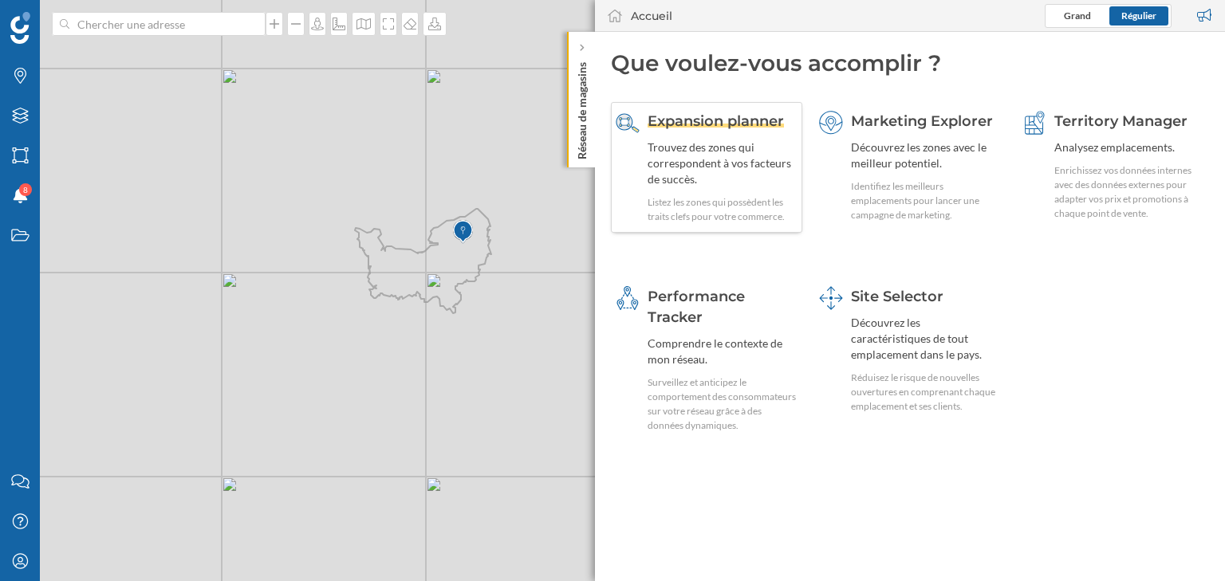
click at [764, 155] on div "Trouvez des zones qui correspondent à vos facteurs de succès." at bounding box center [722, 164] width 150 height 48
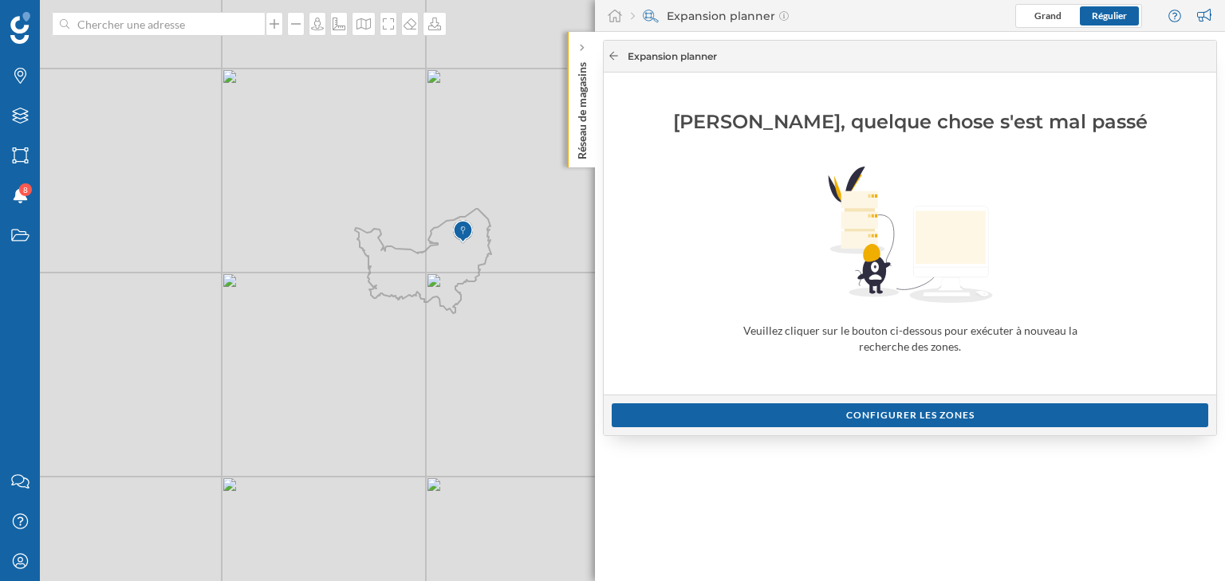
click at [616, 57] on icon at bounding box center [614, 56] width 12 height 10
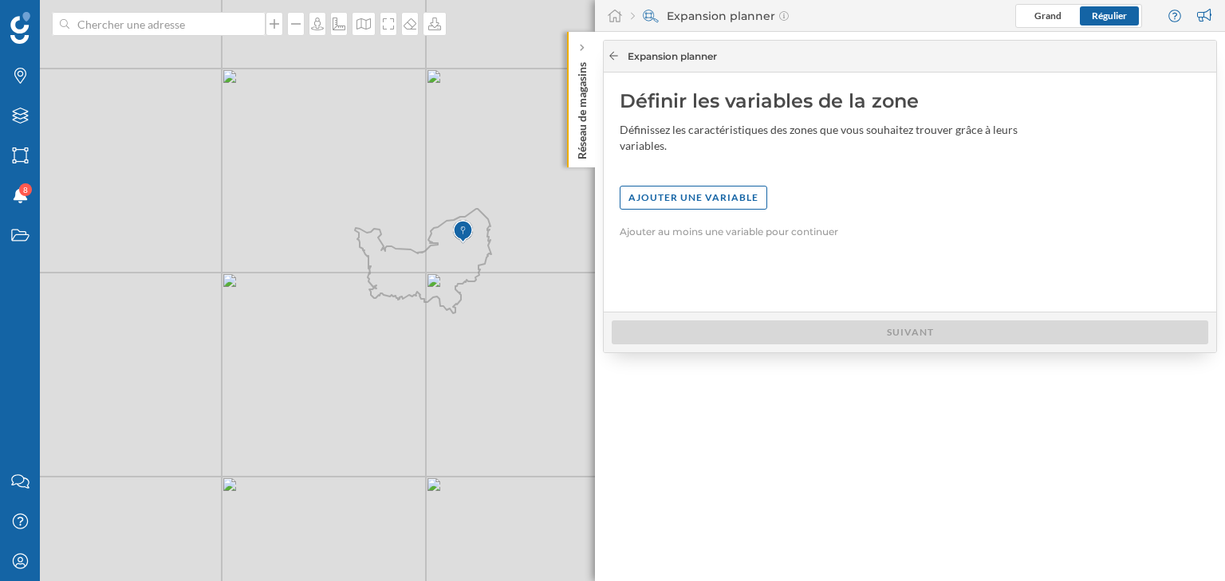
click at [608, 53] on icon at bounding box center [614, 56] width 12 height 10
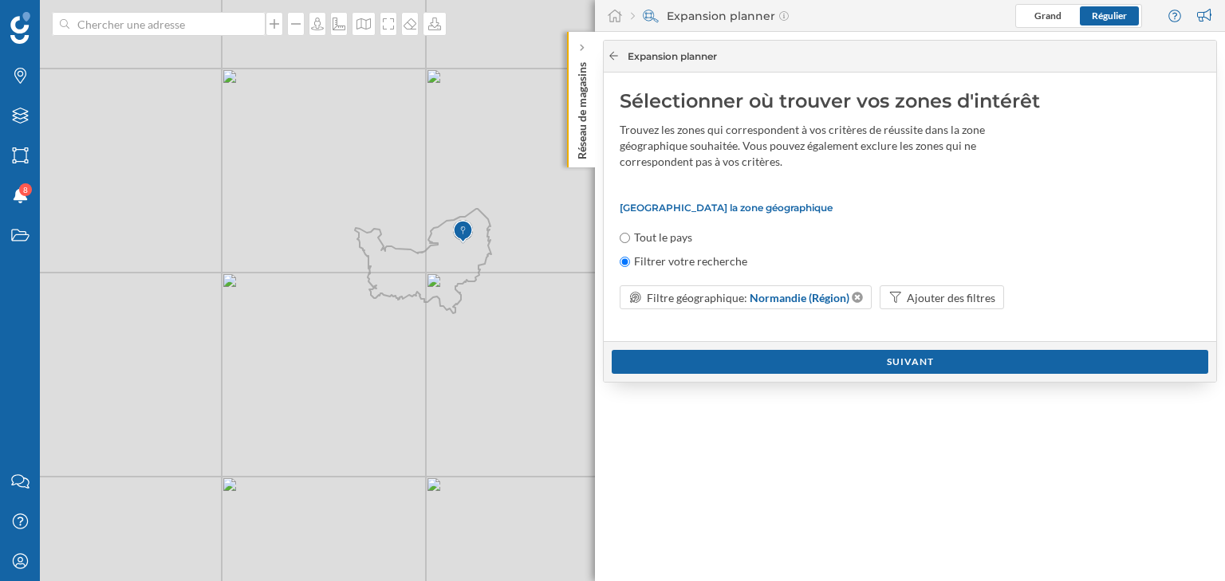
click at [608, 54] on icon at bounding box center [614, 56] width 12 height 10
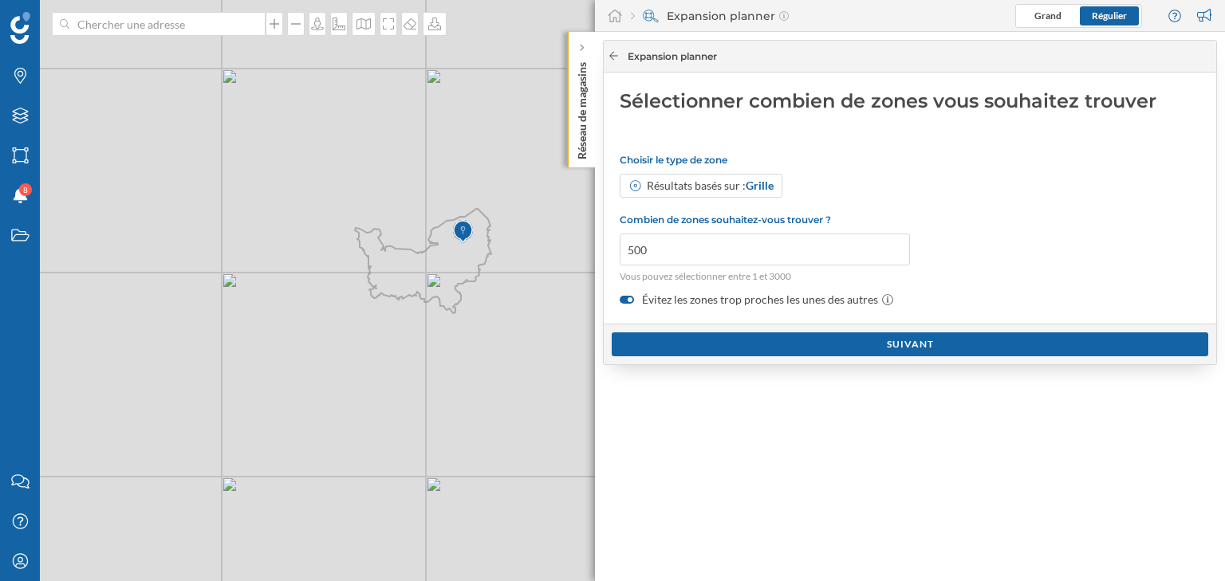
click at [608, 54] on icon at bounding box center [614, 56] width 12 height 10
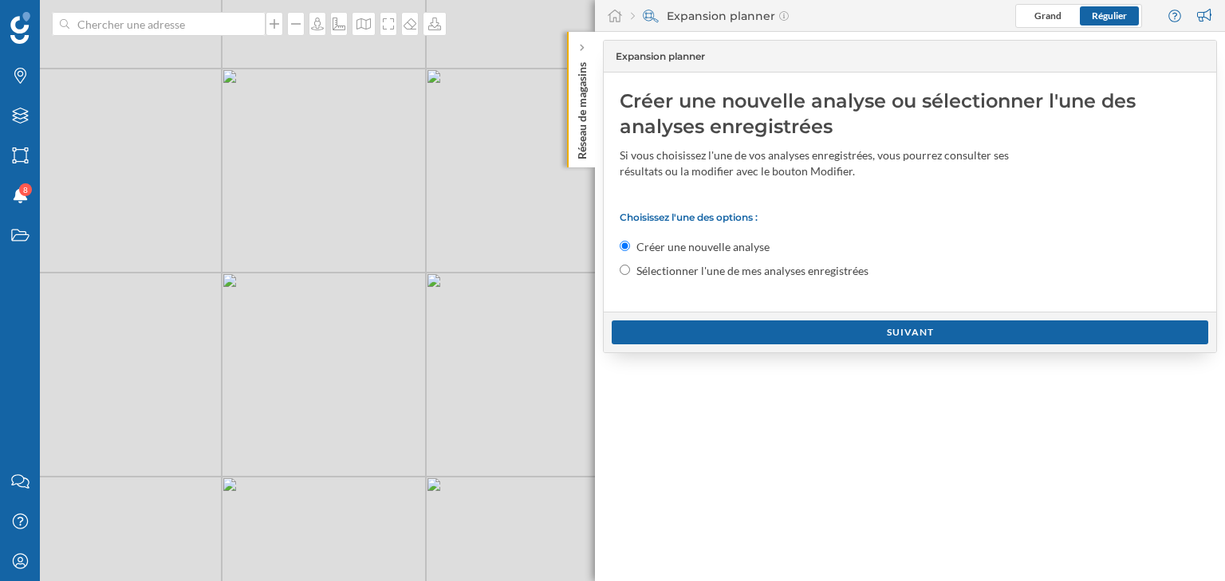
click at [706, 269] on label "Sélectionner l'une de mes analyses enregistrées" at bounding box center [752, 271] width 232 height 16
click at [630, 269] on input "Sélectionner l'une de mes analyses enregistrées" at bounding box center [625, 270] width 10 height 10
radio input "true"
radio input "false"
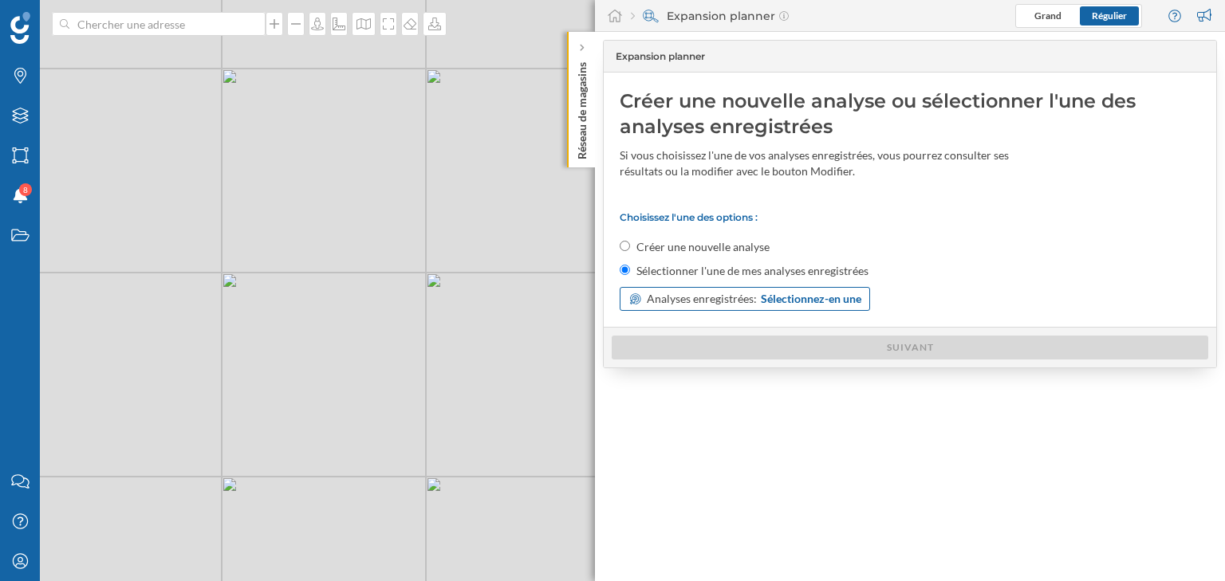
click at [696, 293] on span "Analyses enregistrées:" at bounding box center [702, 299] width 110 height 16
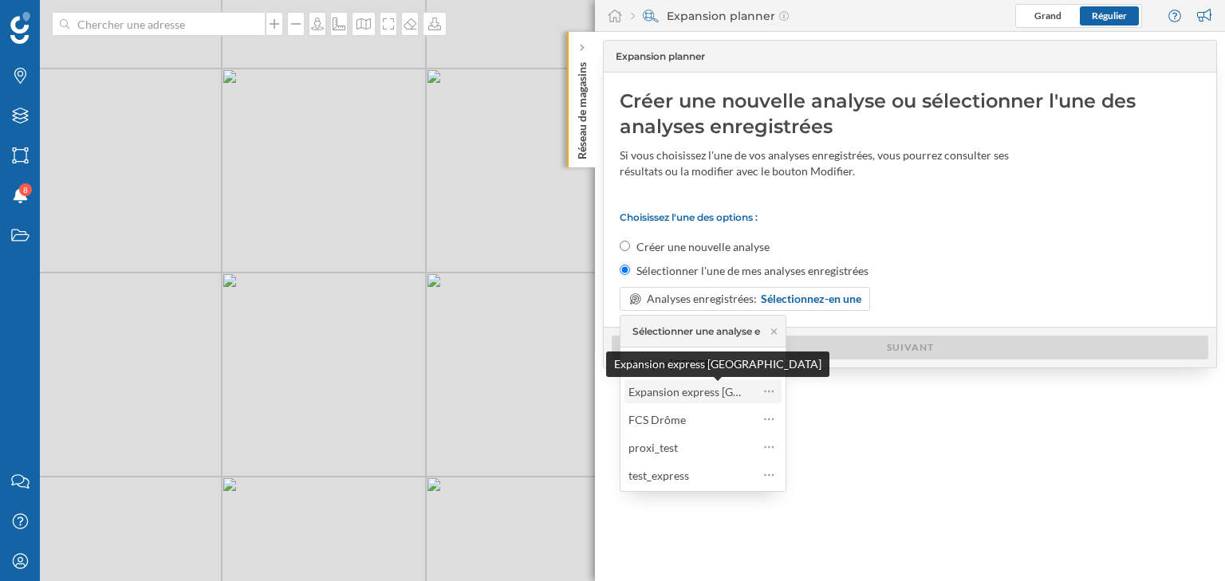
click at [680, 395] on div "Expansion express [GEOGRAPHIC_DATA]" at bounding box center [731, 392] width 207 height 14
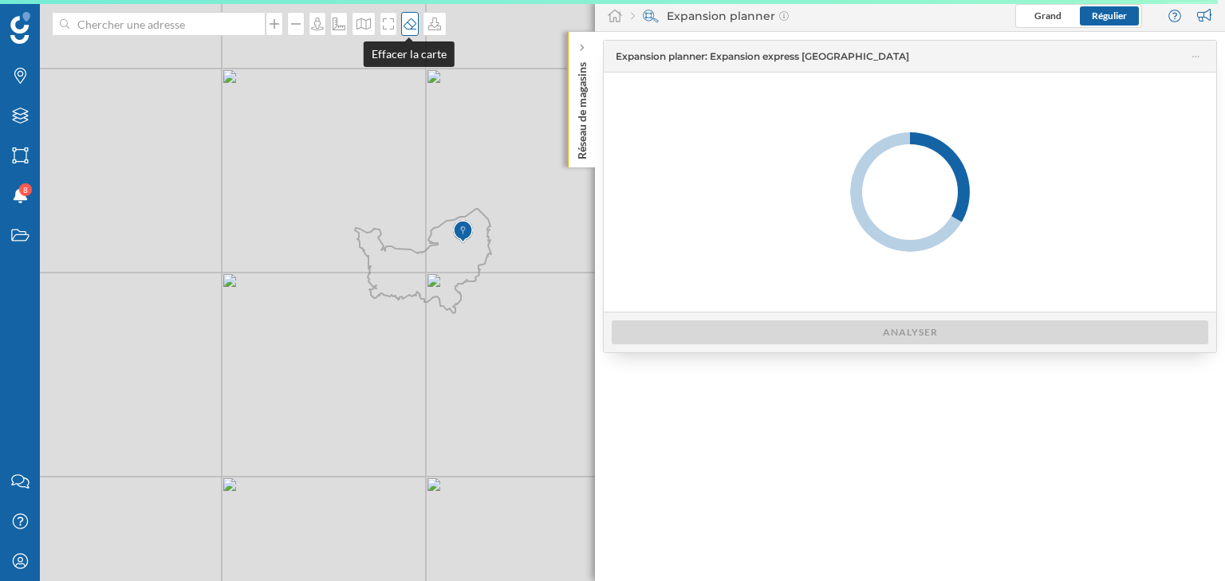
click at [406, 29] on icon at bounding box center [409, 23] width 13 height 11
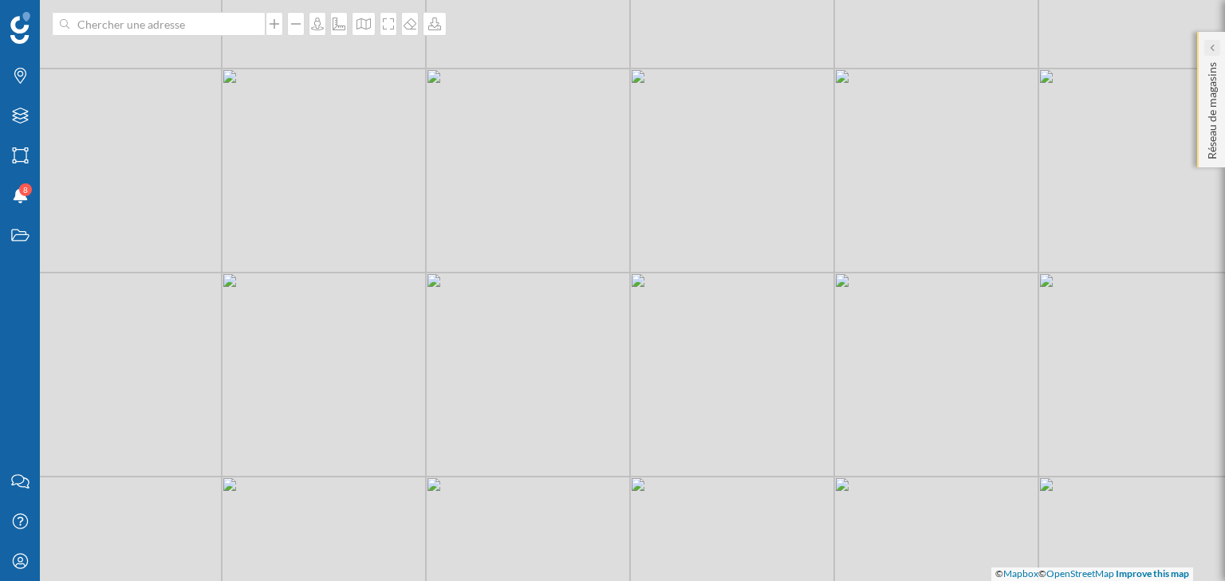
click at [1206, 52] on div at bounding box center [1212, 48] width 16 height 16
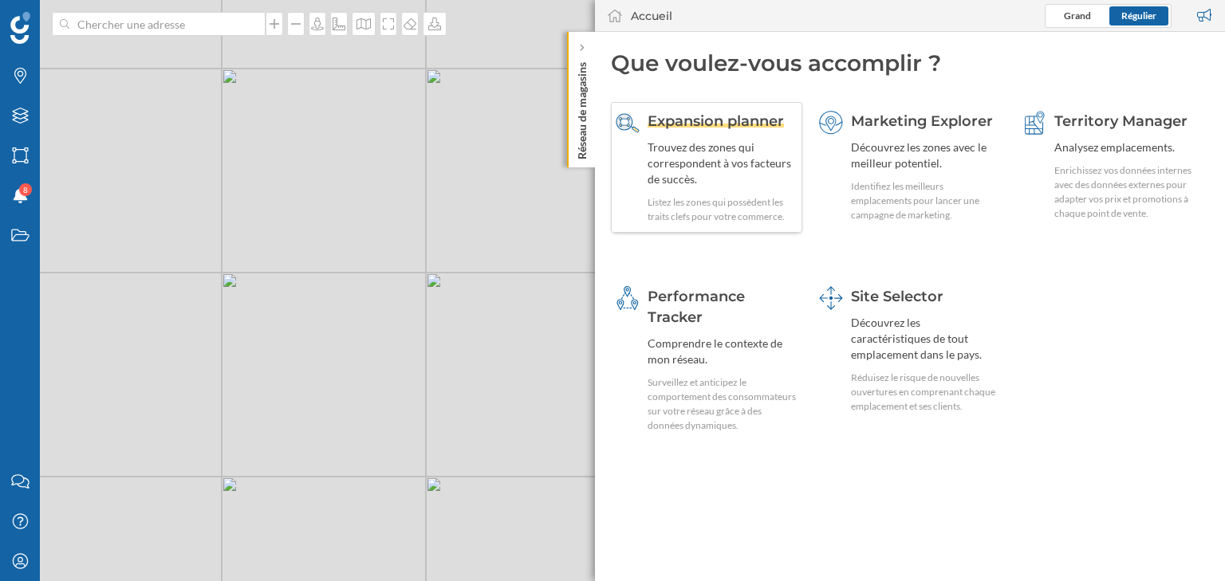
click at [742, 188] on div "Expansion planner Trouvez des zones qui correspondent à vos facteurs de succès.…" at bounding box center [722, 167] width 150 height 113
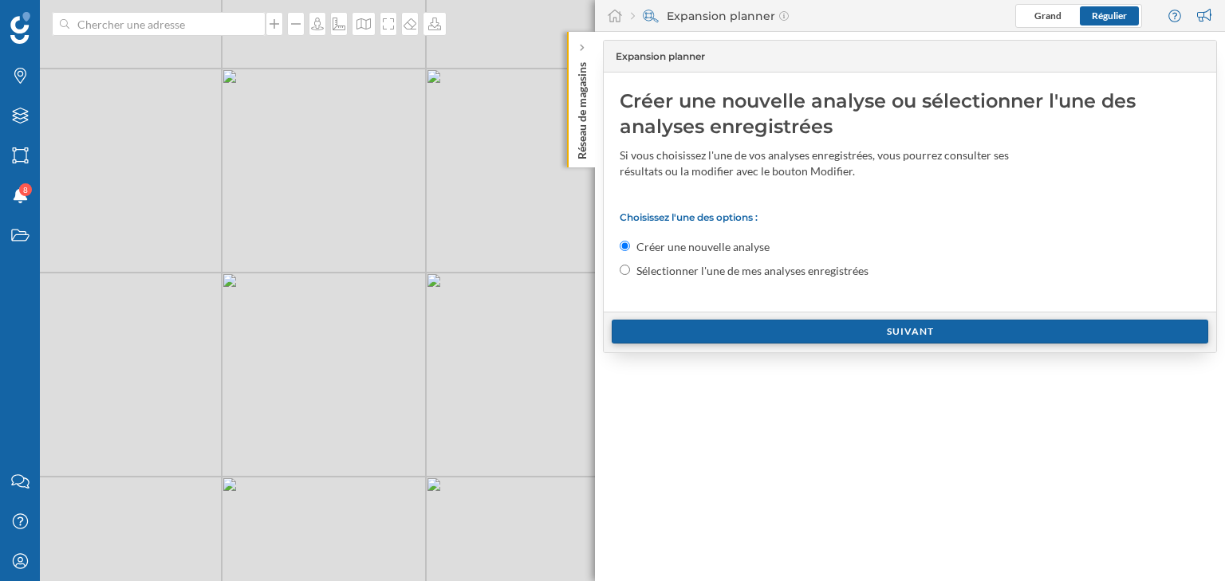
click at [724, 335] on div "Suivant" at bounding box center [910, 332] width 596 height 24
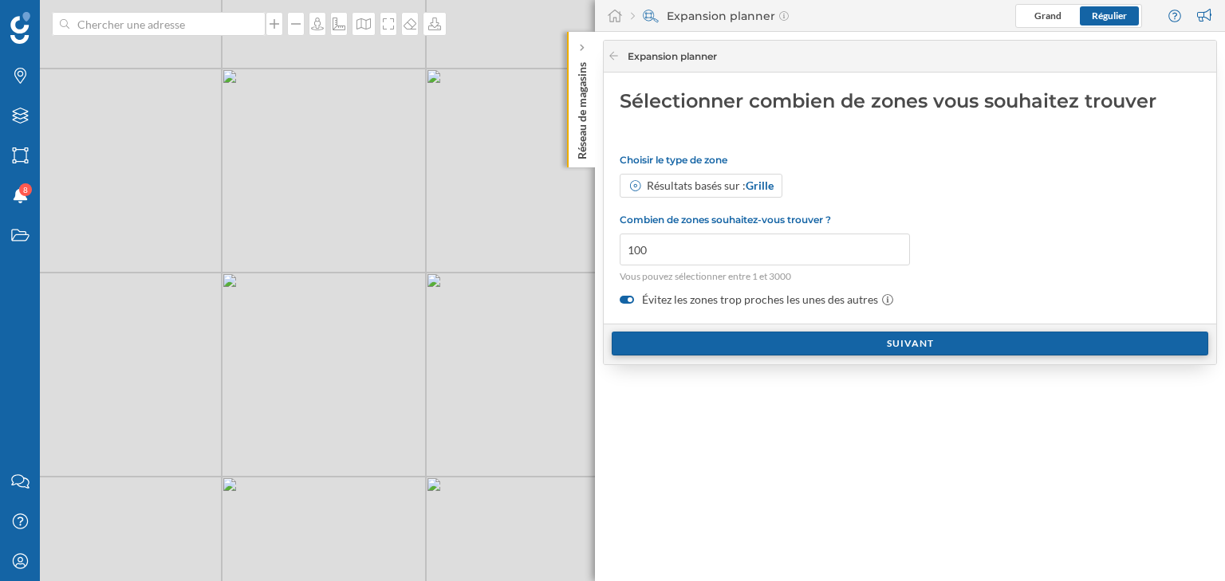
click at [724, 335] on div "Suivant" at bounding box center [910, 344] width 596 height 24
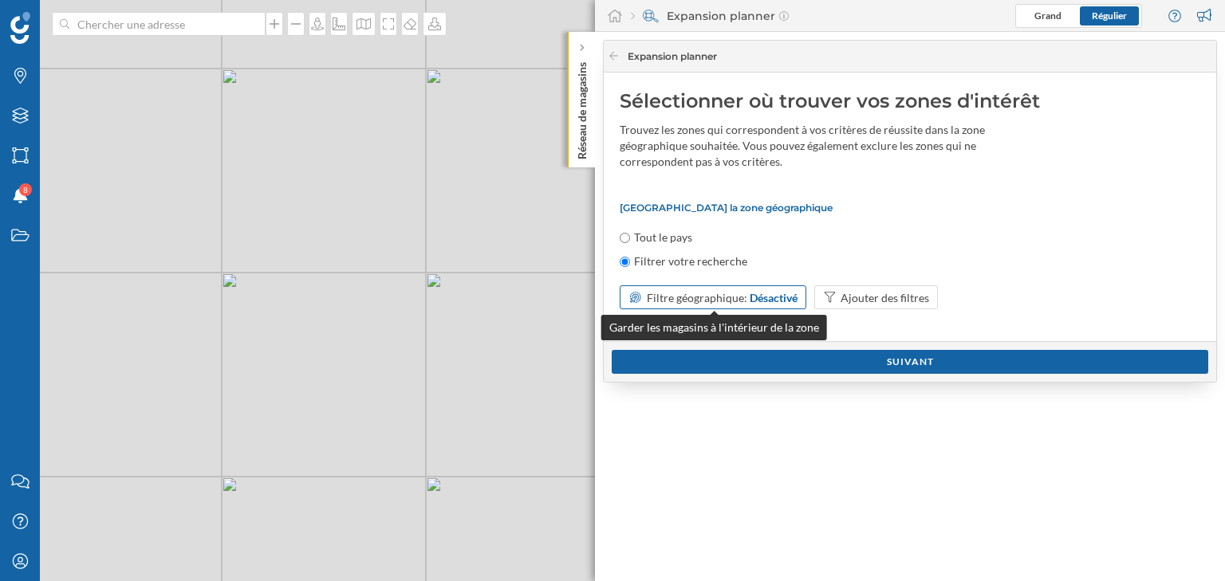
click at [718, 297] on span "Filtre géographique:" at bounding box center [697, 298] width 100 height 14
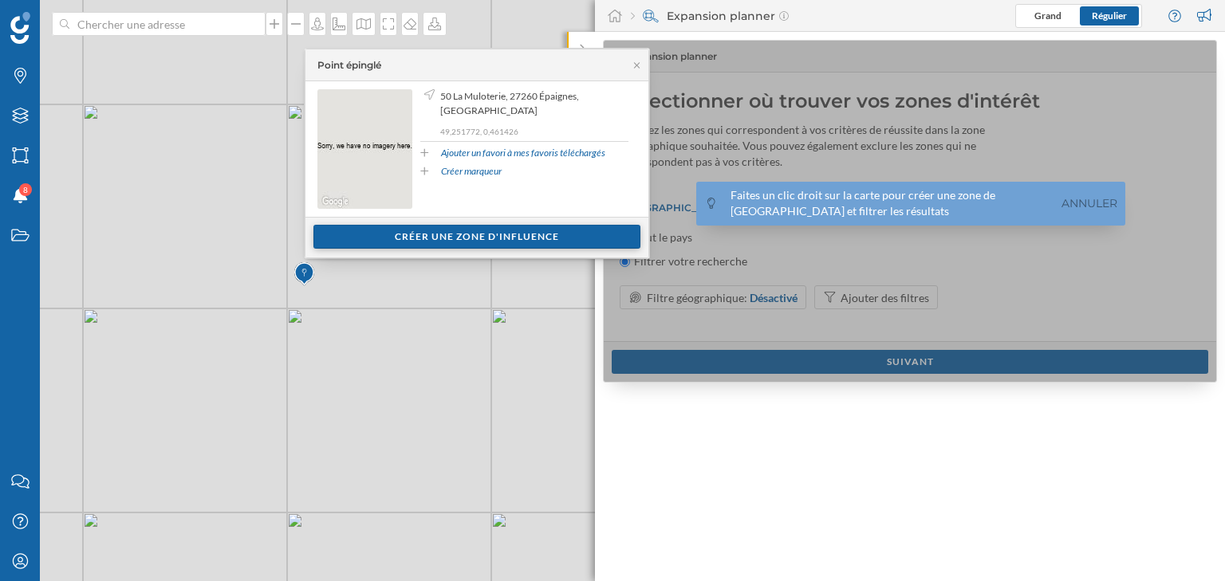
click at [422, 240] on div "Créer une zone d'influence" at bounding box center [476, 237] width 327 height 24
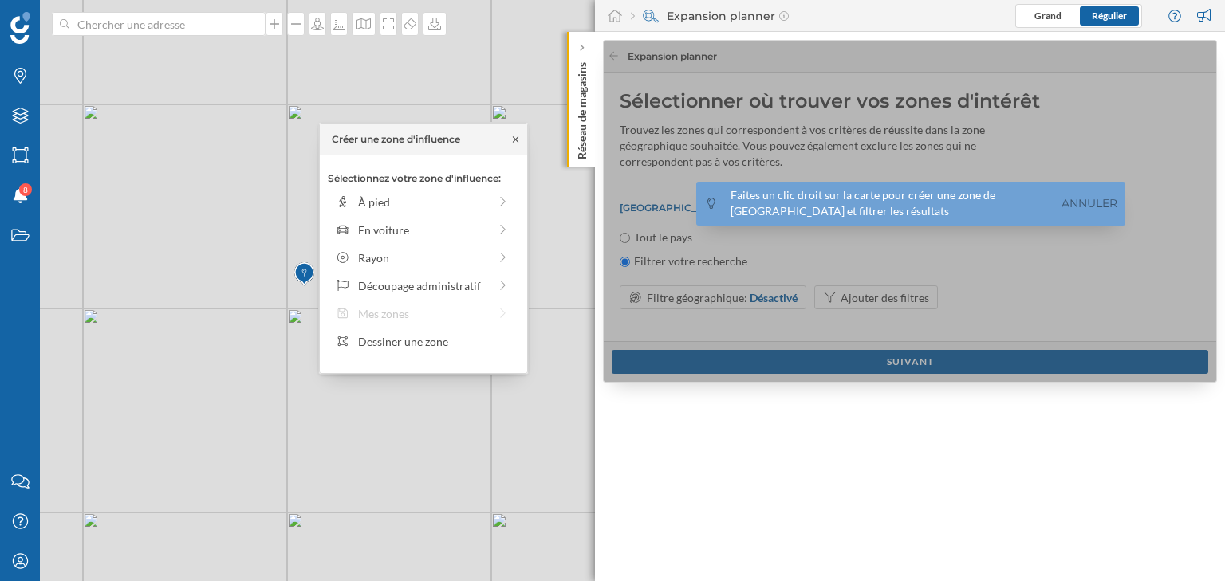
click at [512, 140] on icon at bounding box center [515, 140] width 12 height 10
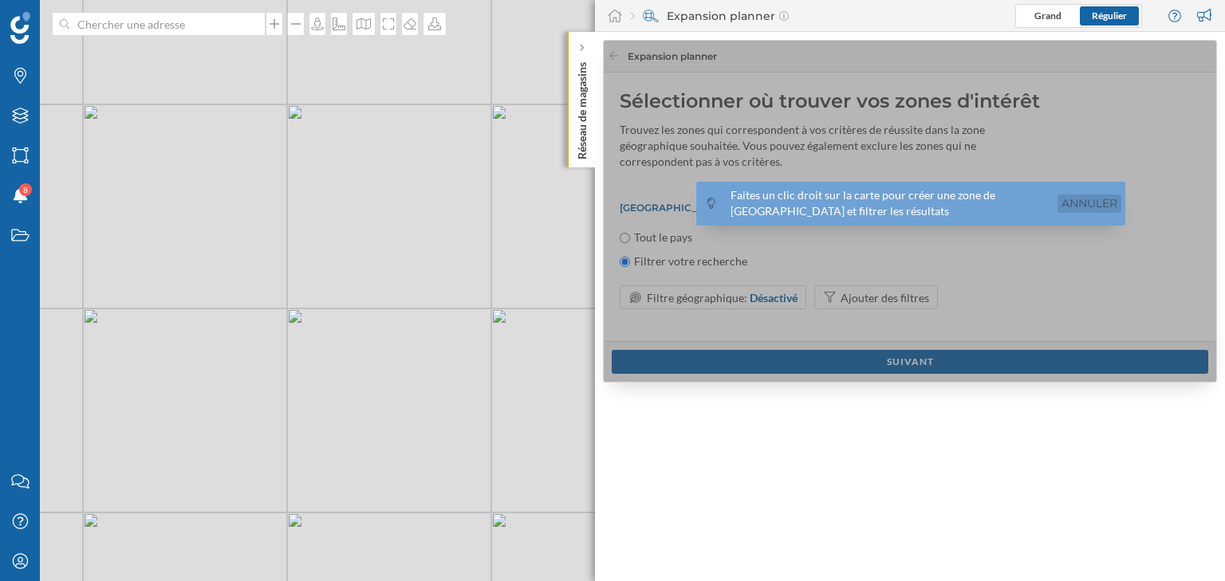
click at [1113, 198] on link "Annuler" at bounding box center [1089, 204] width 64 height 18
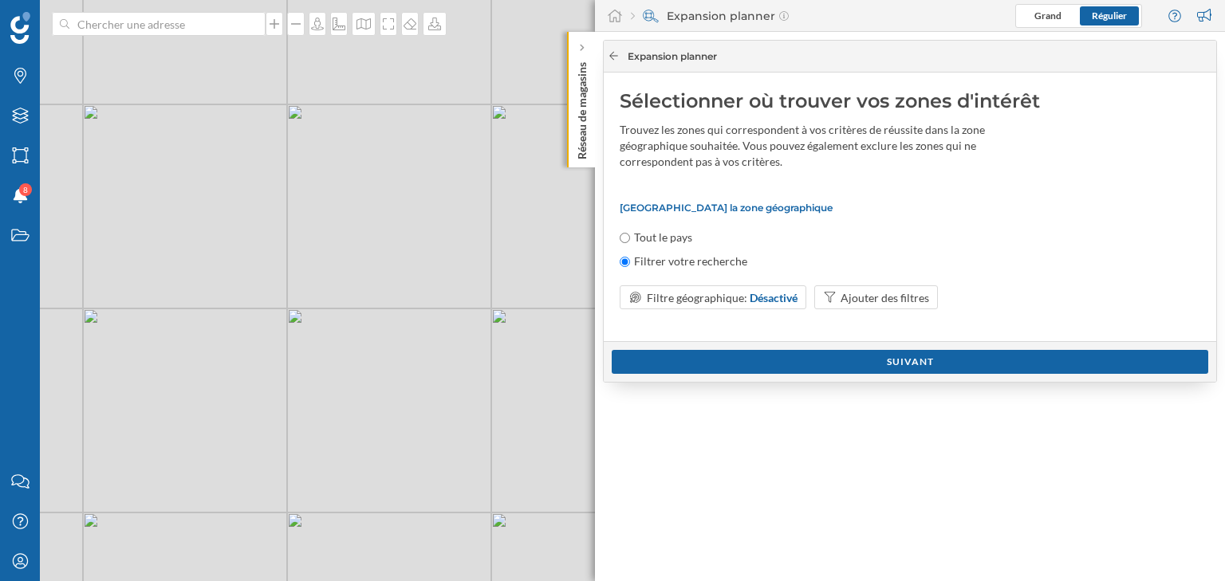
click at [609, 58] on icon at bounding box center [614, 56] width 12 height 10
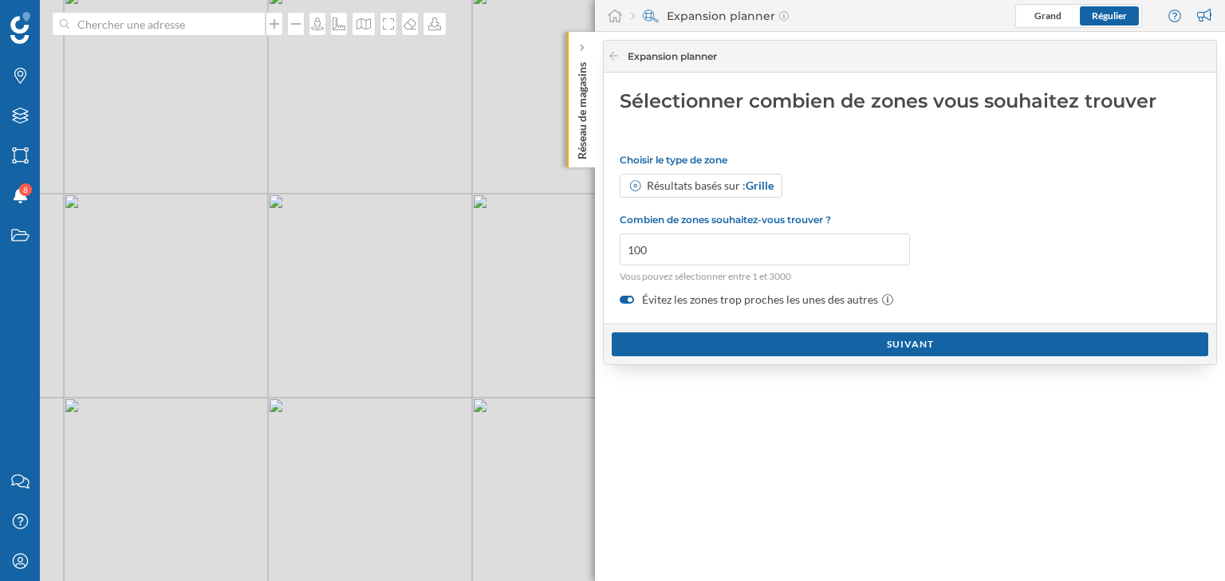
drag, startPoint x: 459, startPoint y: 297, endPoint x: 439, endPoint y: 179, distance: 119.7
click at [439, 179] on div "© Mapbox © OpenStreetMap Improve this map" at bounding box center [612, 290] width 1225 height 581
click at [740, 334] on div "Suivant" at bounding box center [910, 344] width 596 height 24
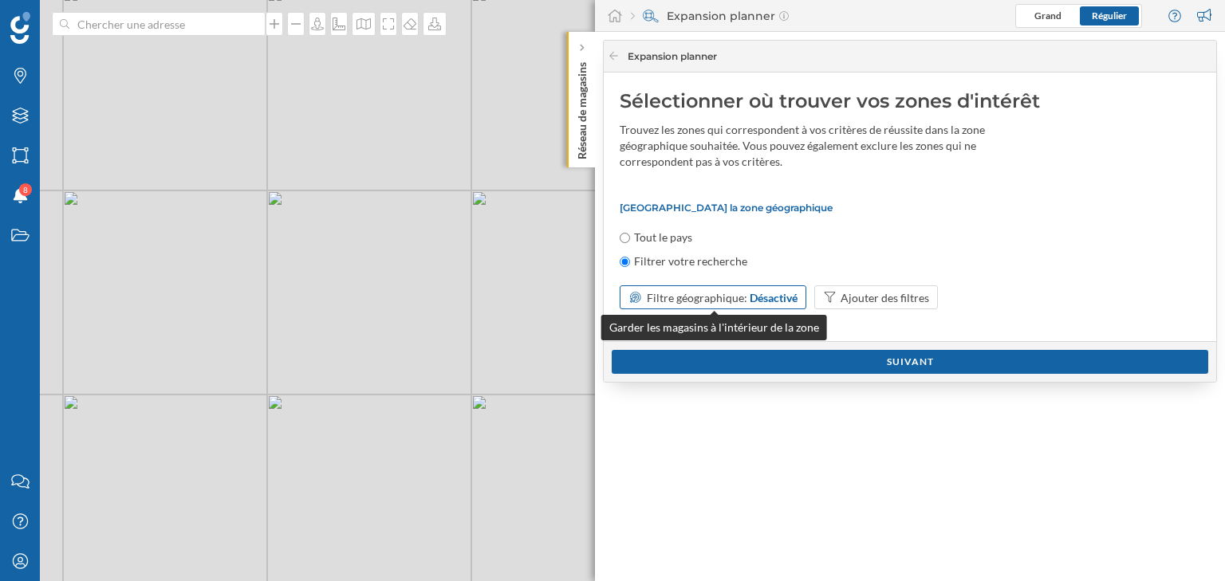
click at [678, 296] on span "Filtre géographique:" at bounding box center [697, 298] width 100 height 14
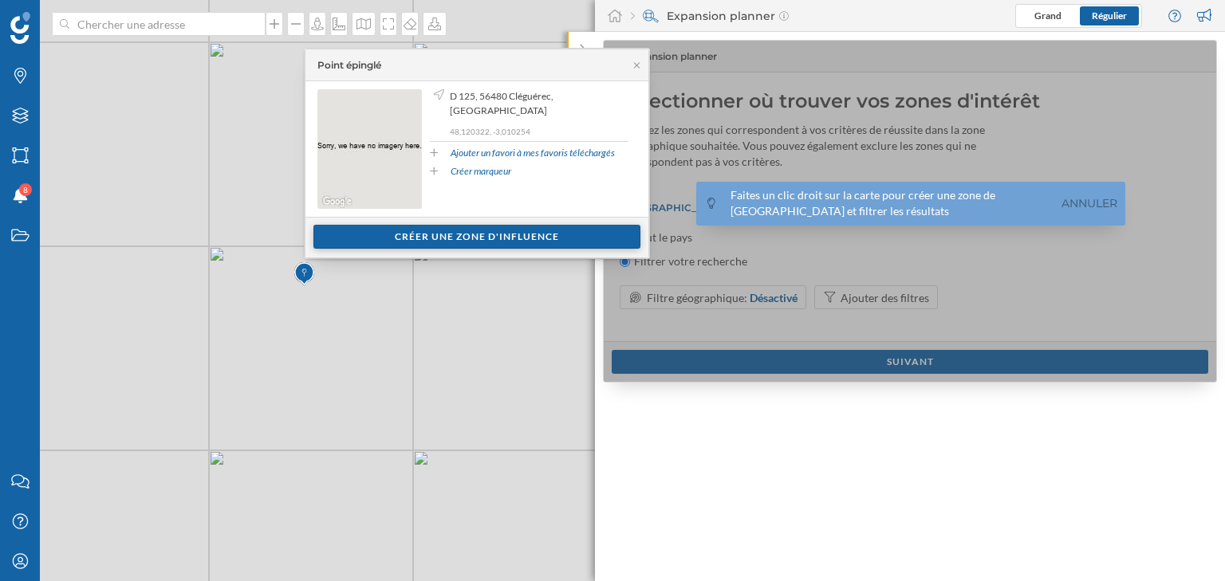
click at [466, 231] on div "Créer une zone d'influence" at bounding box center [476, 237] width 327 height 24
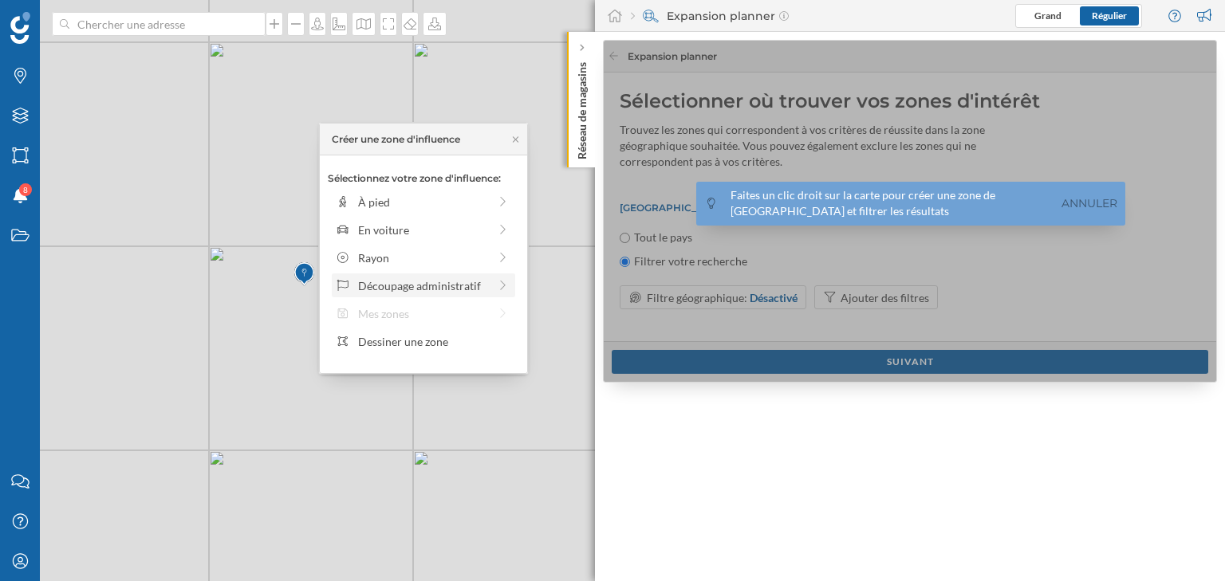
click at [403, 284] on div "Découpage administratif" at bounding box center [423, 285] width 130 height 17
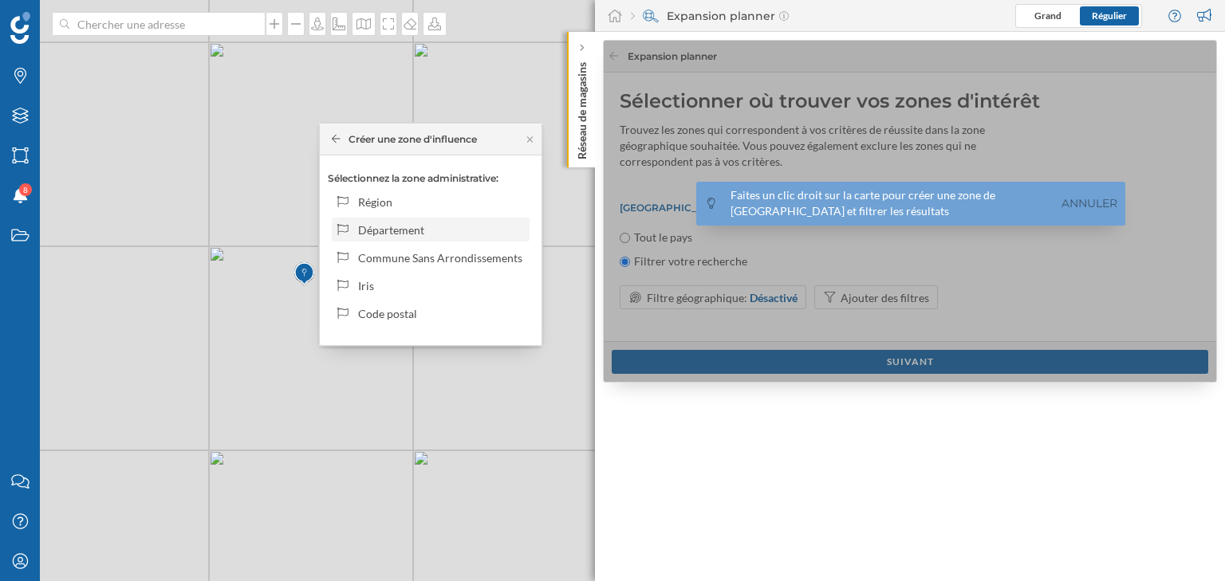
click at [349, 227] on icon at bounding box center [343, 229] width 14 height 11
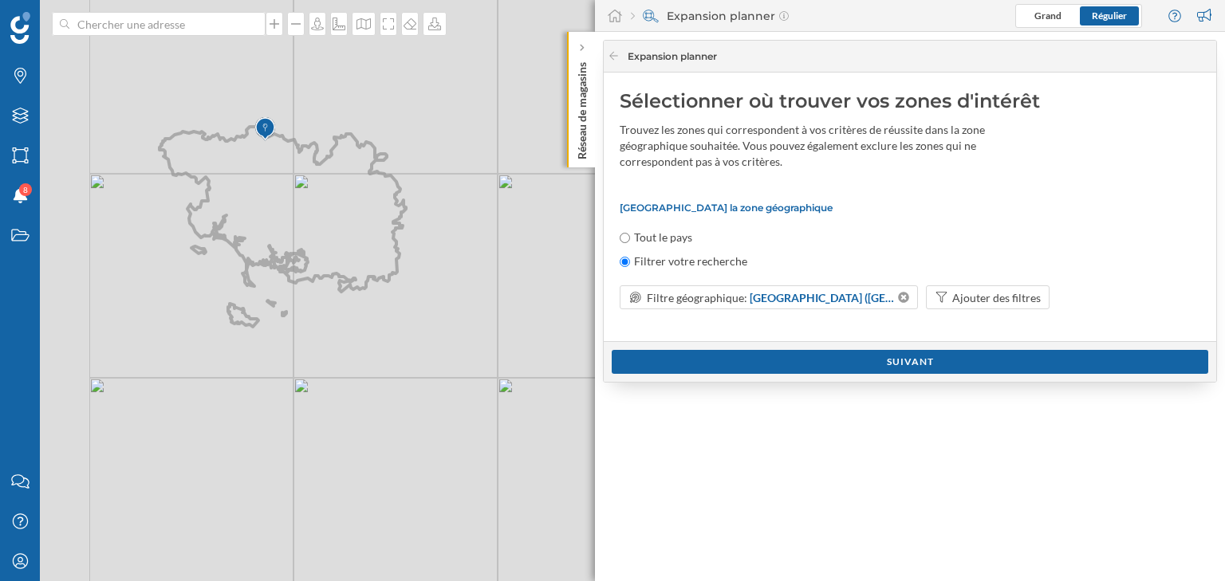
drag, startPoint x: 152, startPoint y: 190, endPoint x: 308, endPoint y: 207, distance: 156.5
click at [308, 207] on icon at bounding box center [282, 227] width 246 height 200
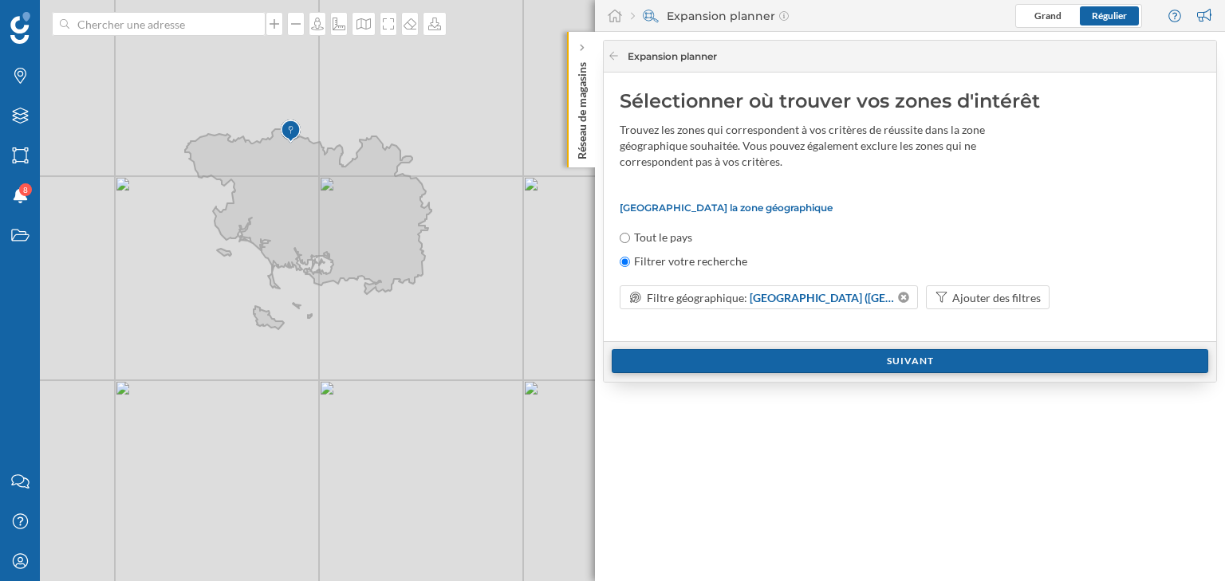
click at [773, 361] on div "Suivant" at bounding box center [910, 361] width 596 height 24
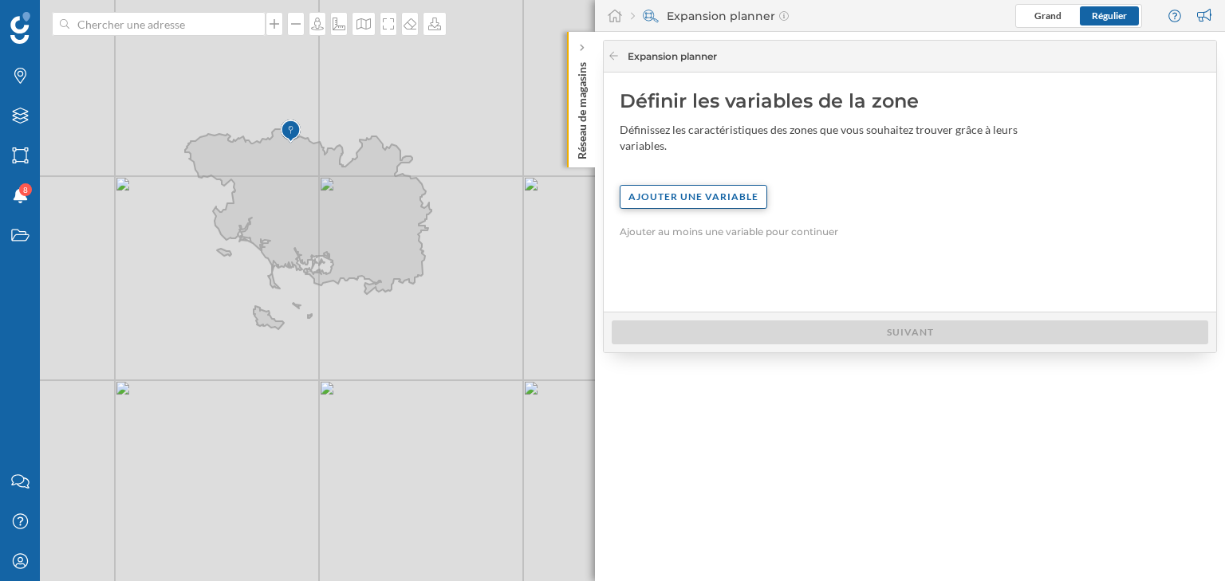
click at [694, 200] on div "Ajouter une variable" at bounding box center [694, 197] width 148 height 24
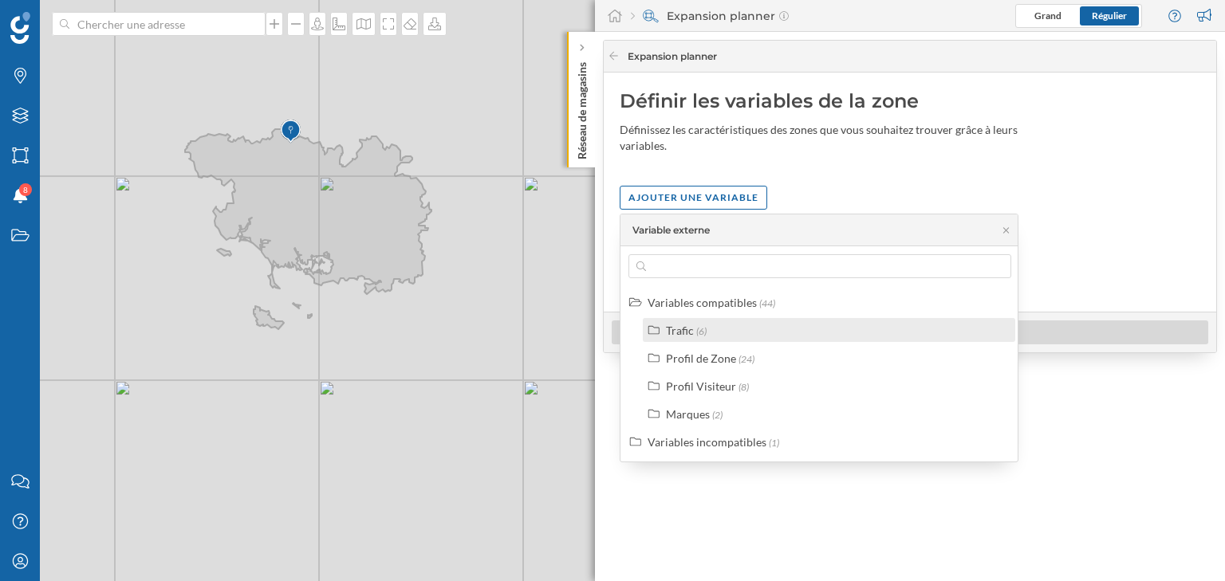
click at [702, 333] on span "(6)" at bounding box center [701, 331] width 10 height 12
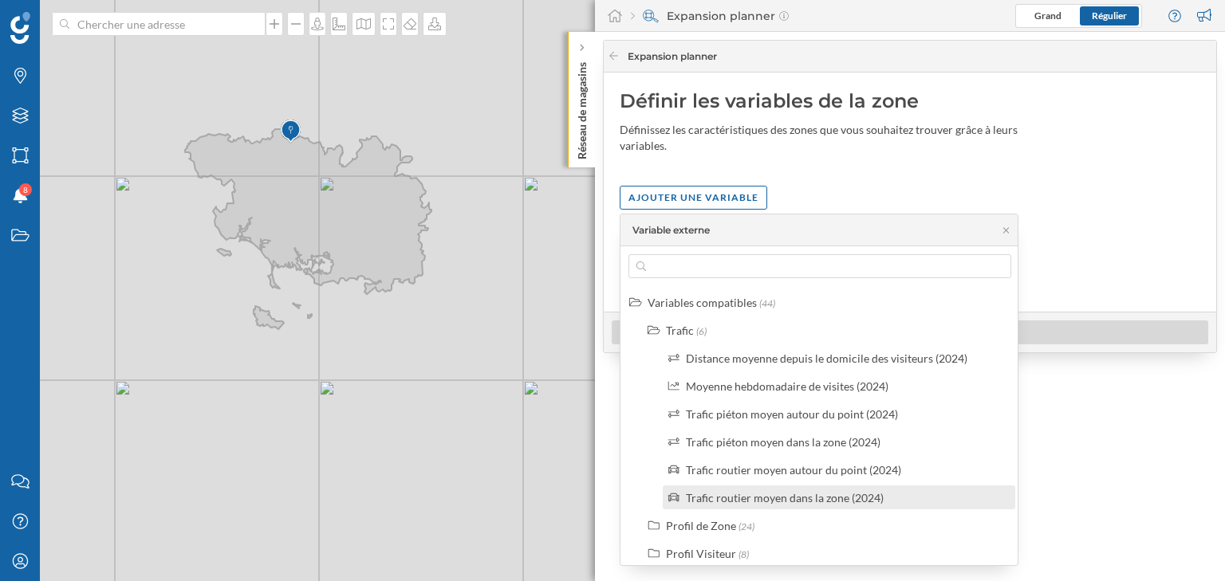
click at [730, 498] on div "Trafic routier moyen dans la zone (2024)" at bounding box center [785, 498] width 198 height 14
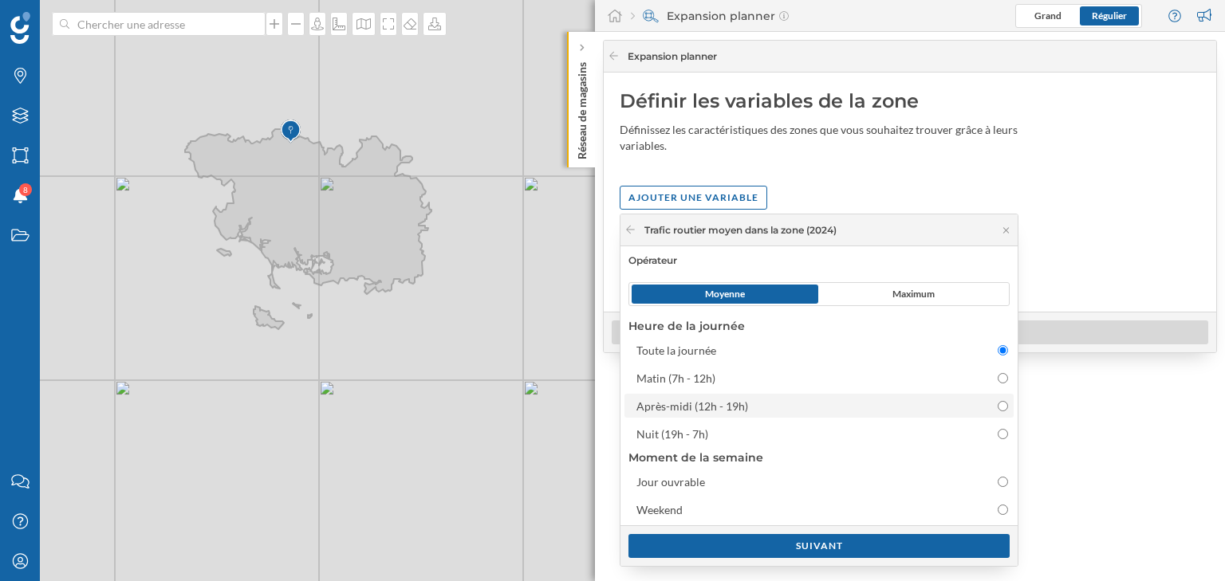
click at [707, 407] on div "Après-midi (12h - 19h)" at bounding box center [692, 406] width 112 height 14
click at [997, 407] on input "Après-midi (12h - 19h)" at bounding box center [1002, 406] width 10 height 10
radio input "false"
radio input "true"
click at [750, 537] on div "Suivant" at bounding box center [818, 545] width 381 height 24
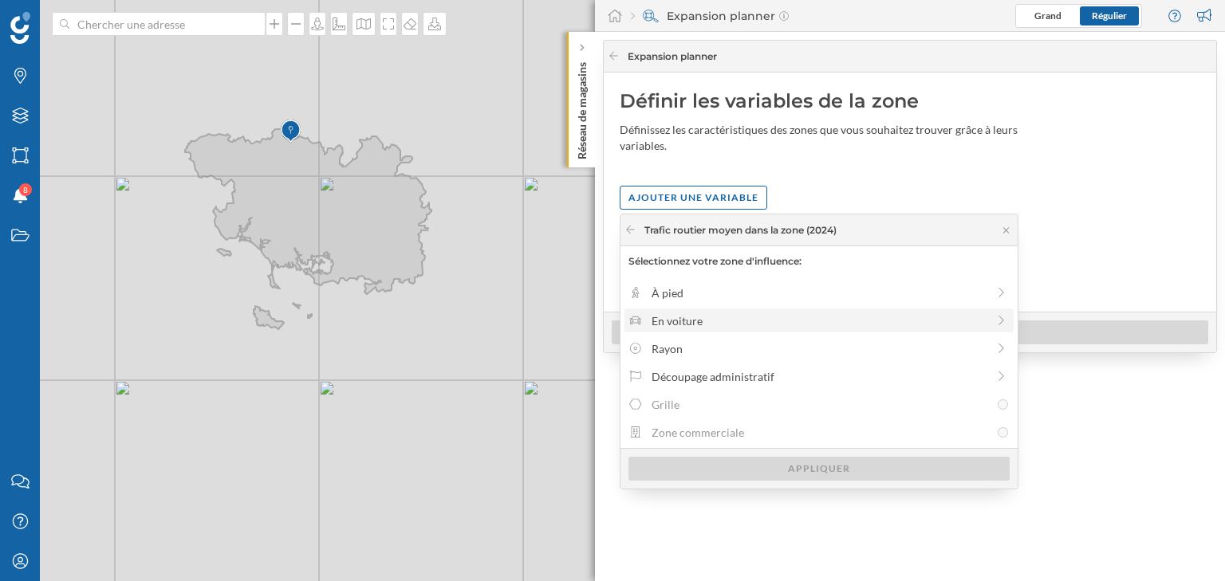
click at [690, 313] on div "En voiture" at bounding box center [818, 321] width 335 height 17
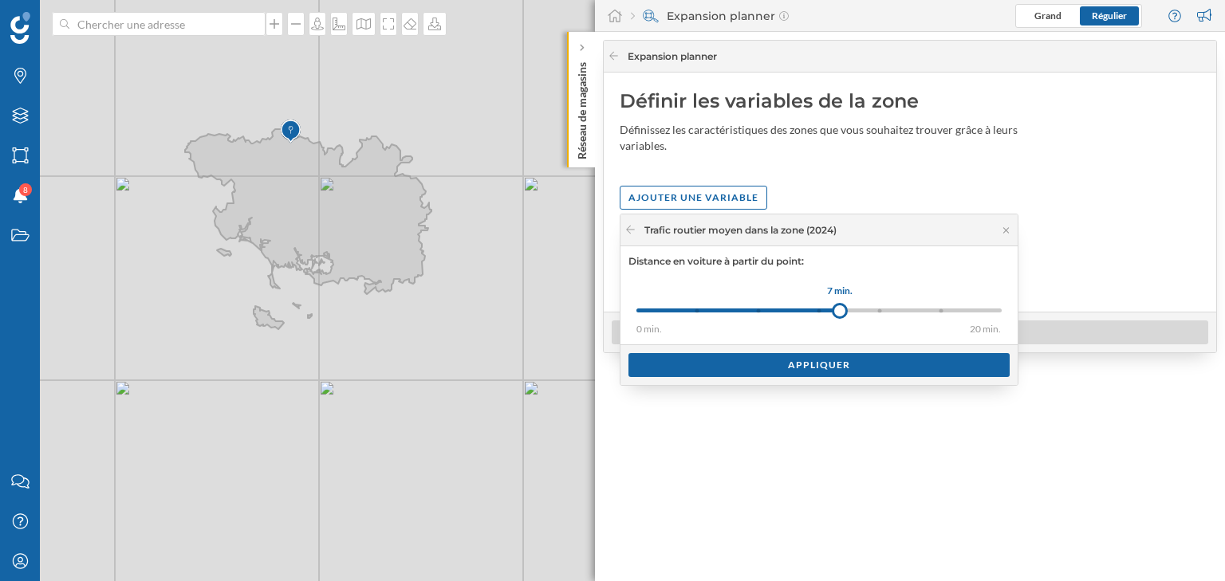
drag, startPoint x: 698, startPoint y: 305, endPoint x: 840, endPoint y: 303, distance: 141.9
click at [840, 303] on div at bounding box center [840, 311] width 16 height 16
drag, startPoint x: 822, startPoint y: 312, endPoint x: 866, endPoint y: 313, distance: 43.9
click at [866, 313] on div at bounding box center [864, 311] width 16 height 16
click at [842, 370] on div "Appliquer" at bounding box center [818, 364] width 381 height 24
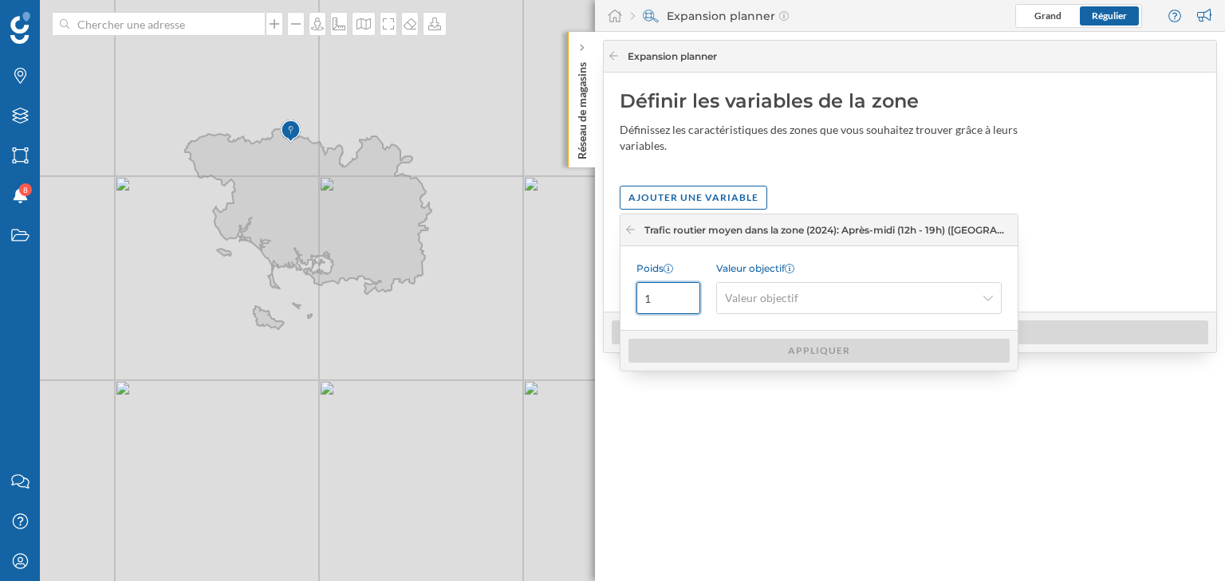
click at [677, 300] on input "1" at bounding box center [668, 298] width 64 height 32
click at [753, 301] on span "Valeur objectif" at bounding box center [761, 298] width 73 height 16
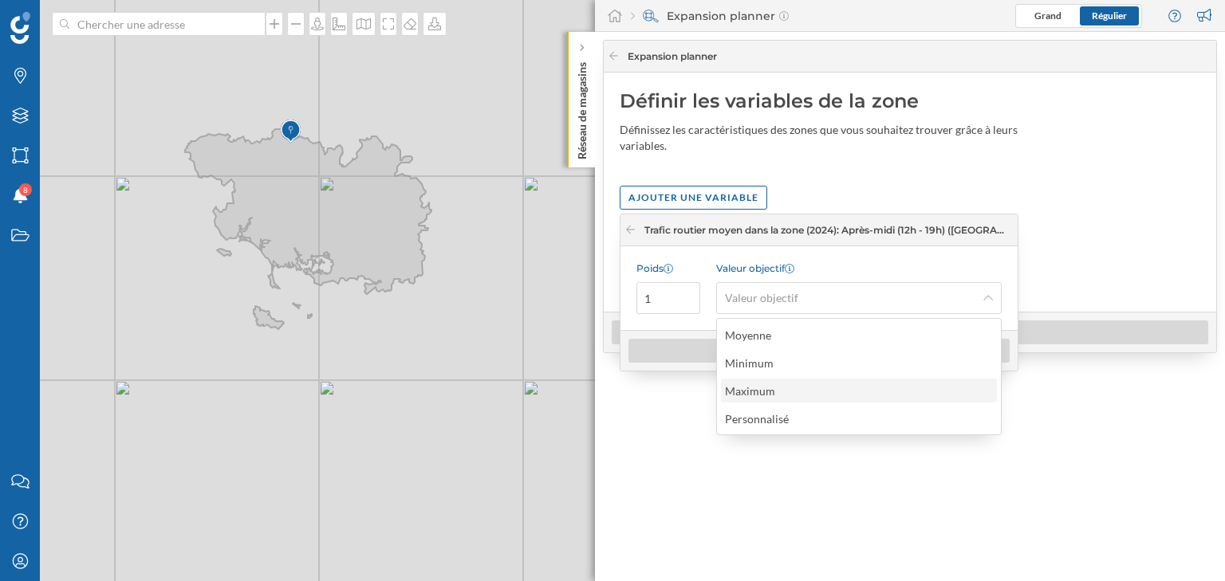
click at [773, 392] on div "Maximum" at bounding box center [754, 391] width 58 height 17
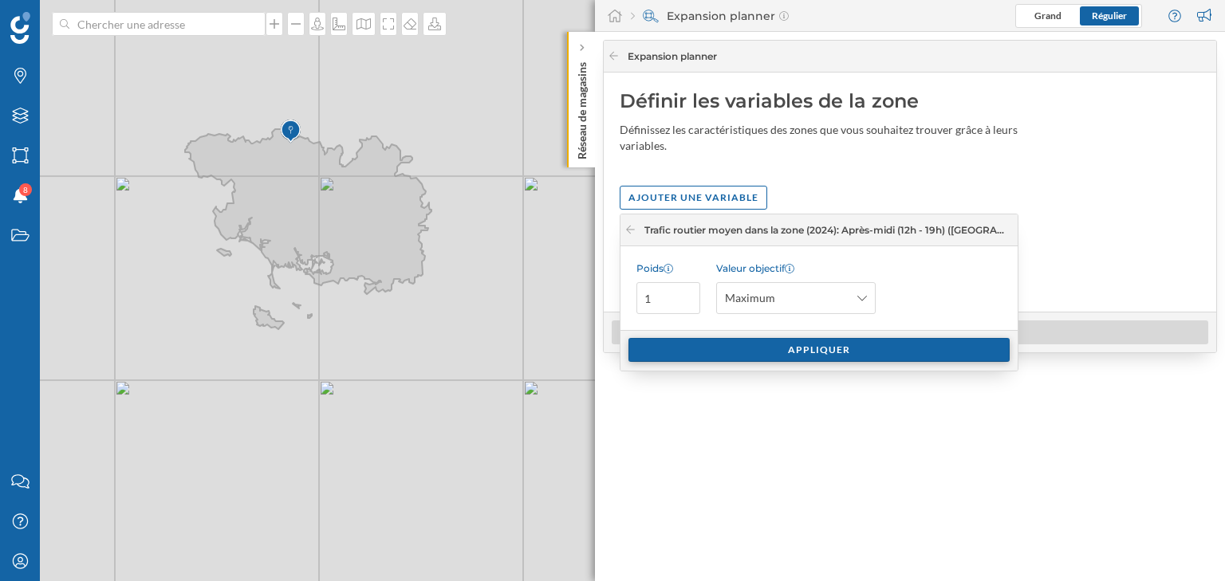
click at [741, 338] on div "Appliquer" at bounding box center [818, 350] width 381 height 24
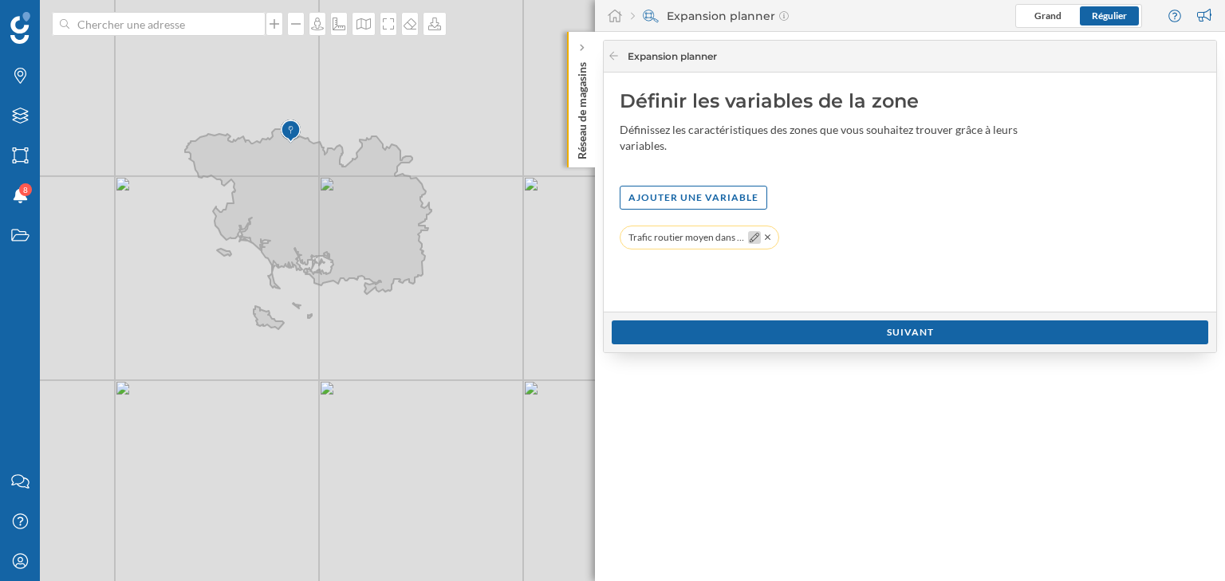
click at [754, 241] on icon at bounding box center [754, 238] width 10 height 10
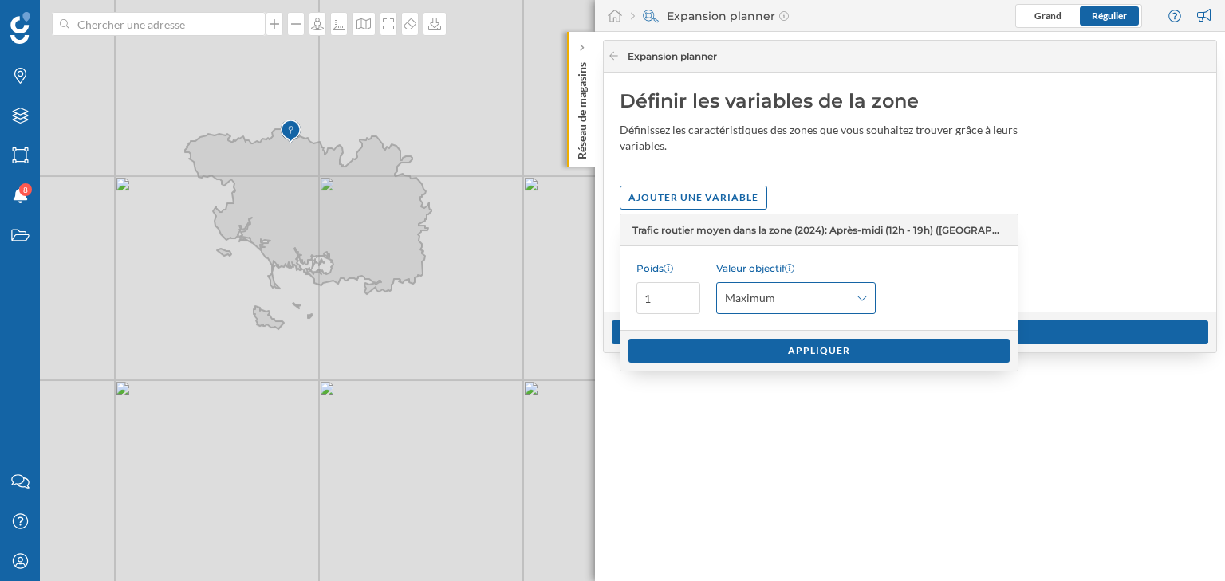
click at [765, 301] on span "Maximum" at bounding box center [750, 298] width 50 height 16
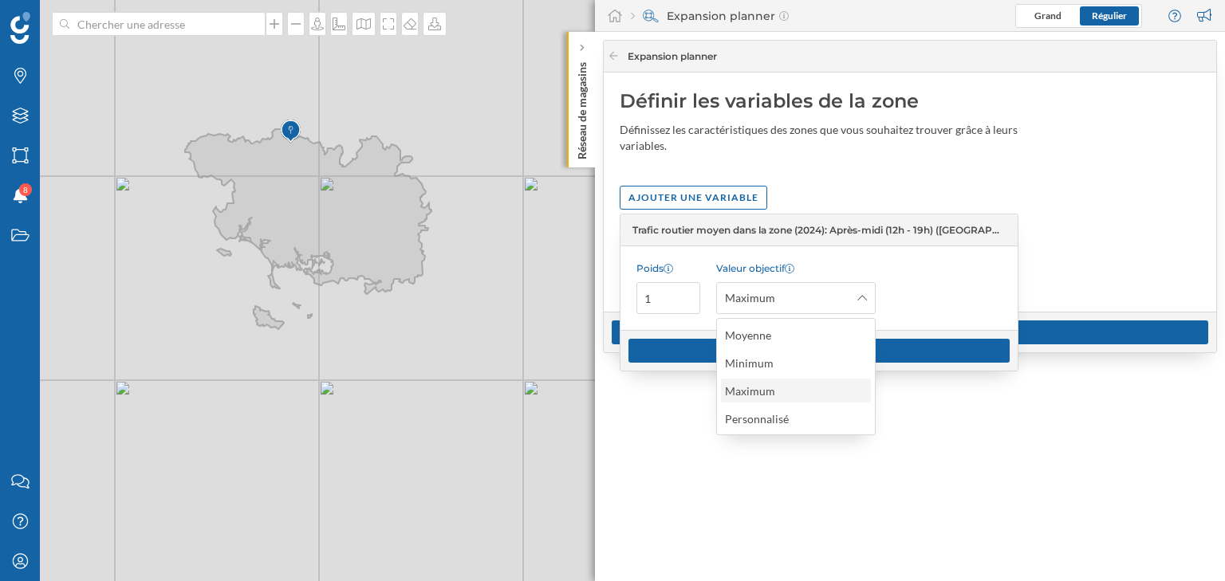
click at [756, 397] on div "Maximum" at bounding box center [754, 391] width 58 height 17
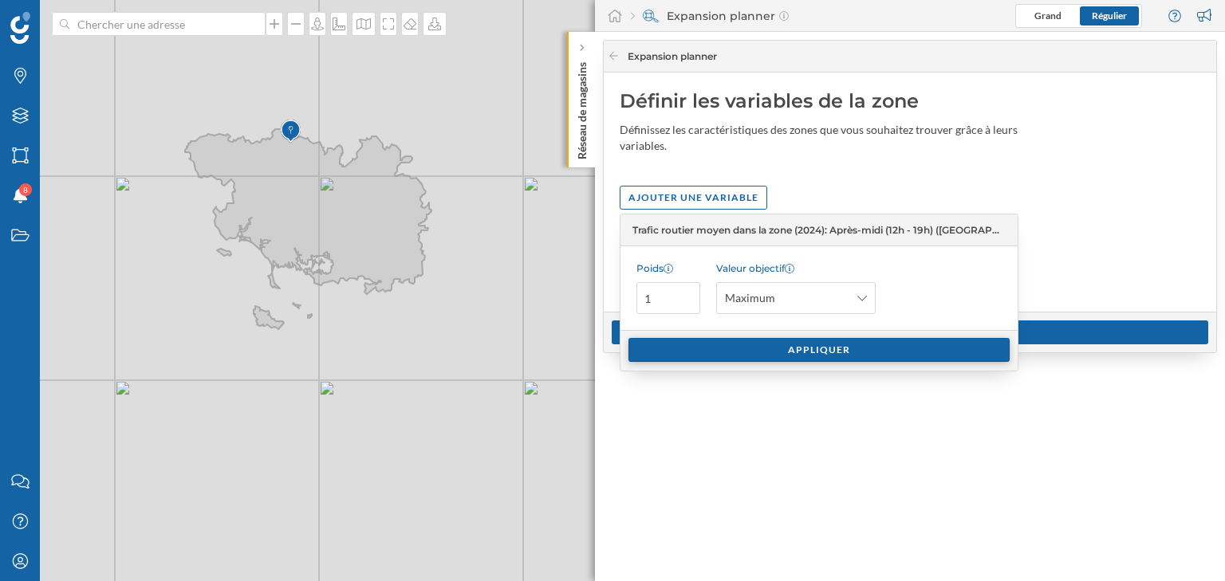
click at [809, 346] on div "Appliquer" at bounding box center [818, 350] width 381 height 24
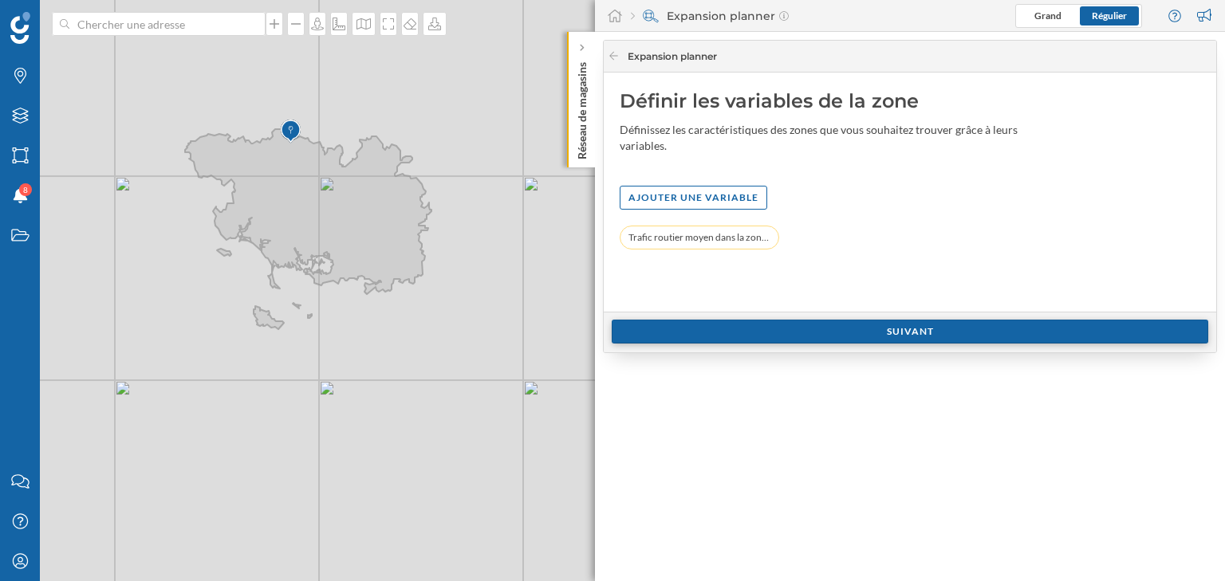
click at [880, 328] on div "Suivant" at bounding box center [910, 332] width 596 height 24
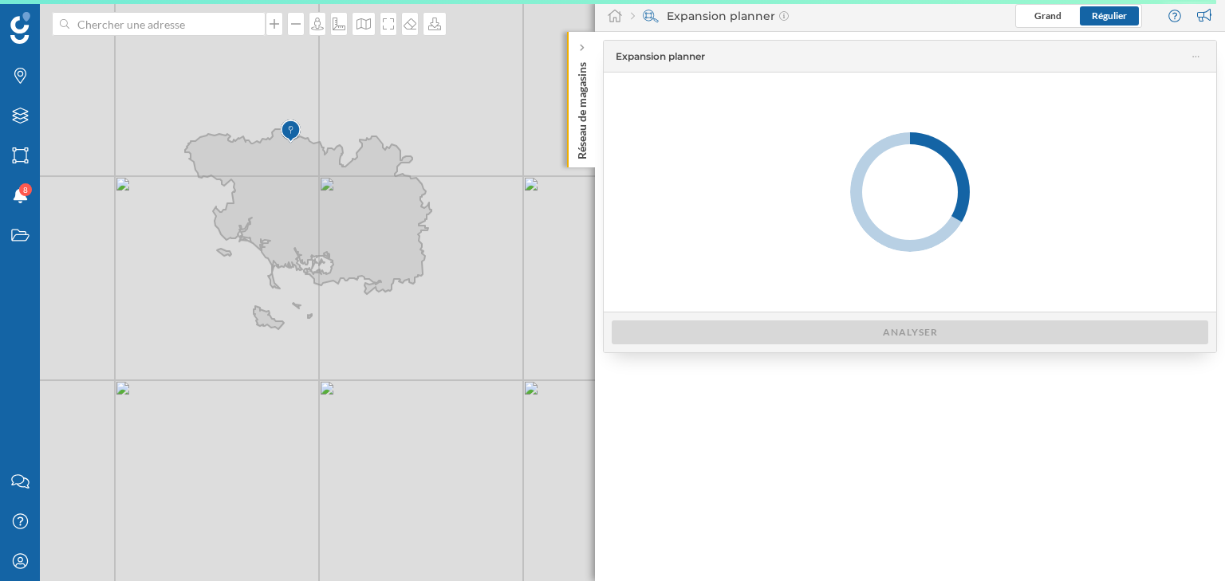
click at [1192, 54] on icon at bounding box center [1195, 56] width 7 height 11
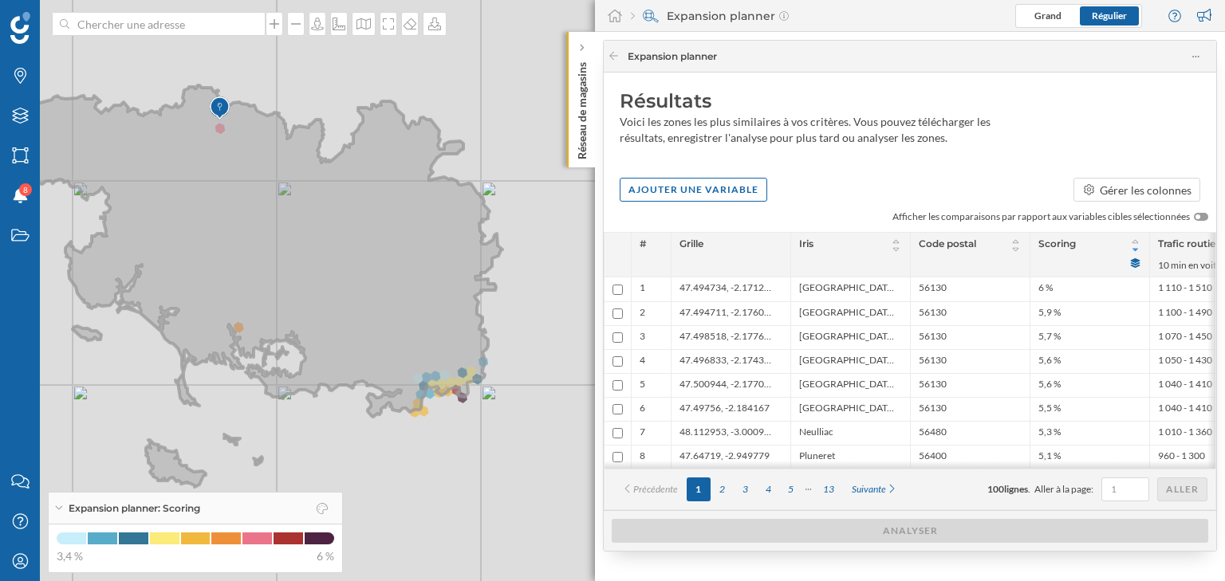
drag, startPoint x: 325, startPoint y: 120, endPoint x: 315, endPoint y: 206, distance: 85.9
click at [315, 206] on icon at bounding box center [256, 286] width 494 height 402
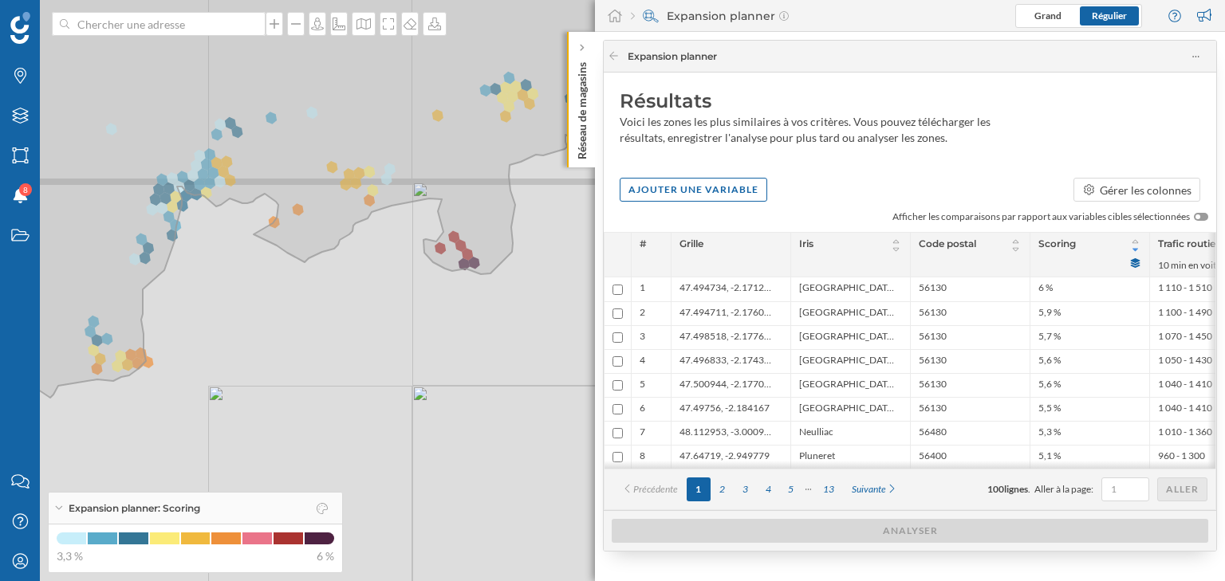
drag, startPoint x: 478, startPoint y: 415, endPoint x: 287, endPoint y: 284, distance: 231.1
click at [287, 284] on div "© Mapbox © OpenStreetMap Improve this map" at bounding box center [612, 290] width 1225 height 581
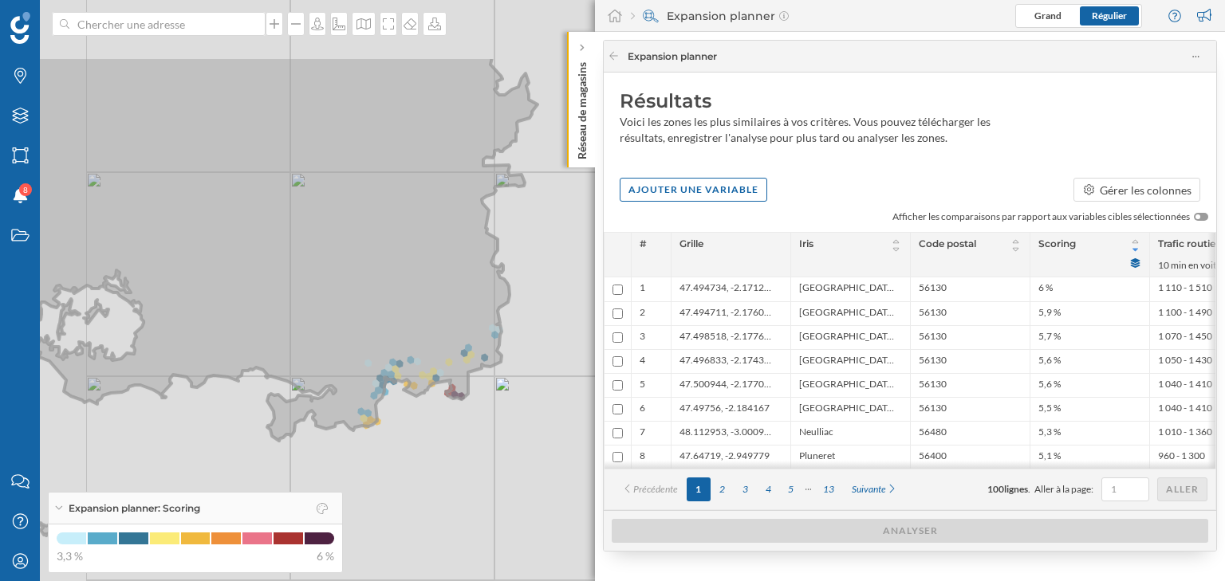
drag, startPoint x: 220, startPoint y: 159, endPoint x: 344, endPoint y: 277, distance: 172.0
click at [344, 277] on icon at bounding box center [268, 296] width 538 height 478
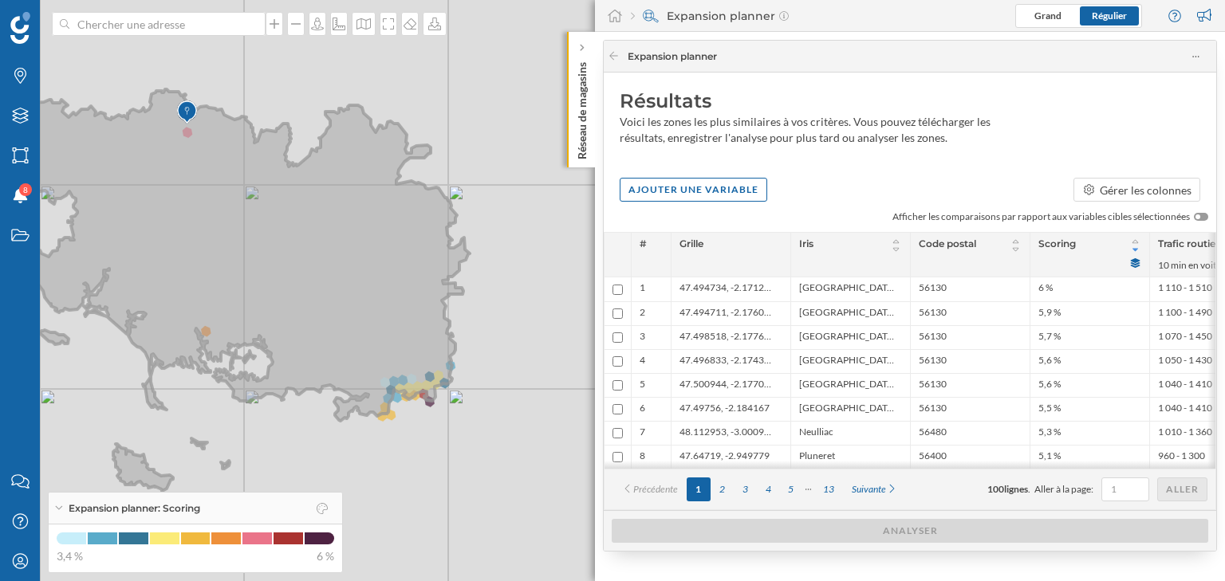
drag, startPoint x: 185, startPoint y: 172, endPoint x: 207, endPoint y: 225, distance: 57.2
click at [207, 225] on icon at bounding box center [223, 290] width 494 height 402
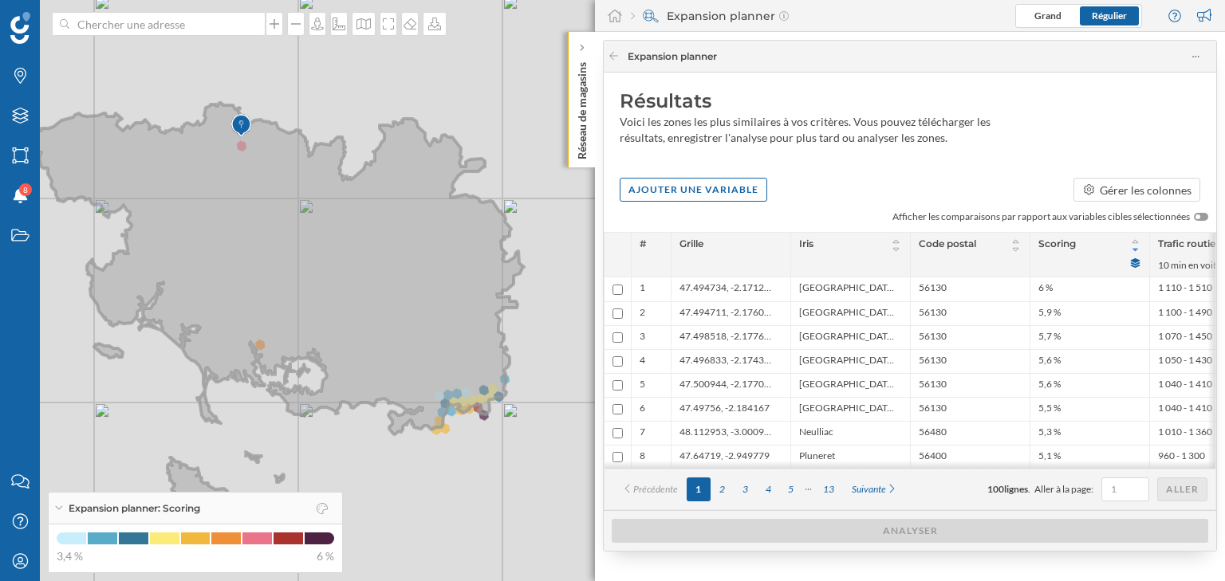
drag, startPoint x: 210, startPoint y: 252, endPoint x: 263, endPoint y: 266, distance: 54.5
click at [264, 266] on icon at bounding box center [277, 304] width 494 height 402
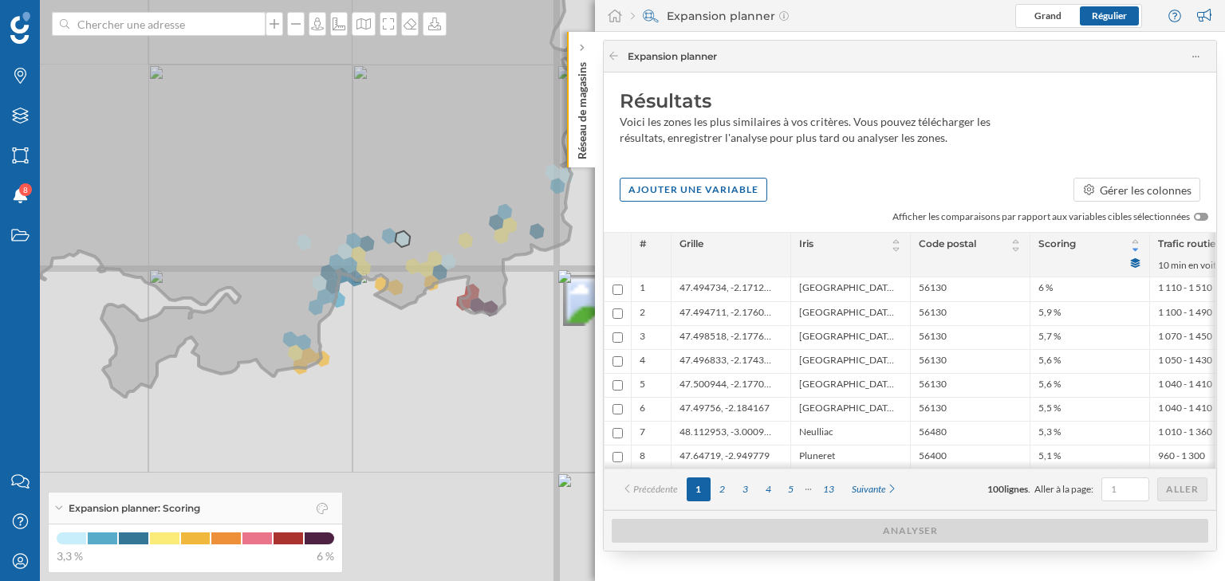
drag, startPoint x: 501, startPoint y: 357, endPoint x: 399, endPoint y: 239, distance: 155.5
click at [399, 239] on icon at bounding box center [189, 101] width 853 height 592
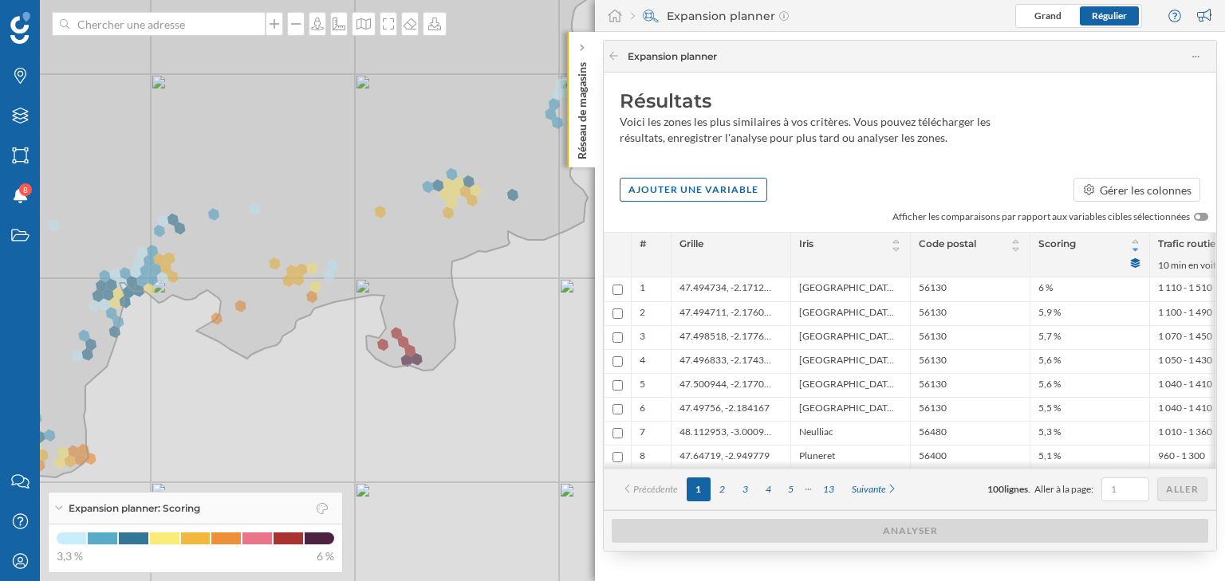
drag, startPoint x: 549, startPoint y: 311, endPoint x: 351, endPoint y: 309, distance: 198.5
click at [351, 309] on div "© Mapbox © OpenStreetMap Improve this map" at bounding box center [612, 290] width 1225 height 581
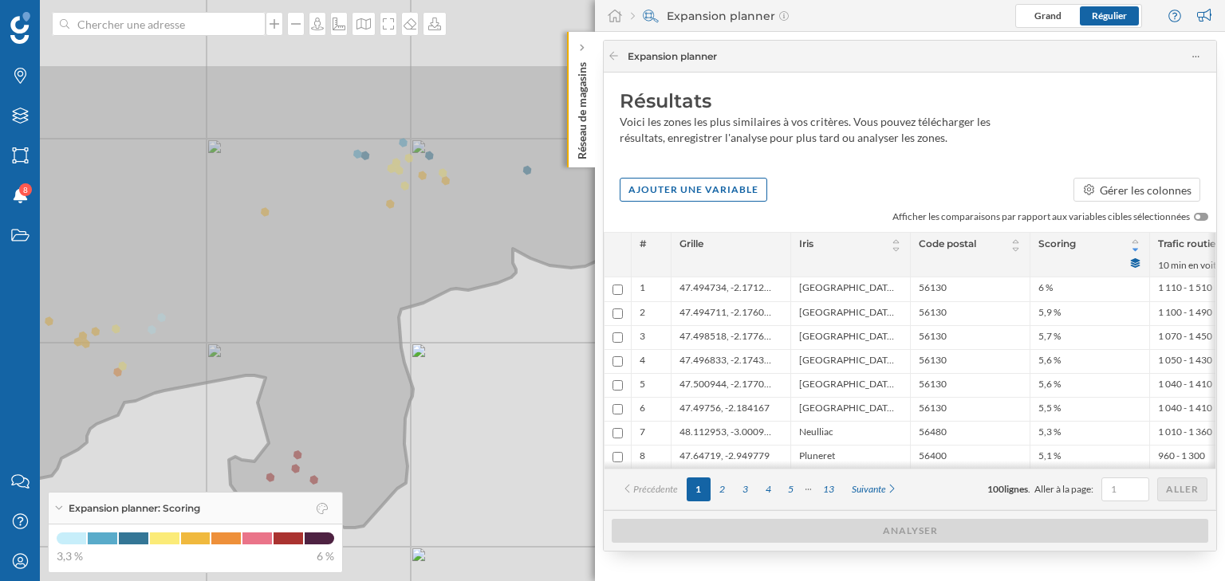
drag, startPoint x: 431, startPoint y: 148, endPoint x: 337, endPoint y: 272, distance: 155.5
click at [337, 272] on icon at bounding box center [226, 295] width 891 height 465
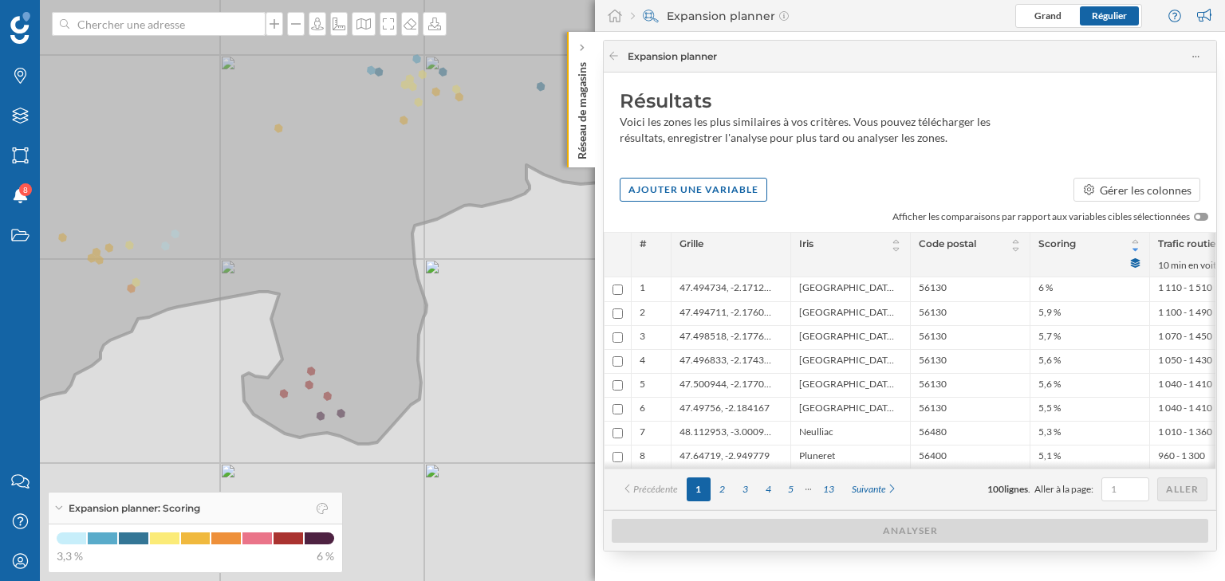
drag, startPoint x: 332, startPoint y: 372, endPoint x: 346, endPoint y: 289, distance: 84.8
click at [346, 289] on icon at bounding box center [288, 149] width 800 height 589
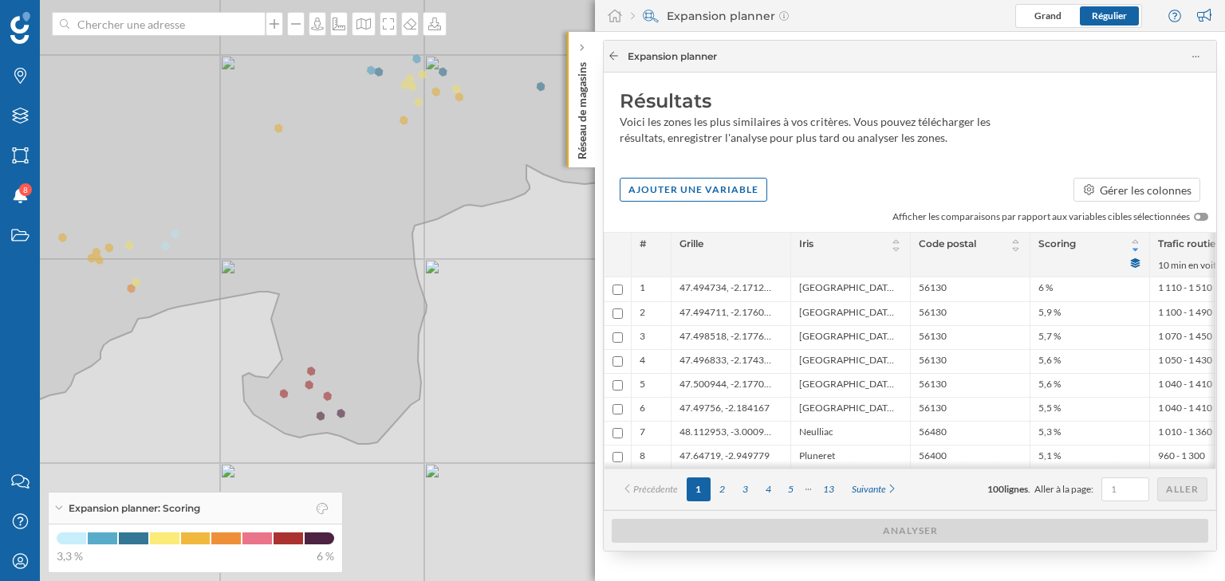
click at [609, 56] on icon at bounding box center [613, 56] width 9 height 8
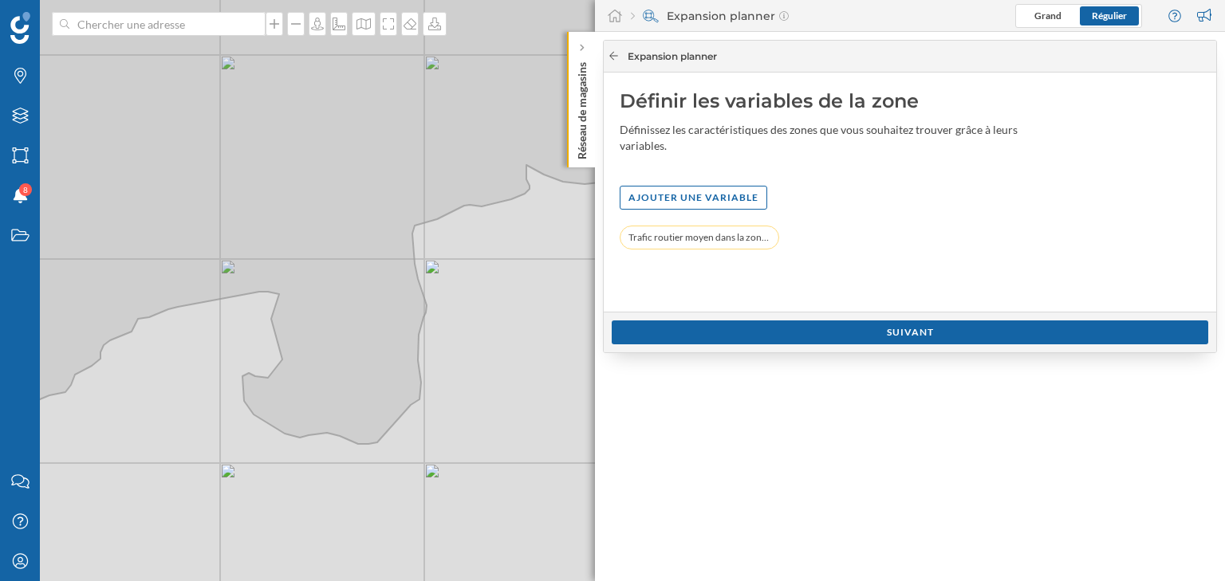
click at [609, 56] on icon at bounding box center [613, 56] width 9 height 8
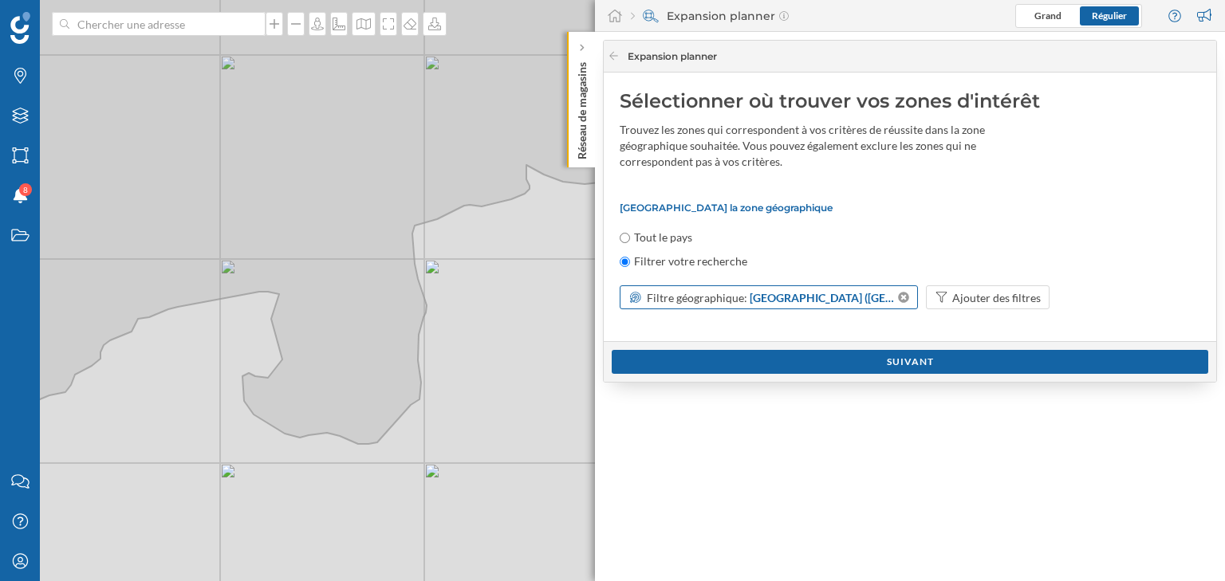
click at [722, 299] on span "Filtre géographique:" at bounding box center [697, 298] width 100 height 14
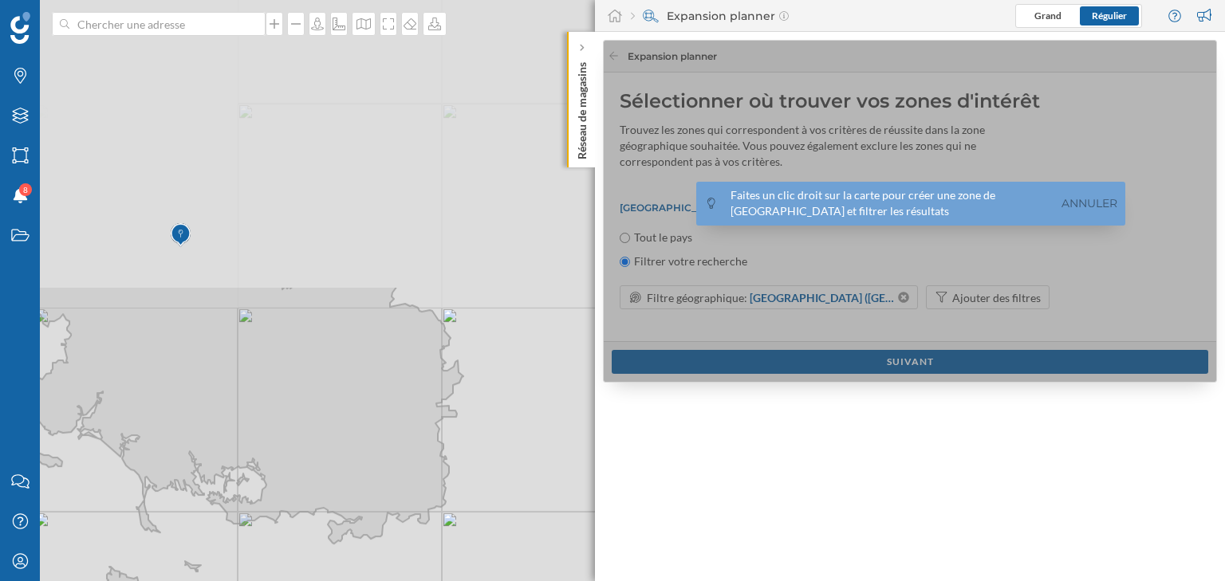
drag, startPoint x: 491, startPoint y: 112, endPoint x: 454, endPoint y: 410, distance: 300.4
click at [454, 436] on div "© Mapbox © OpenStreetMap Improve this map" at bounding box center [612, 290] width 1225 height 581
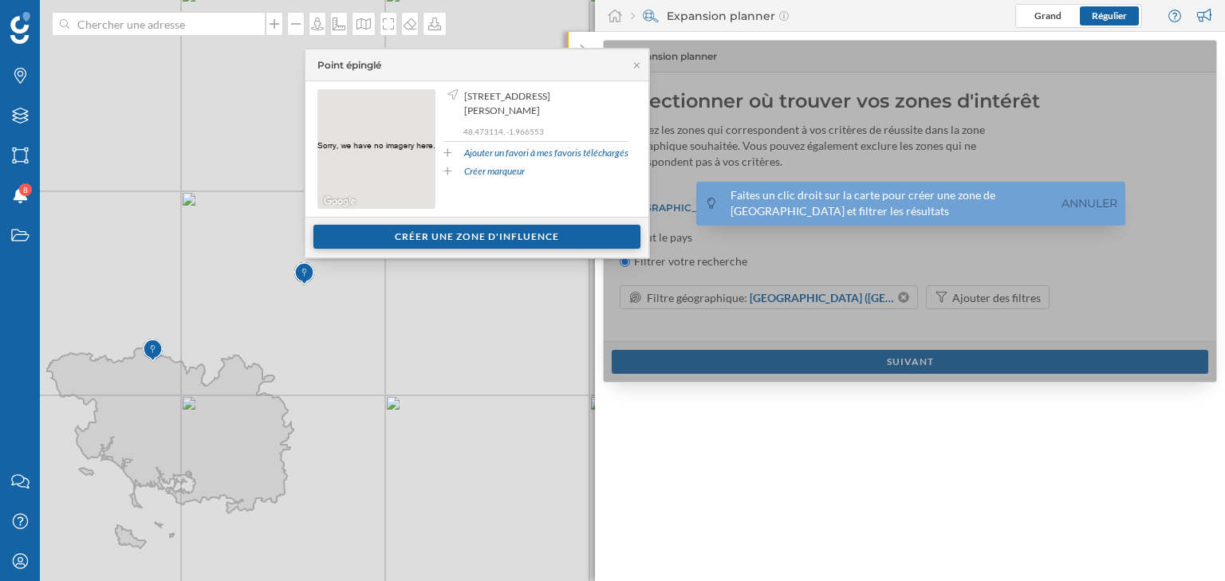
click at [450, 231] on div "Créer une zone d'influence" at bounding box center [476, 237] width 327 height 24
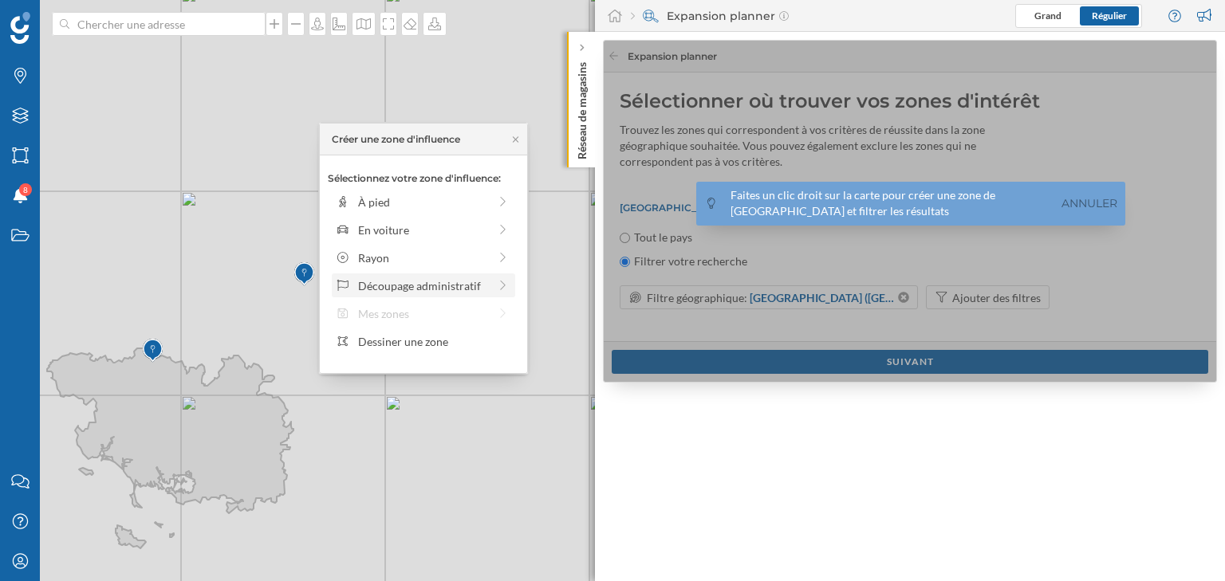
click at [418, 280] on div "Découpage administratif" at bounding box center [423, 285] width 130 height 17
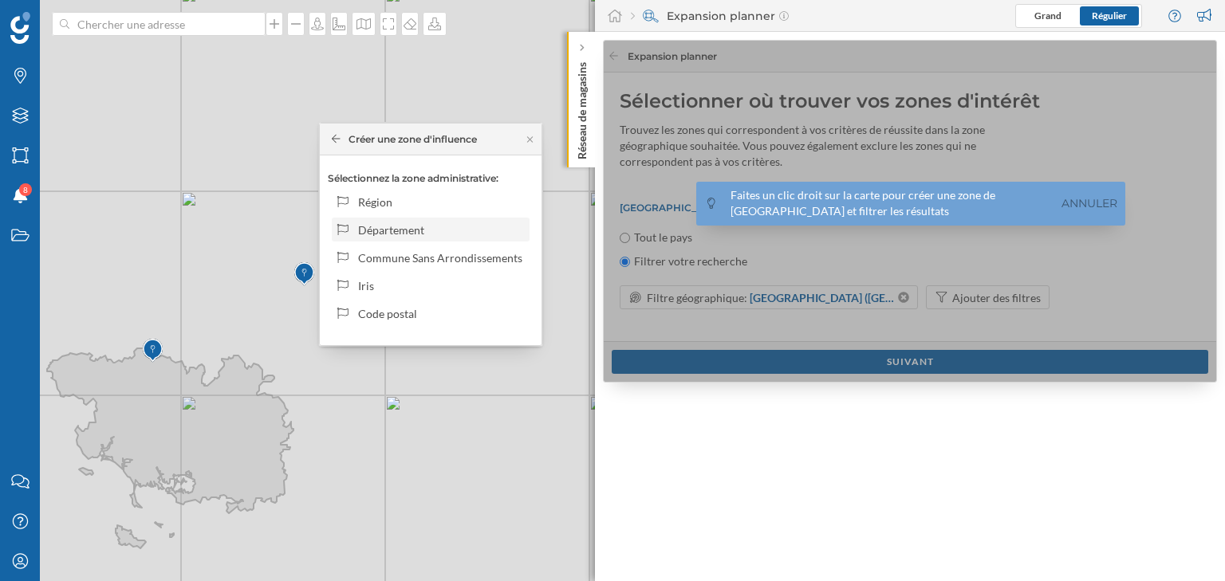
click at [413, 219] on div "Département" at bounding box center [431, 230] width 198 height 24
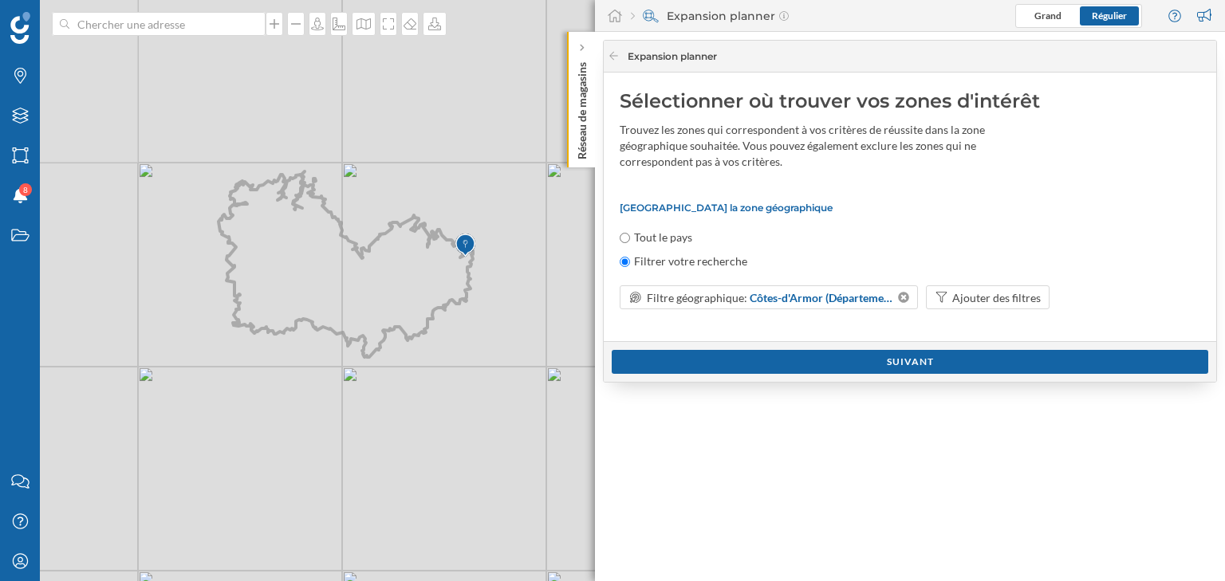
drag, startPoint x: 196, startPoint y: 236, endPoint x: 364, endPoint y: 274, distance: 171.8
click at [364, 274] on icon at bounding box center [345, 264] width 254 height 186
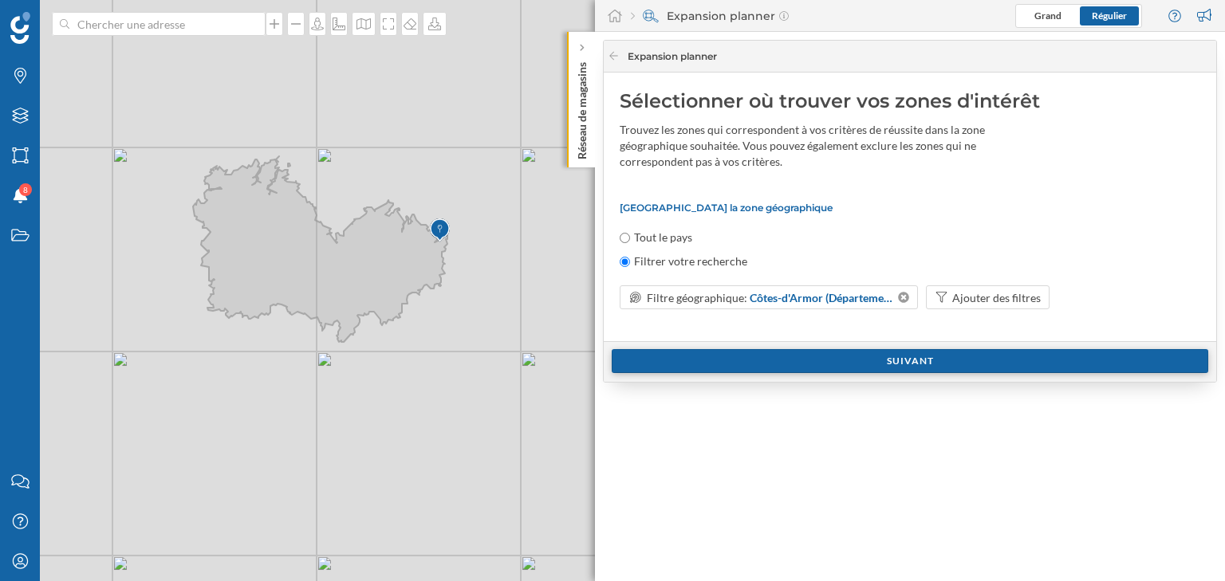
click at [823, 360] on div "Suivant" at bounding box center [910, 361] width 596 height 24
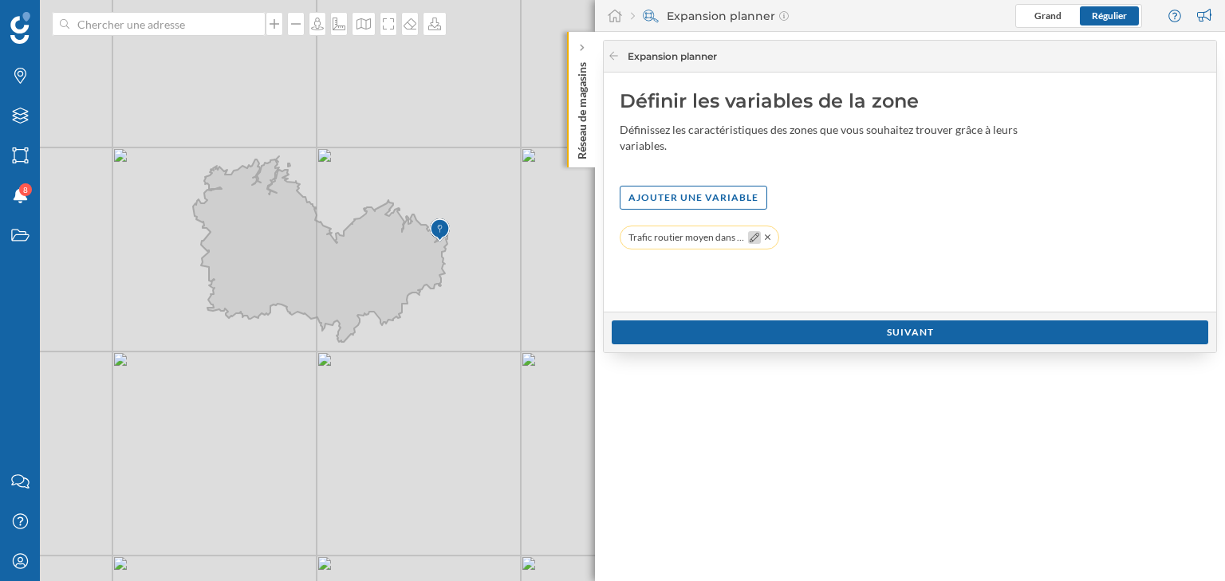
click at [753, 235] on icon at bounding box center [754, 238] width 10 height 10
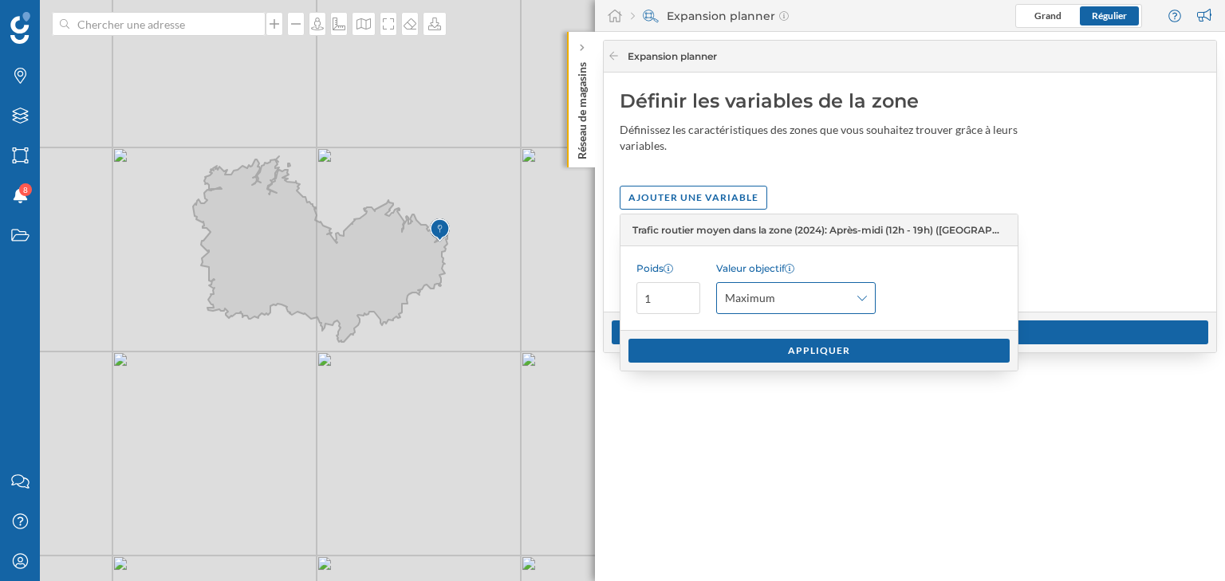
click at [794, 304] on span "Maximum" at bounding box center [787, 298] width 124 height 16
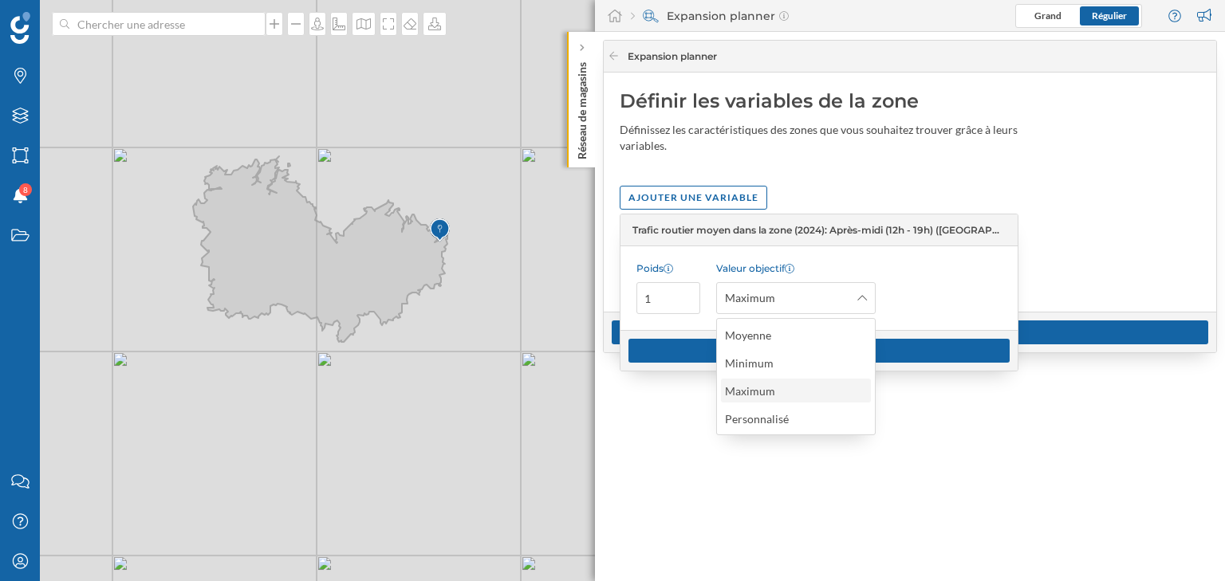
click at [768, 386] on div "Maximum" at bounding box center [750, 391] width 50 height 14
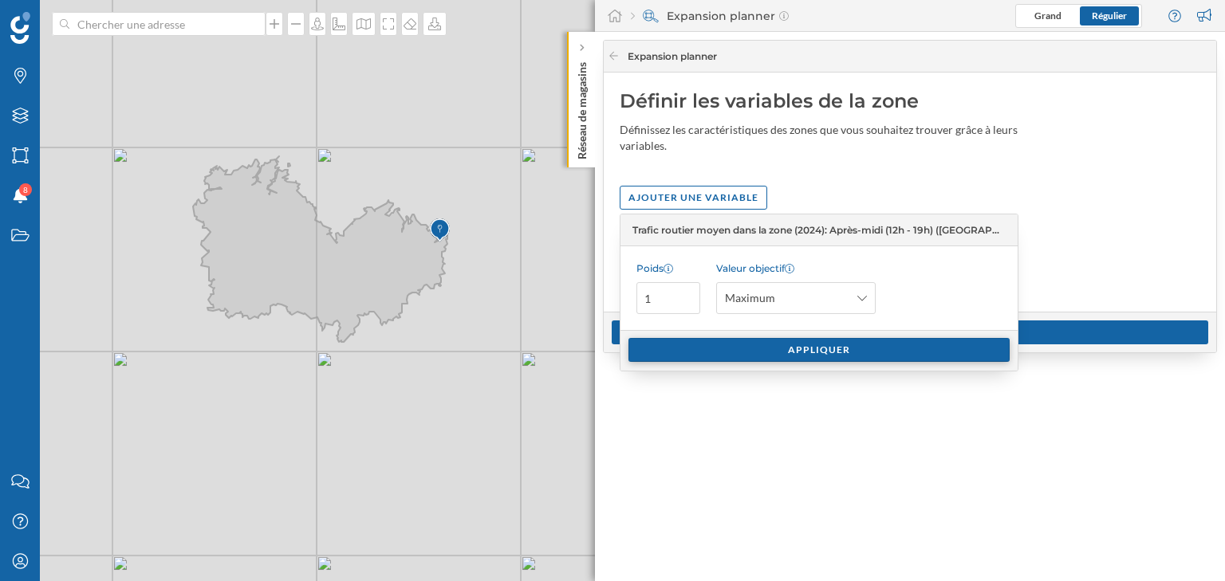
click at [759, 343] on div "Appliquer" at bounding box center [818, 350] width 381 height 24
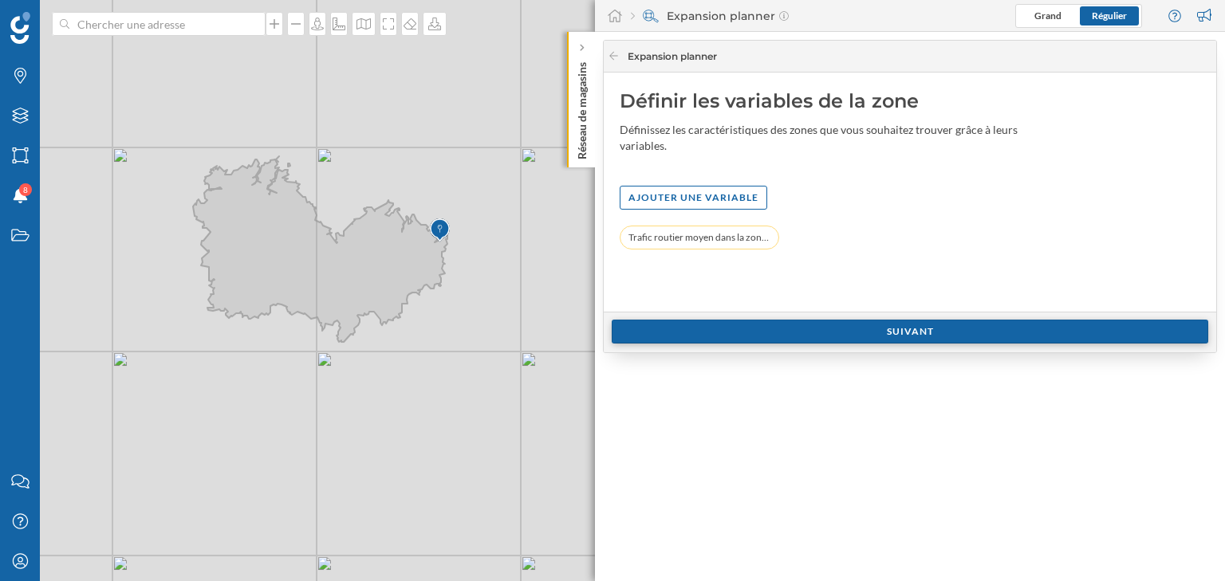
click at [738, 340] on div "Suivant" at bounding box center [910, 332] width 596 height 24
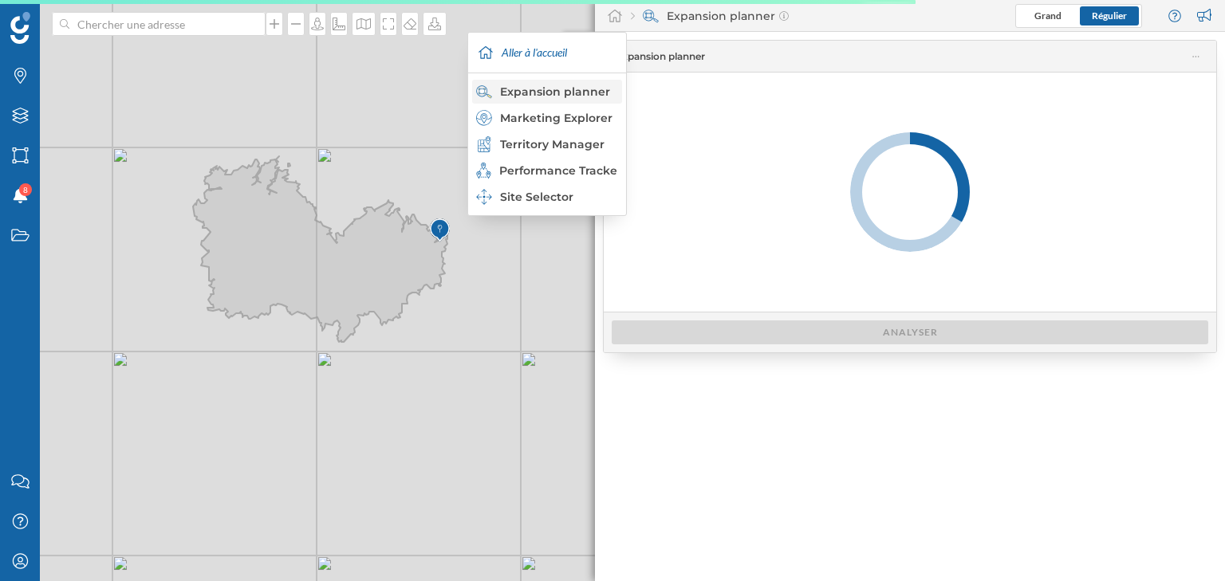
click at [547, 98] on div "Expansion planner" at bounding box center [546, 92] width 140 height 16
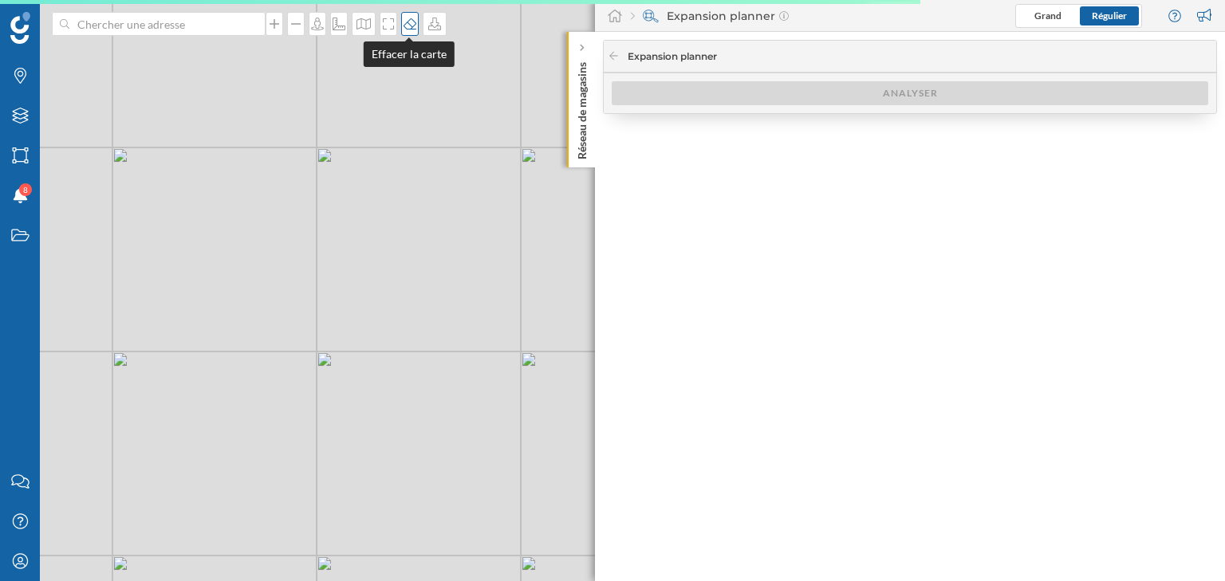
click at [404, 30] on div at bounding box center [410, 24] width 18 height 24
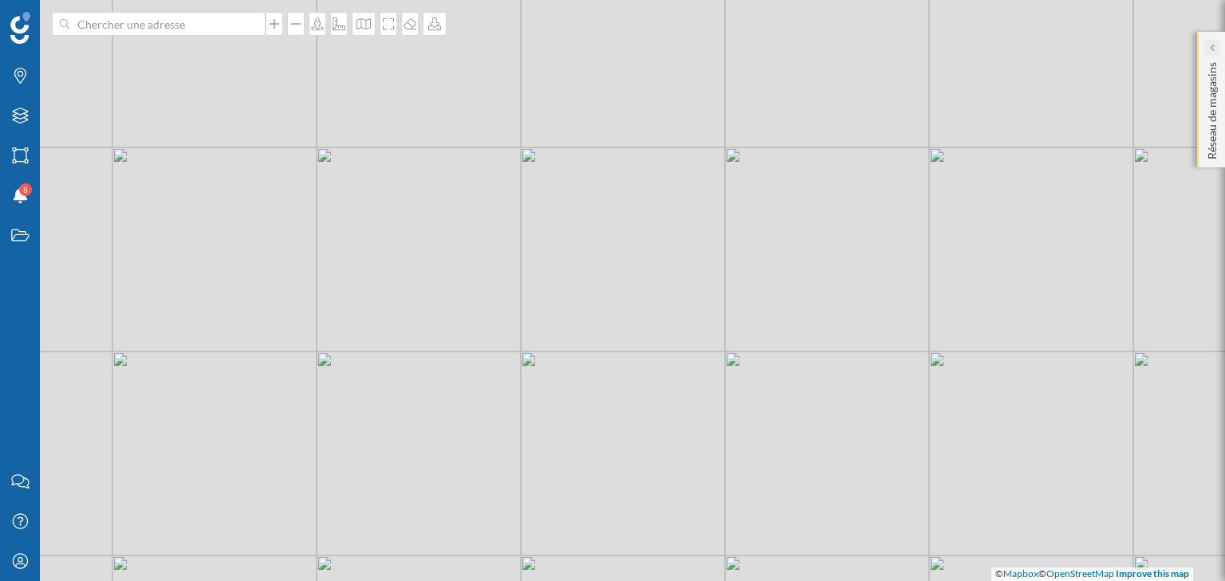
click at [1210, 51] on icon at bounding box center [1211, 48] width 5 height 8
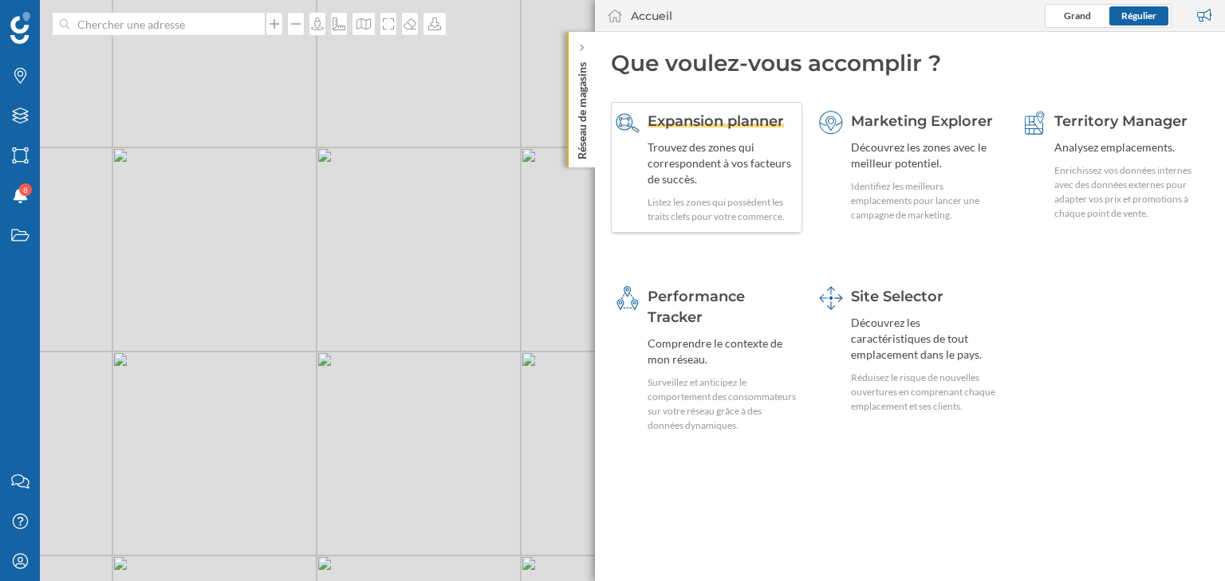
click at [757, 144] on div "Trouvez des zones qui correspondent à vos facteurs de succès." at bounding box center [722, 164] width 150 height 48
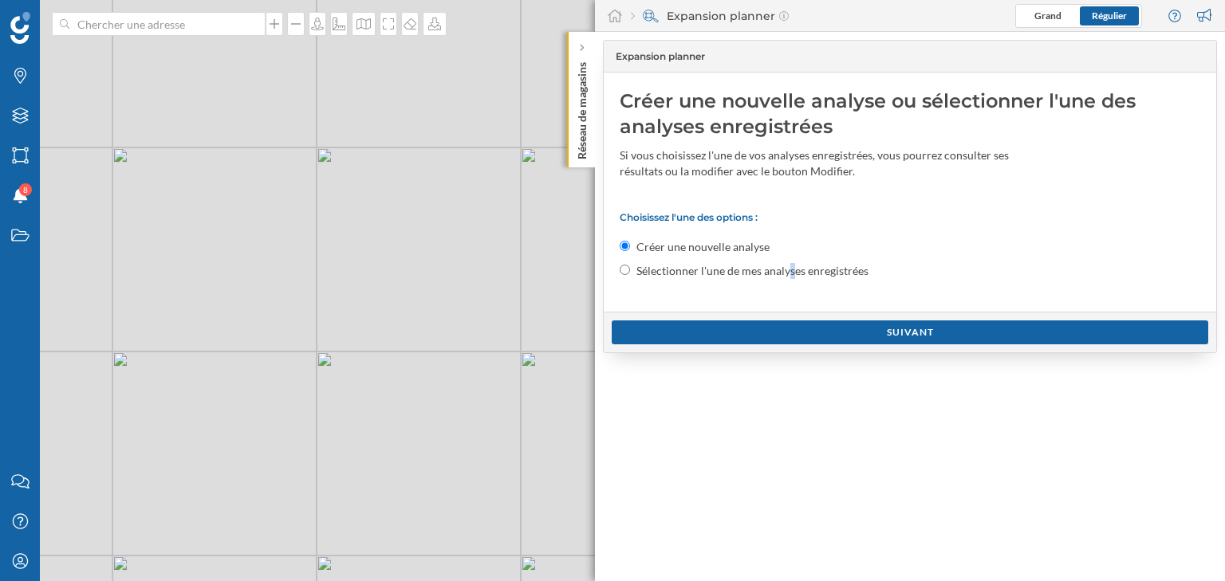
click at [743, 266] on label "Sélectionner l'une de mes analyses enregistrées" at bounding box center [752, 271] width 232 height 16
click at [630, 266] on input "Sélectionner l'une de mes analyses enregistrées" at bounding box center [625, 270] width 10 height 10
radio input "true"
radio input "false"
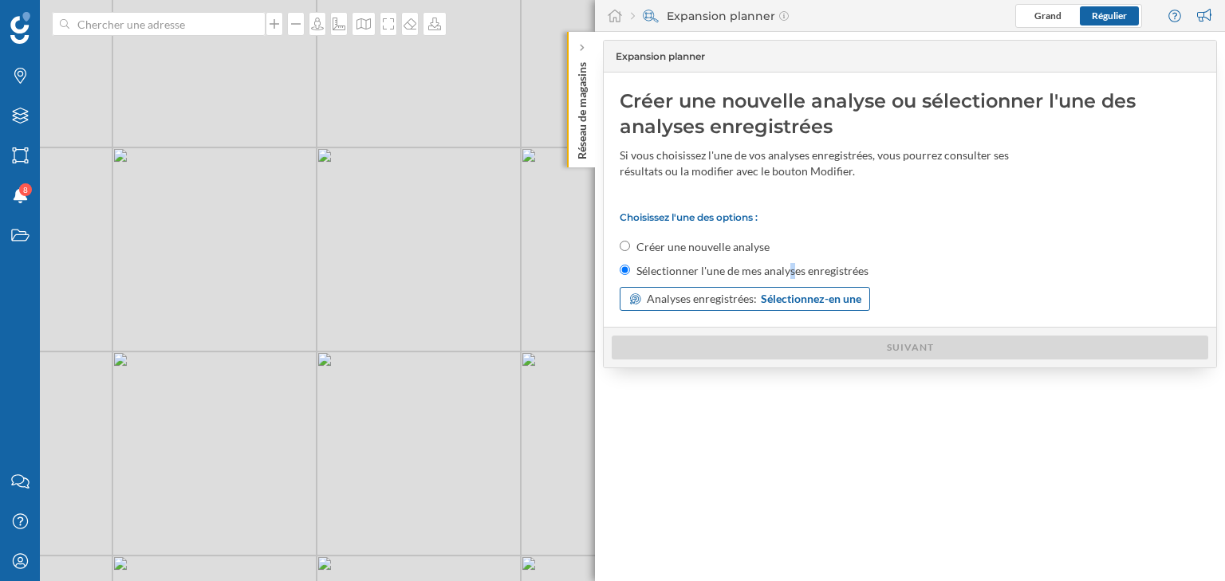
click at [705, 293] on span "Analyses enregistrées:" at bounding box center [702, 299] width 110 height 16
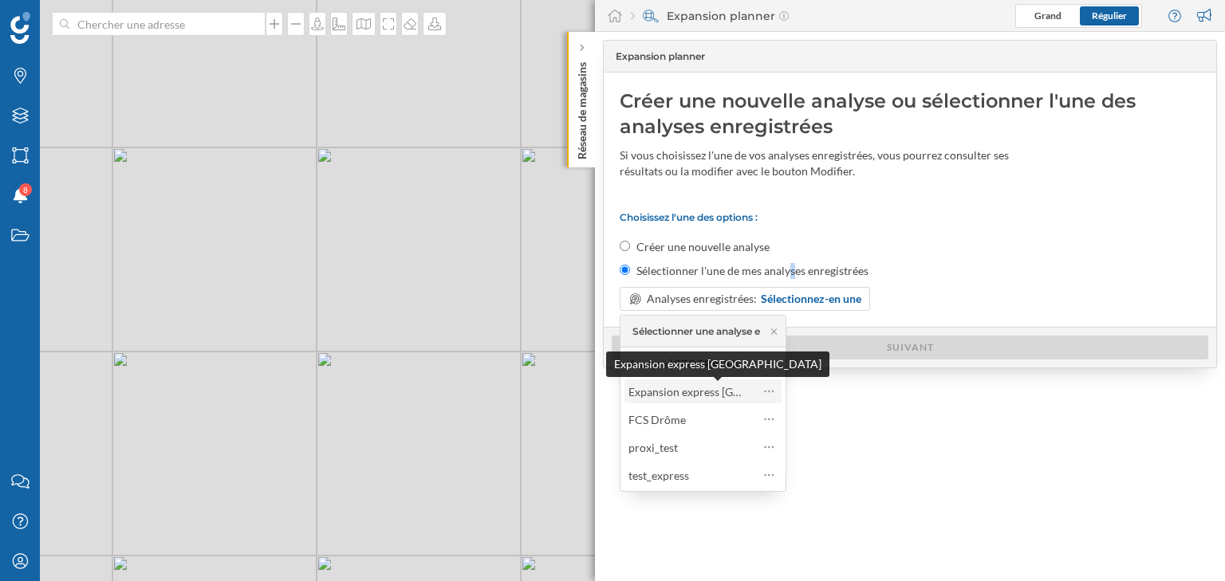
click at [682, 392] on div "Expansion express [GEOGRAPHIC_DATA]" at bounding box center [731, 392] width 207 height 14
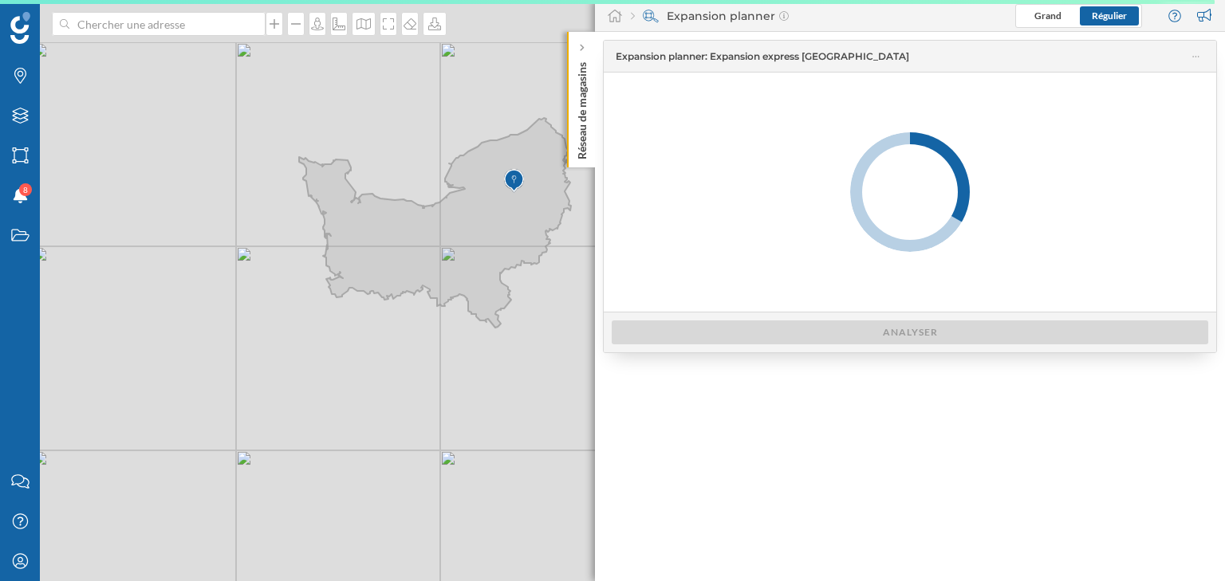
drag, startPoint x: 354, startPoint y: 289, endPoint x: 348, endPoint y: 297, distance: 9.6
click at [348, 297] on div "© Mapbox © OpenStreetMap Improve this map" at bounding box center [612, 290] width 1225 height 581
drag, startPoint x: 718, startPoint y: 58, endPoint x: 773, endPoint y: 62, distance: 55.2
click at [773, 62] on span "Expansion planner : Expansion express Normandie" at bounding box center [762, 56] width 293 height 14
click at [784, 57] on span ": Expansion express [GEOGRAPHIC_DATA]" at bounding box center [807, 56] width 204 height 12
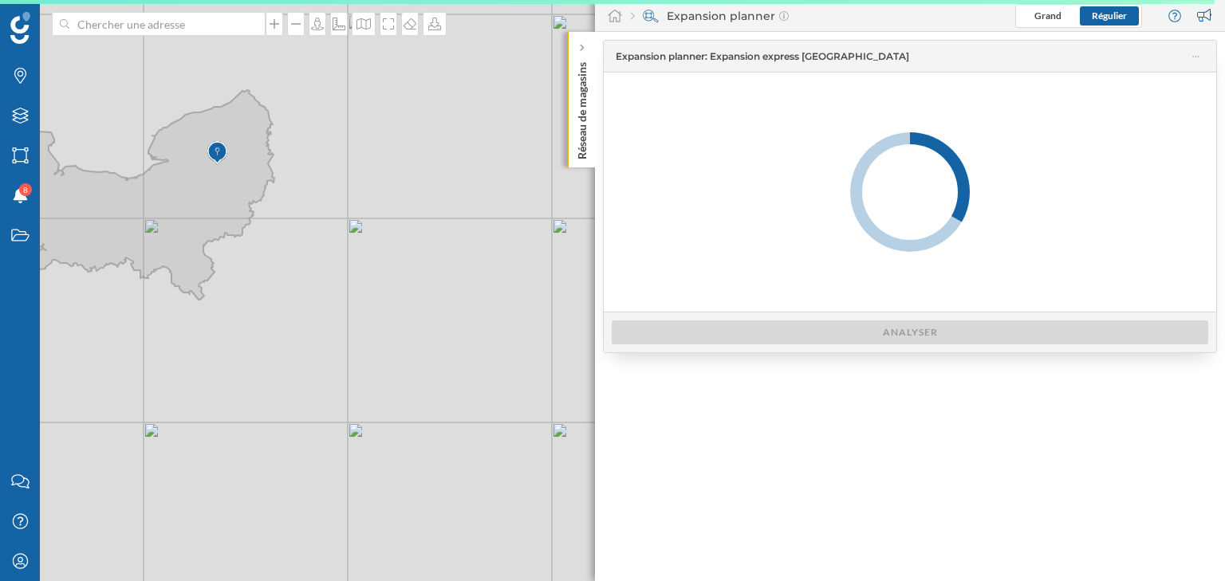
drag, startPoint x: 561, startPoint y: 234, endPoint x: 268, endPoint y: 202, distance: 295.1
click at [268, 202] on div "© Mapbox © OpenStreetMap Improve this map" at bounding box center [612, 290] width 1225 height 581
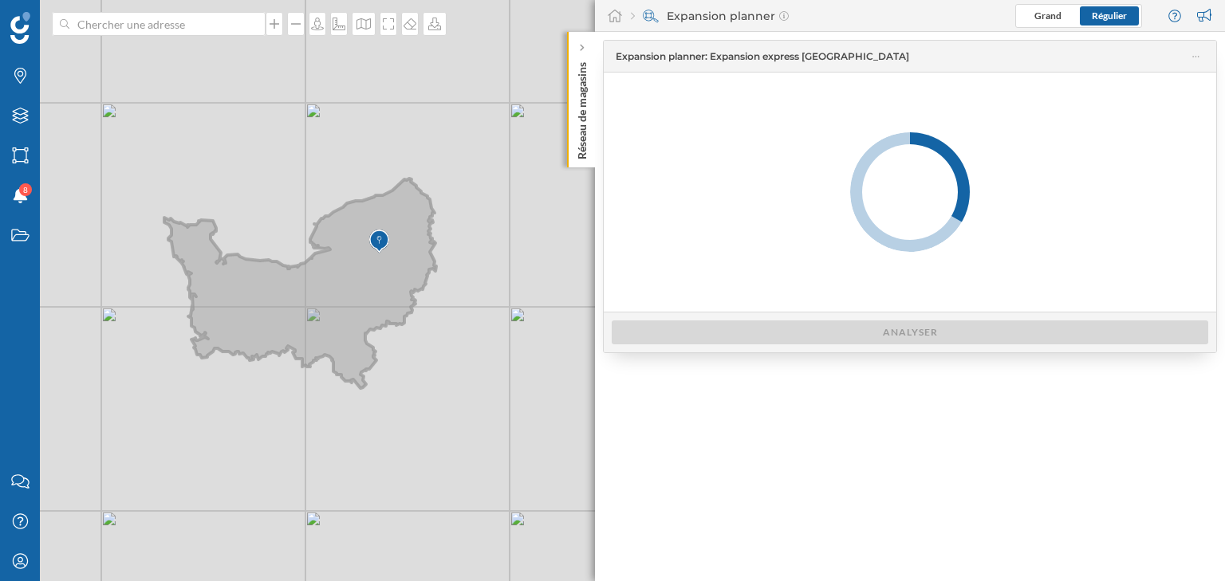
drag, startPoint x: 157, startPoint y: 281, endPoint x: 299, endPoint y: 351, distance: 158.3
click at [299, 351] on icon at bounding box center [300, 284] width 272 height 210
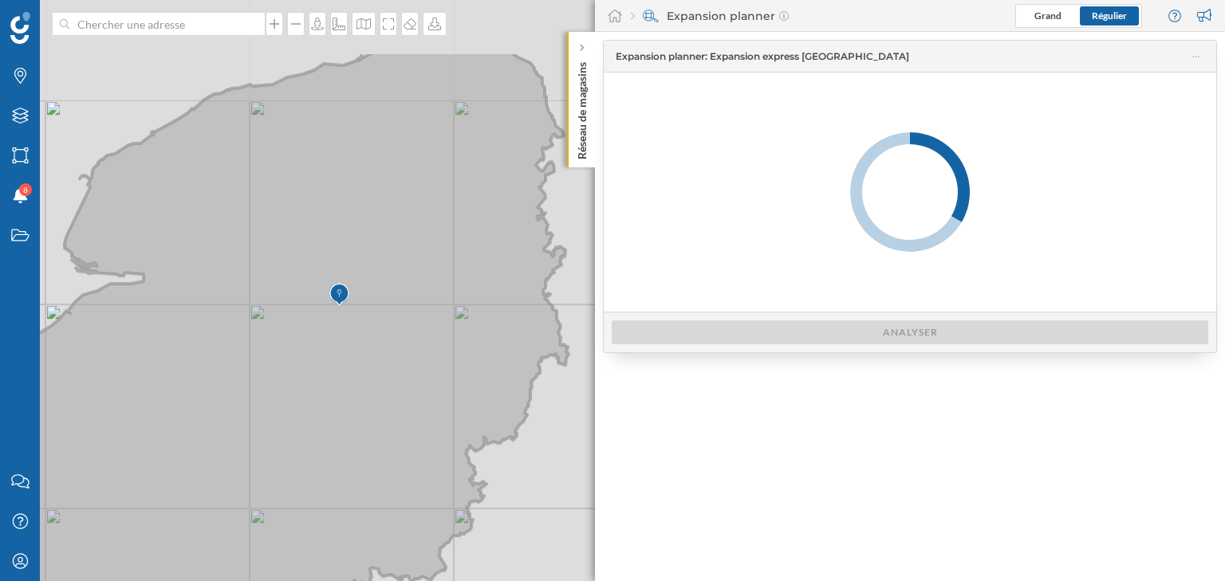
drag, startPoint x: 529, startPoint y: 190, endPoint x: 368, endPoint y: 303, distance: 197.5
click at [368, 303] on icon at bounding box center [140, 403] width 856 height 704
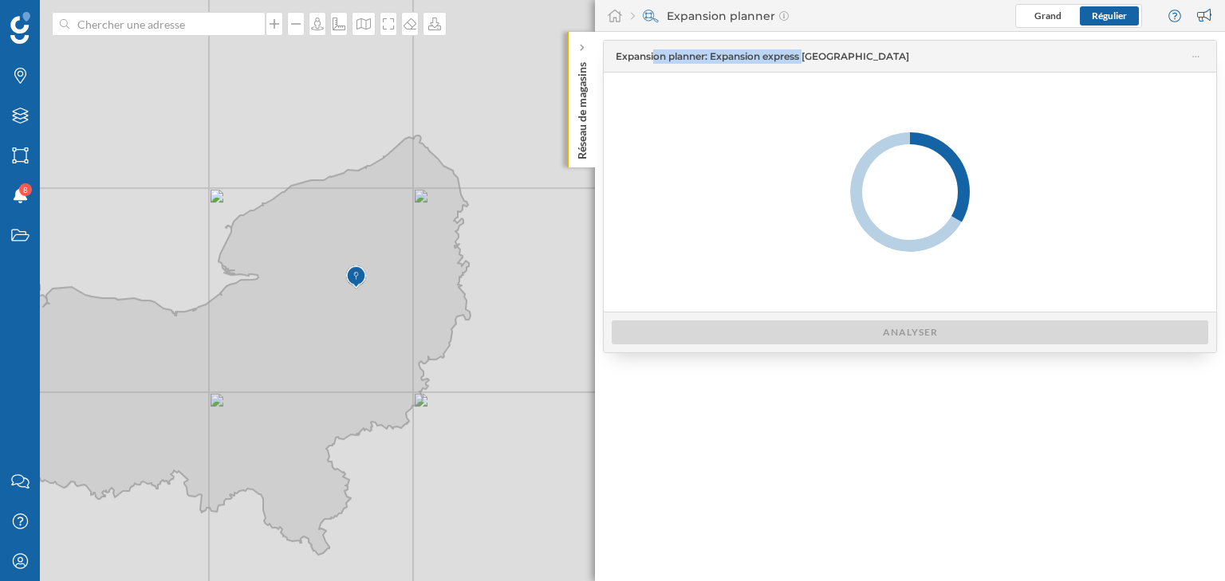
drag, startPoint x: 612, startPoint y: 59, endPoint x: 808, endPoint y: 61, distance: 196.9
click at [808, 61] on div "Expansion planner : Expansion express Normandie" at bounding box center [905, 56] width 595 height 22
click at [895, 65] on div "Expansion planner : Expansion express Normandie" at bounding box center [909, 56] width 587 height 22
drag, startPoint x: 614, startPoint y: 57, endPoint x: 881, endPoint y: 60, distance: 267.1
click at [881, 60] on div "Expansion planner : Expansion express Normandie" at bounding box center [905, 56] width 595 height 22
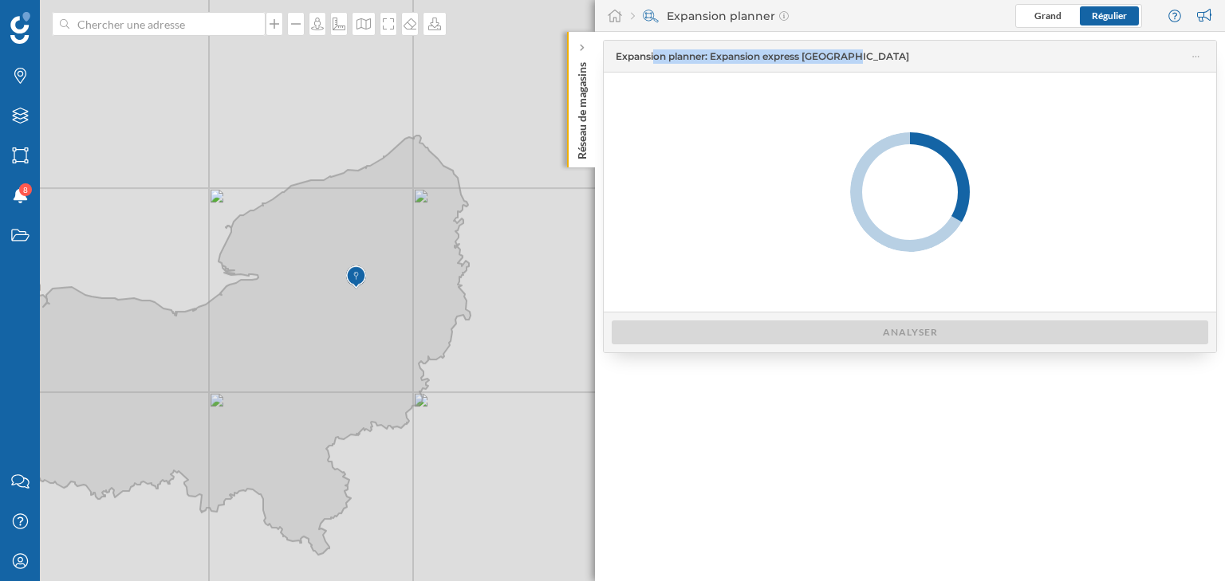
click at [881, 60] on span "Expansion planner : Expansion express Normandie" at bounding box center [902, 56] width 573 height 14
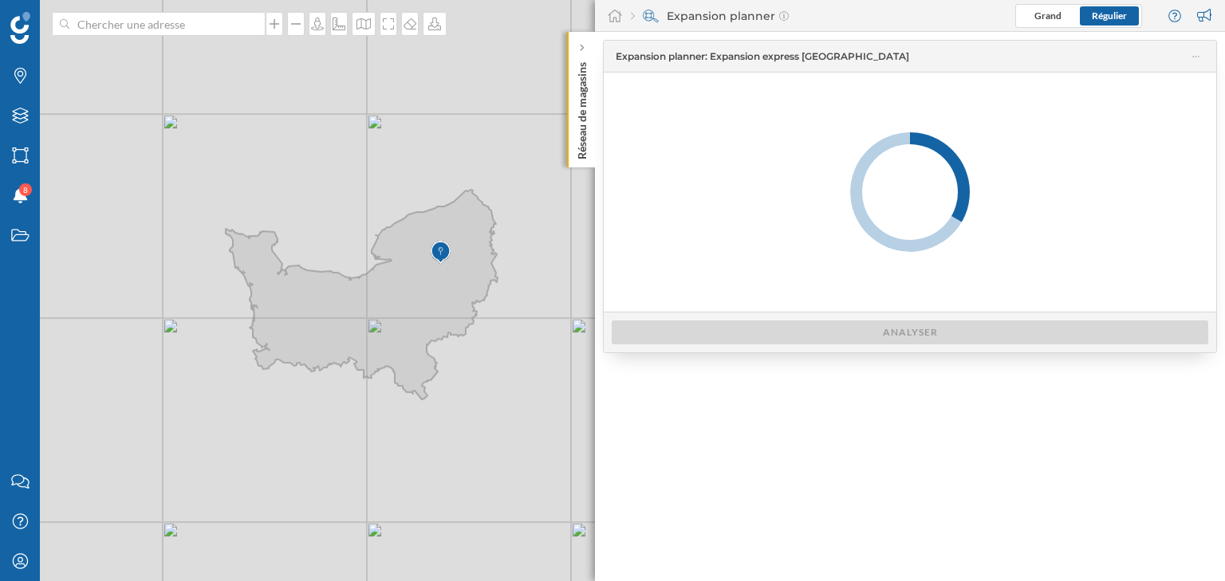
drag, startPoint x: 209, startPoint y: 287, endPoint x: 283, endPoint y: 243, distance: 86.1
click at [283, 243] on div "© Mapbox © OpenStreetMap Improve this map" at bounding box center [612, 290] width 1225 height 581
